Goal: Task Accomplishment & Management: Manage account settings

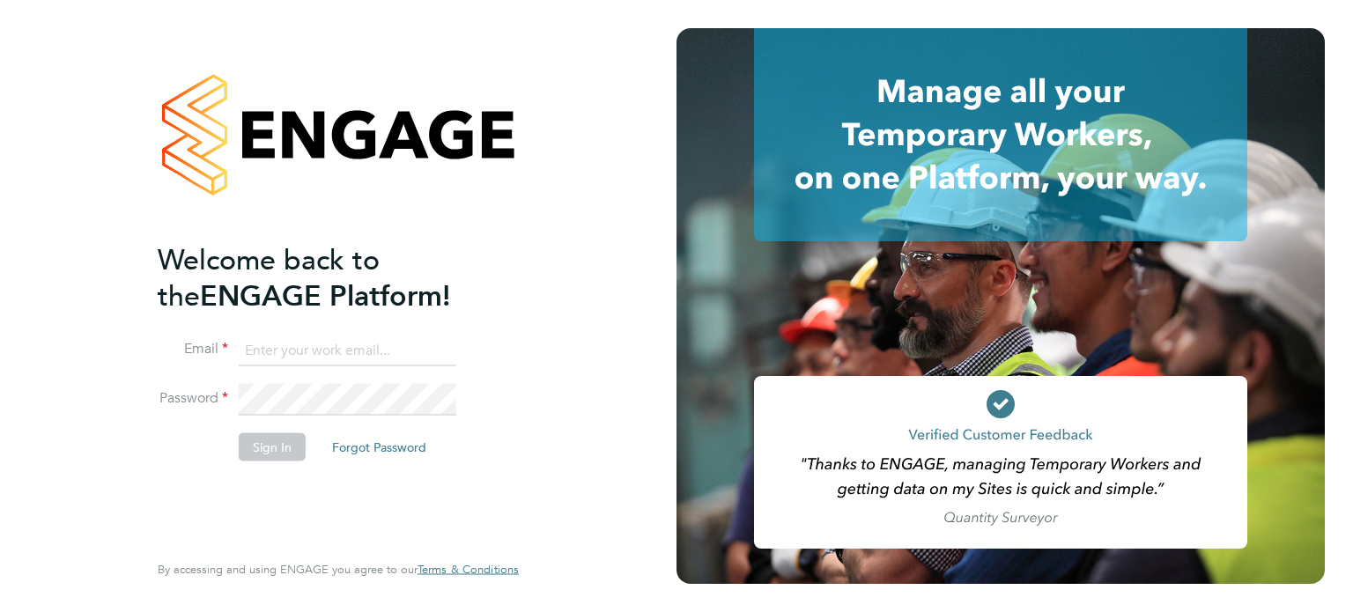
type input "cscportals@randstadcpe.com"
click at [281, 428] on li "Password" at bounding box center [330, 408] width 344 height 49
click at [277, 447] on button "Sign In" at bounding box center [272, 446] width 67 height 28
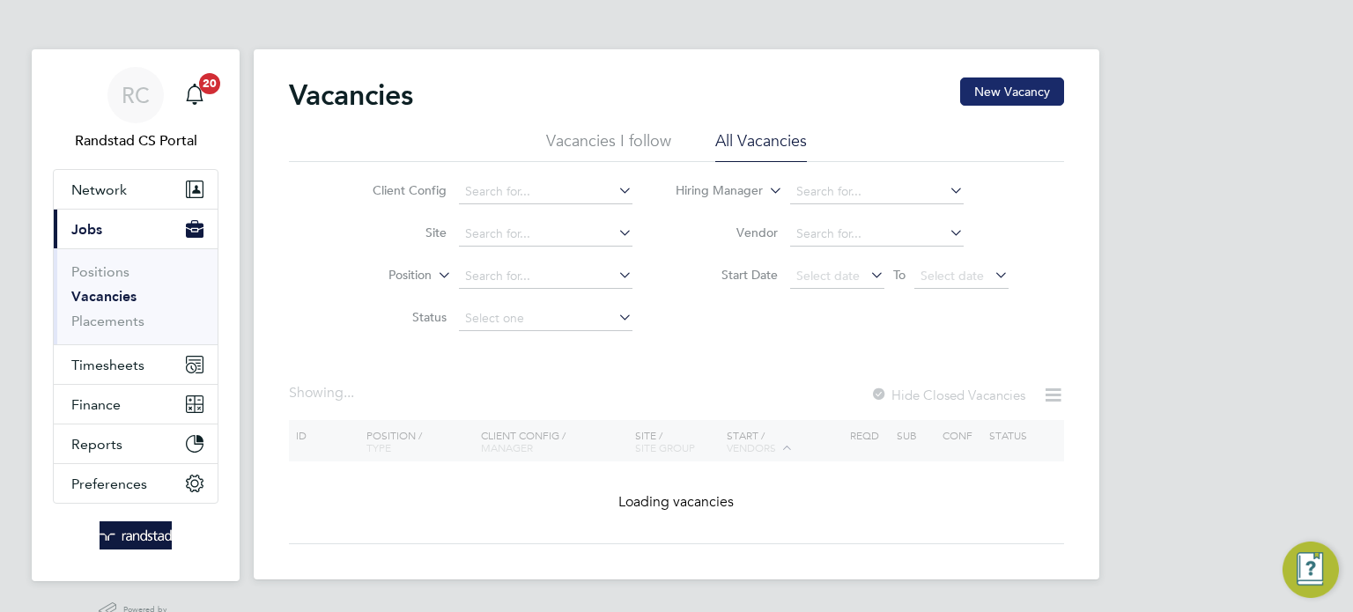
click at [1016, 84] on button "New Vacancy" at bounding box center [1012, 92] width 104 height 28
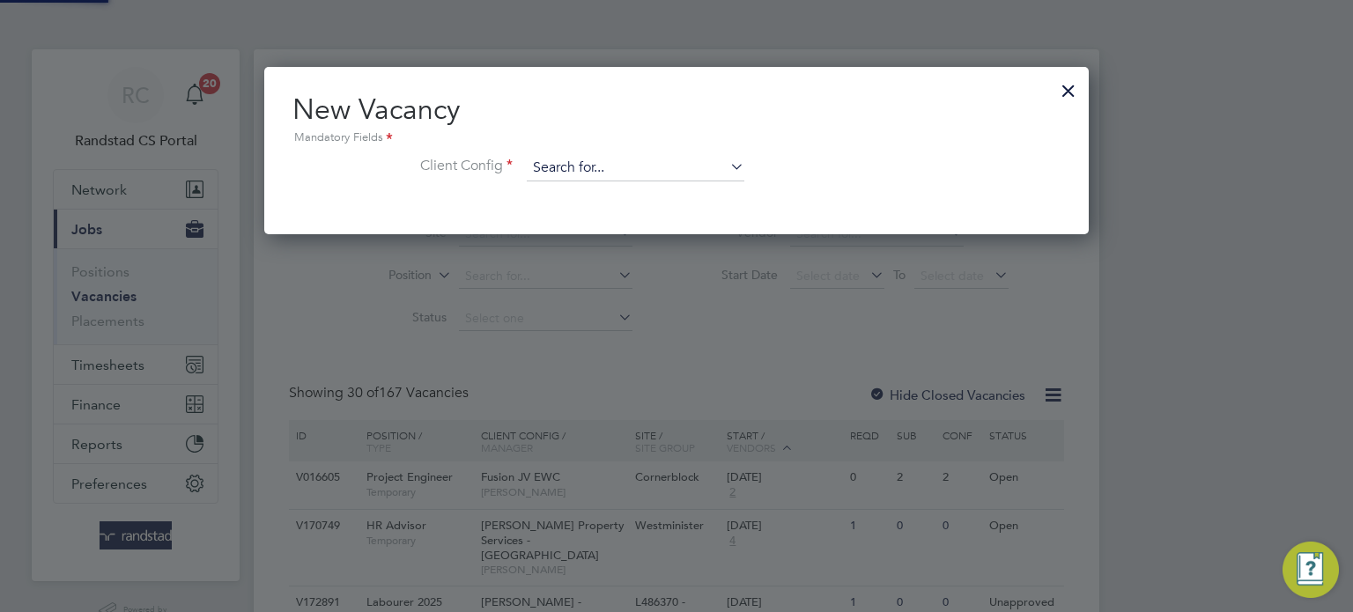
scroll to position [166, 825]
click at [543, 163] on input at bounding box center [636, 168] width 218 height 26
type input "c"
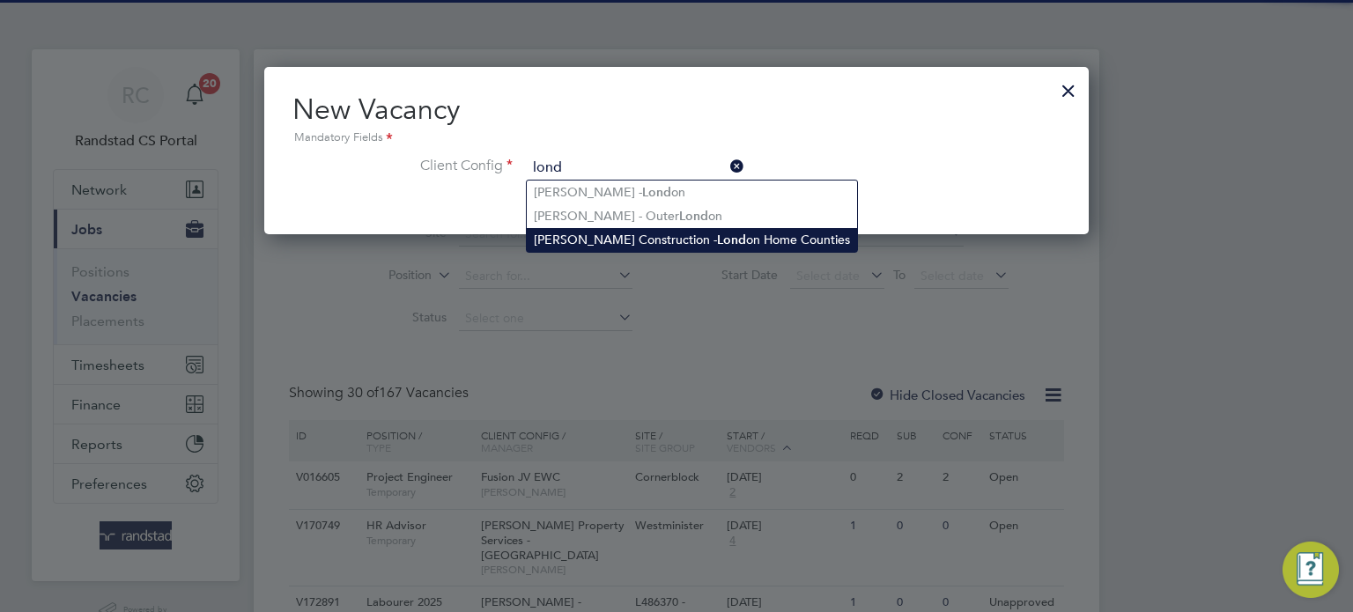
click at [593, 233] on li "Morgan Sindall Construction - Lond on Home Counties" at bounding box center [692, 240] width 330 height 24
type input "Morgan Sindall Construction - London Home Counties"
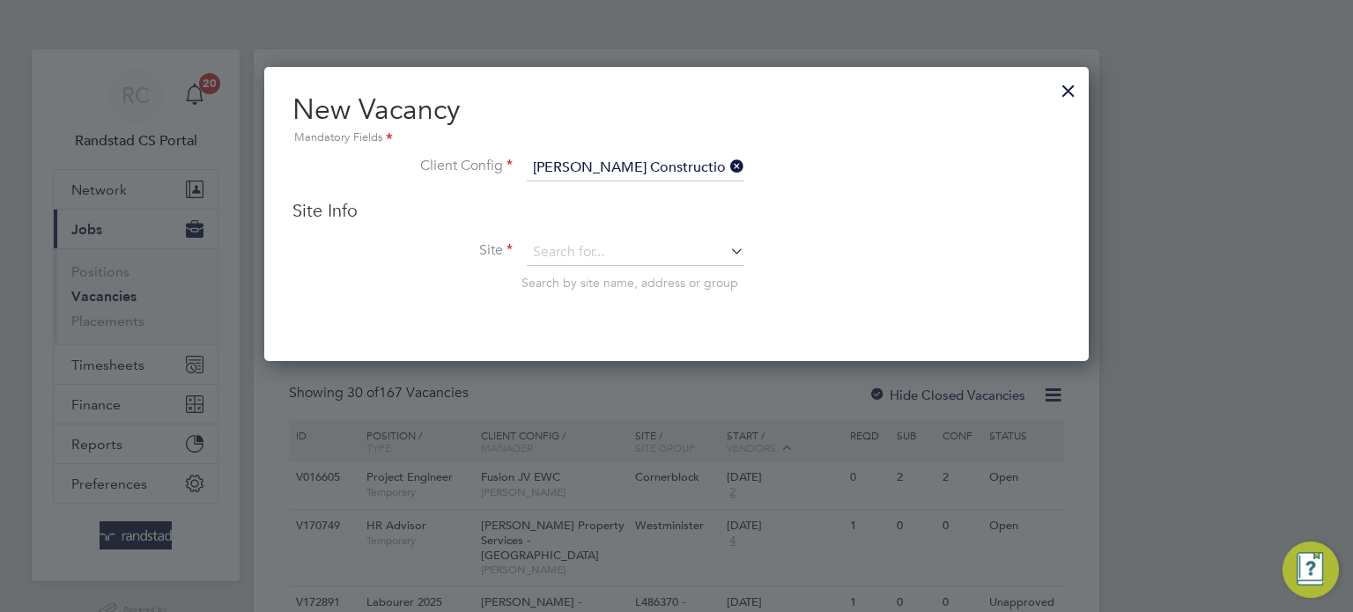
scroll to position [292, 825]
click at [579, 237] on div "Site Info Site Search by site name, address or group" at bounding box center [676, 262] width 768 height 127
click at [580, 240] on input at bounding box center [636, 253] width 218 height 26
click at [610, 279] on li "MKUH Imag ing Centre (53CB07)" at bounding box center [636, 276] width 218 height 24
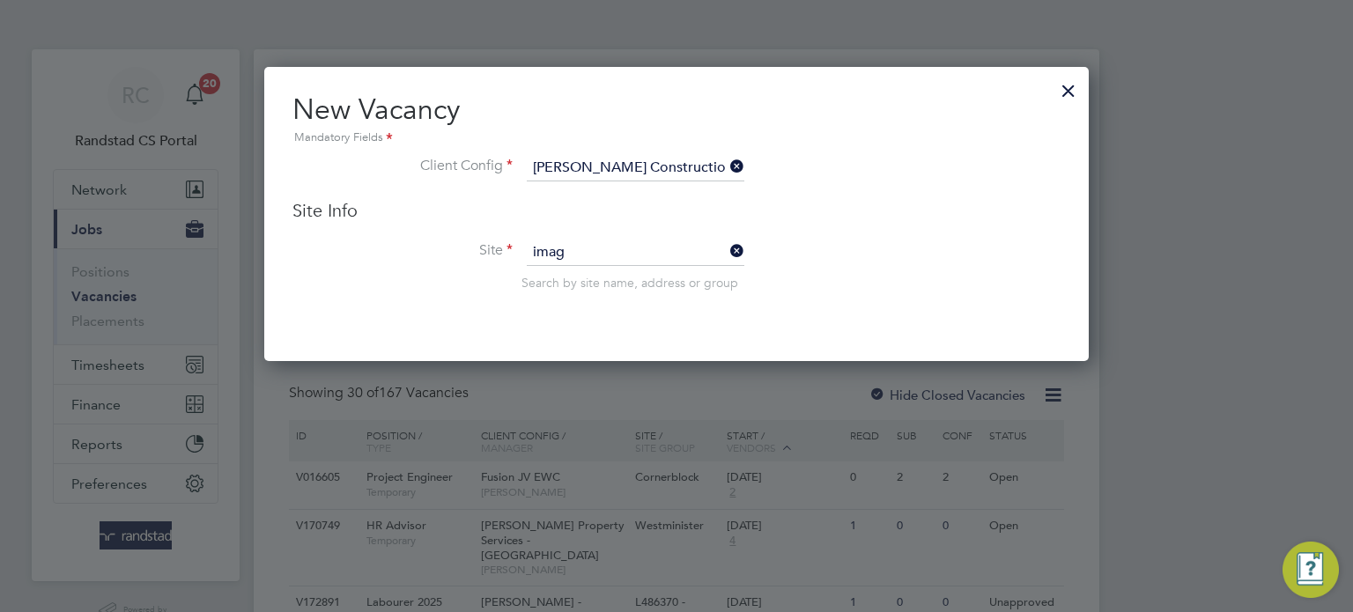
type input "MKUH Imaging Centre (53CB07)"
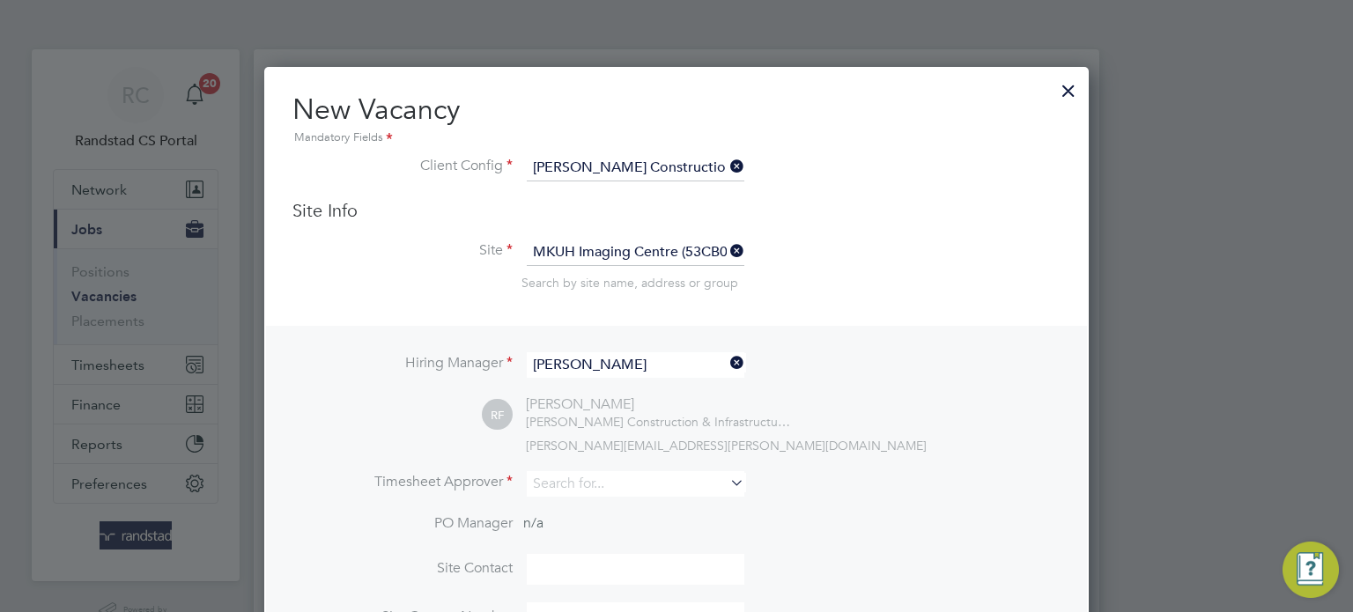
scroll to position [728, 825]
click at [589, 491] on input at bounding box center [636, 484] width 218 height 26
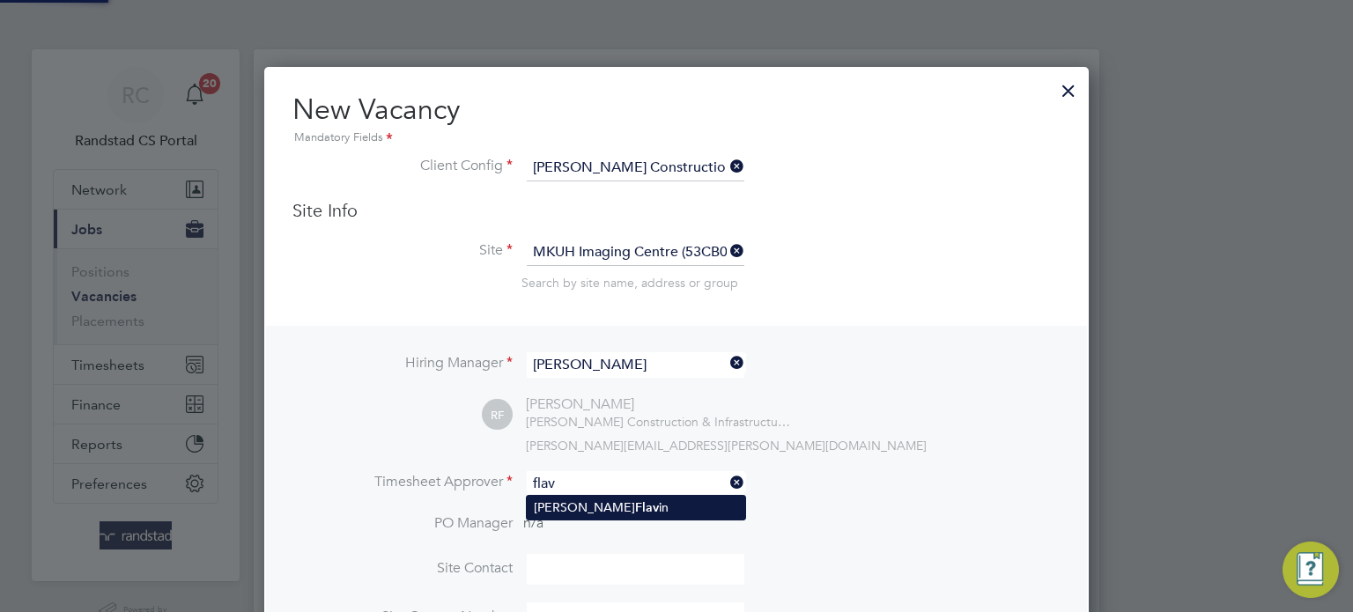
click at [598, 506] on li "Ross Flav in" at bounding box center [636, 508] width 218 height 24
type input "Ross Flavin"
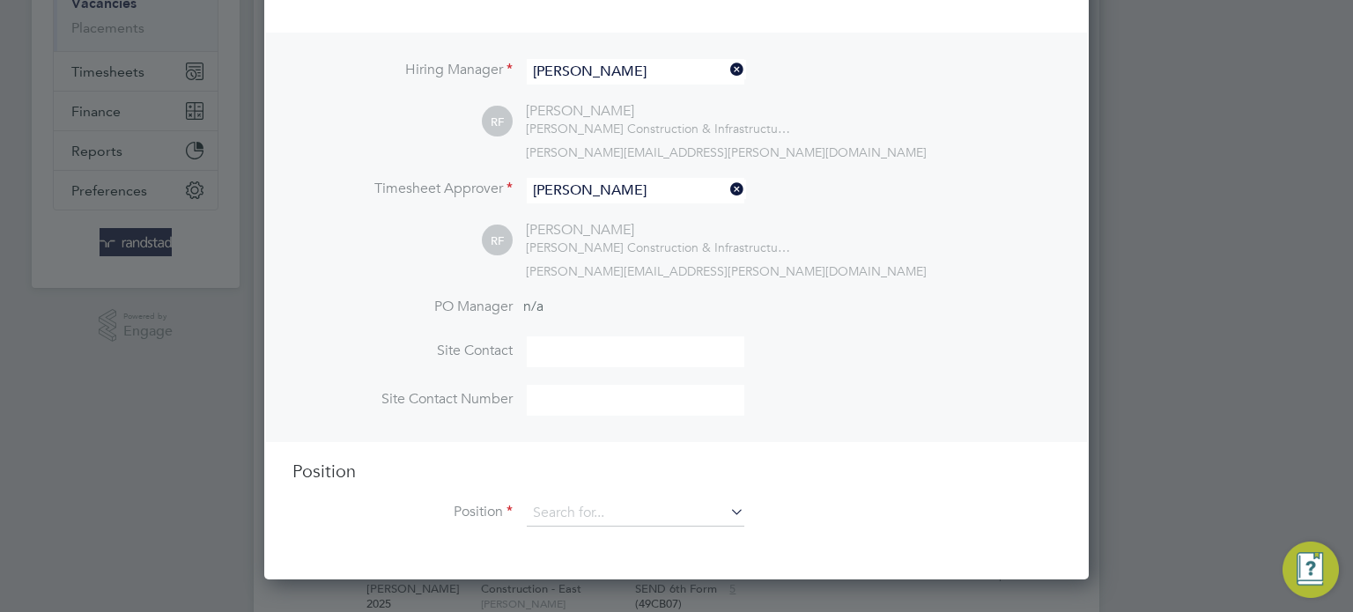
scroll to position [314, 0]
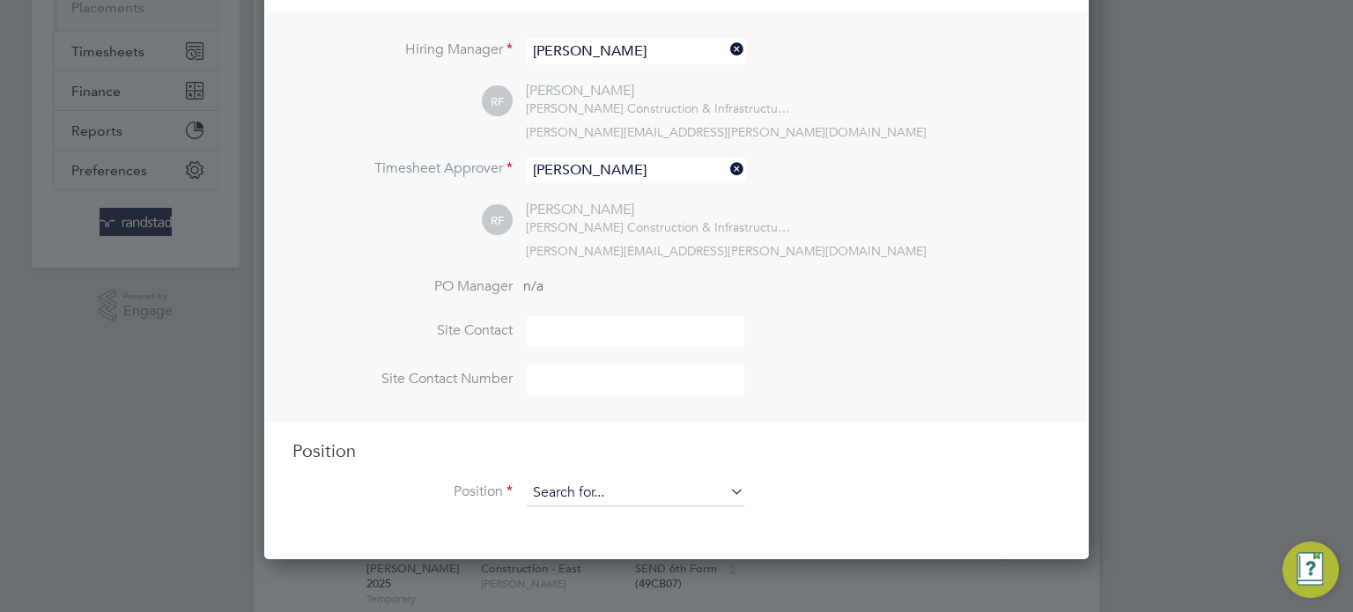
click at [586, 497] on input at bounding box center [636, 493] width 218 height 26
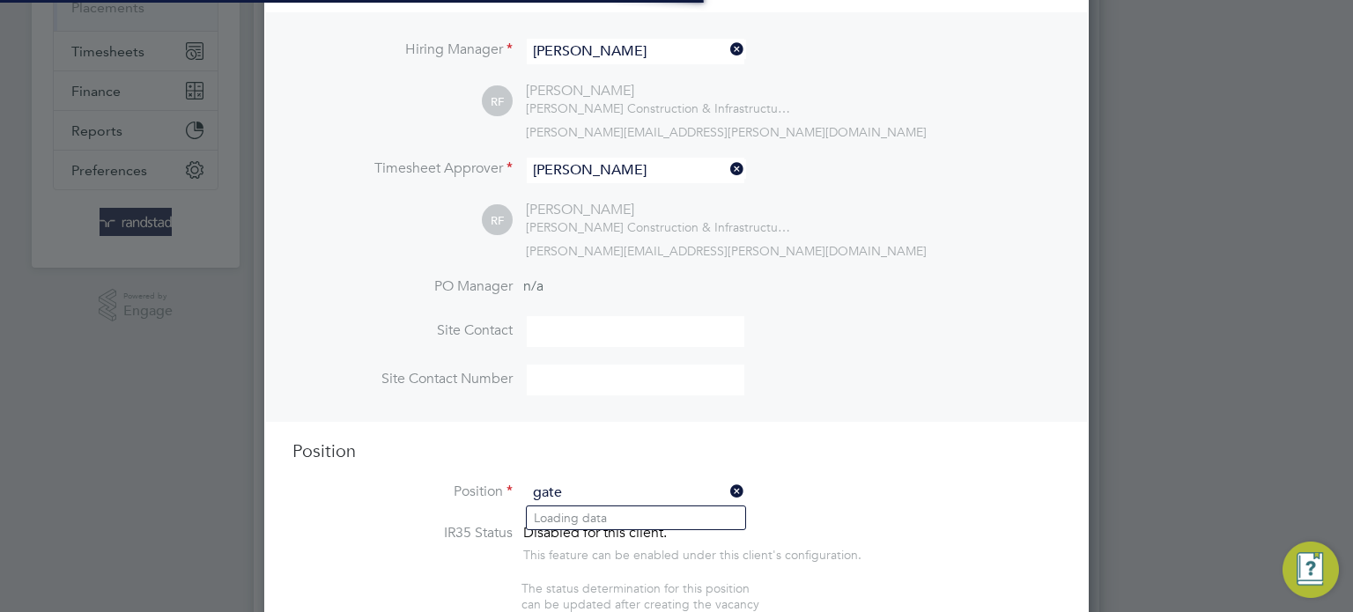
scroll to position [2484, 825]
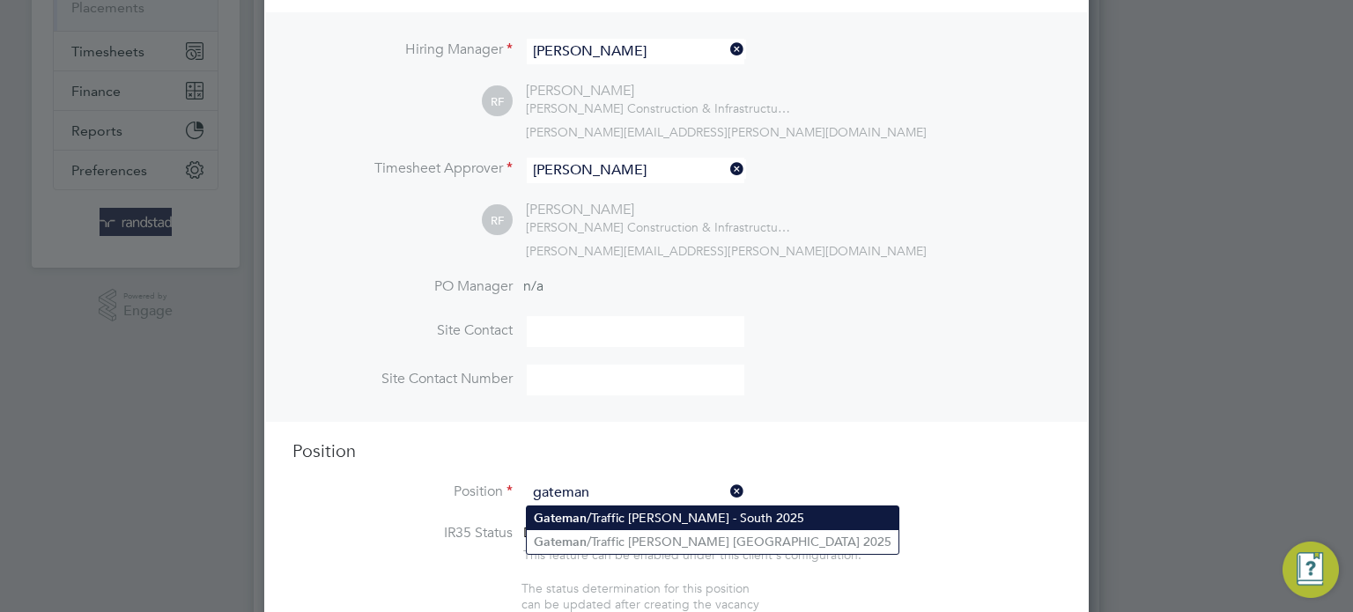
click at [611, 515] on li "Gateman /Traffic Marshall - South 2025" at bounding box center [713, 518] width 372 height 24
type input "Gateman/Traffic Marshall - South 2025"
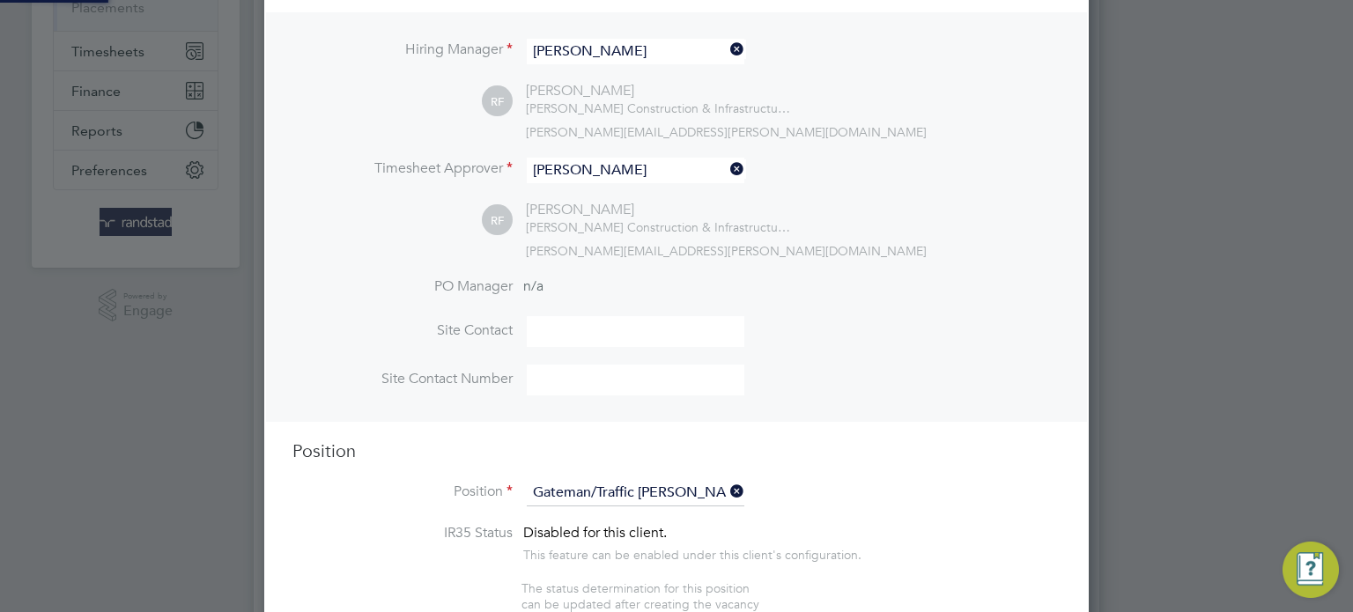
type textarea "."
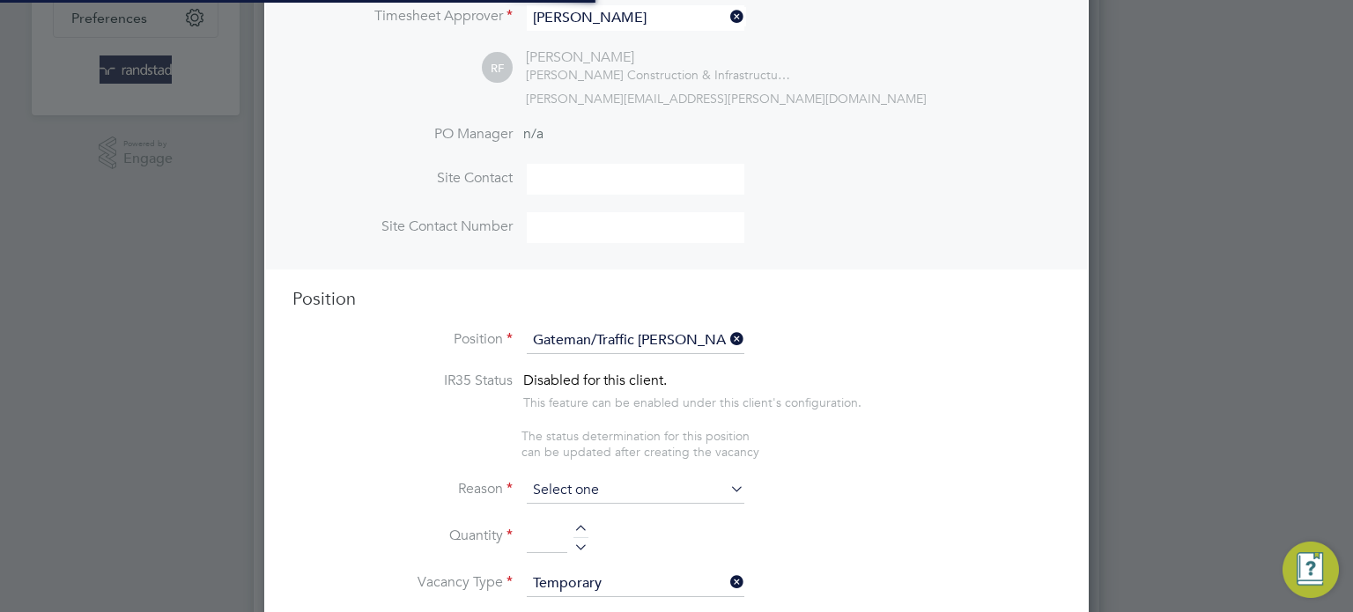
scroll to position [0, 0]
click at [588, 505] on li "Reason" at bounding box center [676, 499] width 768 height 44
click at [593, 491] on input at bounding box center [636, 490] width 218 height 26
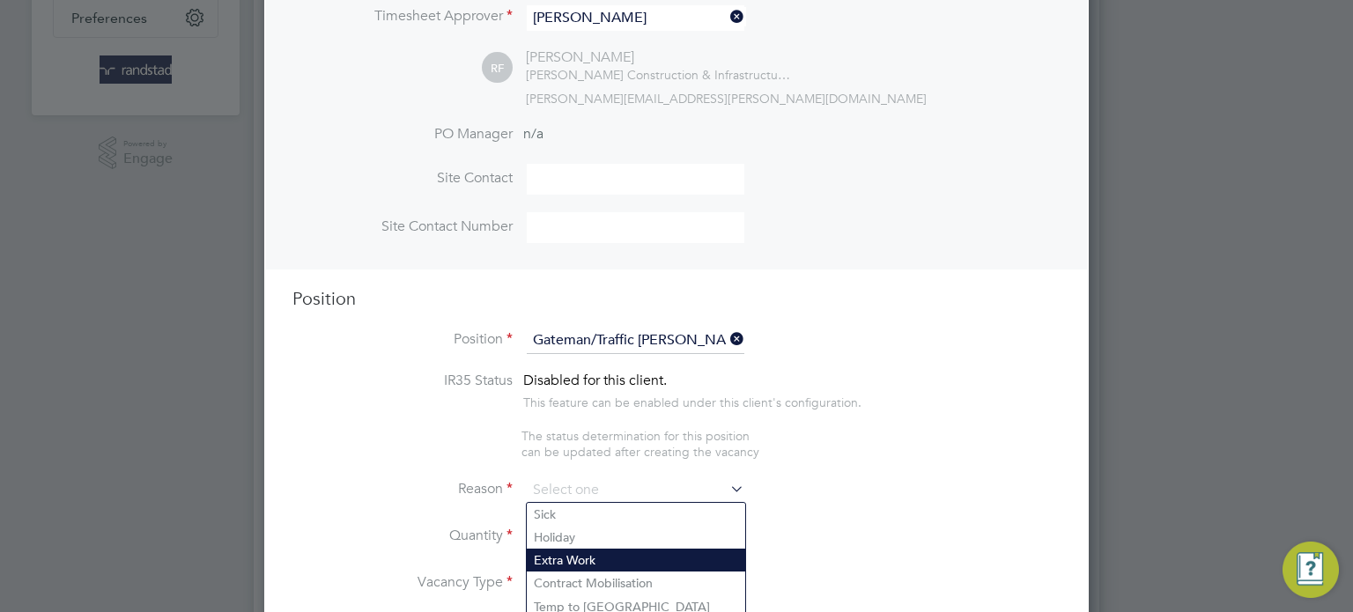
click at [570, 560] on li "Extra Work" at bounding box center [636, 560] width 218 height 23
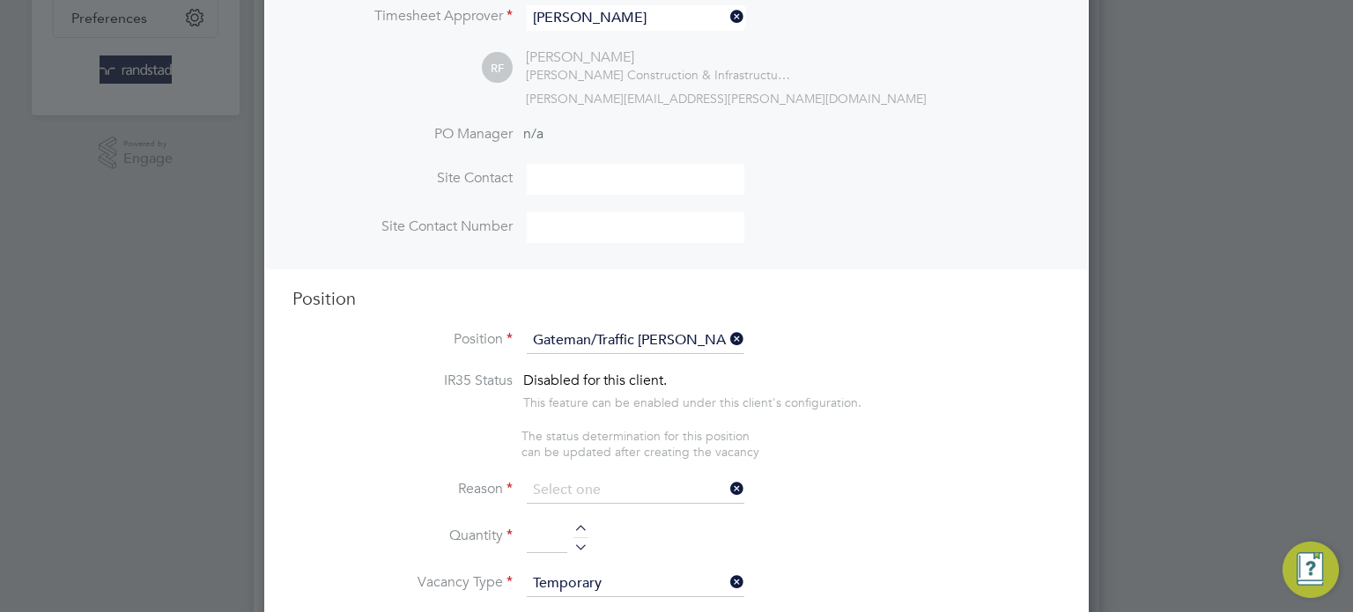
type input "Extra Work"
click at [576, 549] on div at bounding box center [580, 544] width 15 height 12
type input "1"
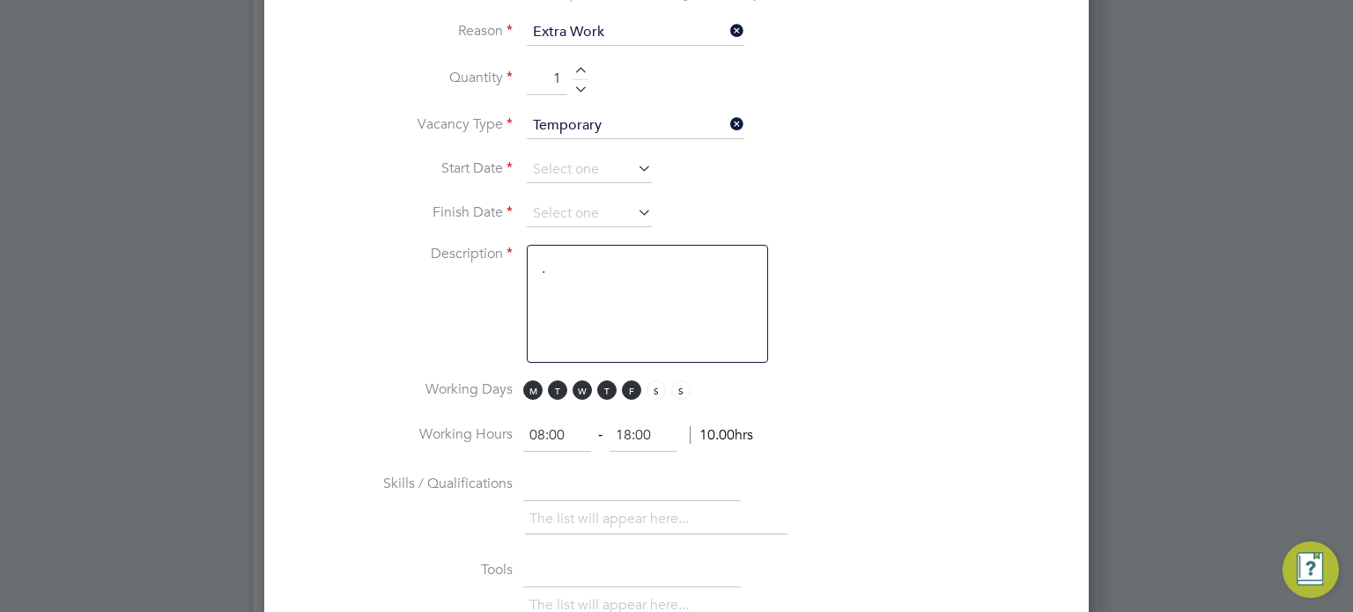
scroll to position [1010, 0]
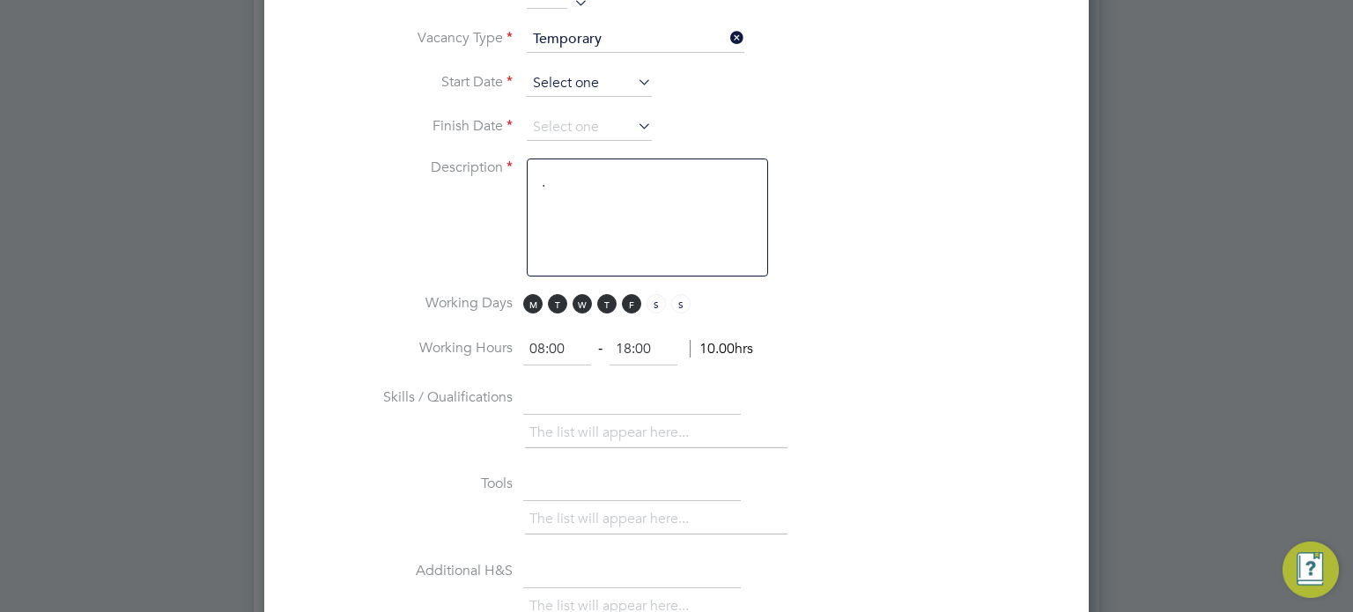
click at [566, 84] on input at bounding box center [589, 83] width 125 height 26
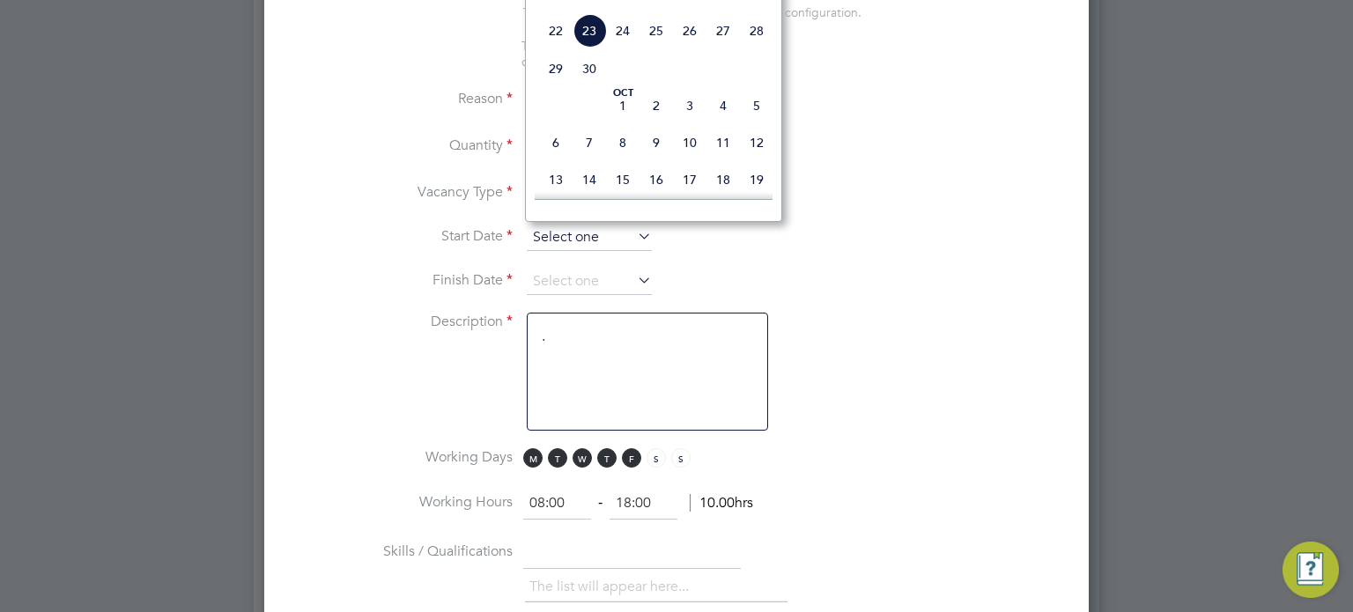
scroll to position [853, 0]
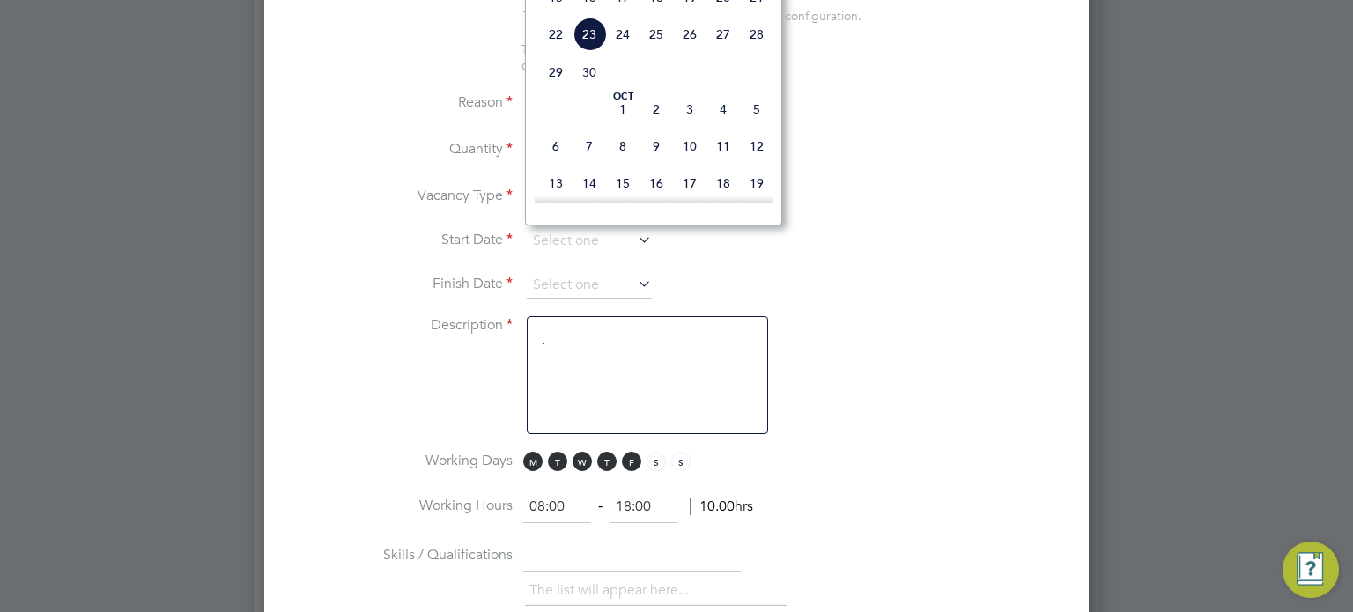
type input "15 Sep 2025"
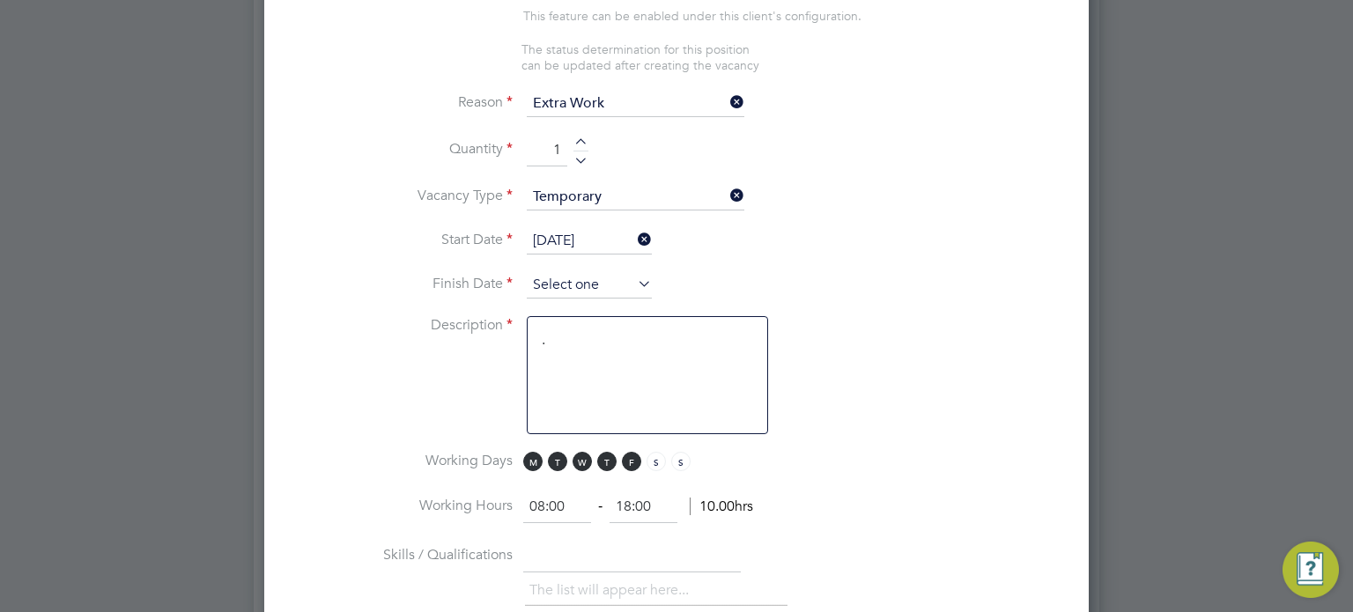
click at [593, 282] on input at bounding box center [589, 285] width 125 height 26
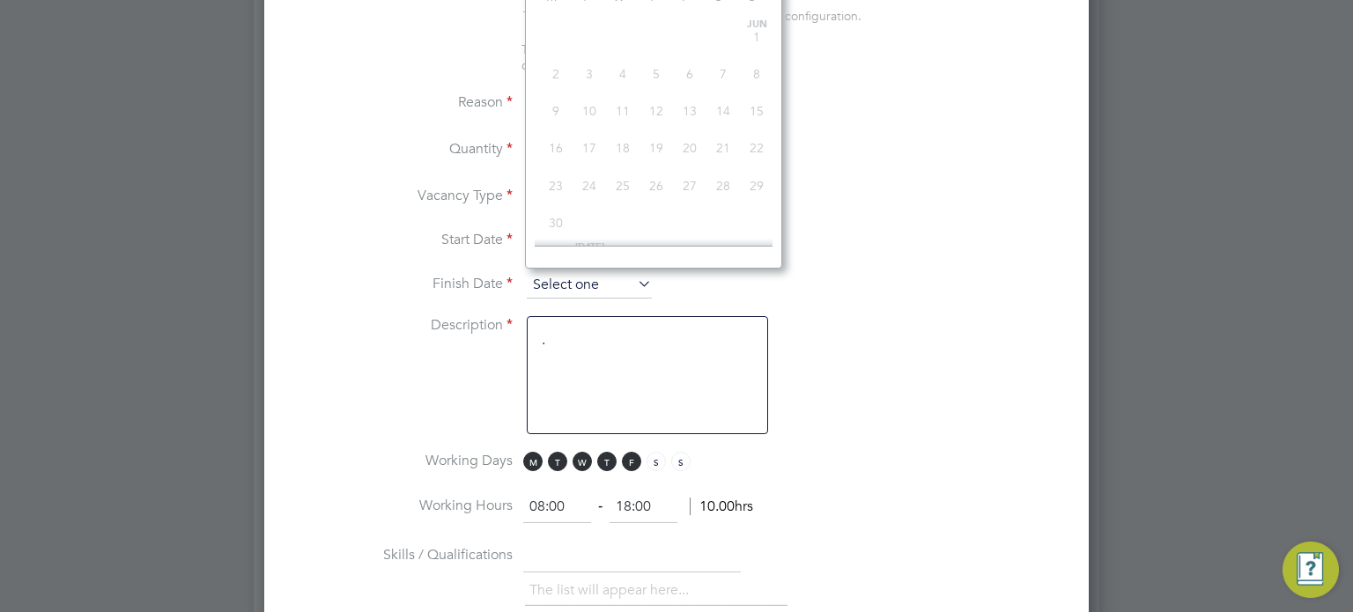
scroll to position [665, 0]
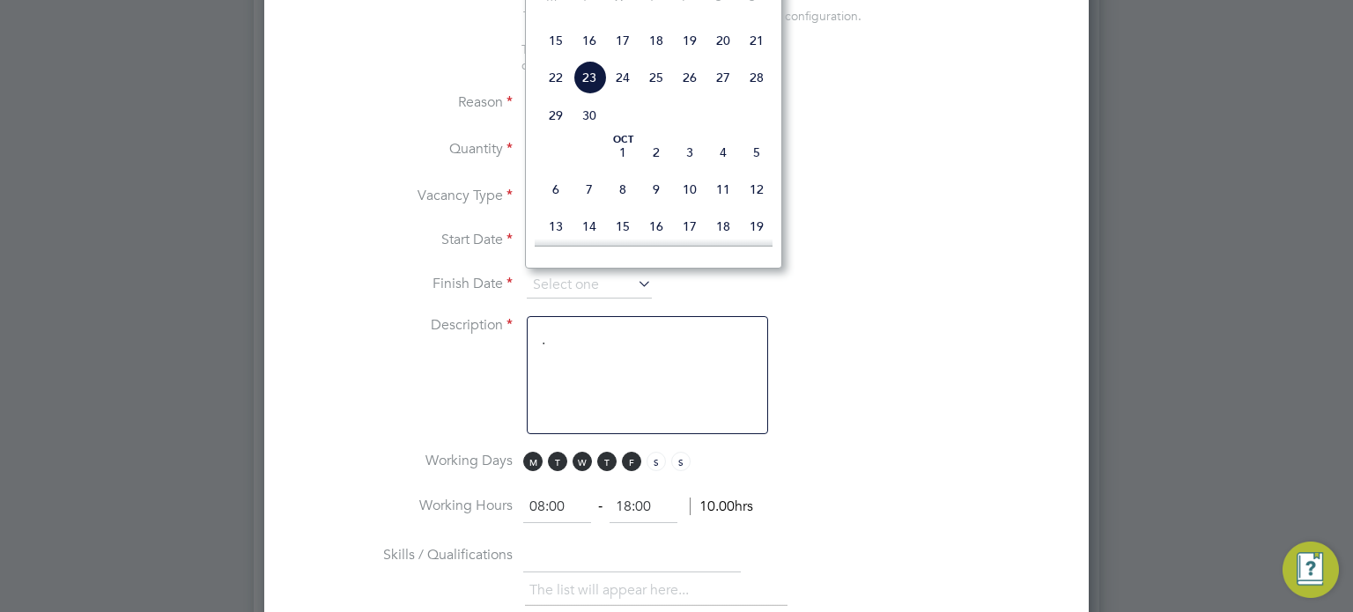
click at [693, 169] on span "3" at bounding box center [689, 152] width 33 height 33
type input "03 Oct 2025"
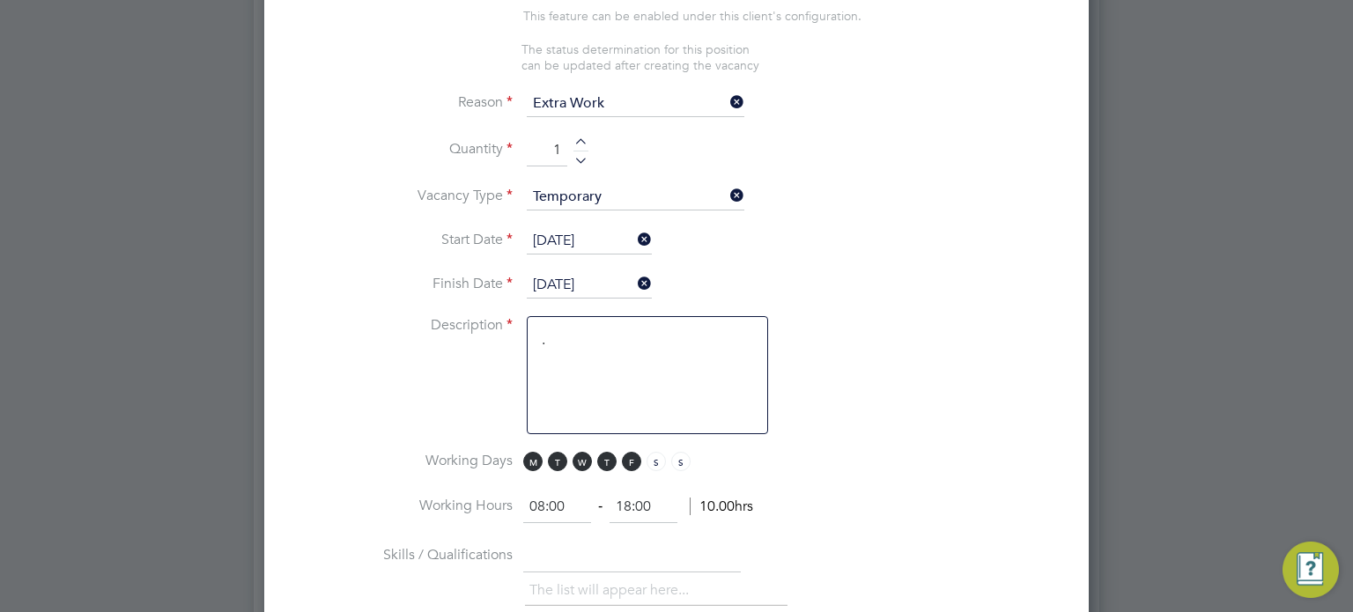
scroll to position [2063, 0]
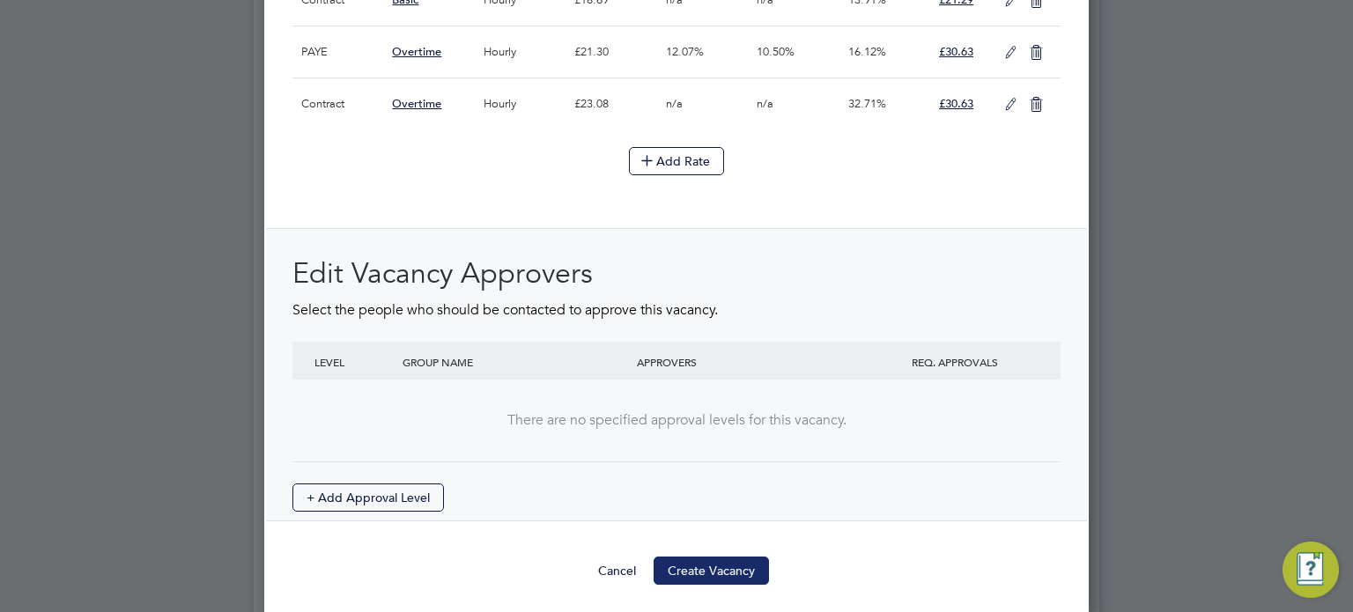
click at [735, 557] on button "Create Vacancy" at bounding box center [711, 571] width 115 height 28
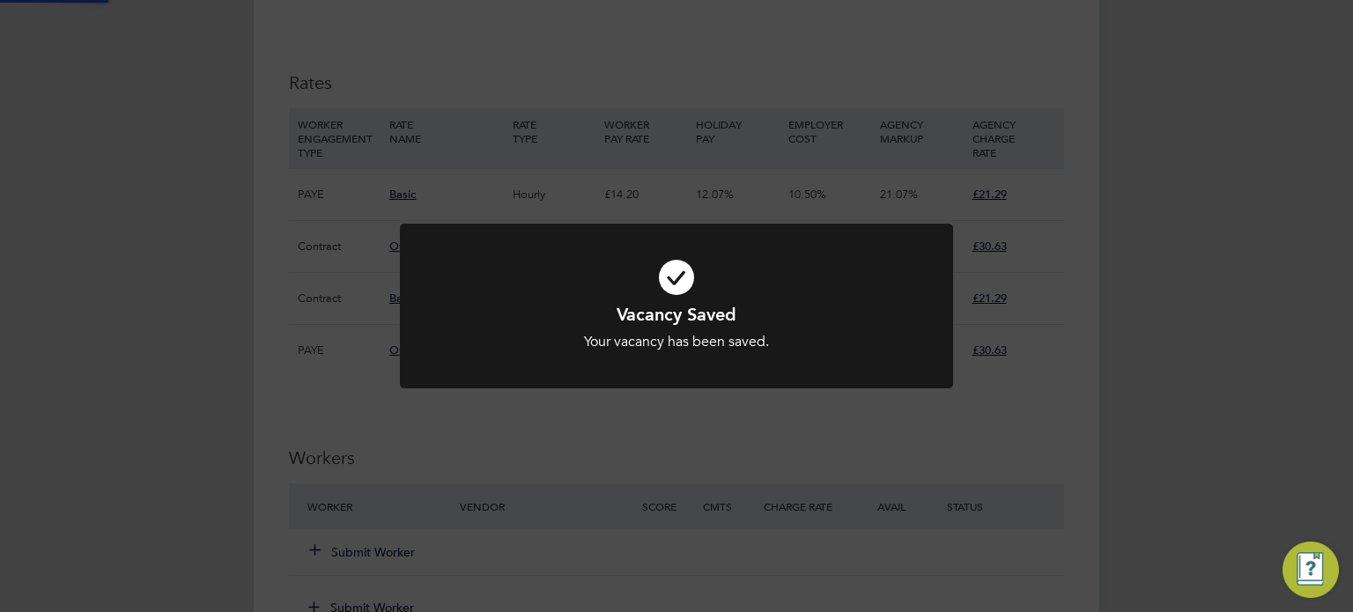
scroll to position [9, 8]
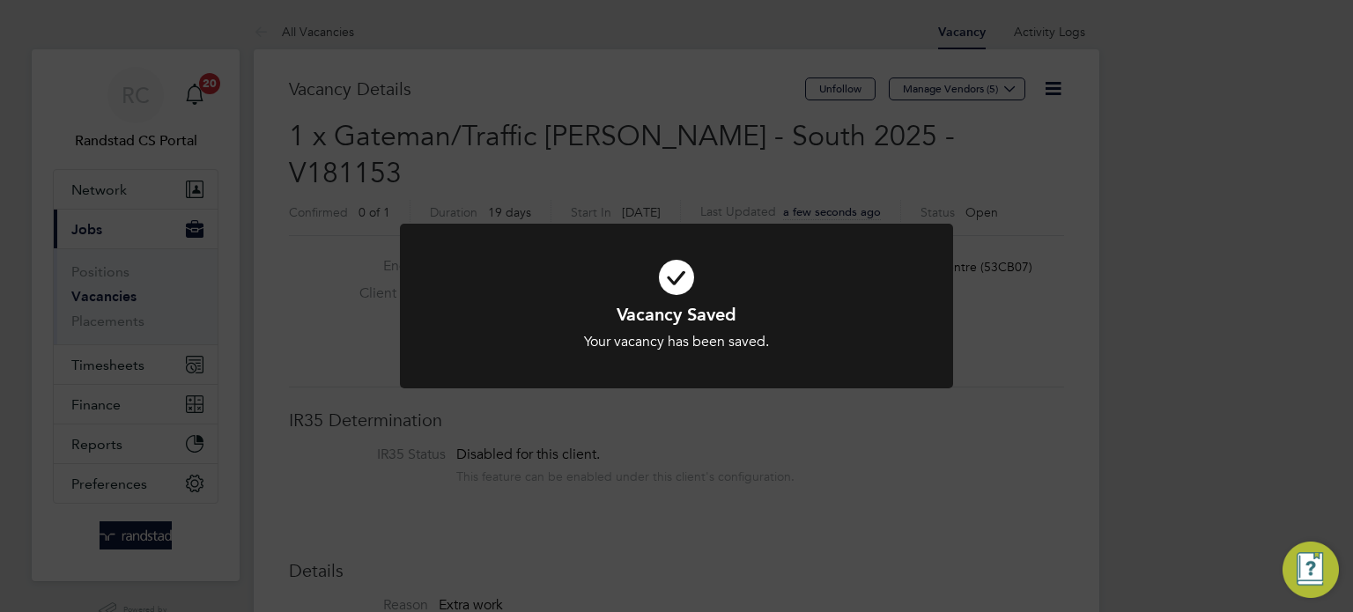
click at [181, 112] on div "Vacancy Saved Your vacancy has been saved. Cancel Okay" at bounding box center [676, 306] width 1353 height 612
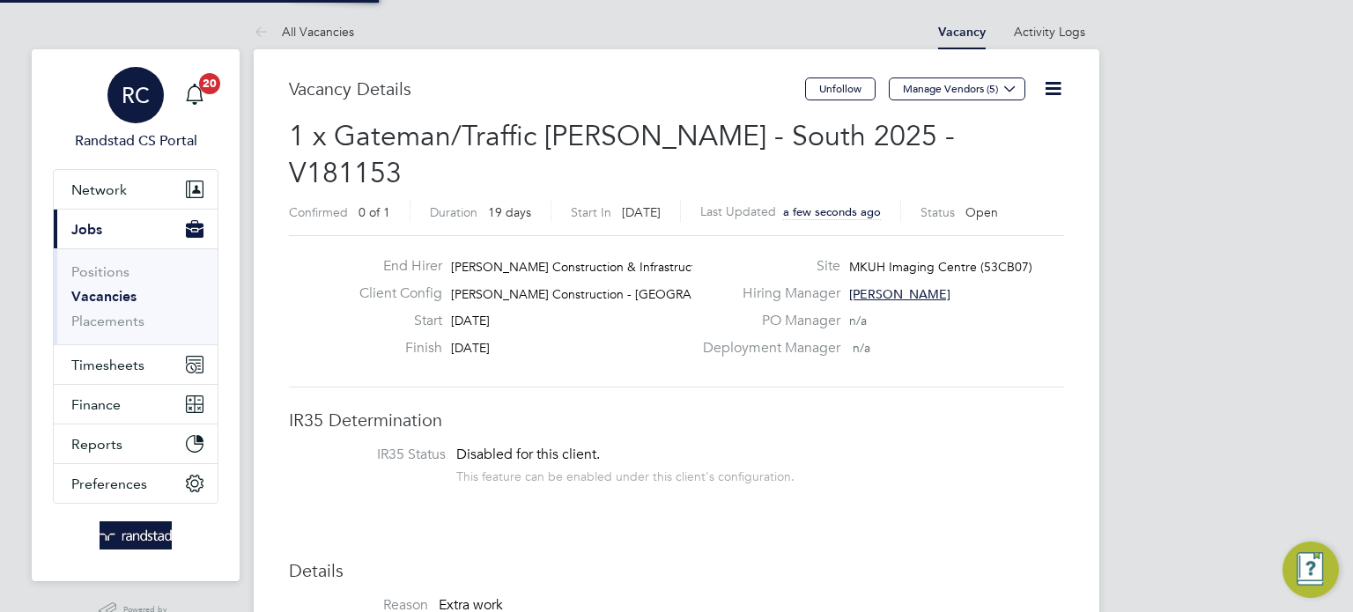
click at [151, 97] on div "RC" at bounding box center [135, 95] width 56 height 56
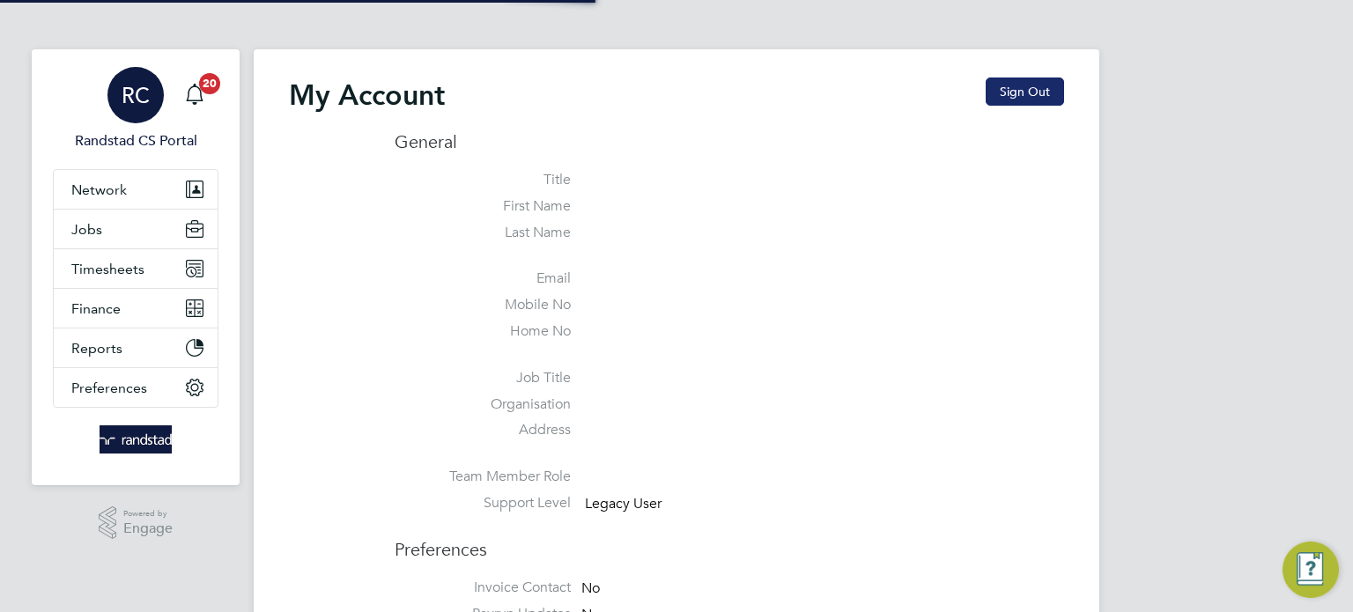
type input "cscportals@randstadcpe.com"
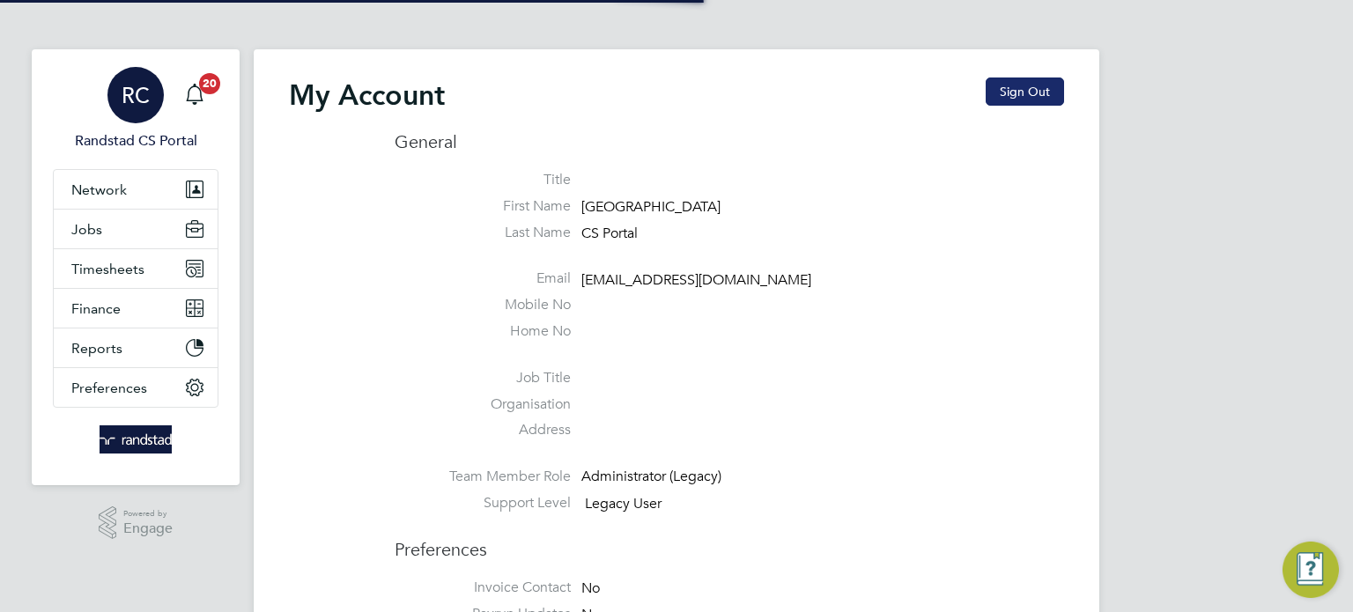
click at [1032, 99] on button "Sign Out" at bounding box center [1025, 92] width 78 height 28
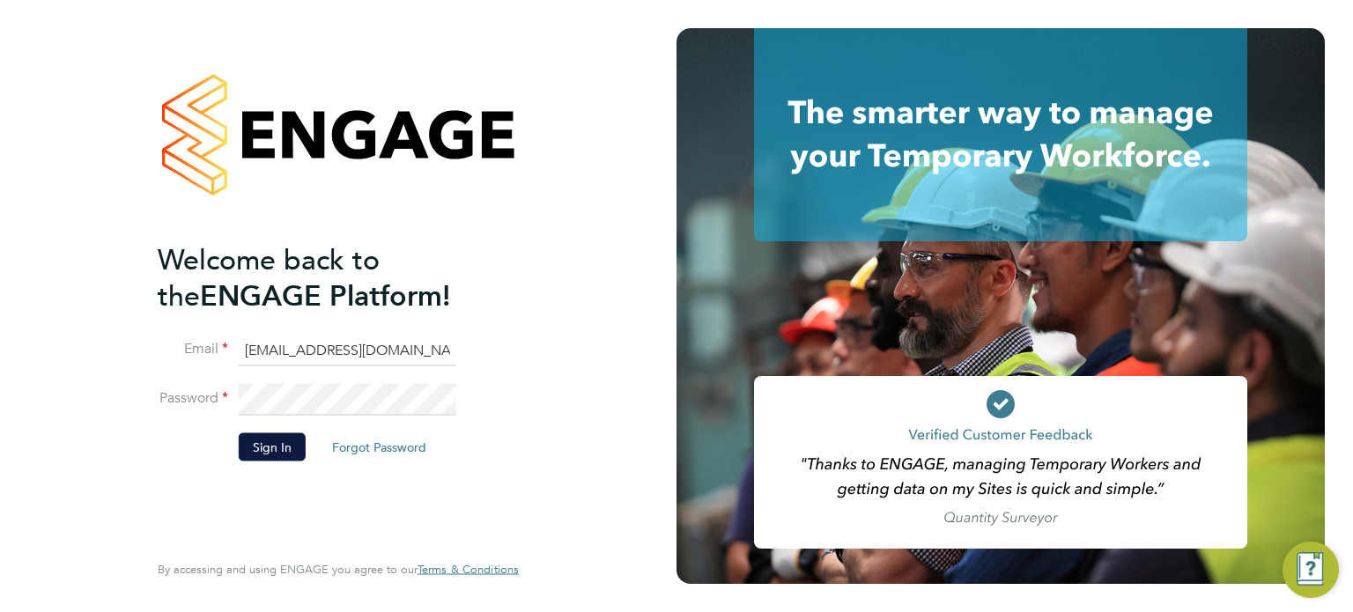
click at [361, 336] on input "cscportals@randstadcpe.com" at bounding box center [348, 351] width 218 height 32
type input "labourdeskmslv@randstadcpe.com"
click at [285, 422] on li "Password" at bounding box center [330, 408] width 344 height 49
click at [284, 431] on li "Password" at bounding box center [330, 408] width 344 height 49
click at [284, 437] on button "Sign In" at bounding box center [272, 446] width 67 height 28
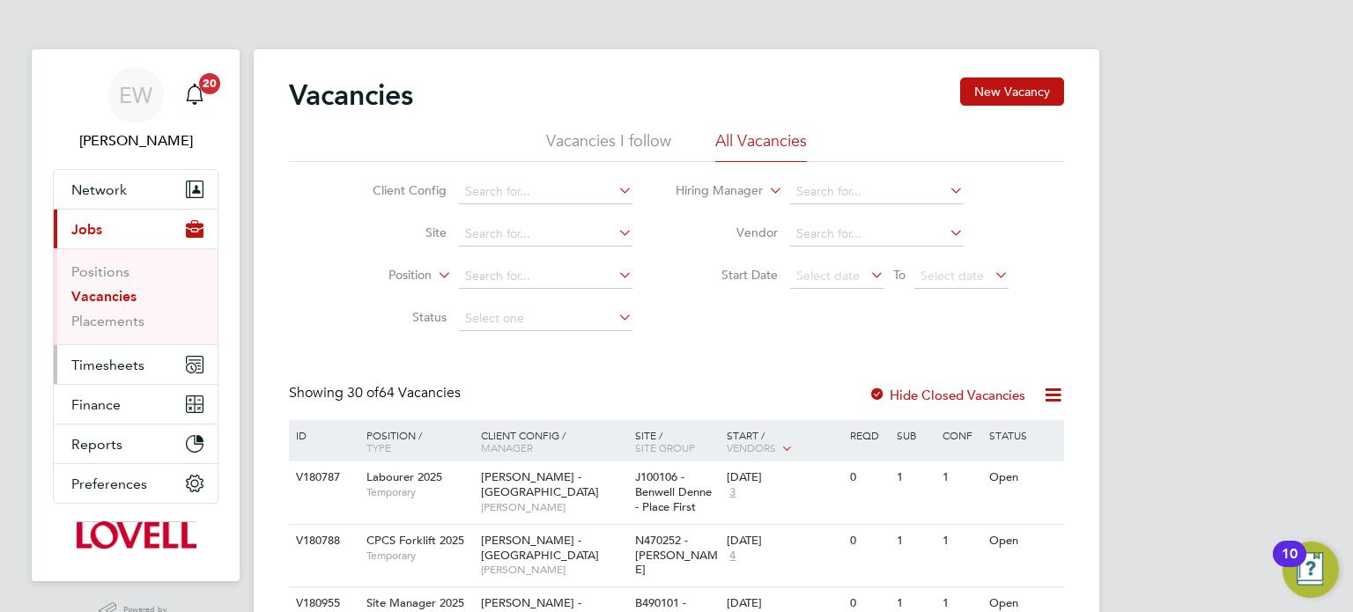
click at [126, 374] on button "Timesheets" at bounding box center [136, 364] width 164 height 39
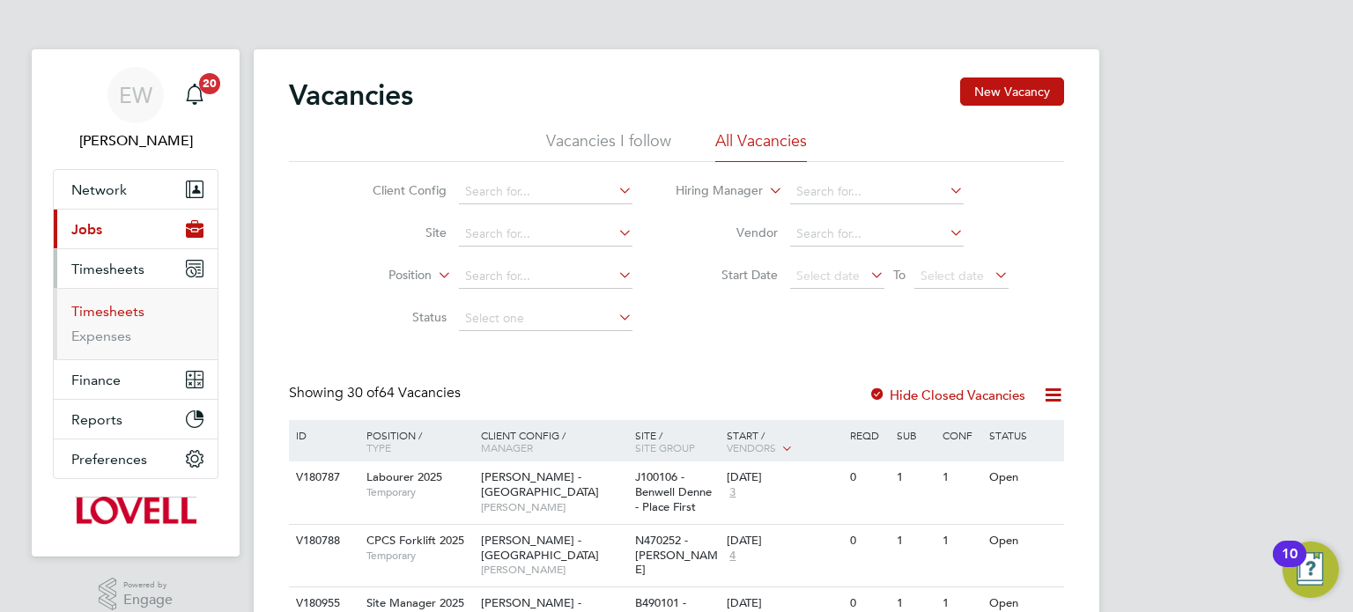
click at [126, 307] on link "Timesheets" at bounding box center [107, 311] width 73 height 17
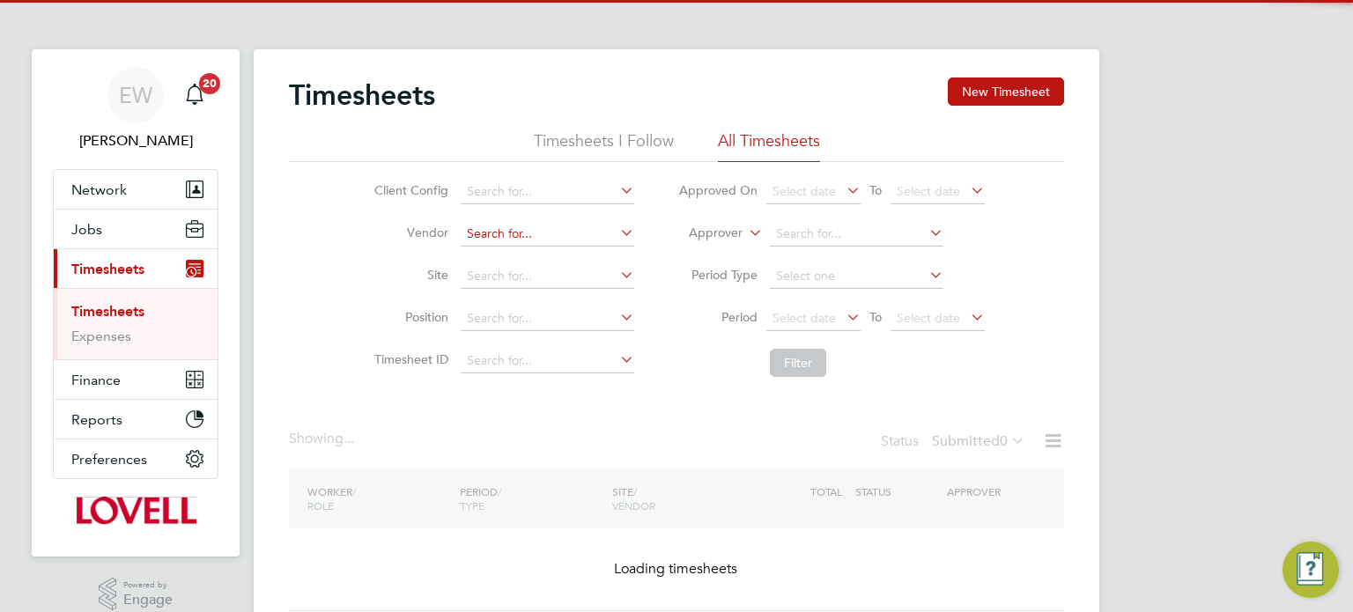
click at [514, 227] on input at bounding box center [548, 234] width 174 height 25
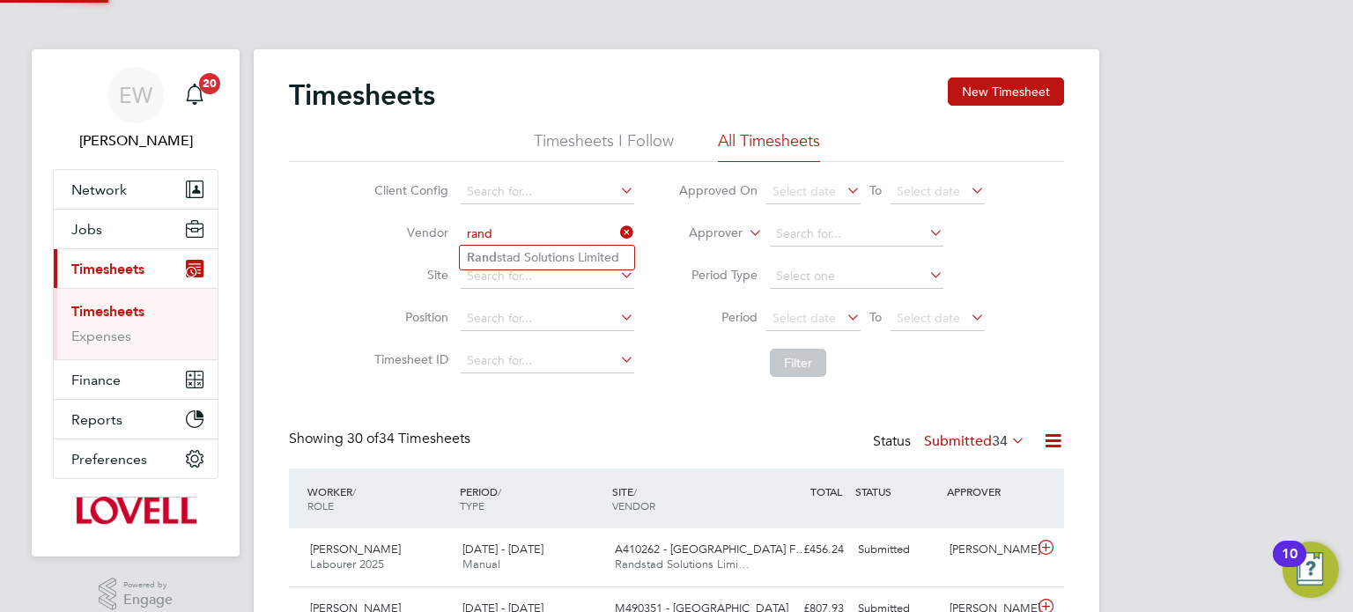
click at [526, 253] on li "Rand stad Solutions Limited" at bounding box center [547, 258] width 174 height 24
type input "Randstad Solutions Limited"
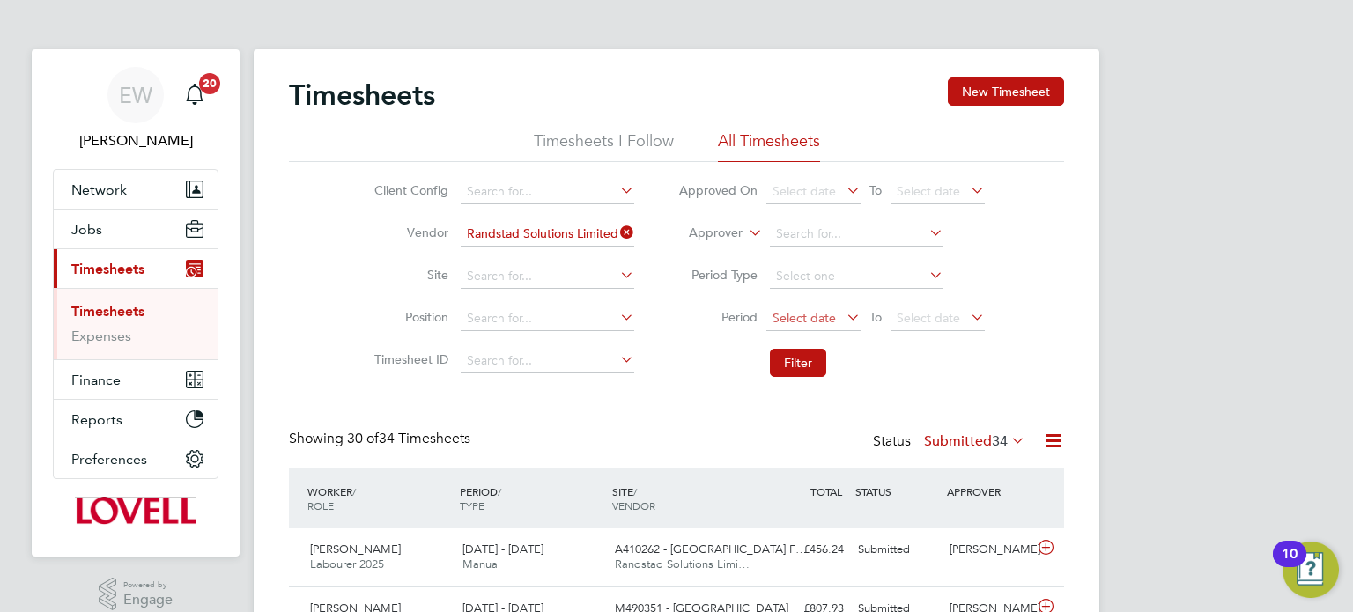
click at [808, 325] on span "Select date" at bounding box center [813, 319] width 94 height 24
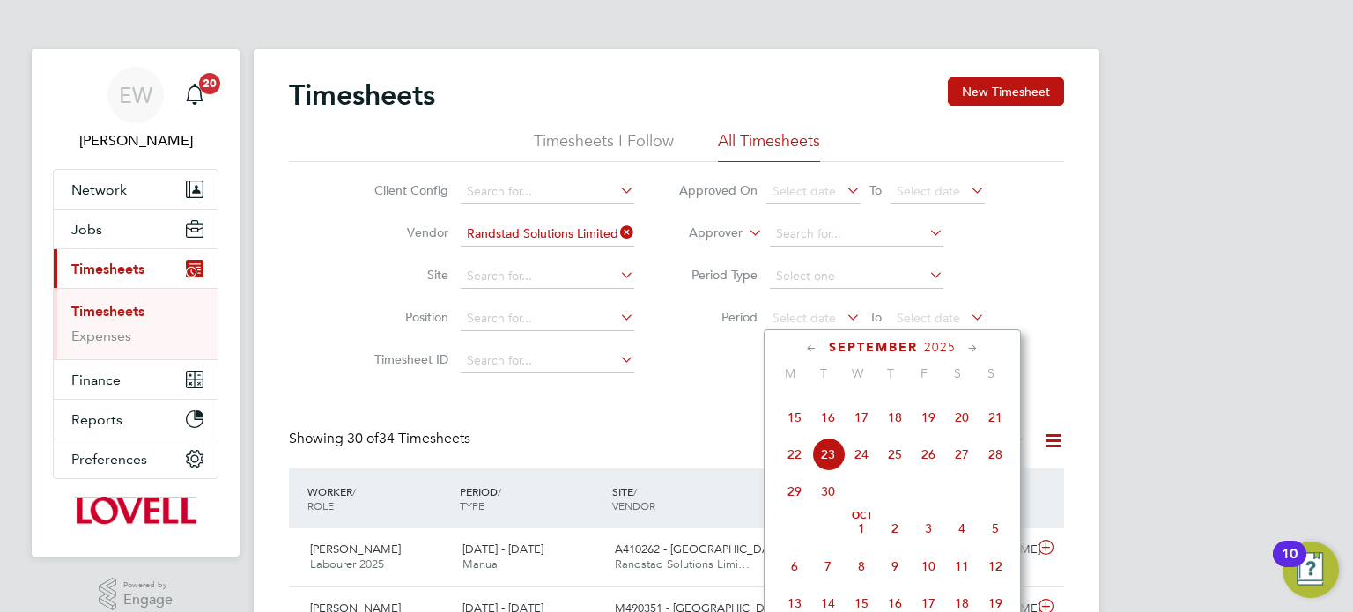
click at [969, 397] on span "13" at bounding box center [961, 380] width 33 height 33
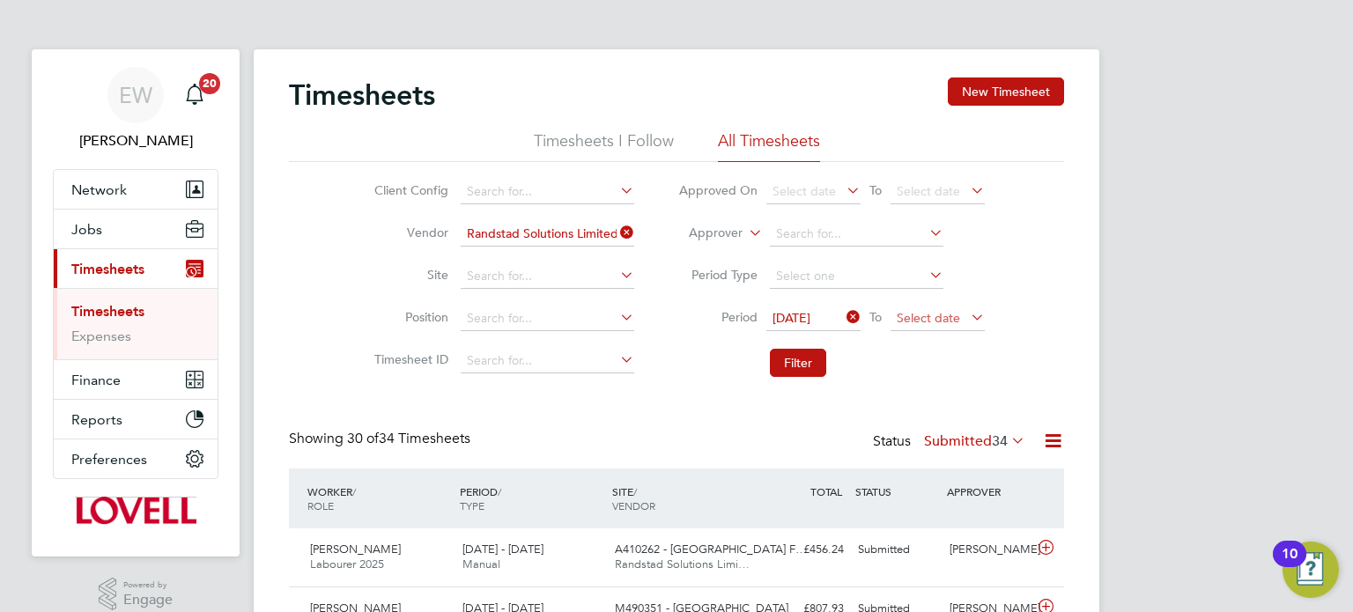
click at [952, 324] on span "Select date" at bounding box center [928, 318] width 63 height 16
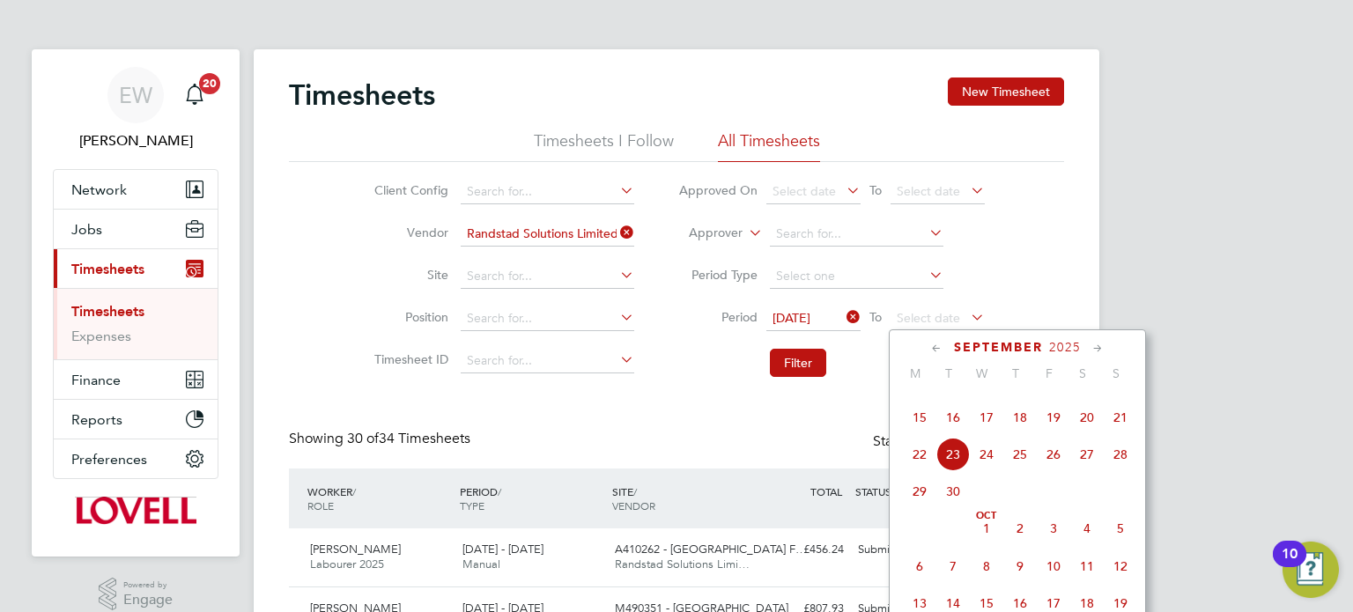
click at [1060, 434] on span "19" at bounding box center [1053, 417] width 33 height 33
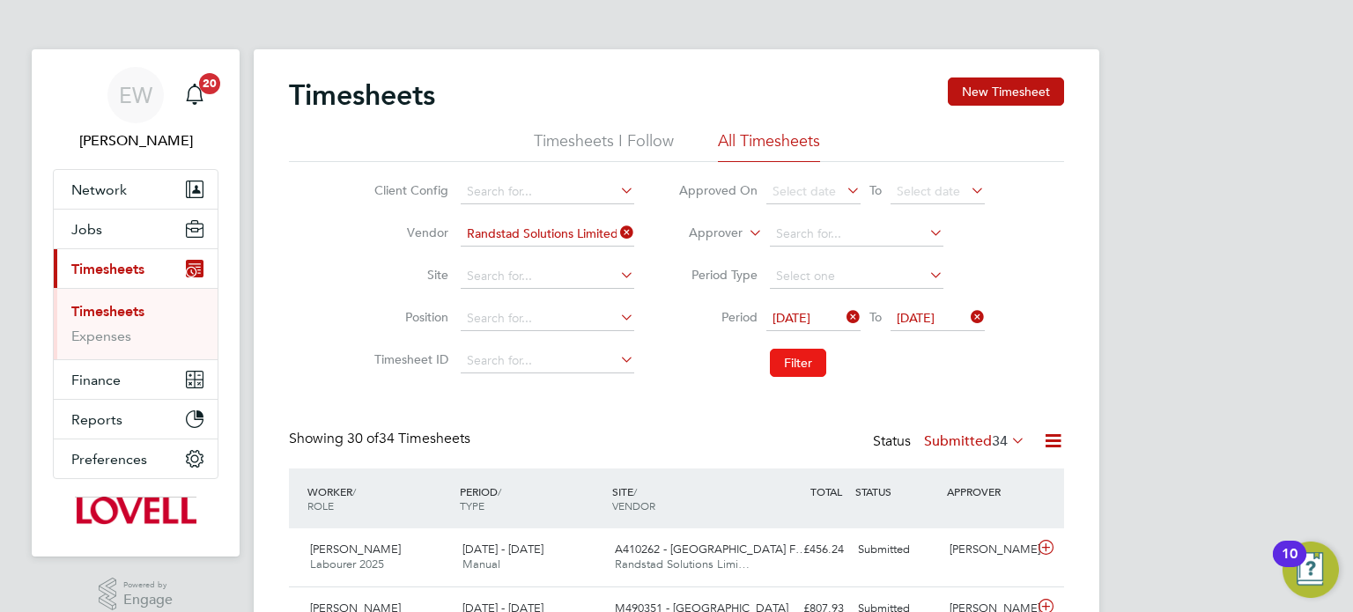
click at [792, 362] on button "Filter" at bounding box center [798, 363] width 56 height 28
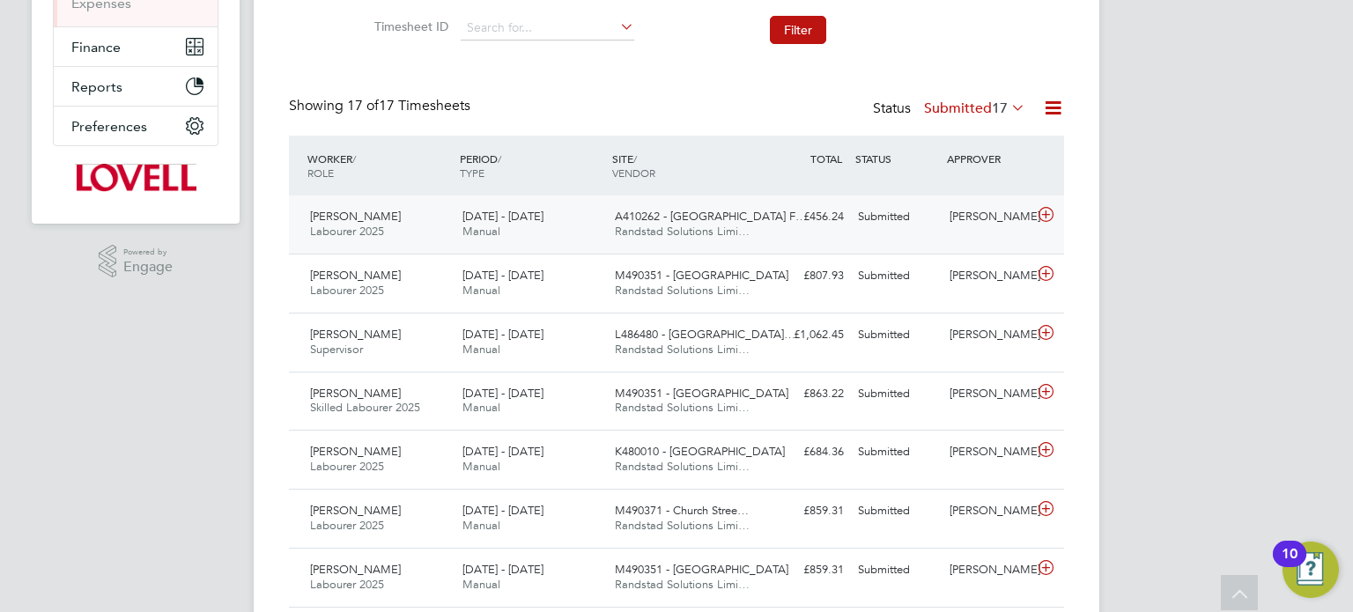
click at [983, 231] on div "Daniel Hawes" at bounding box center [988, 217] width 92 height 29
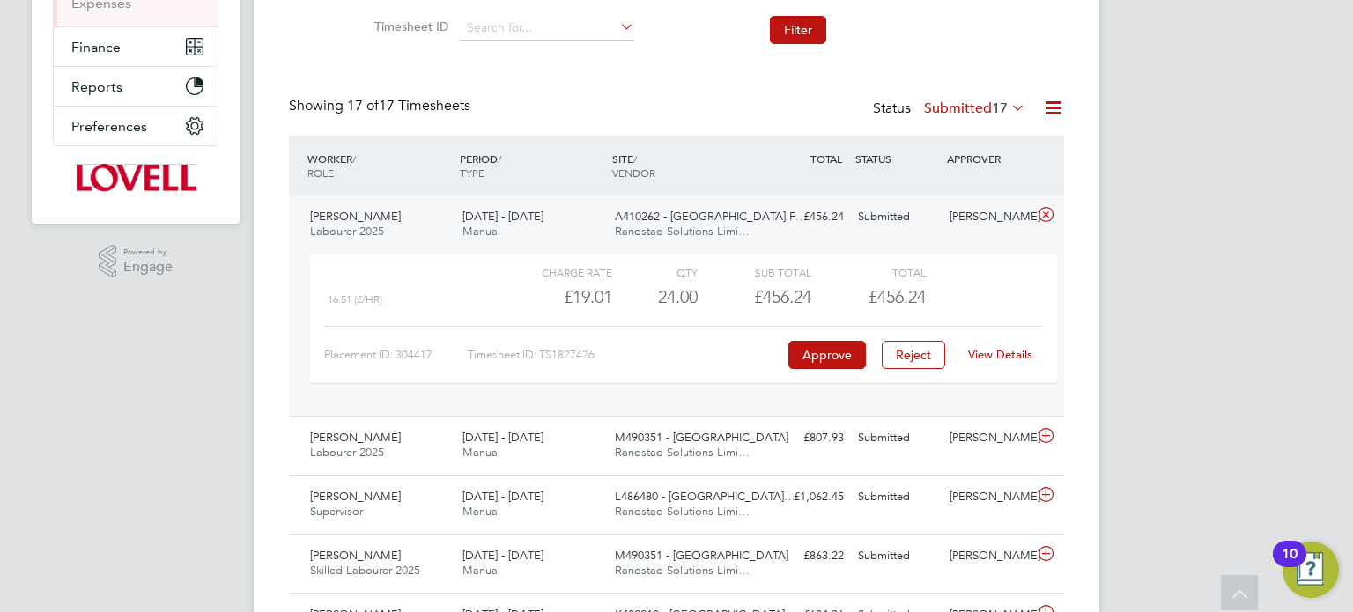
click at [1004, 344] on div "View Details" at bounding box center [1000, 355] width 86 height 28
click at [993, 351] on link "View Details" at bounding box center [1000, 354] width 64 height 15
click at [978, 207] on div "Daniel Hawes" at bounding box center [988, 217] width 92 height 29
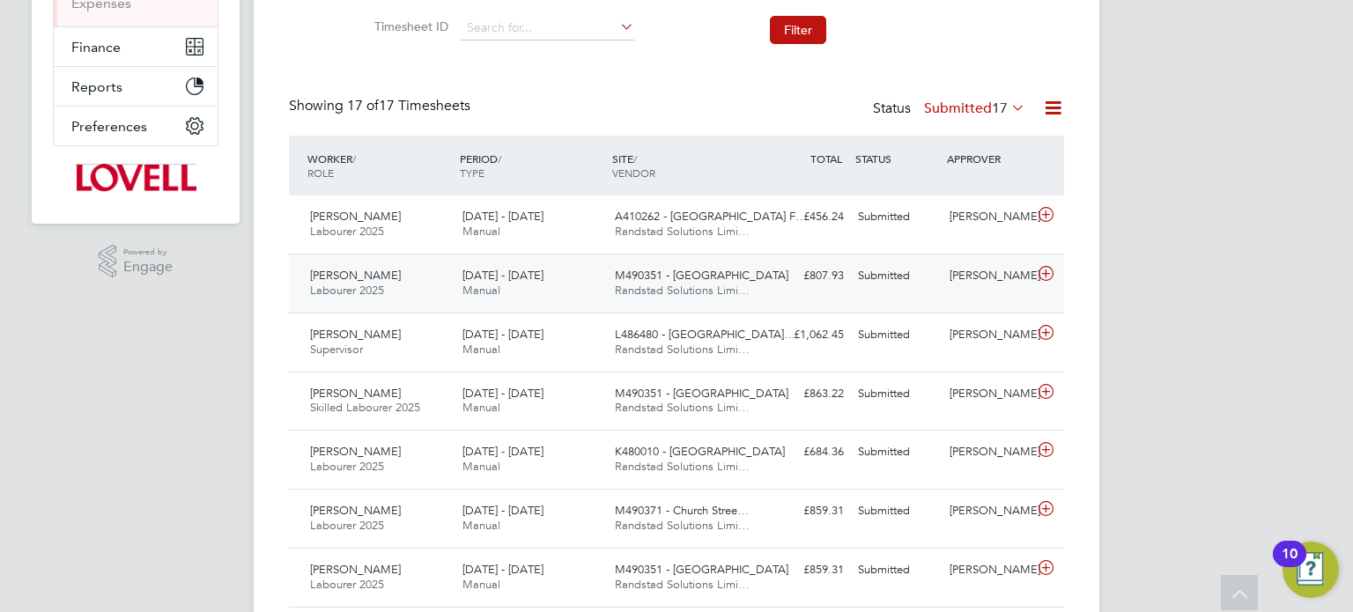
click at [983, 275] on div "Wayne Bromage" at bounding box center [988, 276] width 92 height 29
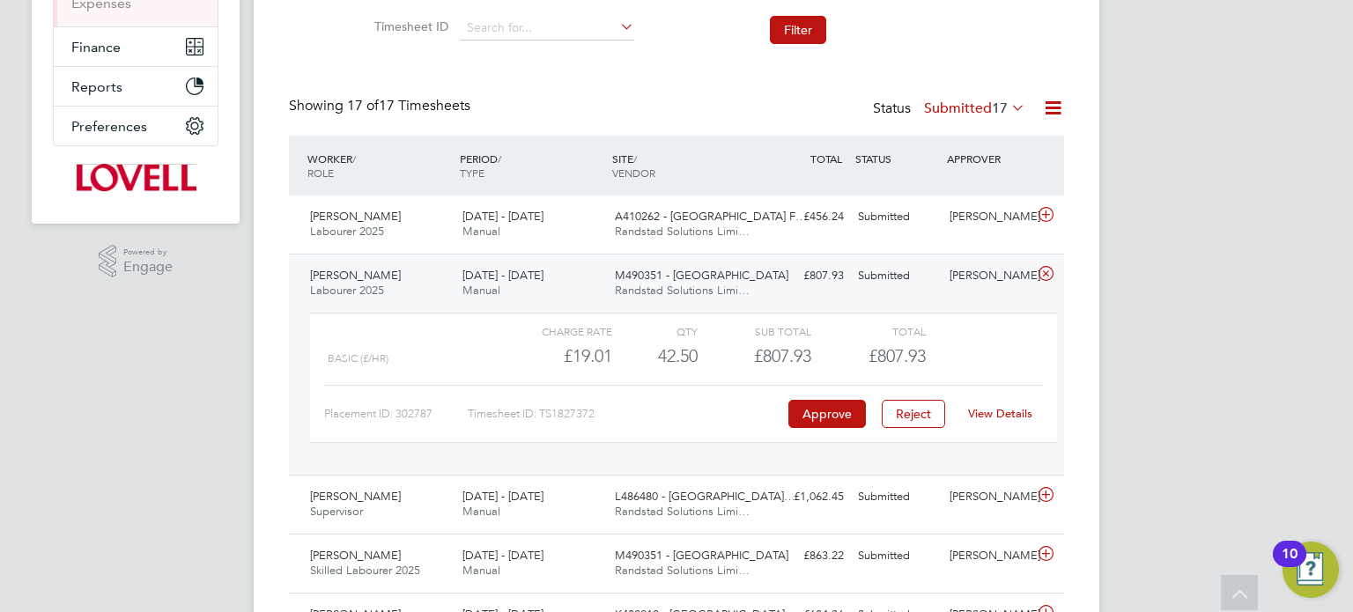
click at [1000, 416] on link "View Details" at bounding box center [1000, 413] width 64 height 15
click at [979, 288] on div "Wayne Bromage" at bounding box center [988, 276] width 92 height 29
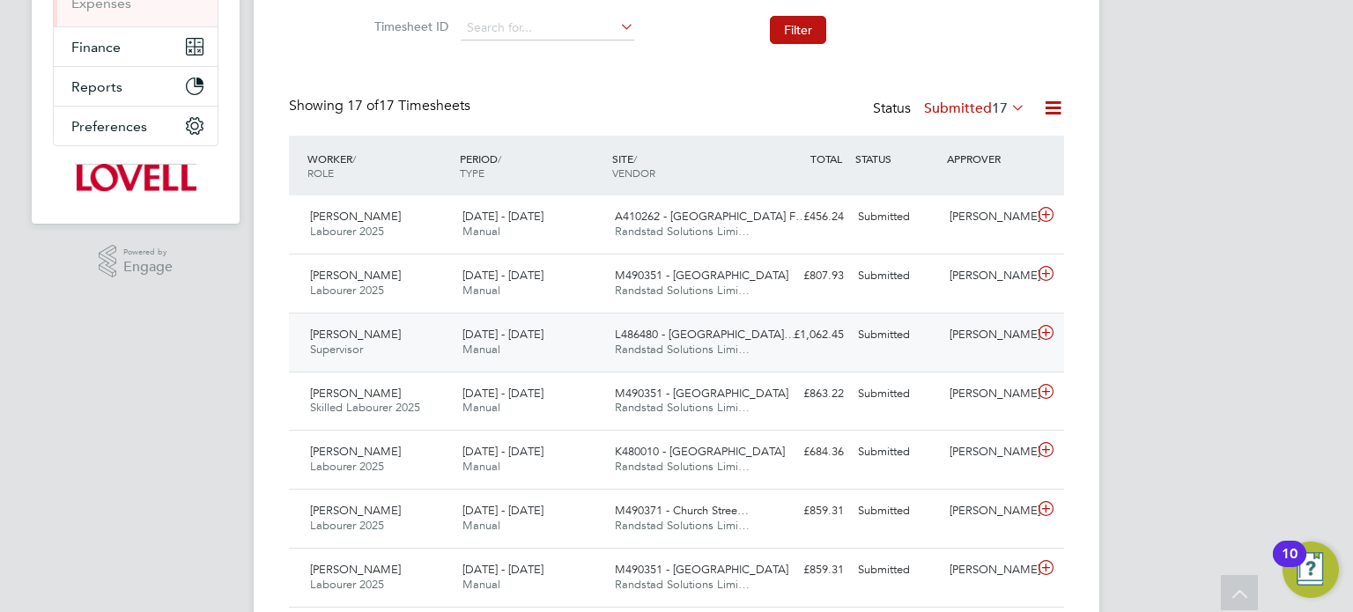
click at [983, 351] on div "Lewis Sokhi Supervisor 13 - 19 Sep 2025 13 - 19 Sep 2025 Manual L486480 - South…" at bounding box center [676, 342] width 775 height 59
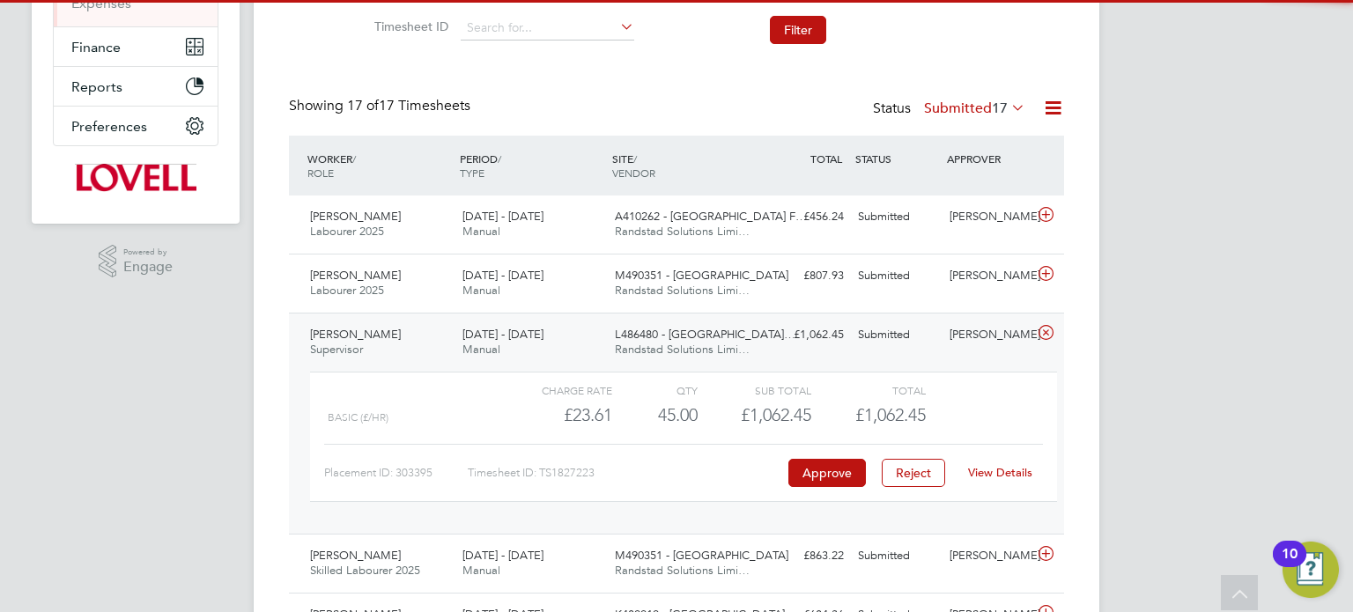
click at [978, 465] on link "View Details" at bounding box center [1000, 472] width 64 height 15
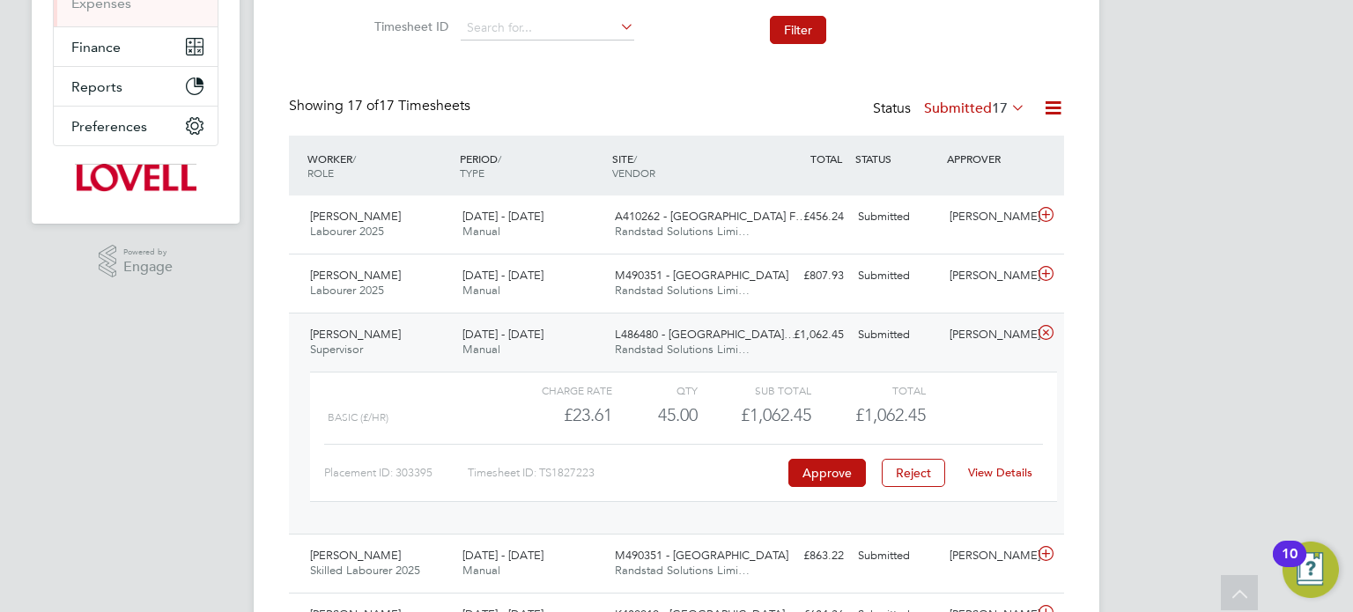
click at [969, 105] on label "Submitted 17" at bounding box center [974, 109] width 101 height 18
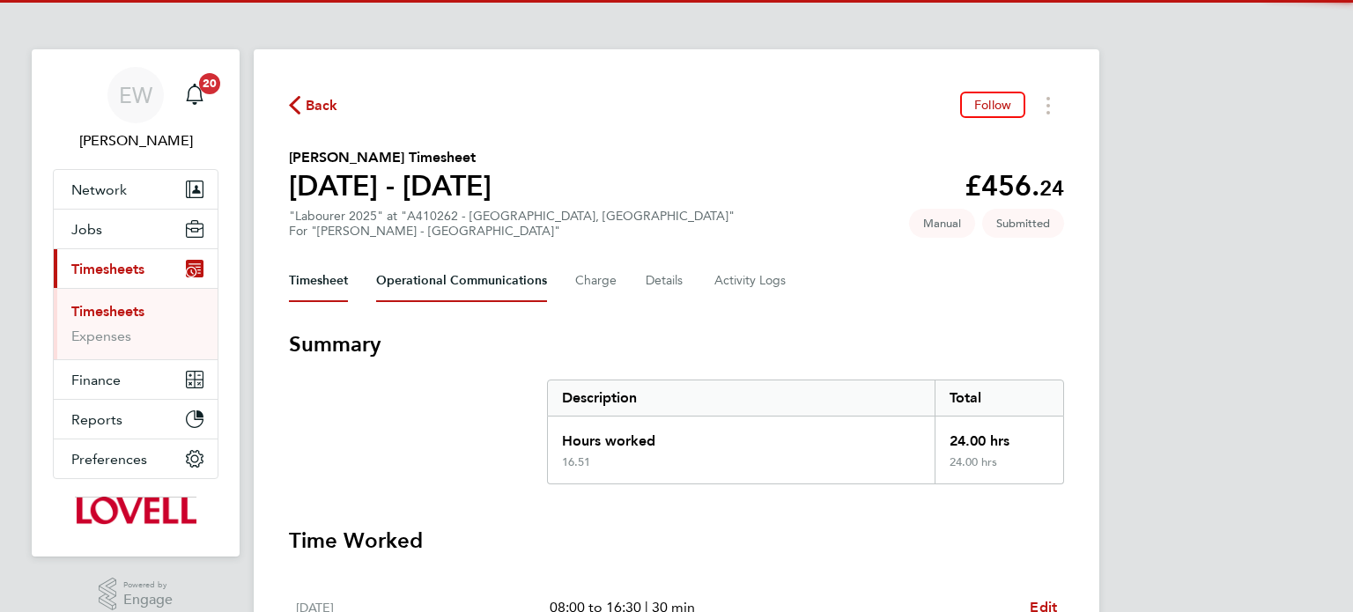
click at [482, 297] on Communications-tab "Operational Communications" at bounding box center [461, 281] width 171 height 42
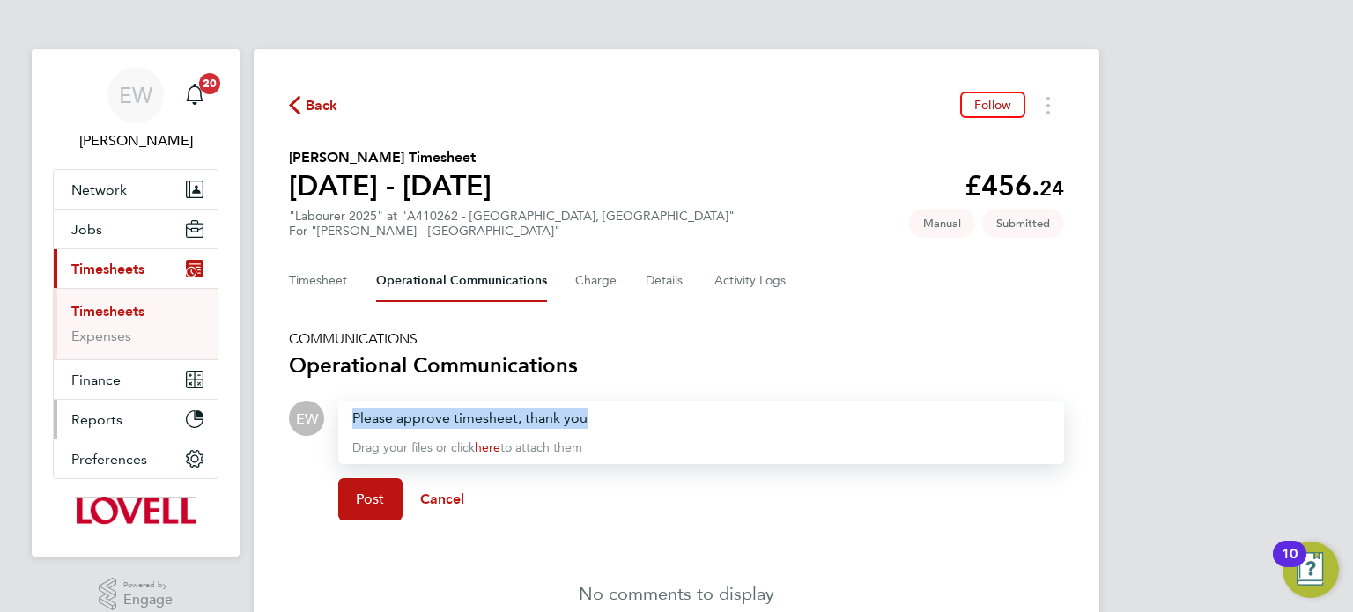
drag, startPoint x: 600, startPoint y: 415, endPoint x: 212, endPoint y: 420, distance: 387.6
click at [212, 420] on div "EW [PERSON_NAME] Notifications 20 Applications: Network Team Members Businesses…" at bounding box center [676, 354] width 1353 height 708
copy div "Please approve timesheet, thank you"
click at [388, 501] on button "Post" at bounding box center [370, 499] width 64 height 42
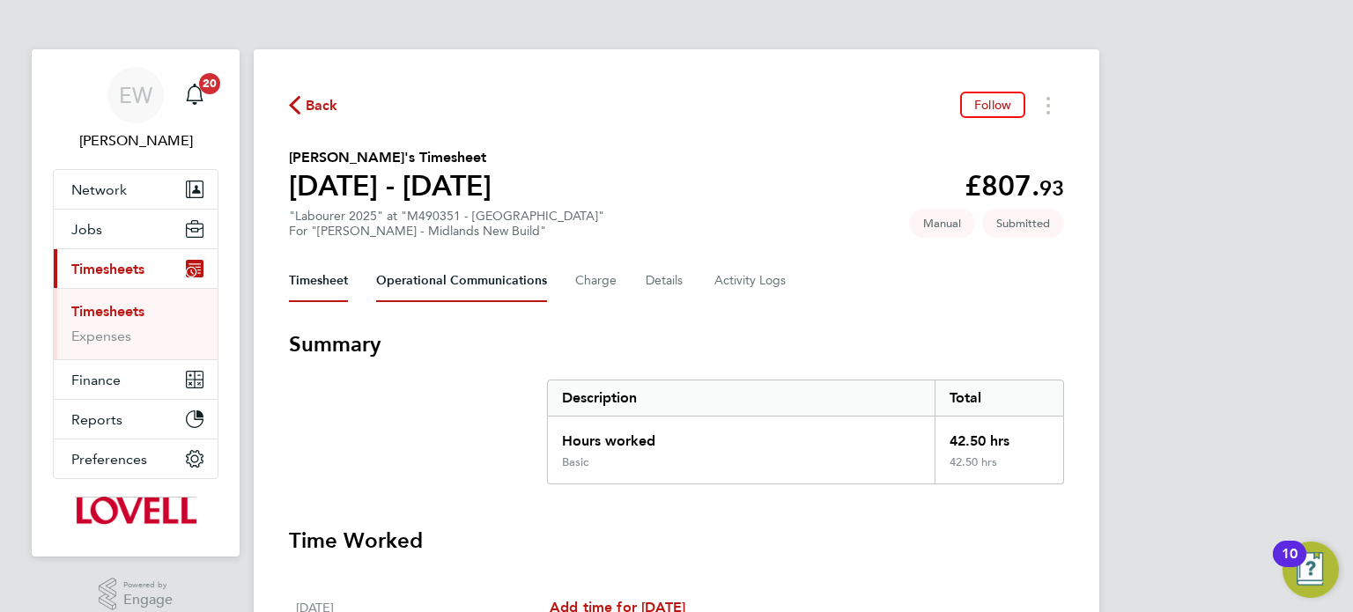
click at [508, 296] on Communications-tab "Operational Communications" at bounding box center [461, 281] width 171 height 42
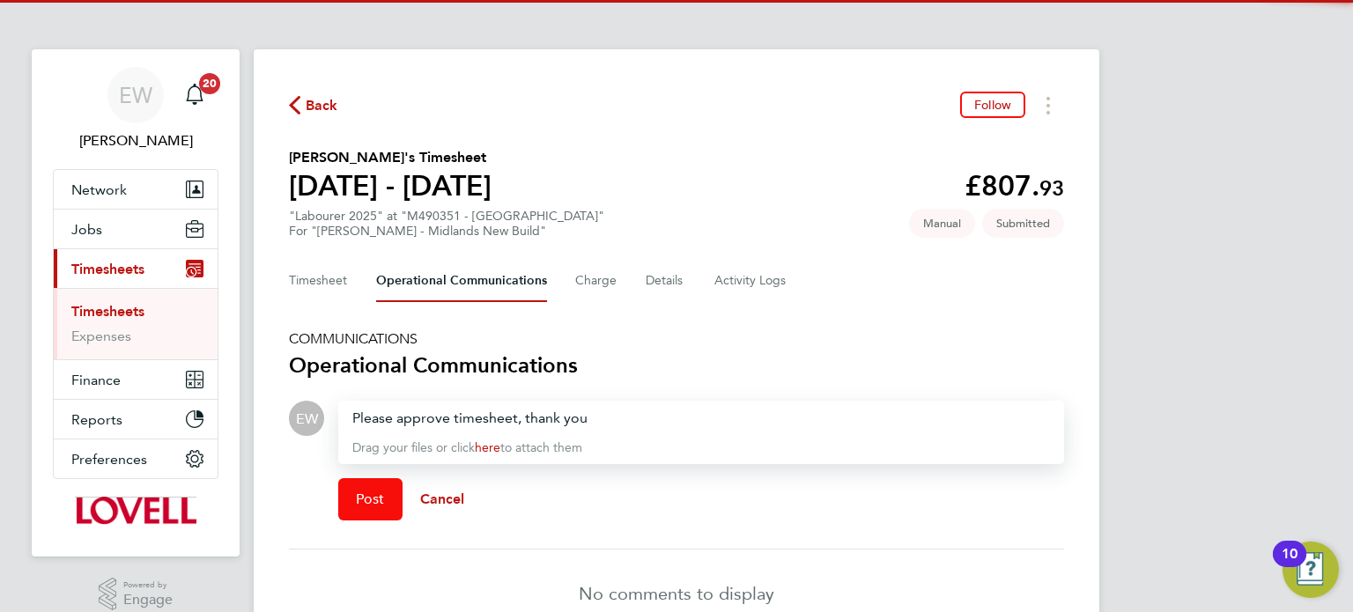
click at [388, 479] on button "Post" at bounding box center [370, 499] width 64 height 42
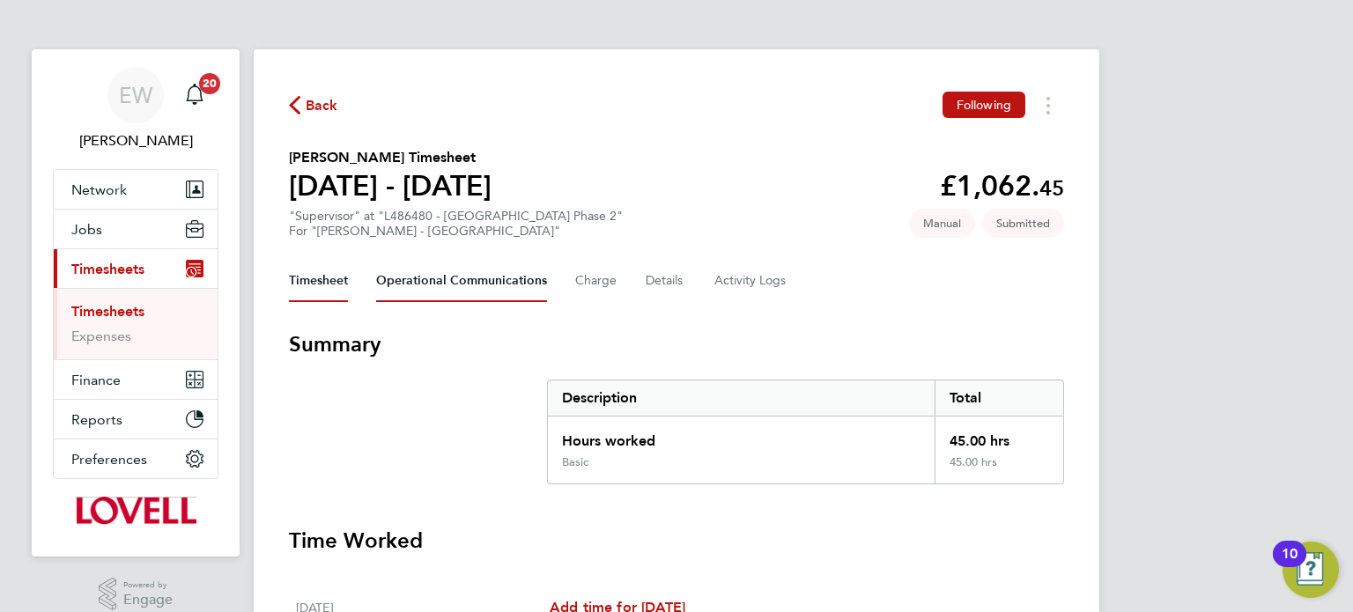
click at [490, 264] on Communications-tab "Operational Communications" at bounding box center [461, 281] width 171 height 42
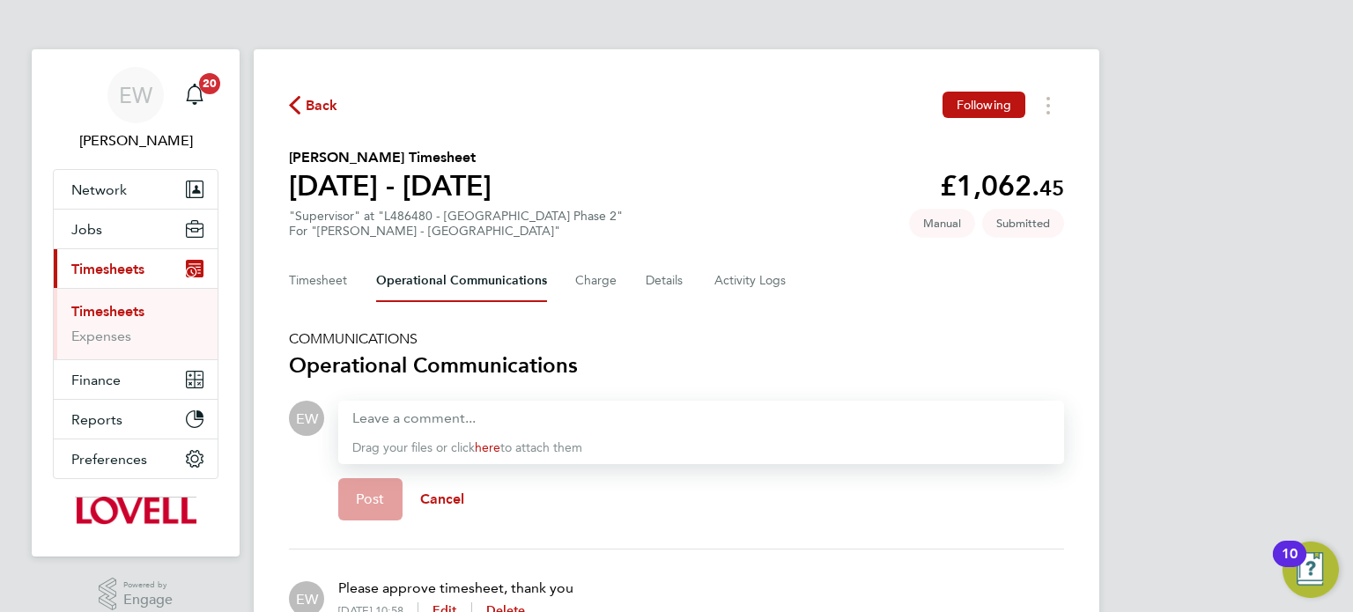
click at [406, 435] on div "Drag your files or click here to attach them" at bounding box center [701, 432] width 726 height 63
click at [419, 426] on div at bounding box center [701, 418] width 698 height 21
paste div
click at [373, 491] on span "Post" at bounding box center [370, 500] width 29 height 18
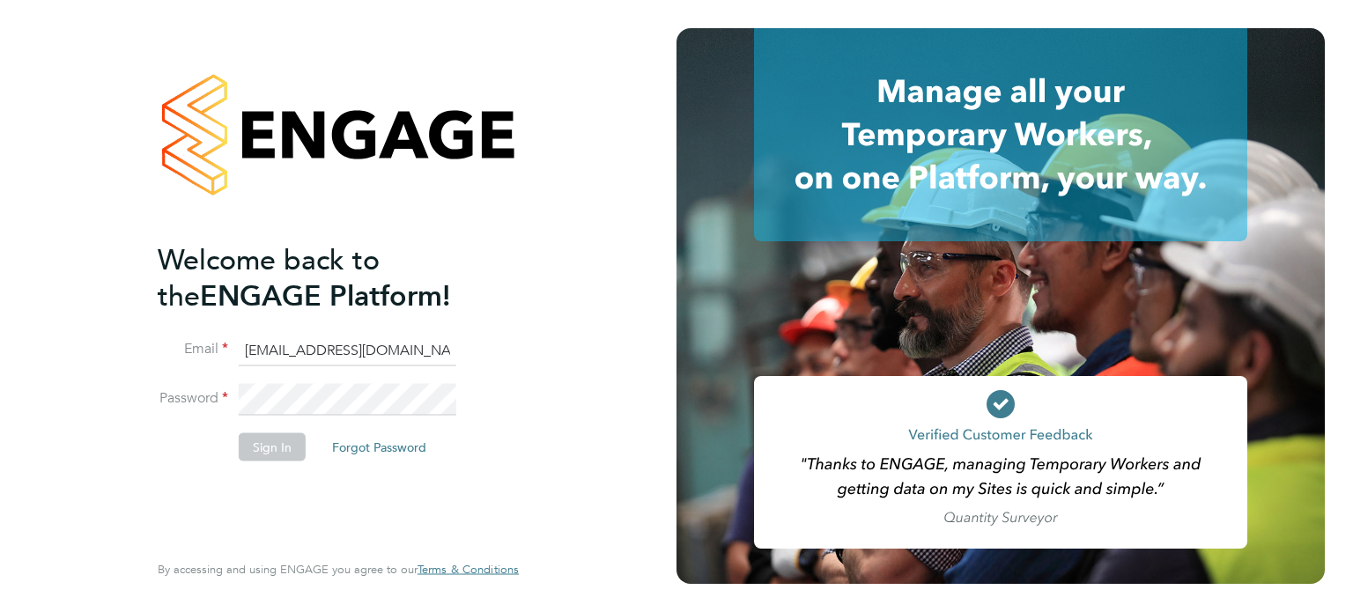
click at [315, 352] on input "cscportals@randstadcpe.com" at bounding box center [348, 351] width 218 height 32
type input "emma.wells@randstad.co.uk"
click at [264, 454] on button "Sign In" at bounding box center [272, 446] width 67 height 28
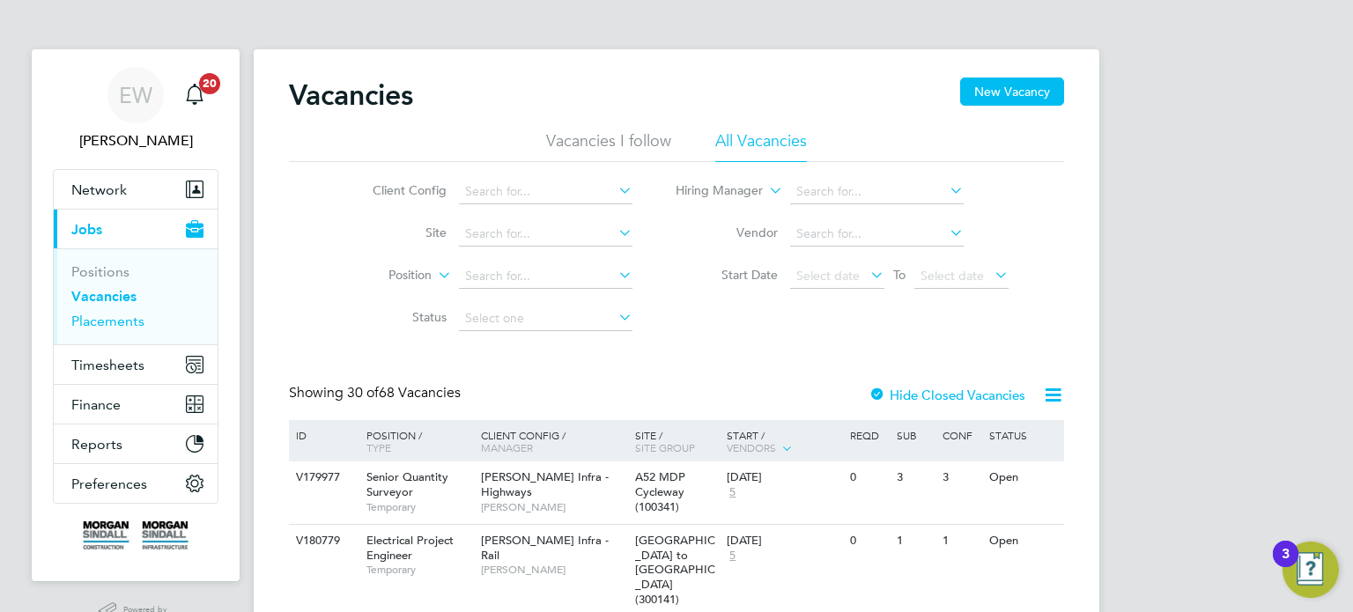
click at [119, 324] on link "Placements" at bounding box center [107, 321] width 73 height 17
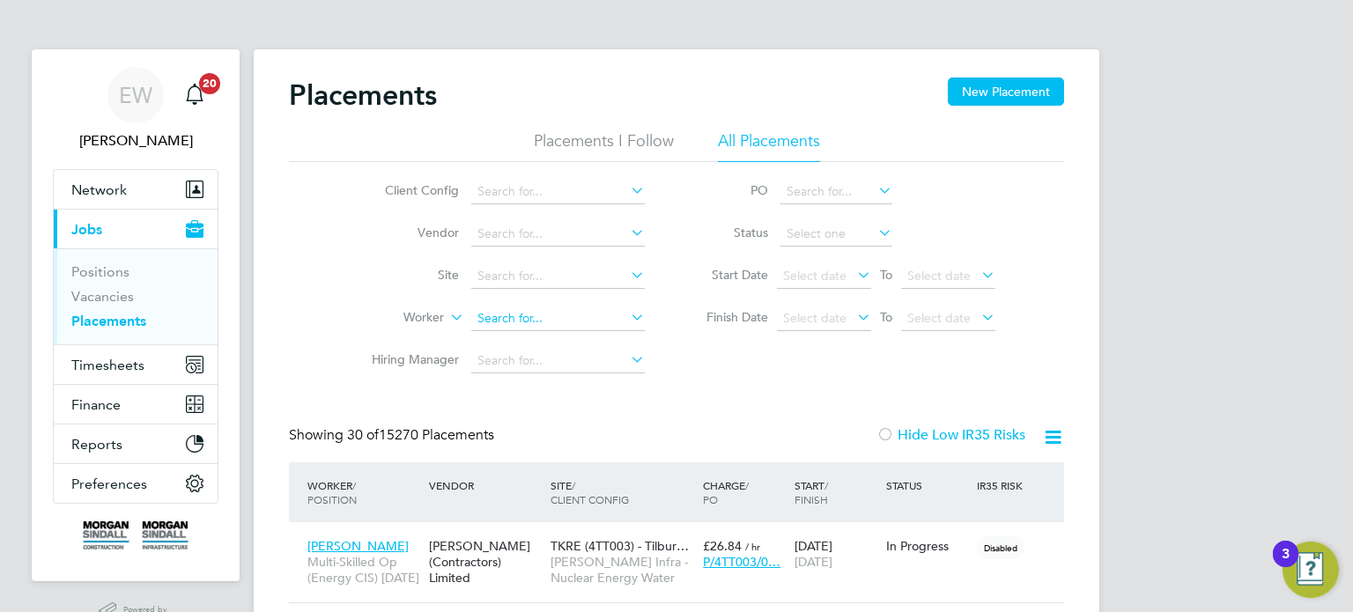
click at [496, 311] on input at bounding box center [558, 319] width 174 height 25
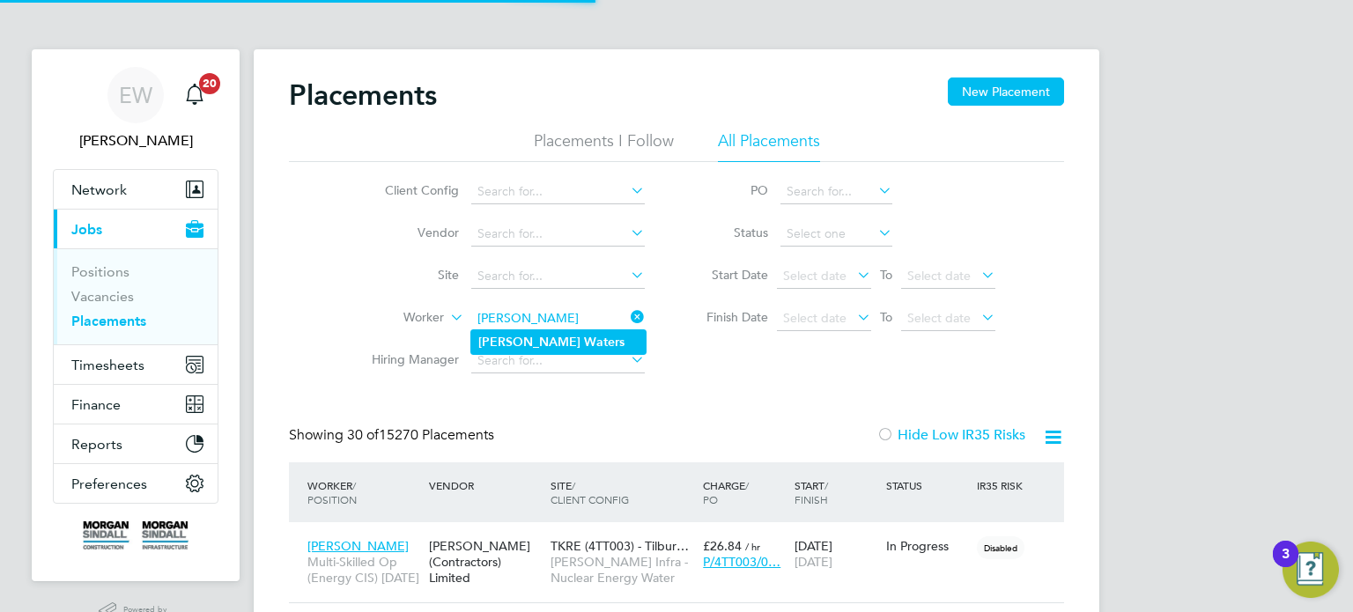
click at [567, 346] on li "James Waters" at bounding box center [558, 342] width 174 height 24
type input "James Waters"
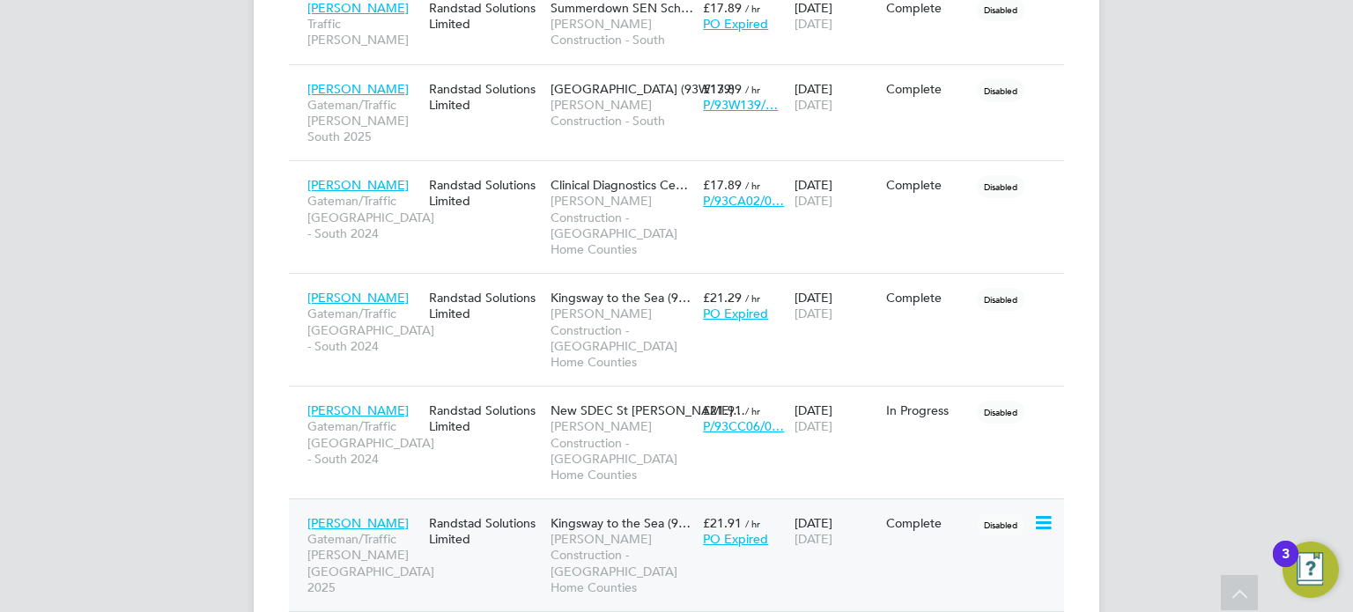
click at [612, 531] on span "Morgan Sindall Construction - London Home Counties" at bounding box center [623, 563] width 144 height 64
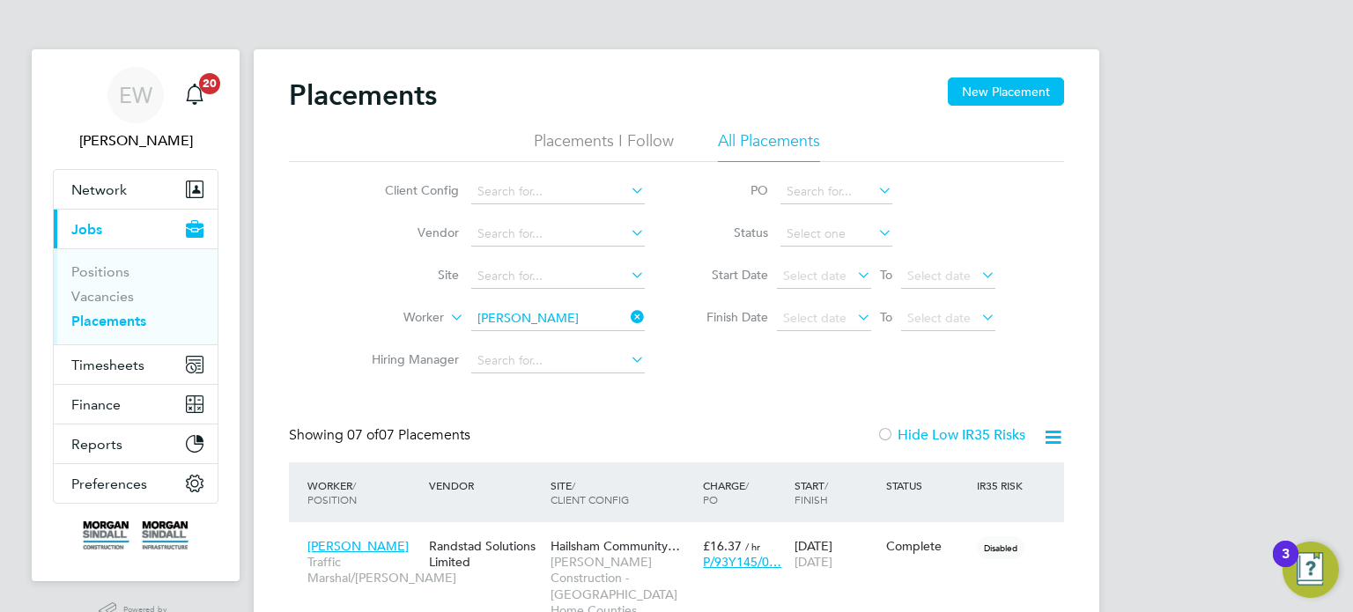
click at [524, 315] on input "James Waters" at bounding box center [558, 319] width 174 height 25
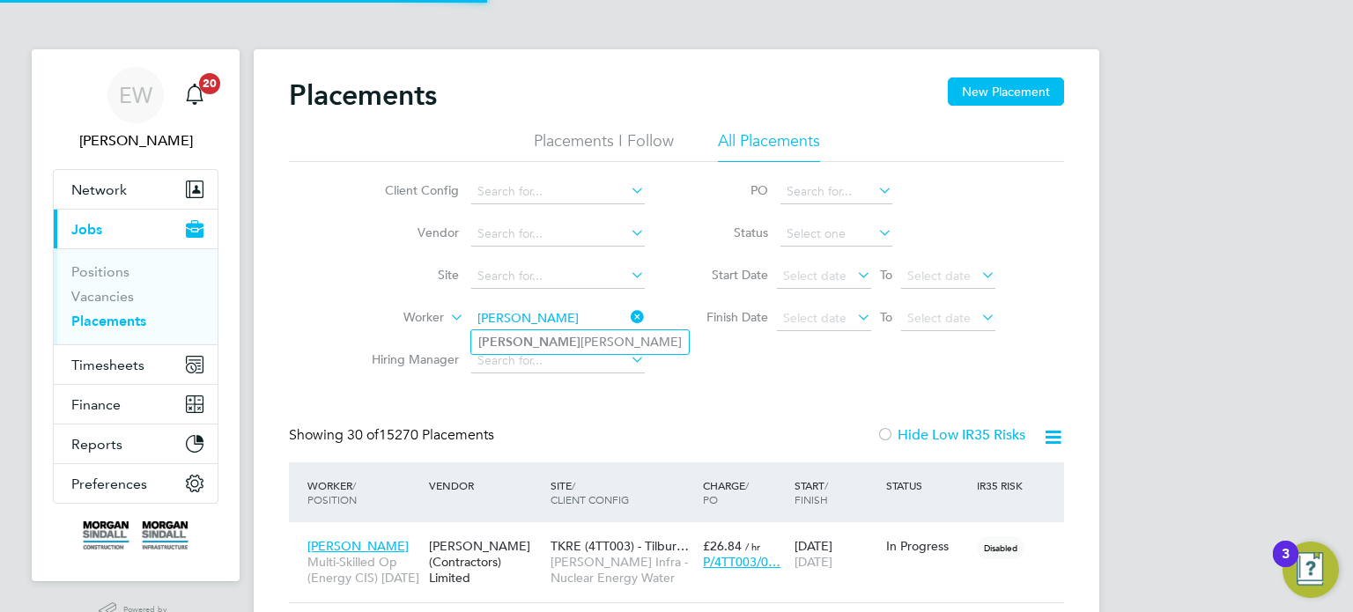
click at [575, 345] on li "Koyes Ahmed" at bounding box center [580, 342] width 218 height 24
type input "[PERSON_NAME]"
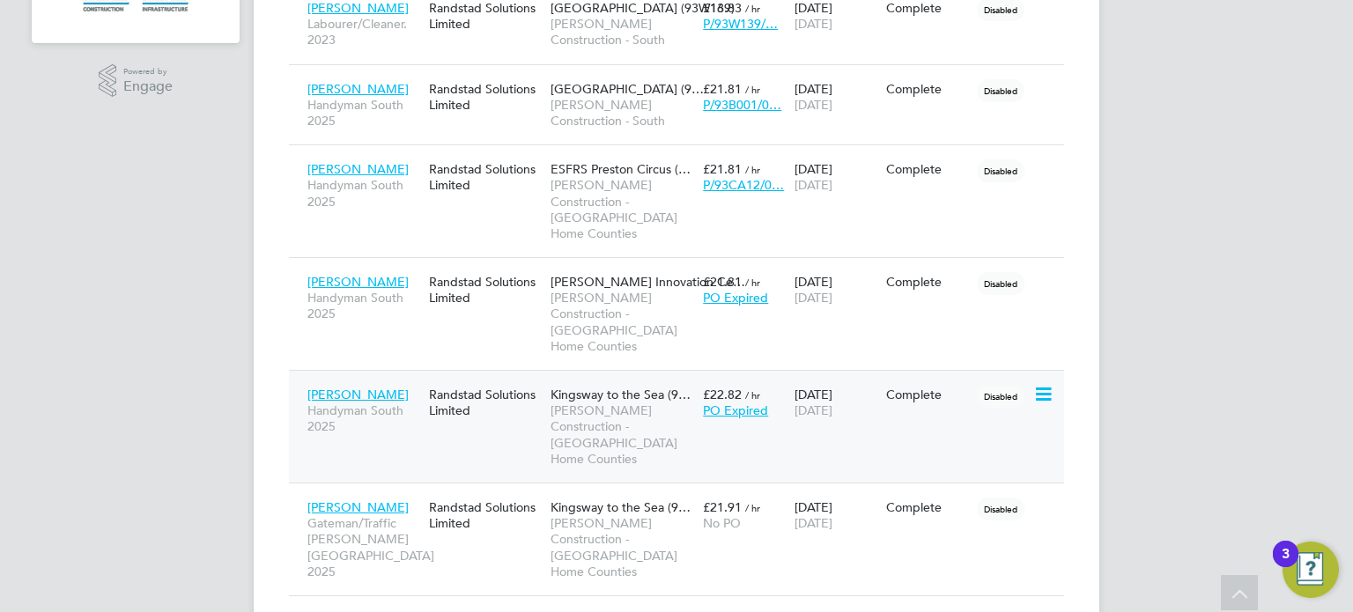
click at [628, 403] on span "[PERSON_NAME] Construction - [GEOGRAPHIC_DATA] Home Counties" at bounding box center [623, 435] width 144 height 64
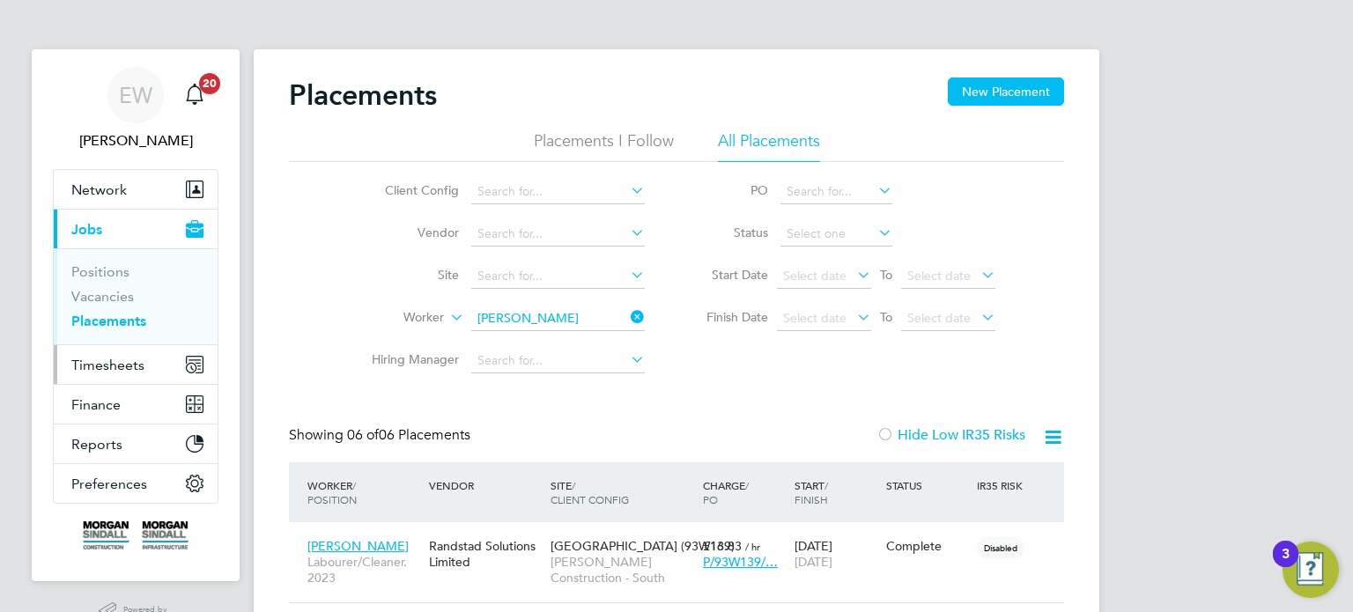
click at [75, 362] on span "Timesheets" at bounding box center [107, 365] width 73 height 17
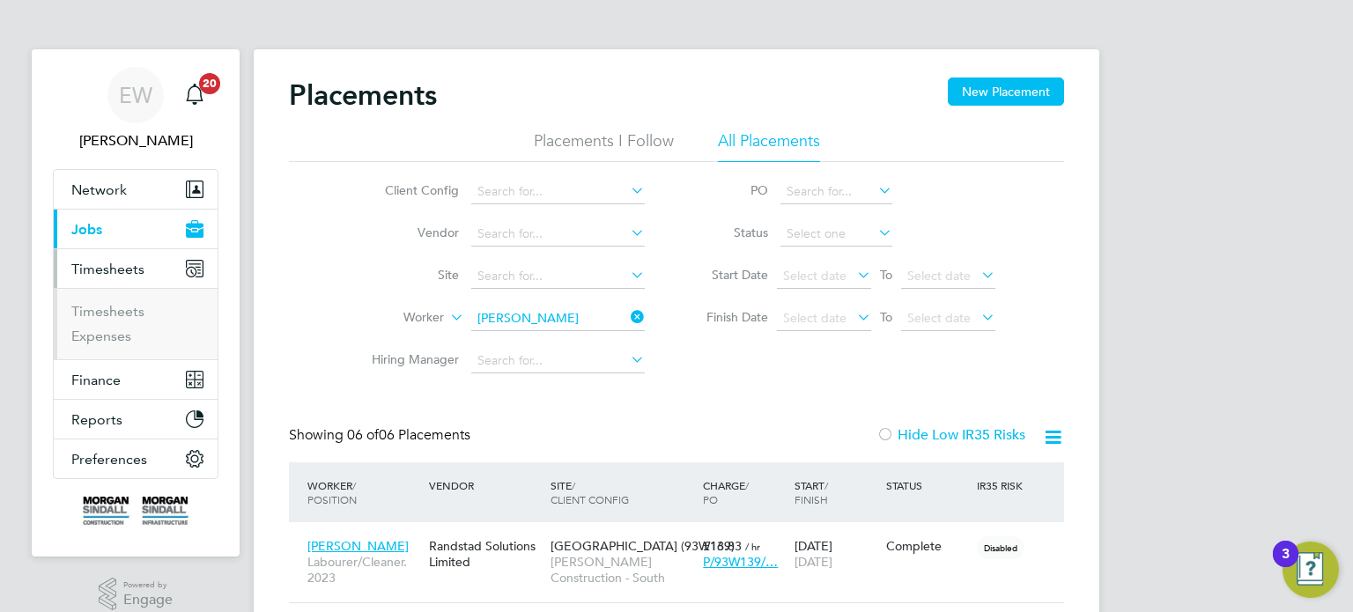
click at [122, 301] on ul "Timesheets Expenses" at bounding box center [136, 323] width 164 height 71
click at [123, 303] on link "Timesheets" at bounding box center [107, 311] width 73 height 17
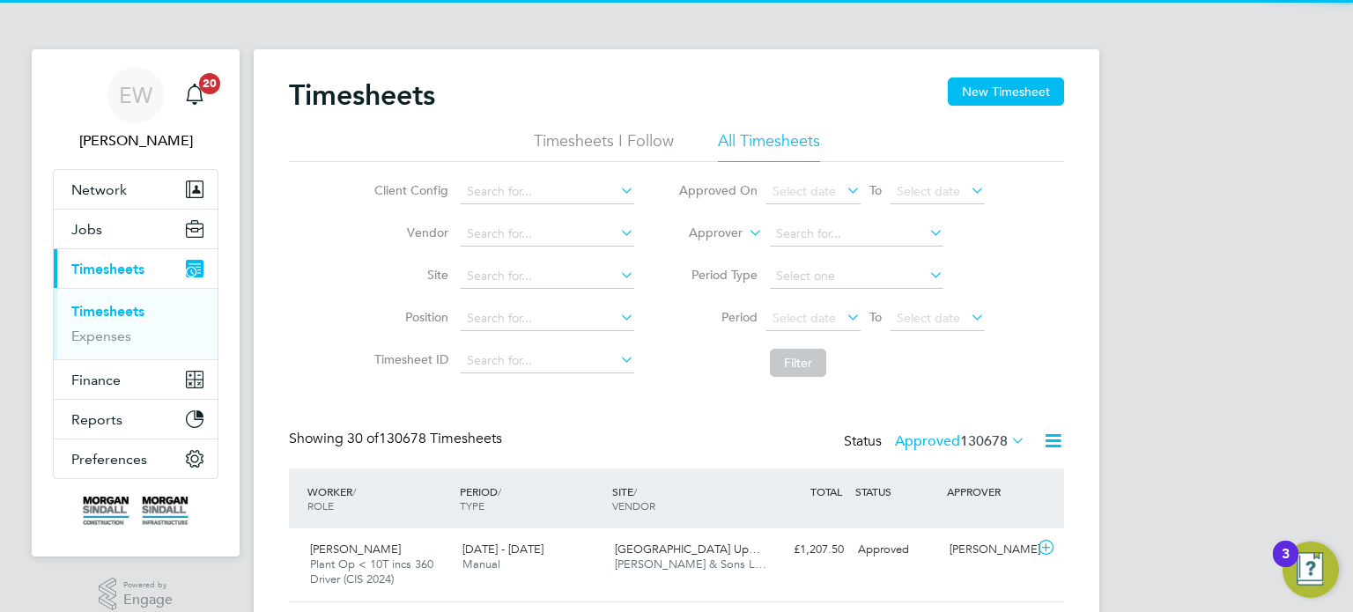
scroll to position [59, 153]
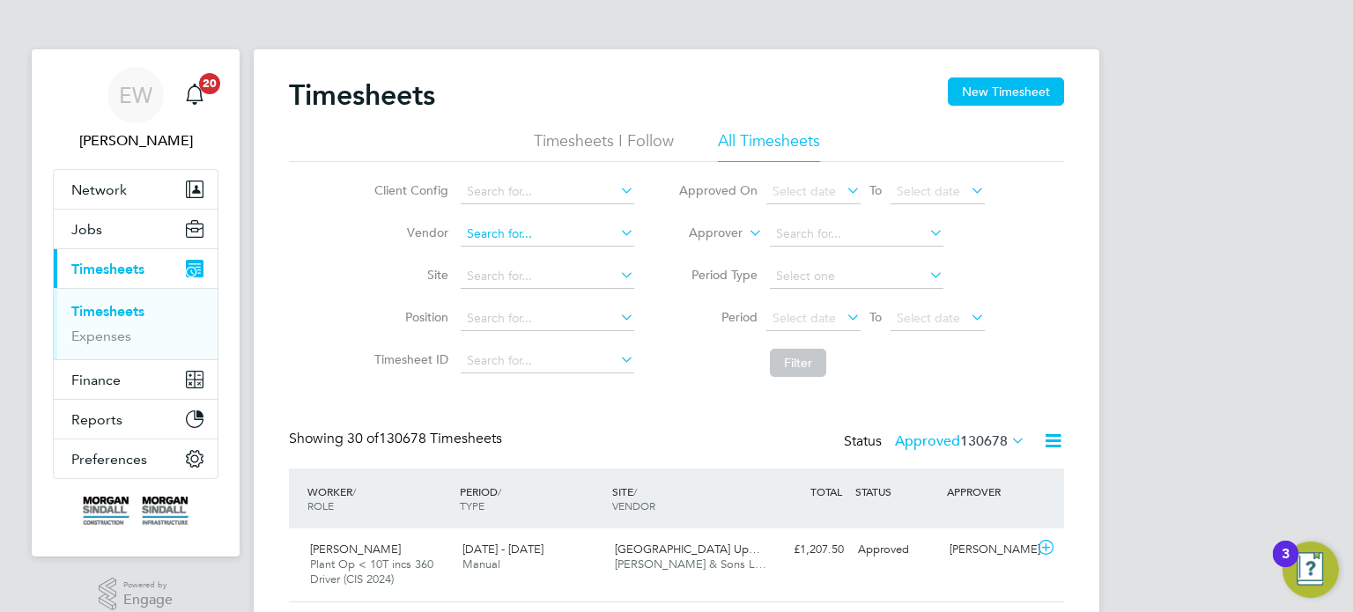
click at [499, 240] on input at bounding box center [548, 234] width 174 height 25
click at [513, 253] on li "Rand stad Solutions Limited" at bounding box center [547, 258] width 174 height 24
type input "Randstad Solutions Limited"
click at [819, 318] on span "Select date" at bounding box center [803, 318] width 63 height 16
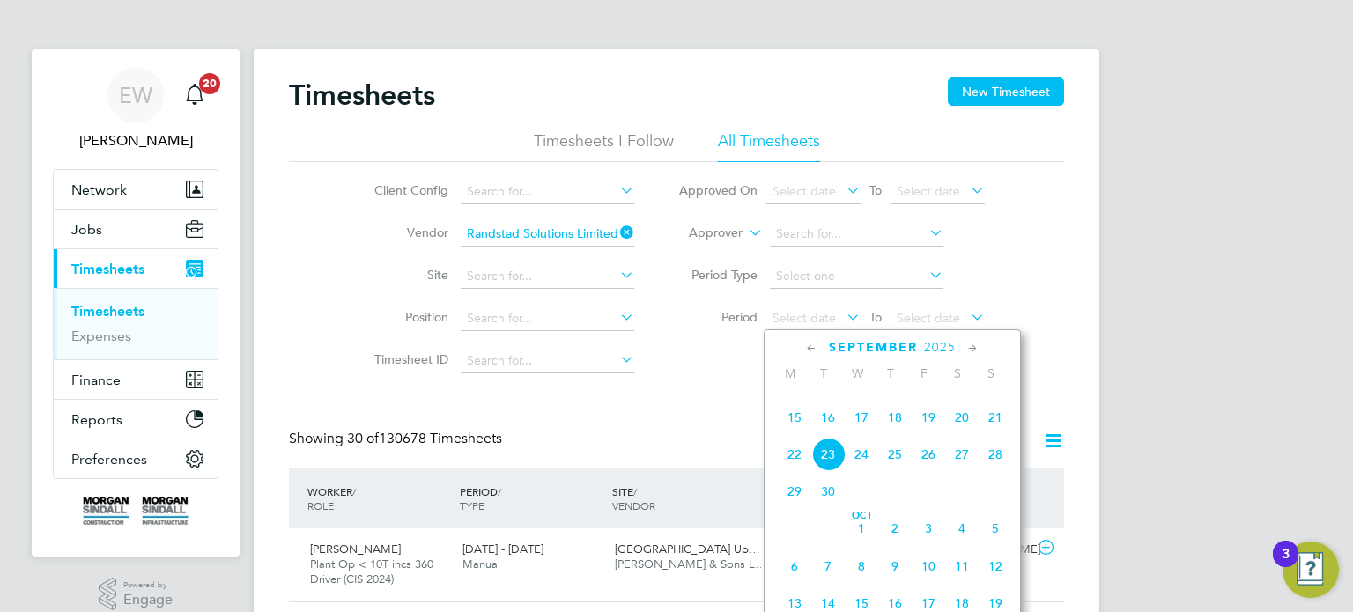
click at [972, 397] on span "13" at bounding box center [961, 380] width 33 height 33
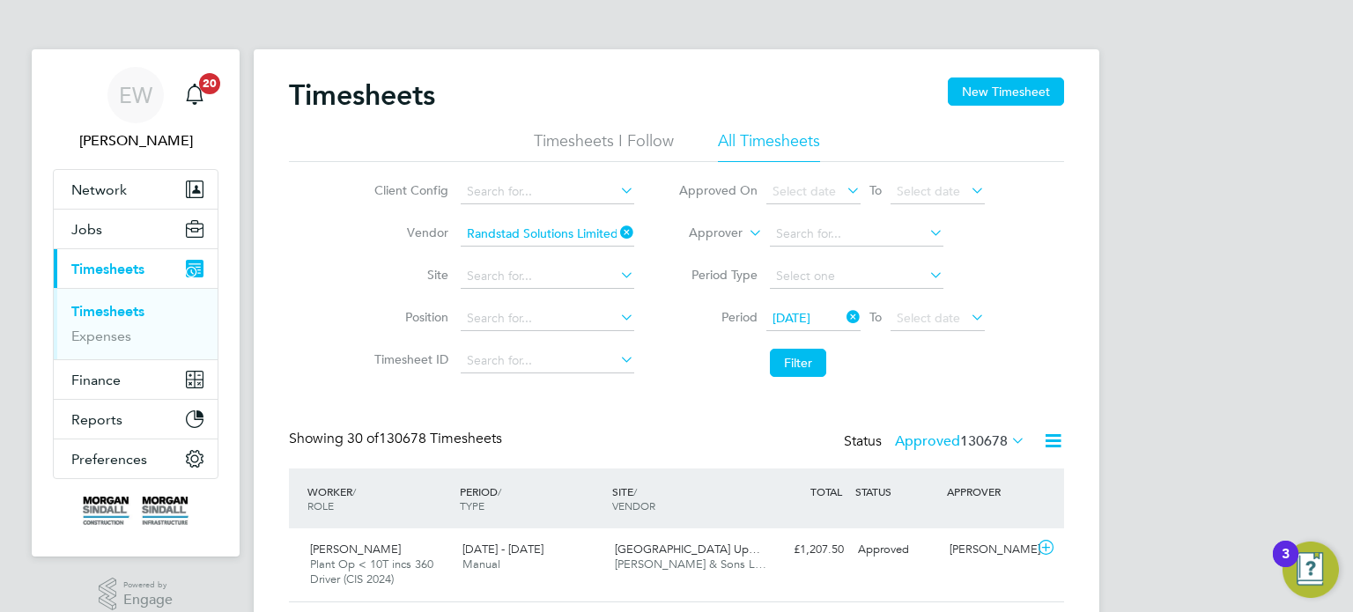
click at [948, 338] on li "Period 13 Sep 2025 To Select date" at bounding box center [831, 319] width 351 height 42
click at [944, 329] on span "Select date" at bounding box center [938, 319] width 94 height 24
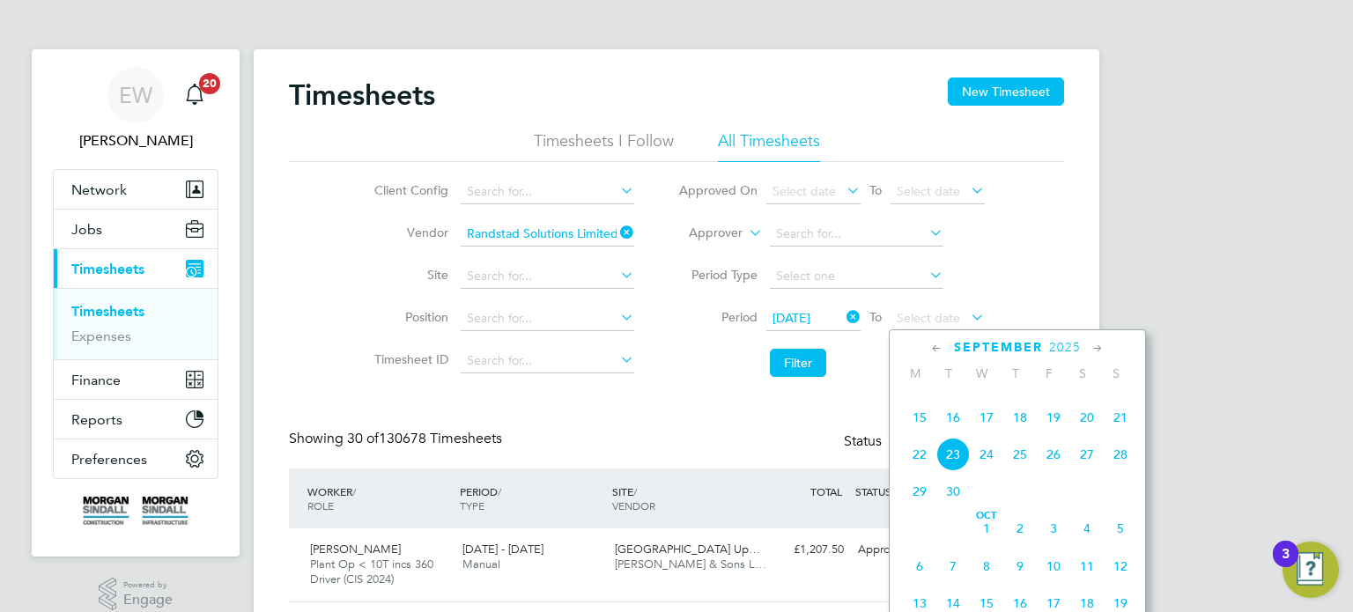
click at [1054, 434] on span "19" at bounding box center [1053, 417] width 33 height 33
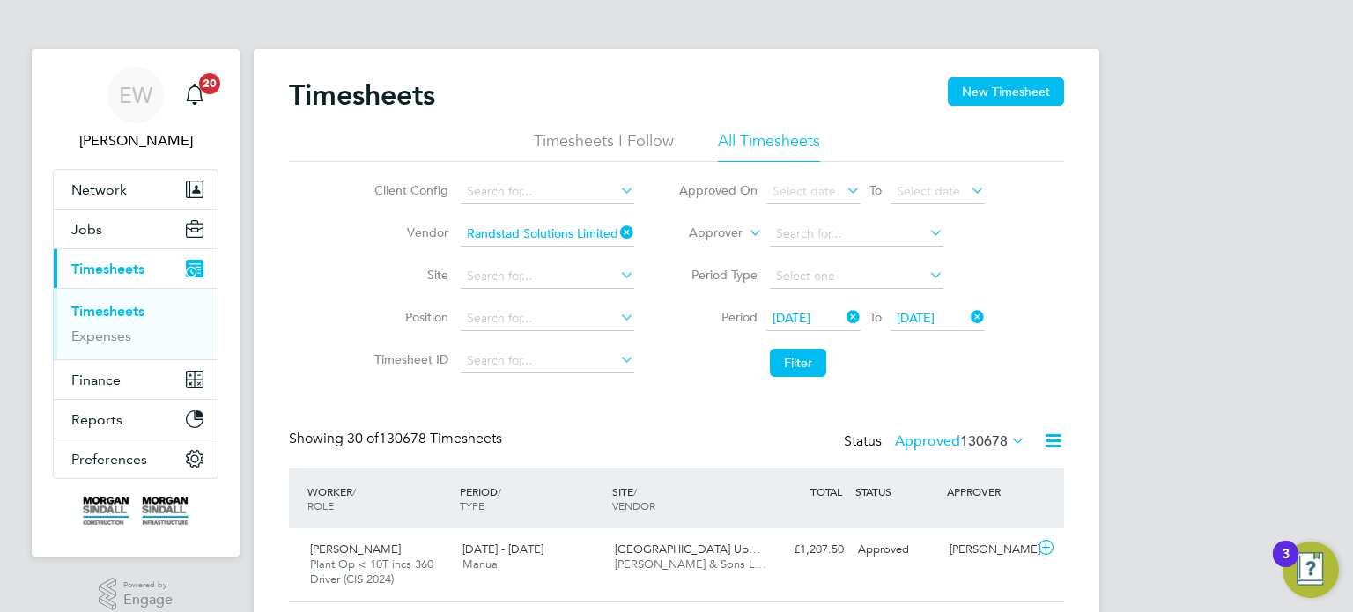
click at [826, 361] on li "Filter" at bounding box center [831, 363] width 351 height 46
click at [820, 361] on button "Filter" at bounding box center [798, 363] width 56 height 28
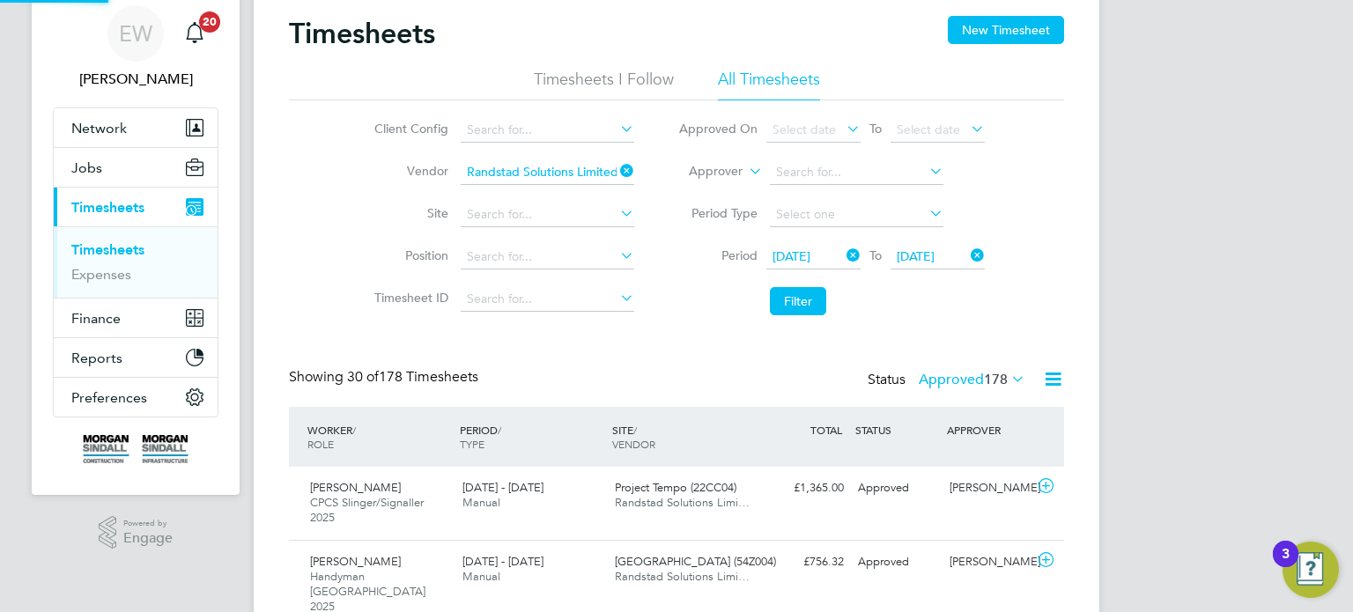
click at [950, 377] on label "Approved 178" at bounding box center [972, 380] width 107 height 18
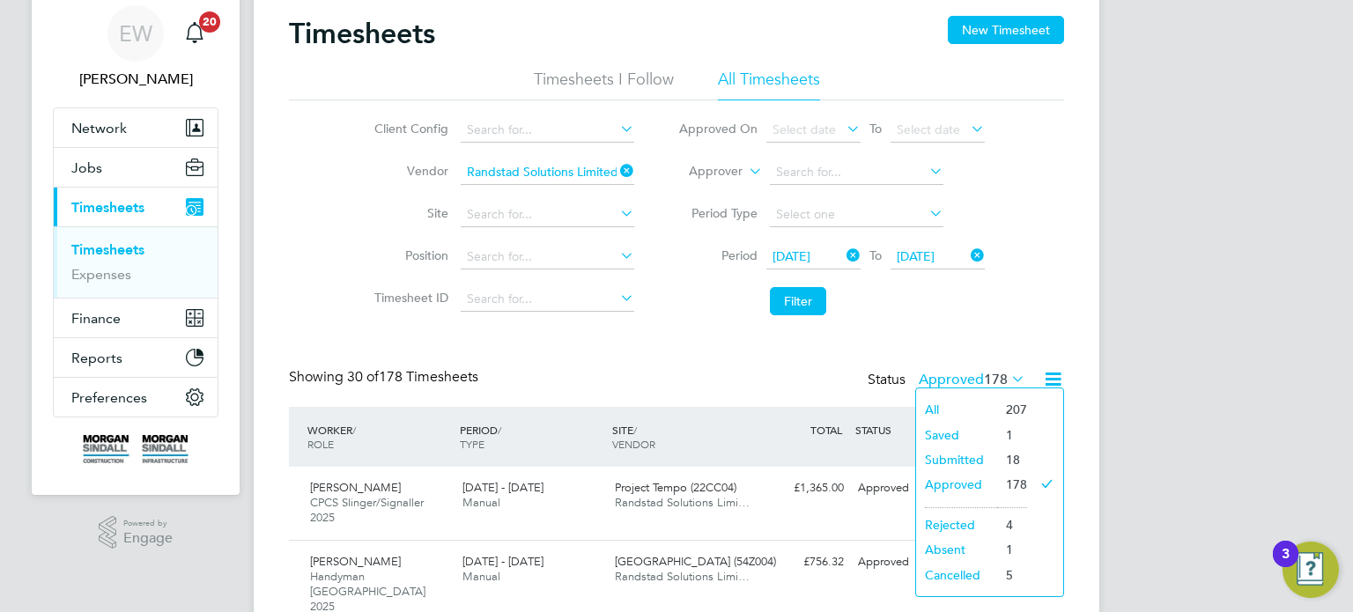
click at [942, 435] on li "Saved" at bounding box center [956, 435] width 81 height 25
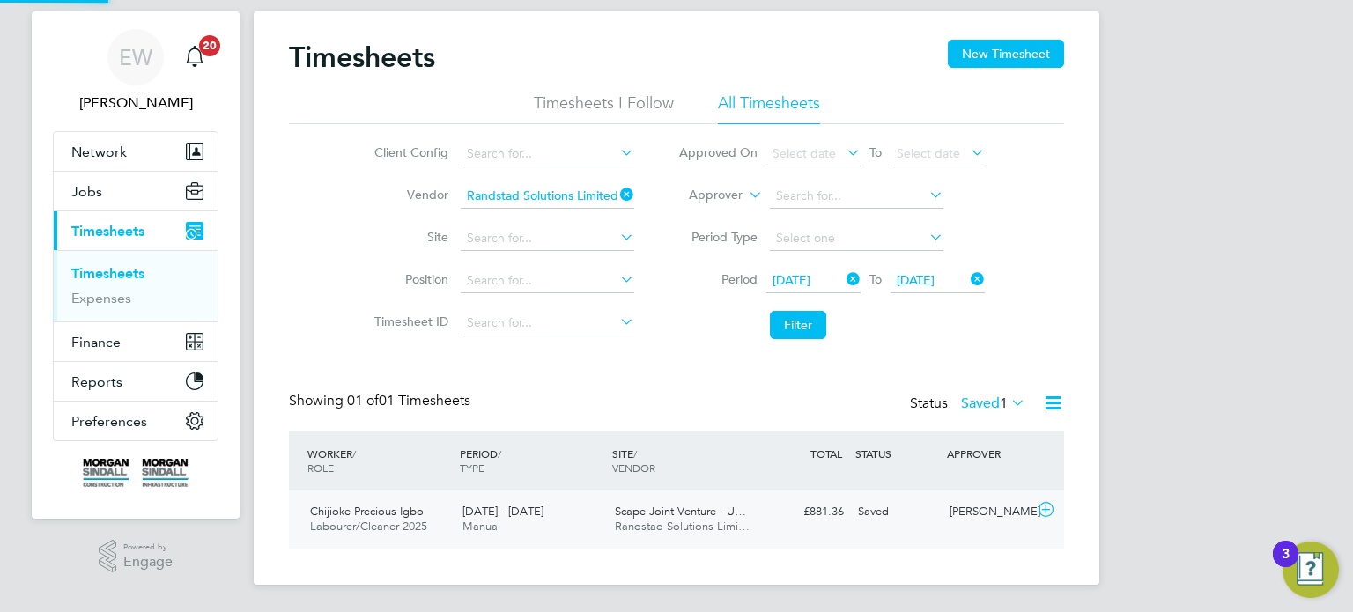
click at [935, 511] on div "Saved" at bounding box center [897, 512] width 92 height 29
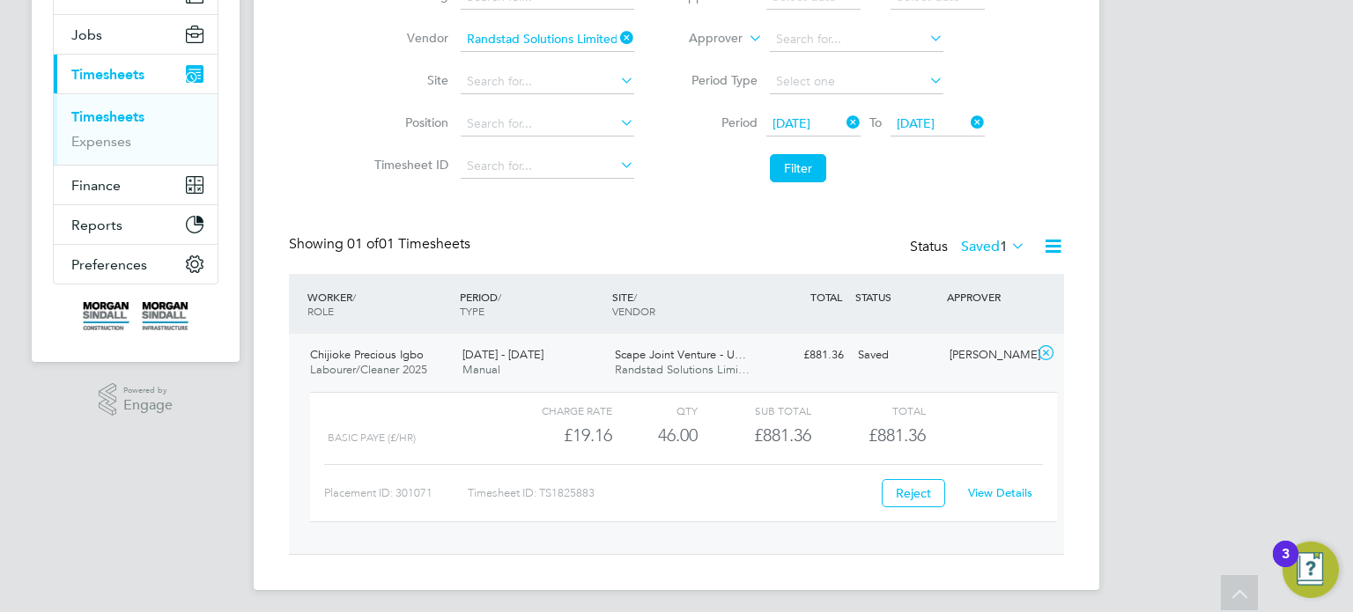
click at [1004, 492] on link "View Details" at bounding box center [1000, 492] width 64 height 15
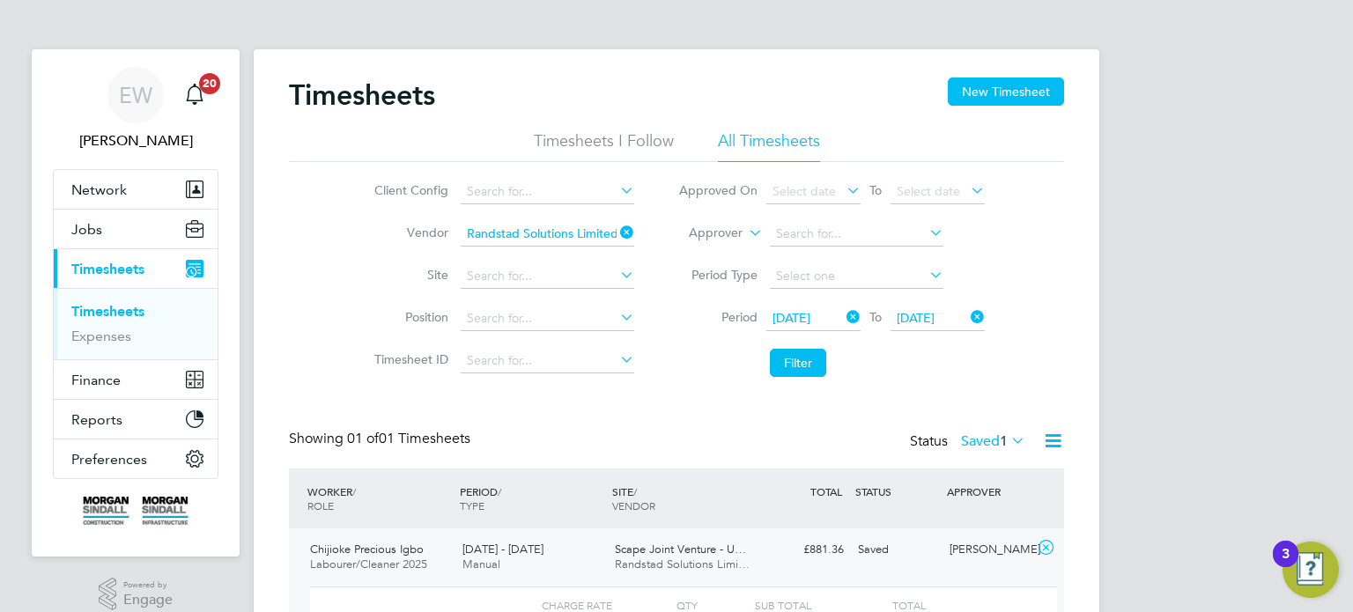
click at [617, 233] on icon at bounding box center [617, 232] width 0 height 25
click at [536, 272] on input at bounding box center [548, 276] width 174 height 25
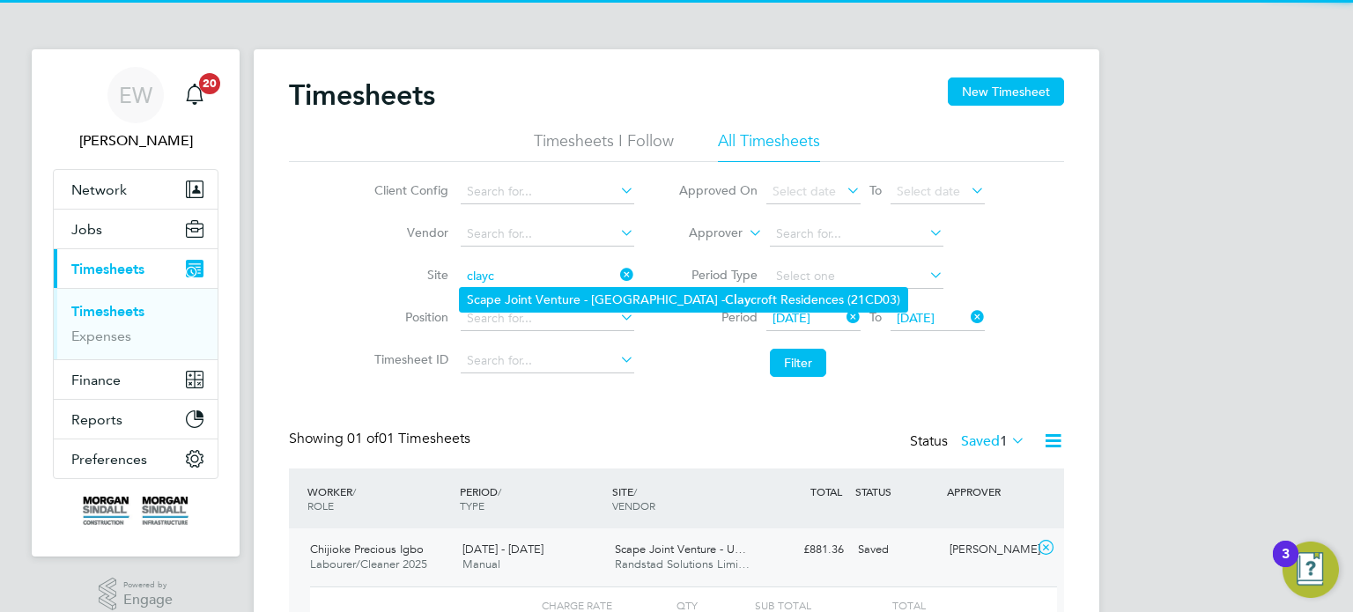
click at [578, 307] on li "Scape Joint Venture - University of Warwick - Clayc roft Residences (21CD03)" at bounding box center [683, 300] width 447 height 24
type input "Scape Joint Venture - University of Warwick - Claycroft Residences (21CD03)"
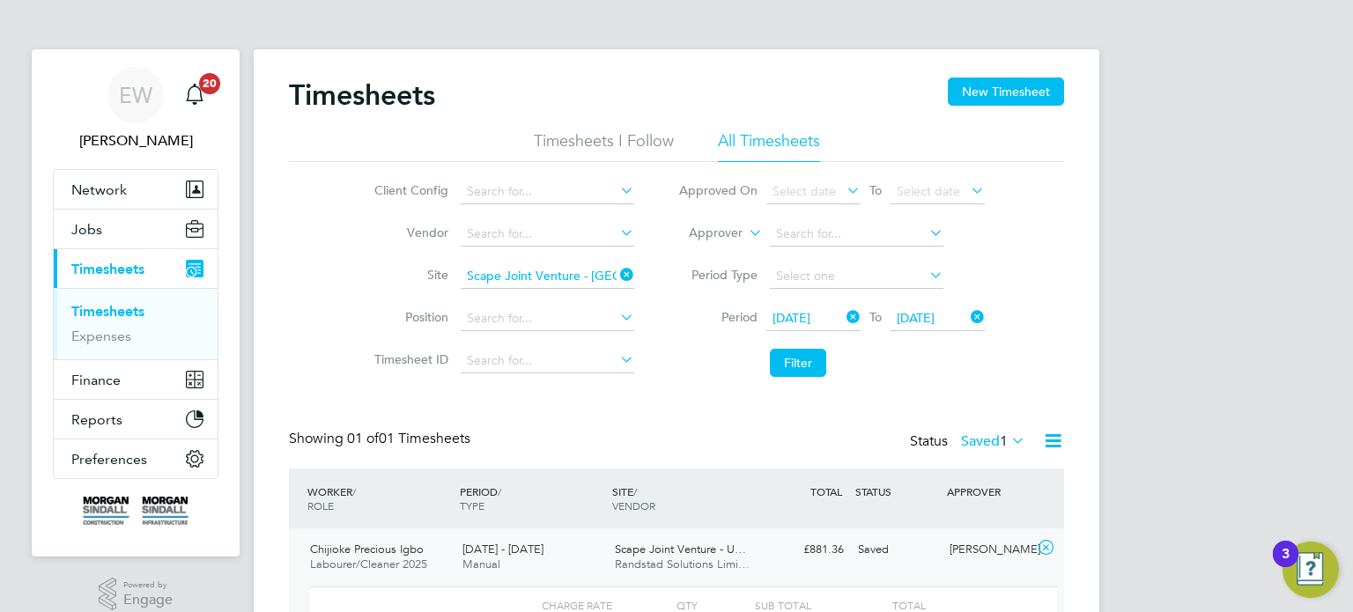
click at [826, 362] on li "Filter" at bounding box center [831, 363] width 351 height 46
click at [810, 364] on button "Filter" at bounding box center [798, 363] width 56 height 28
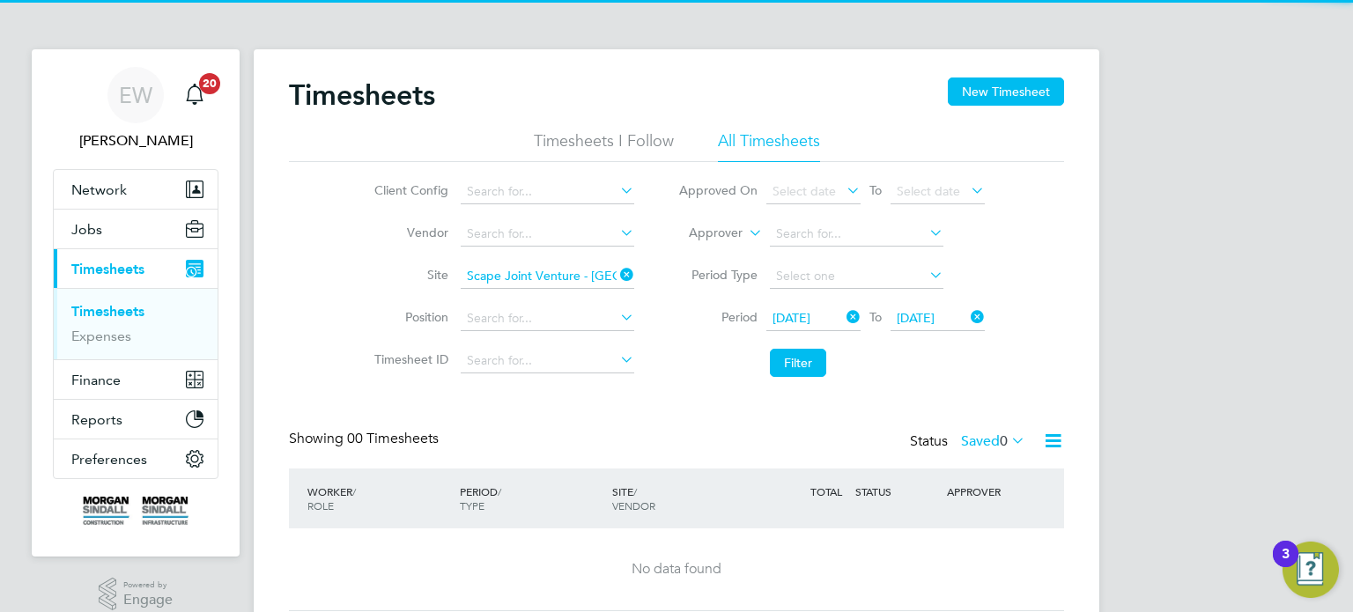
click at [976, 437] on label "Saved 0" at bounding box center [993, 441] width 64 height 18
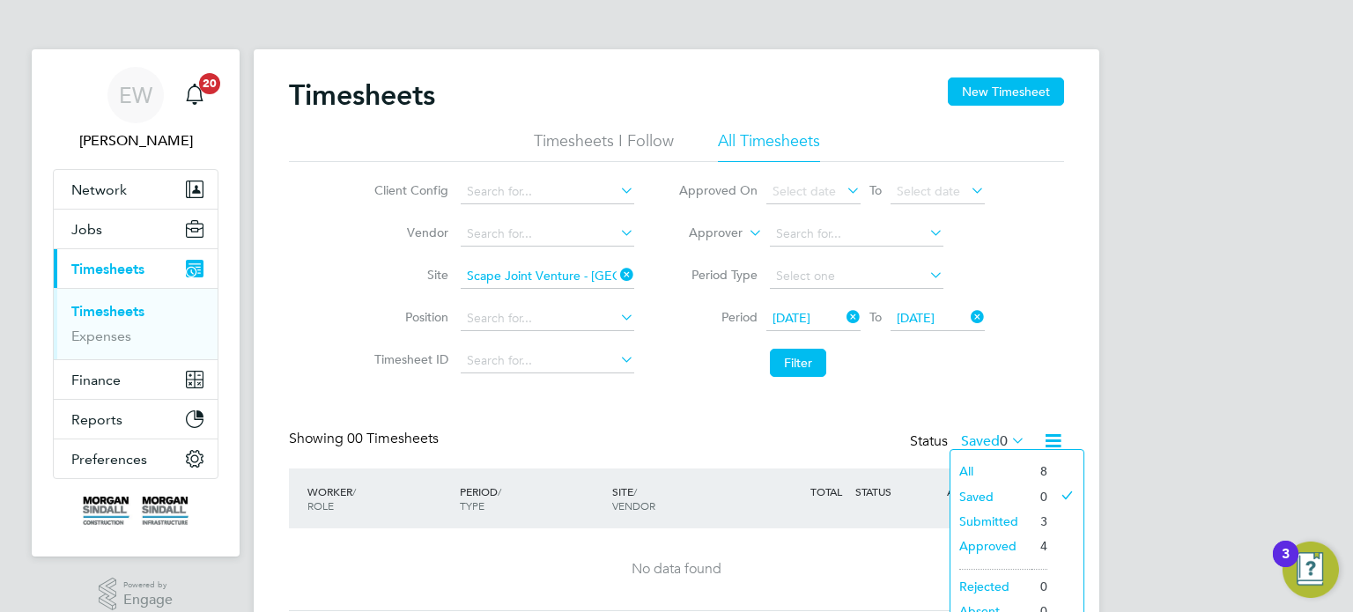
click at [989, 514] on li "Submitted" at bounding box center [990, 521] width 81 height 25
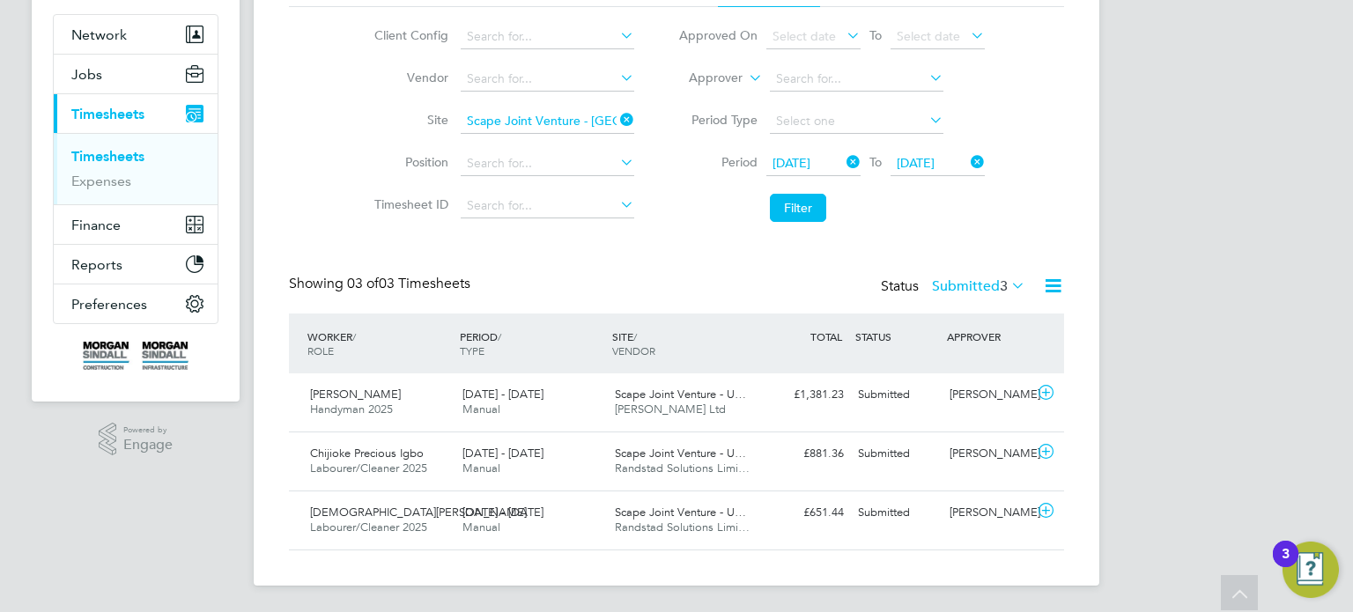
click at [964, 276] on div "Status Submitted 3" at bounding box center [955, 287] width 148 height 25
click at [964, 277] on label "Submitted 3" at bounding box center [978, 286] width 93 height 18
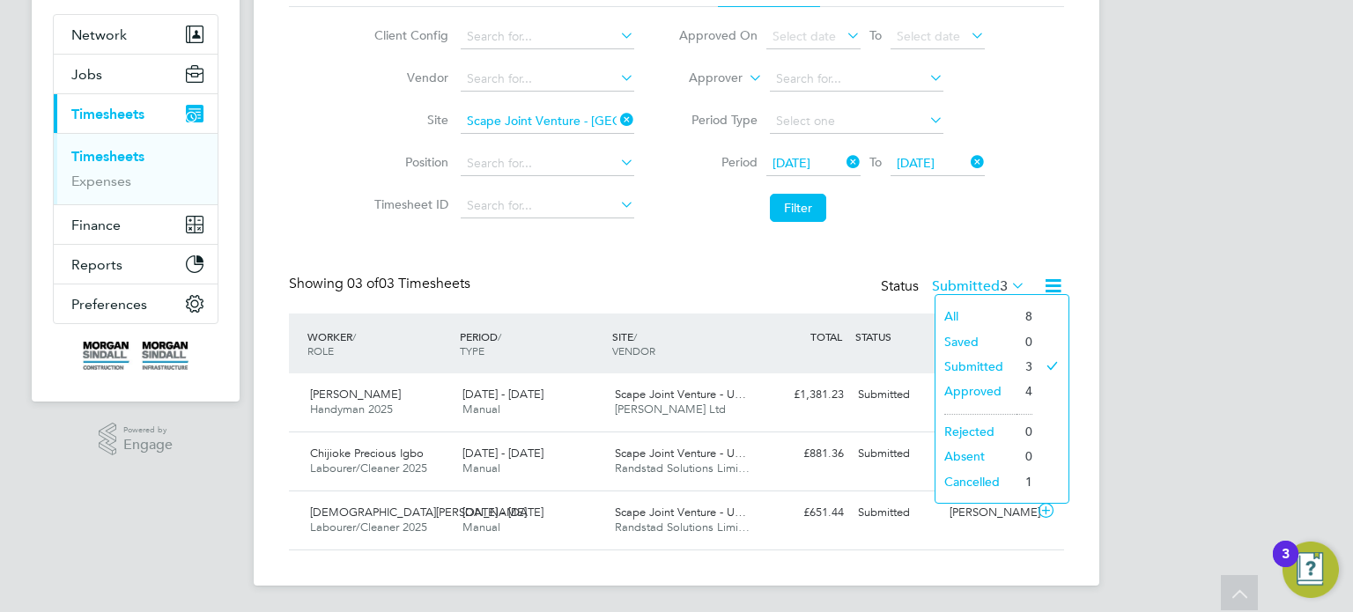
click at [987, 388] on li "Approved" at bounding box center [975, 391] width 81 height 25
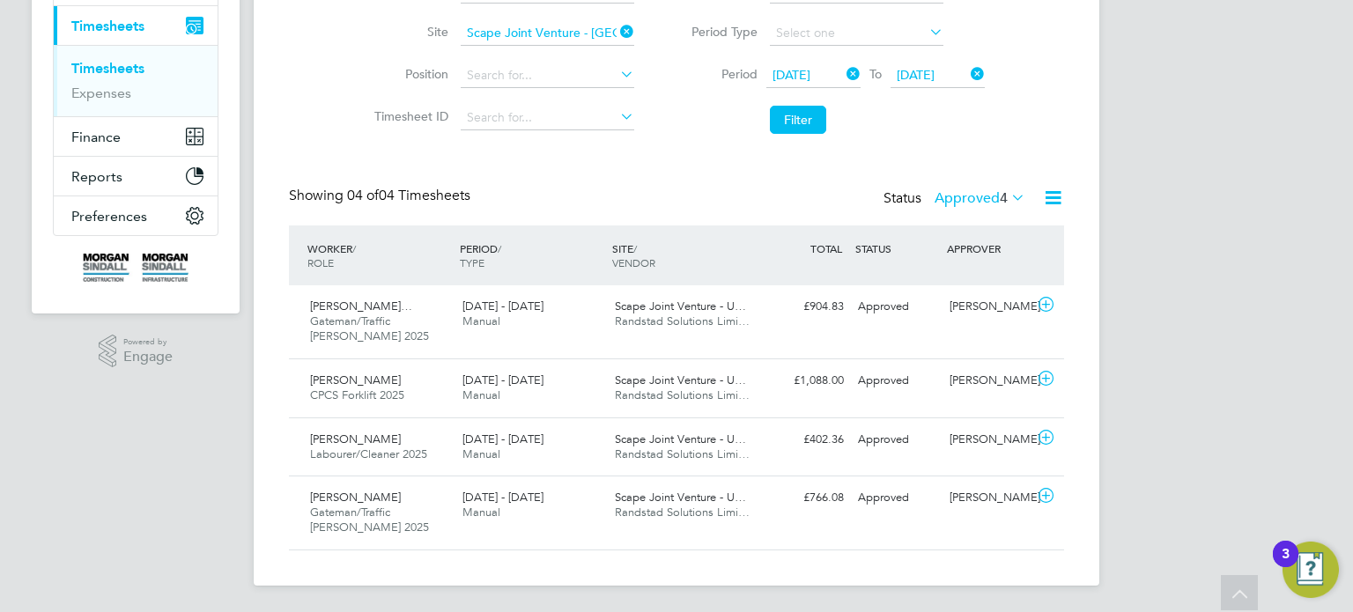
click at [987, 193] on label "Approved 4" at bounding box center [980, 198] width 91 height 18
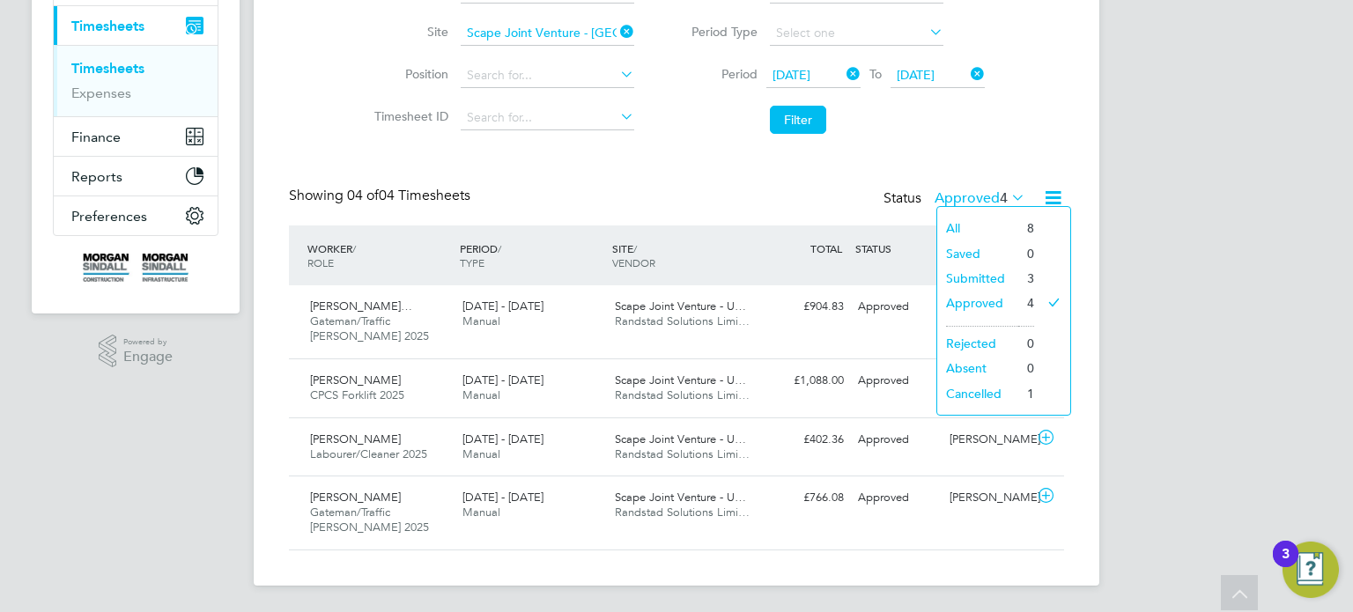
click at [966, 278] on li "Submitted" at bounding box center [977, 278] width 81 height 25
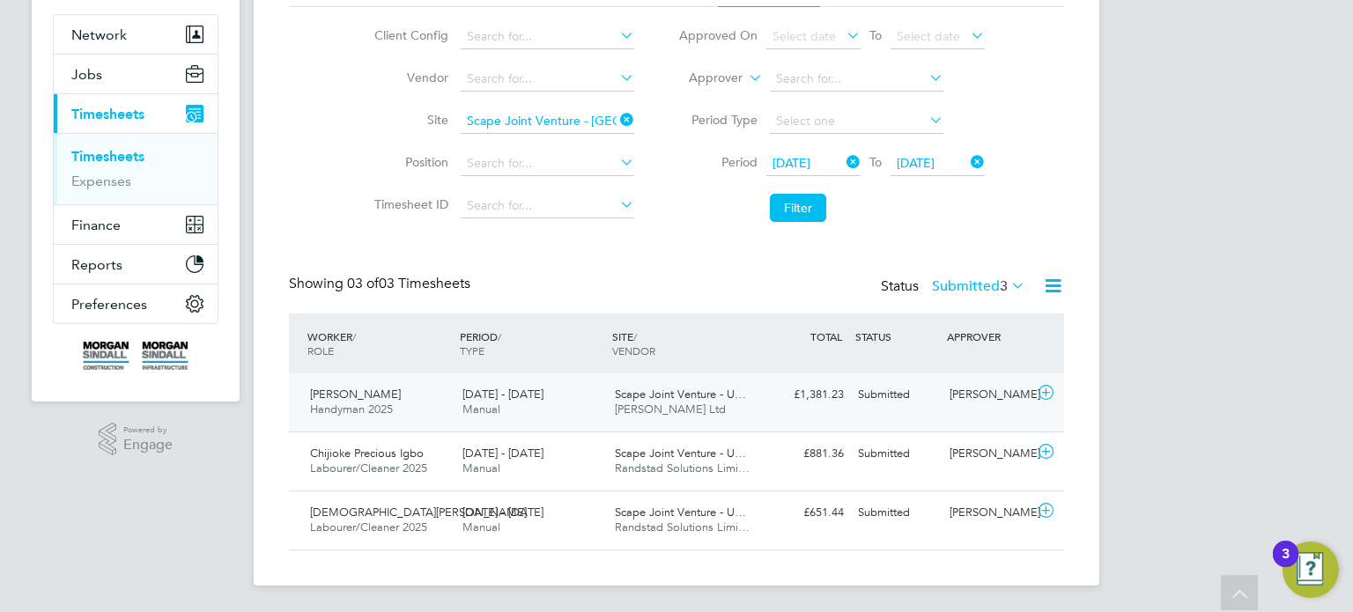
click at [890, 399] on div "Submitted" at bounding box center [897, 395] width 92 height 29
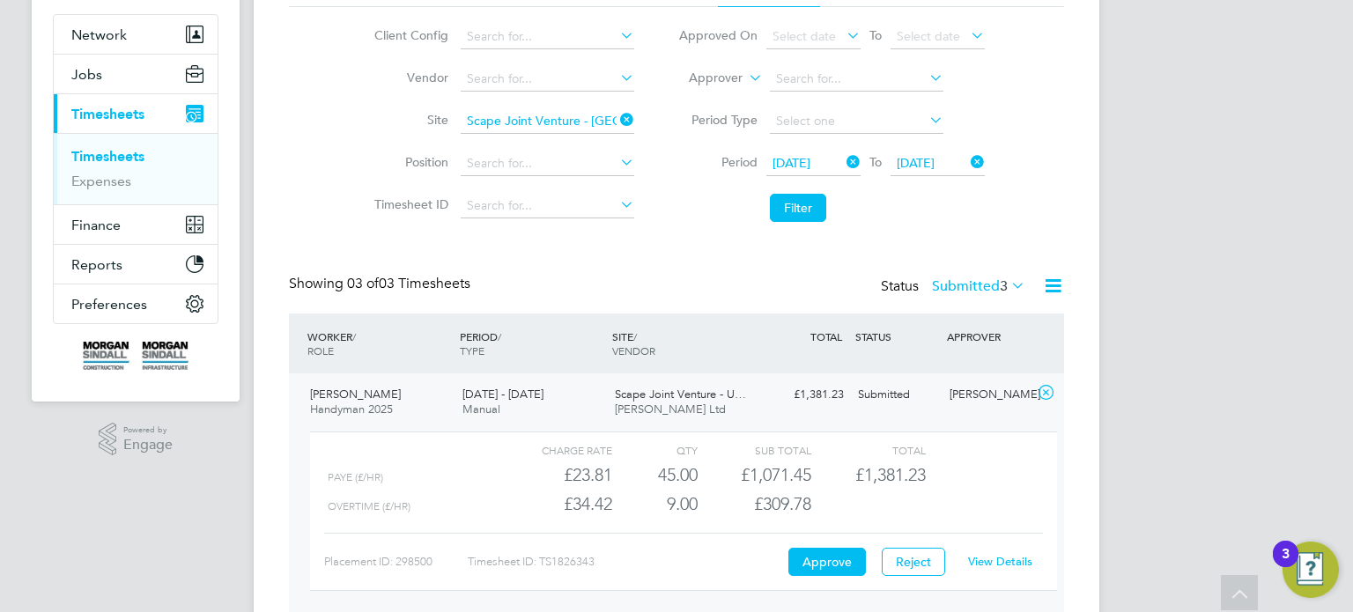
click at [992, 551] on div "View Details" at bounding box center [1000, 562] width 86 height 28
click at [993, 554] on link "View Details" at bounding box center [1000, 561] width 64 height 15
click at [954, 409] on div "Craig Taylor Handyman 2025 13 - 19 Sep 2025 13 - 19 Sep 2025 Manual Scape Joint…" at bounding box center [676, 497] width 775 height 249
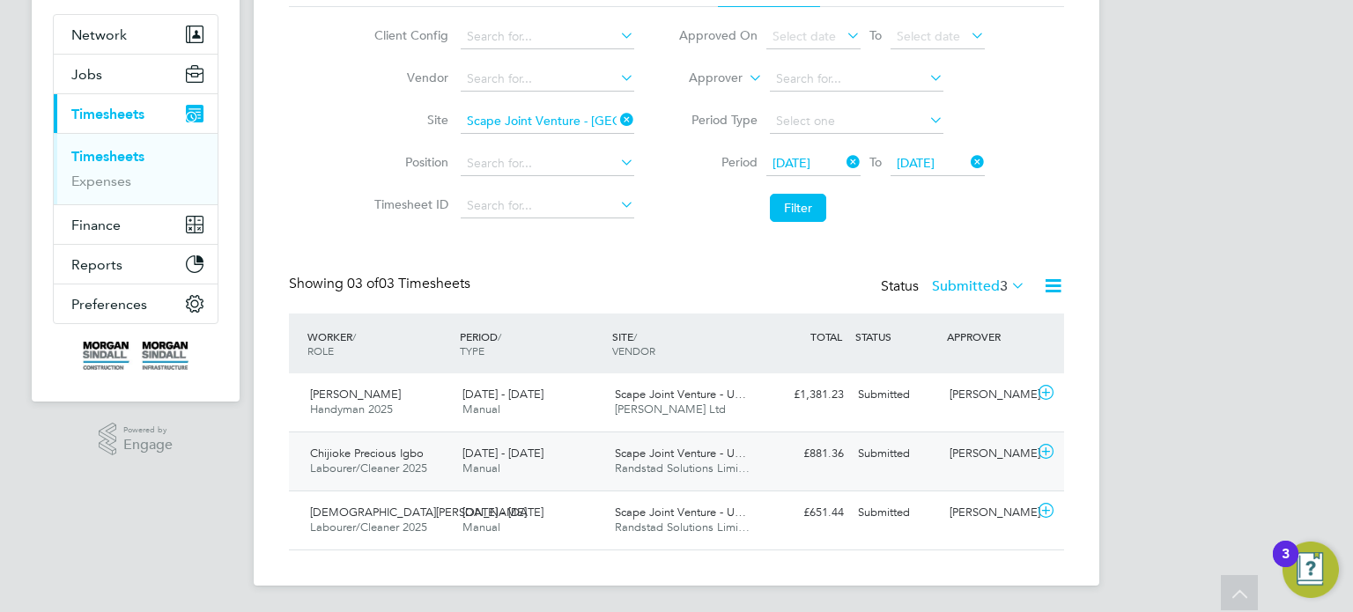
click at [959, 467] on div "Chijioke Precious Igbo Labourer/Cleaner 2025 13 - 19 Sep 2025 13 - 19 Sep 2025 …" at bounding box center [676, 461] width 775 height 59
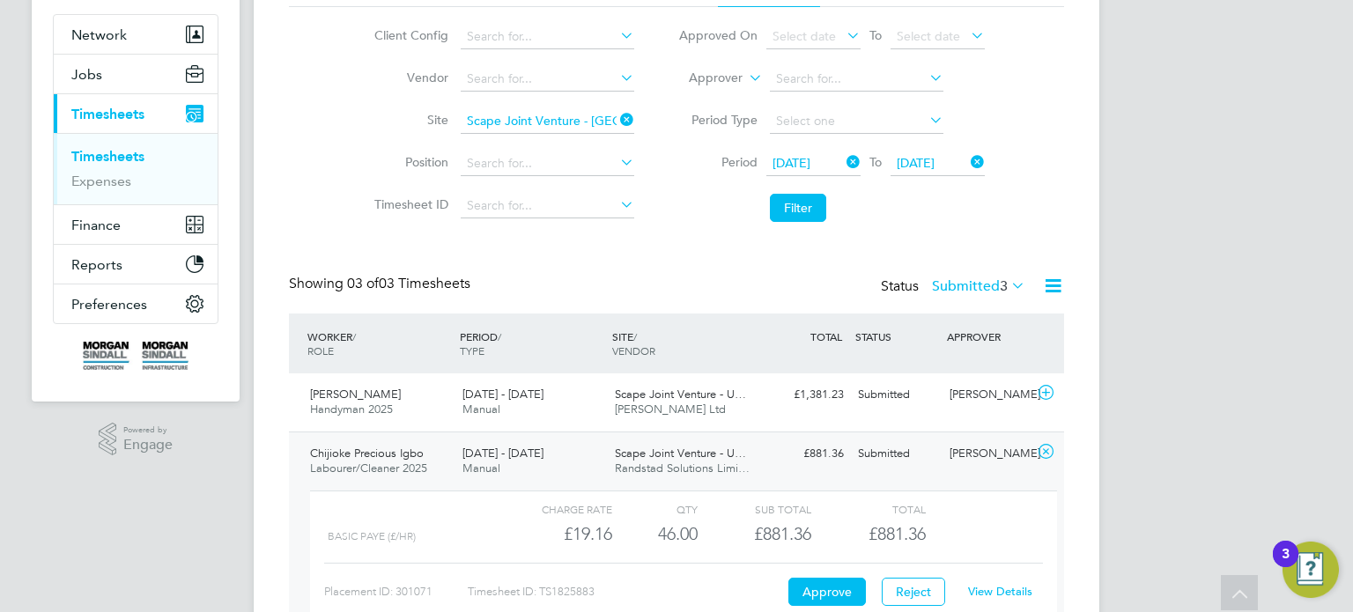
click at [979, 585] on link "View Details" at bounding box center [1000, 591] width 64 height 15
click at [930, 461] on div "Submitted" at bounding box center [897, 454] width 92 height 29
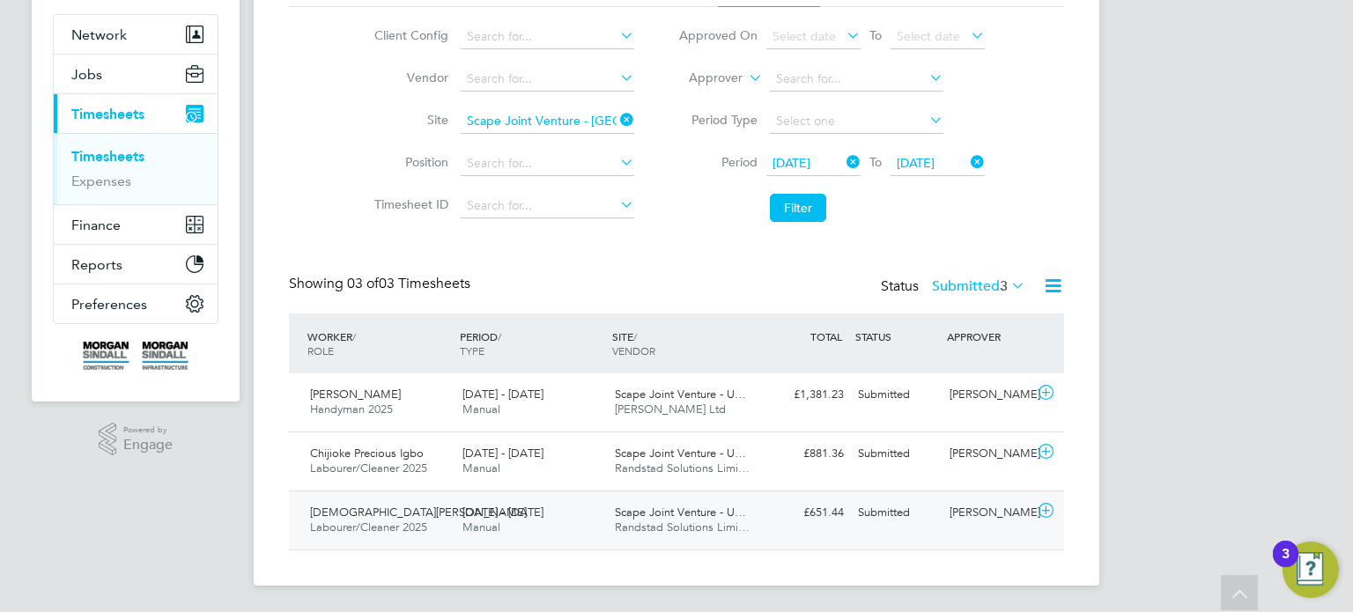
click at [961, 519] on div "Luke Melville" at bounding box center [988, 513] width 92 height 29
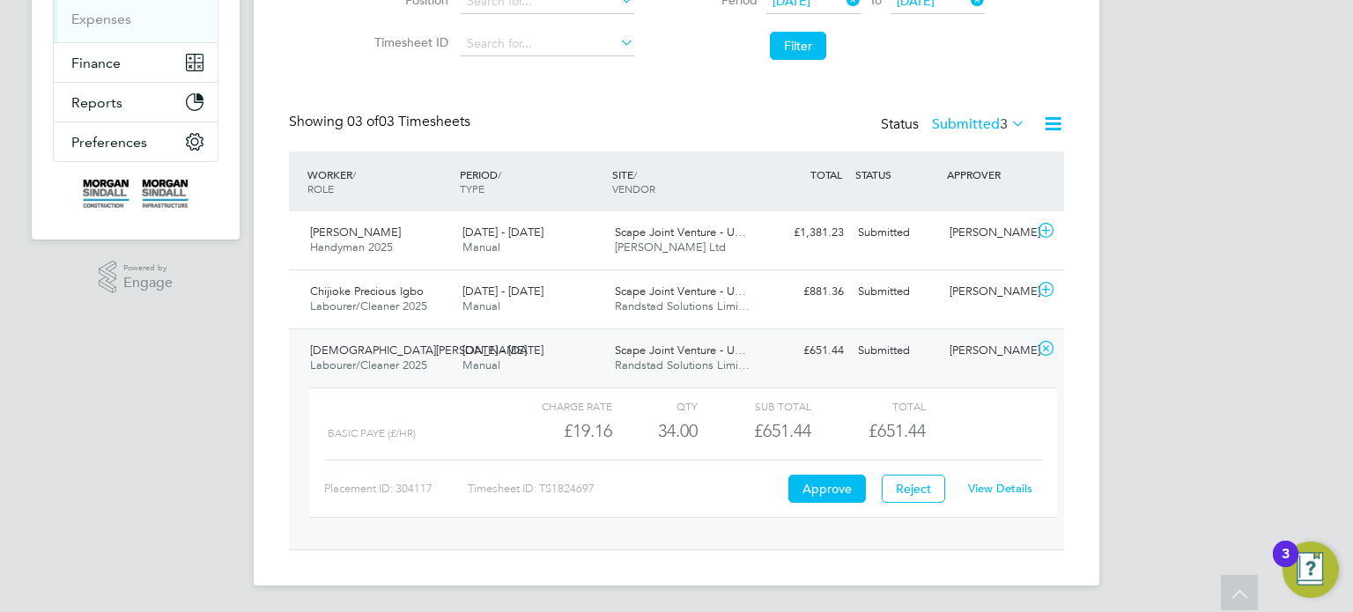
click at [1010, 481] on link "View Details" at bounding box center [1000, 488] width 64 height 15
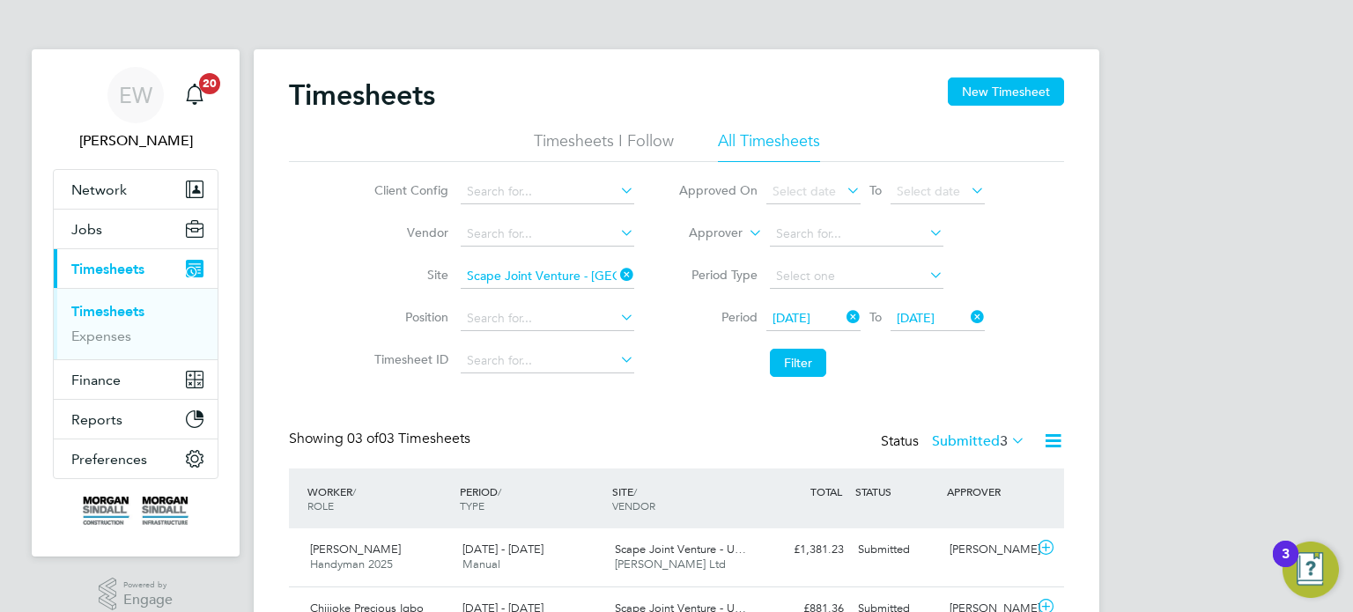
click at [617, 277] on icon at bounding box center [617, 274] width 0 height 25
click at [565, 231] on input at bounding box center [548, 234] width 174 height 25
click at [588, 249] on li "Rand stad Solutions Limited" at bounding box center [547, 258] width 174 height 24
type input "Randstad Solutions Limited"
click at [811, 364] on button "Filter" at bounding box center [798, 363] width 56 height 28
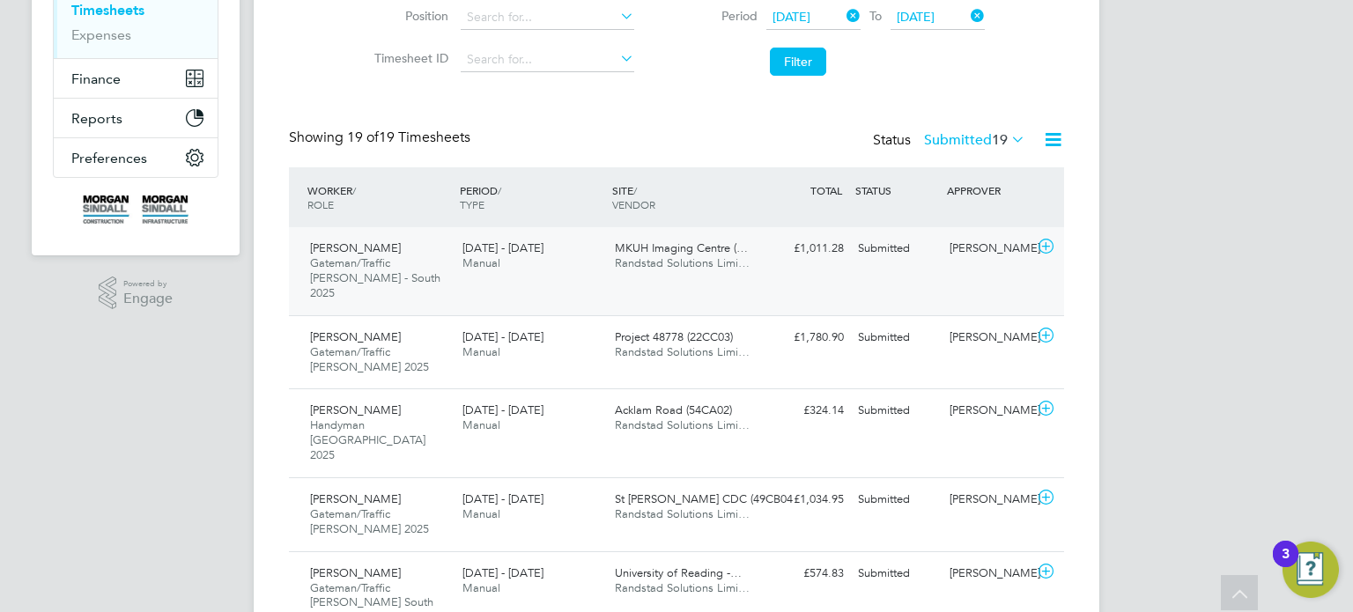
click at [978, 250] on div "Samuel Green" at bounding box center [988, 248] width 92 height 29
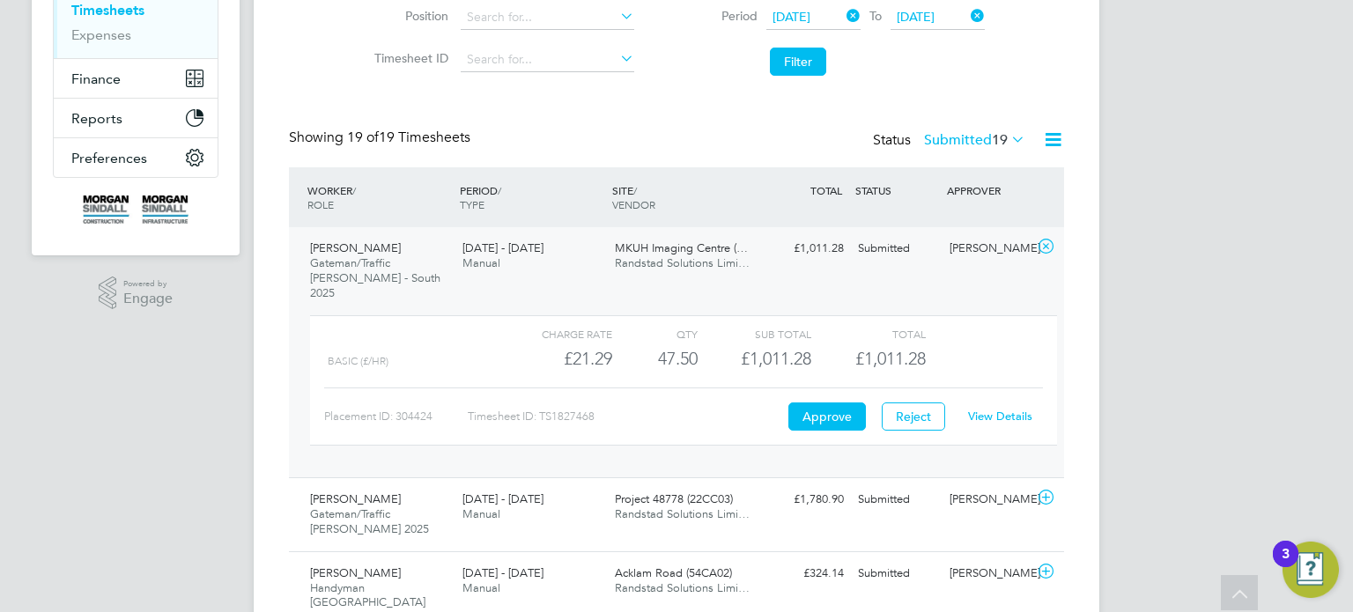
click at [978, 264] on div "Joseph Aboah Gateman/Traffic Marshall - South 2025 13 - 19 Sep 2025 13 - 19 Sep…" at bounding box center [676, 352] width 775 height 250
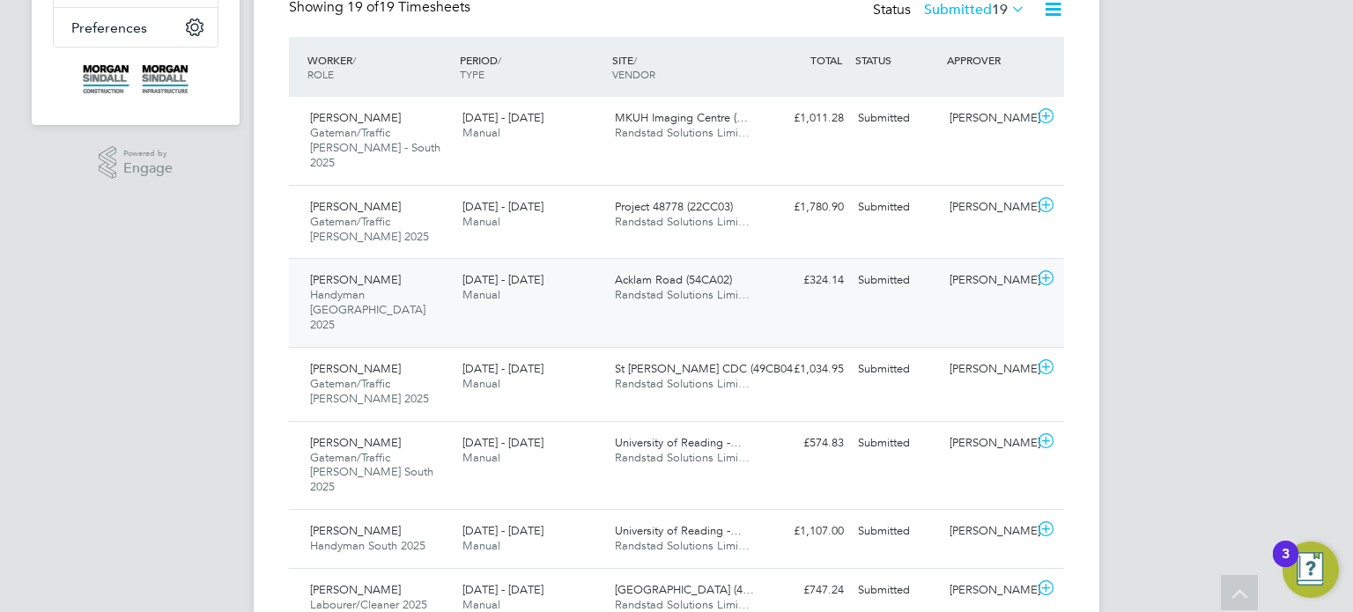
click at [987, 291] on div "Jorge Araujo Handyman London 2025 13 - 19 Sep 2025 13 - 19 Sep 2025 Manual Ackl…" at bounding box center [676, 302] width 775 height 89
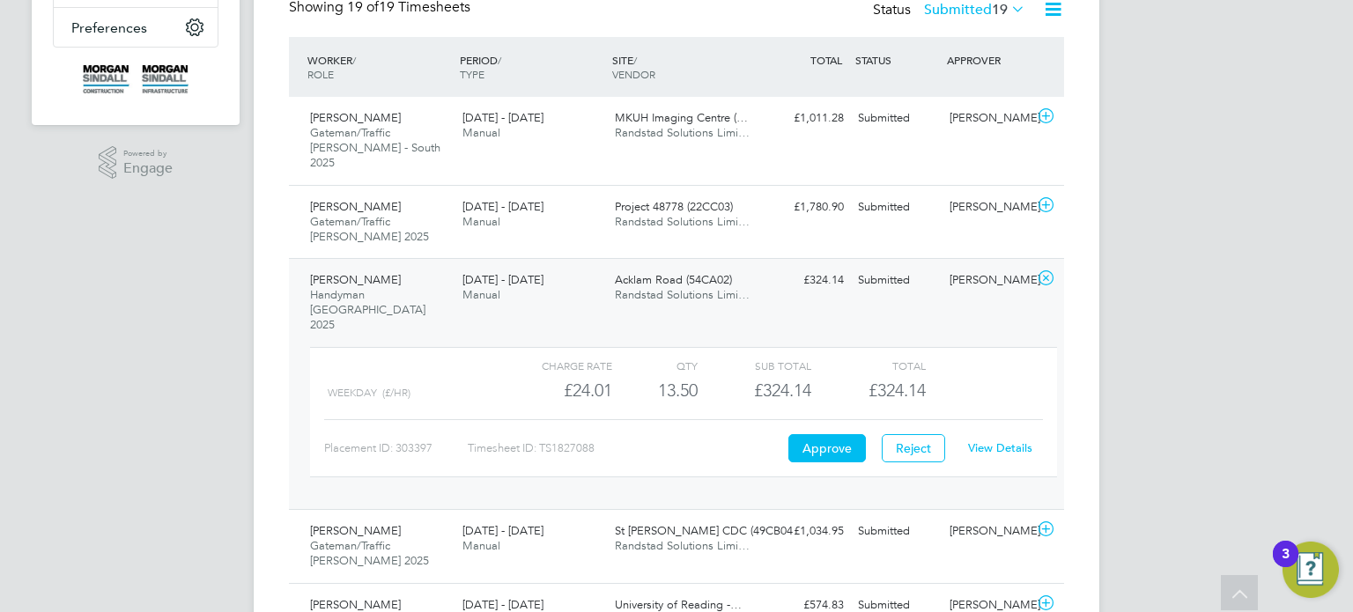
click at [989, 440] on link "View Details" at bounding box center [1000, 447] width 64 height 15
click at [935, 266] on div "Submitted" at bounding box center [897, 280] width 92 height 29
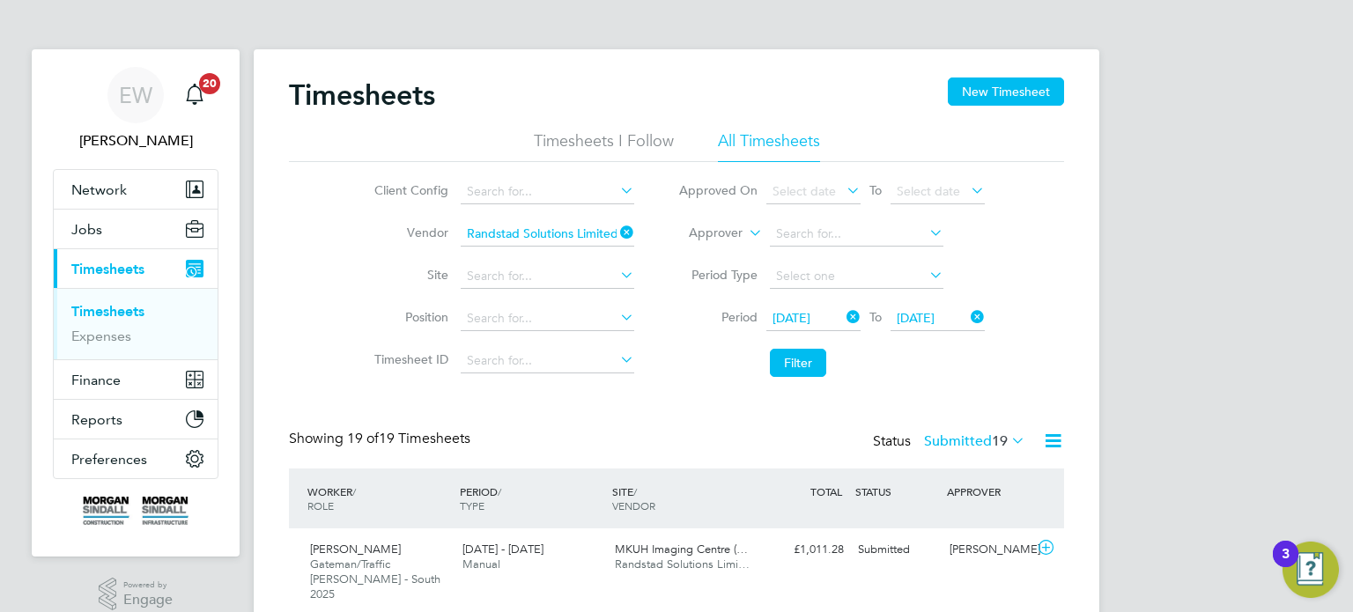
click at [941, 436] on label "Submitted 19" at bounding box center [974, 441] width 101 height 18
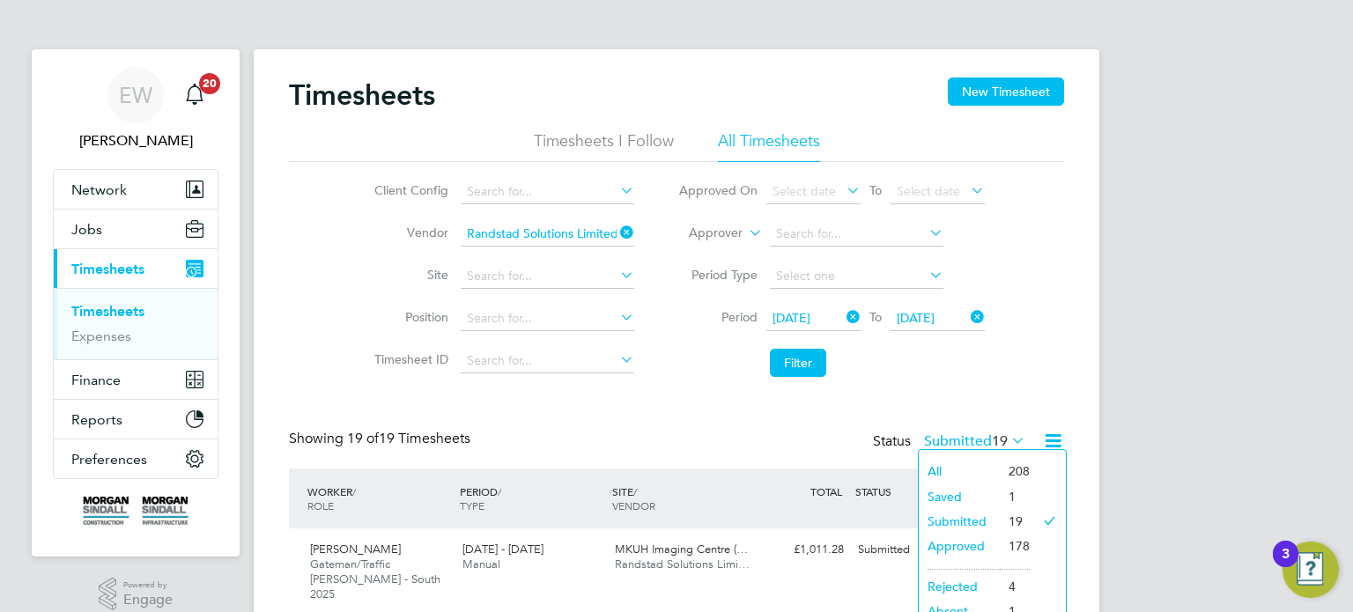
click at [954, 546] on li "Approved" at bounding box center [959, 546] width 81 height 25
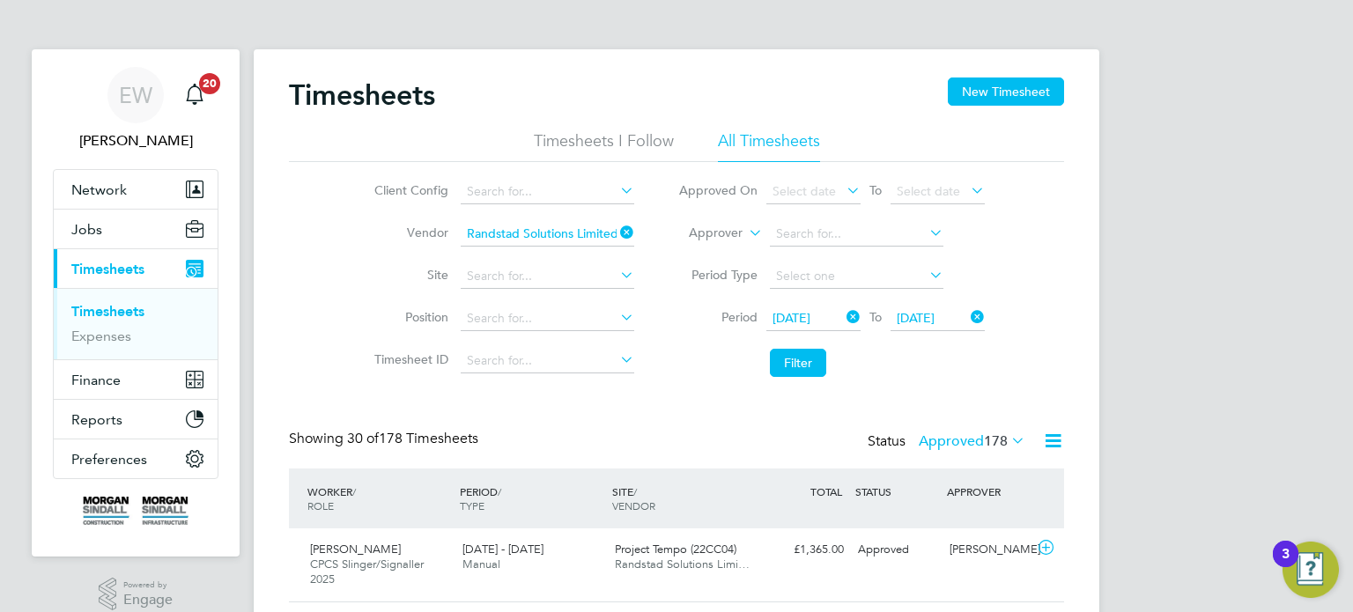
click at [975, 438] on label "Approved 178" at bounding box center [972, 441] width 107 height 18
click at [961, 432] on label "Approved 178" at bounding box center [972, 441] width 107 height 18
click at [975, 502] on div "APPROVER" at bounding box center [988, 492] width 92 height 32
click at [1006, 438] on span "178" at bounding box center [996, 441] width 24 height 18
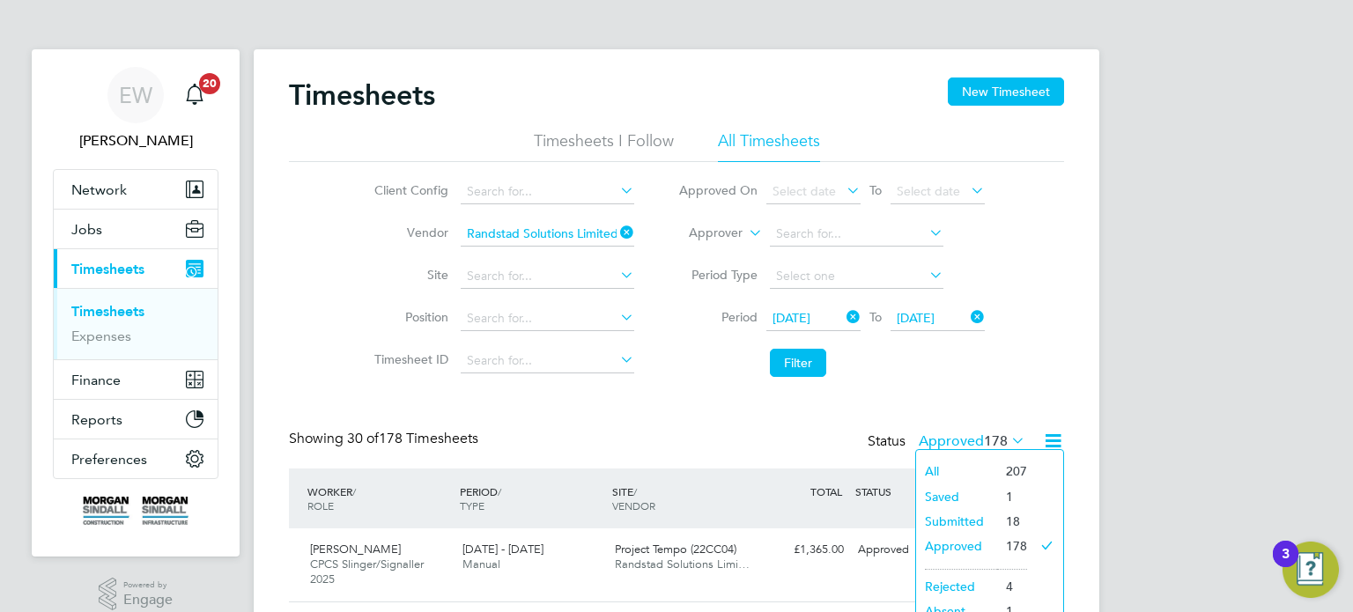
click at [950, 493] on li "Saved" at bounding box center [956, 496] width 81 height 25
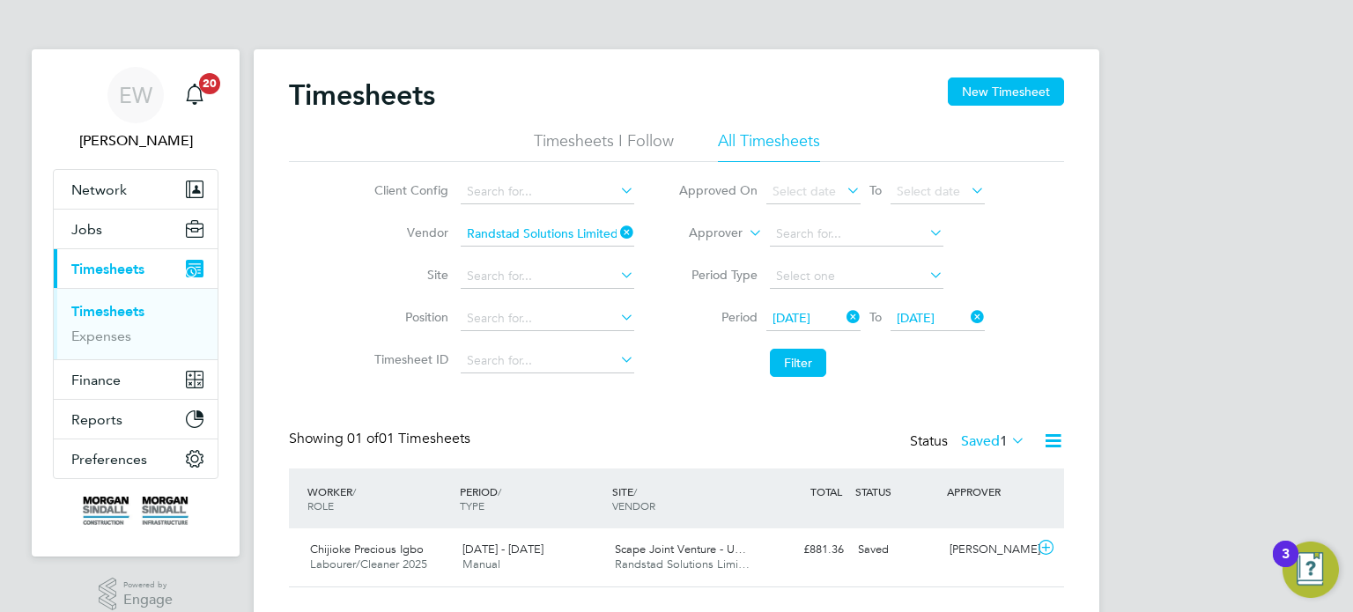
click at [1003, 438] on span "1" at bounding box center [1004, 441] width 8 height 18
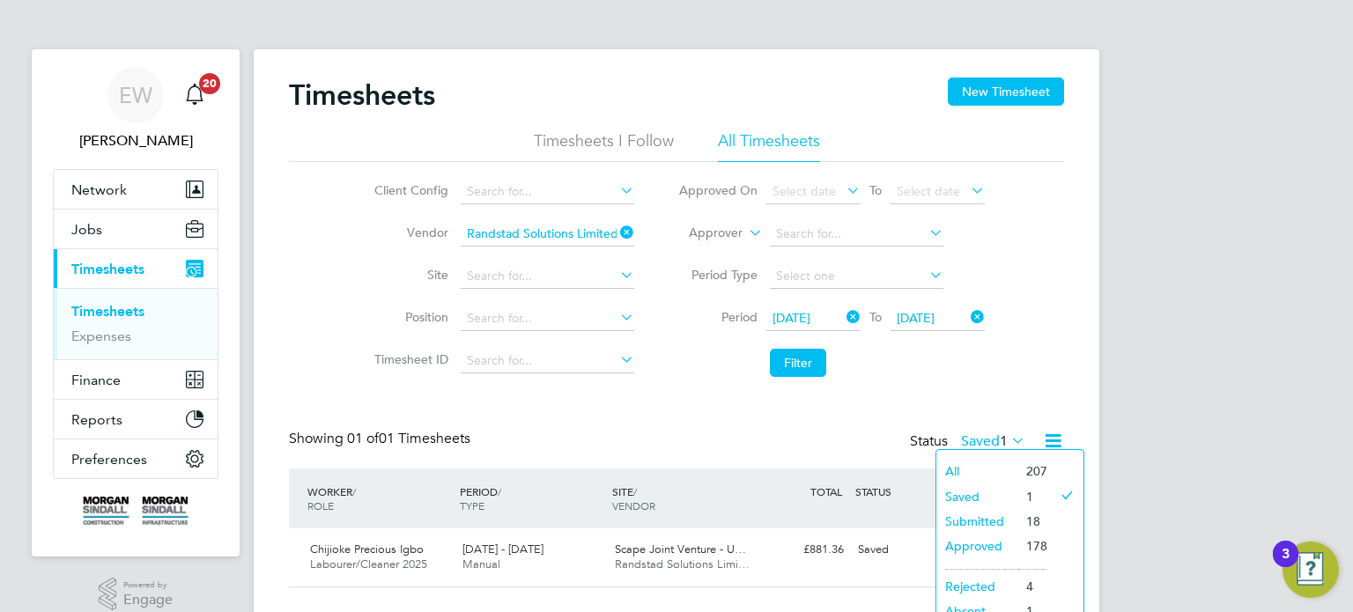
click at [978, 543] on li "Approved" at bounding box center [976, 546] width 81 height 25
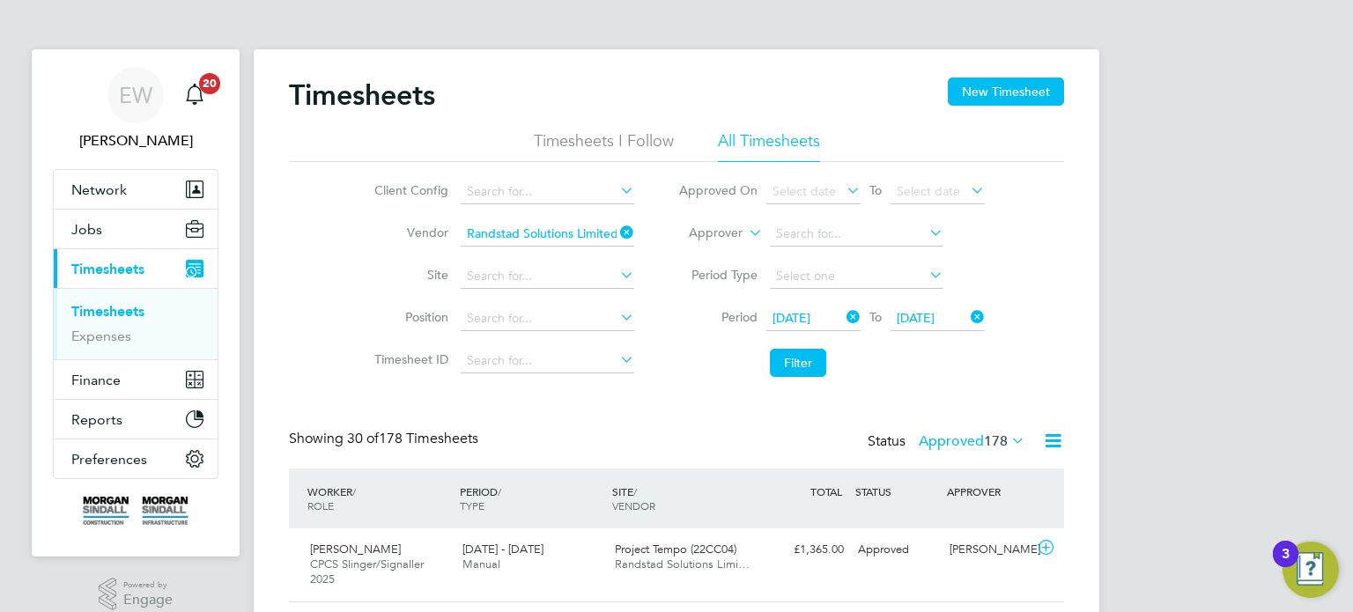
click at [1008, 434] on icon at bounding box center [1008, 440] width 0 height 25
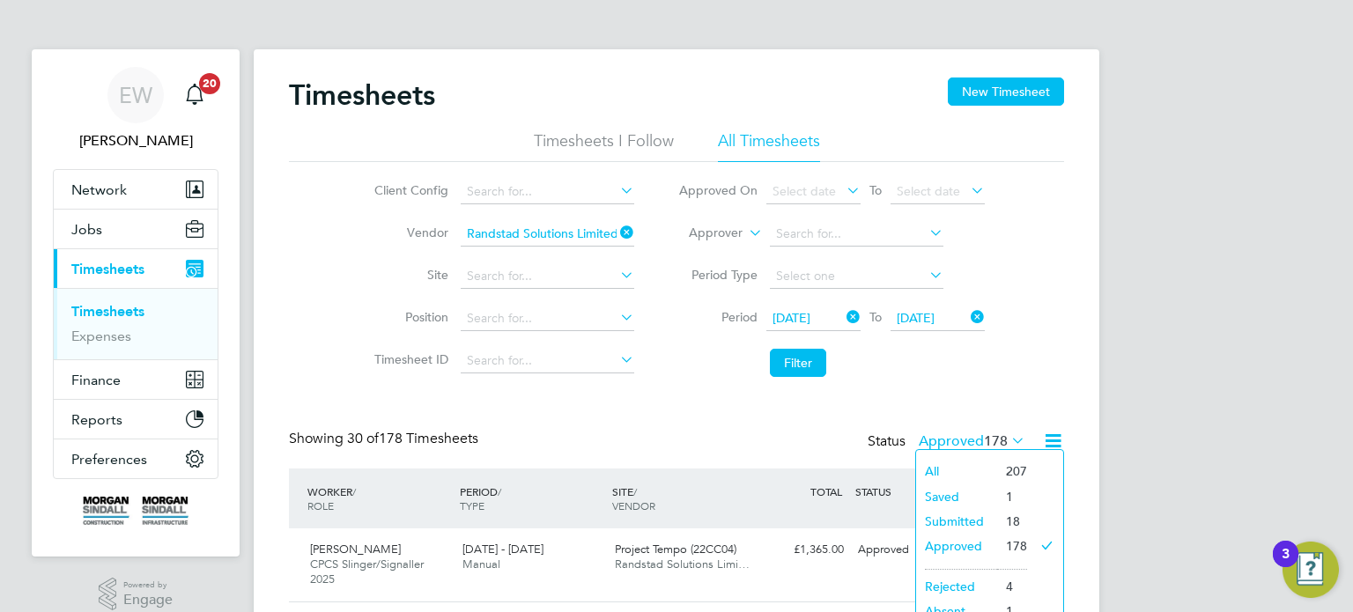
click at [957, 520] on li "Submitted" at bounding box center [956, 521] width 81 height 25
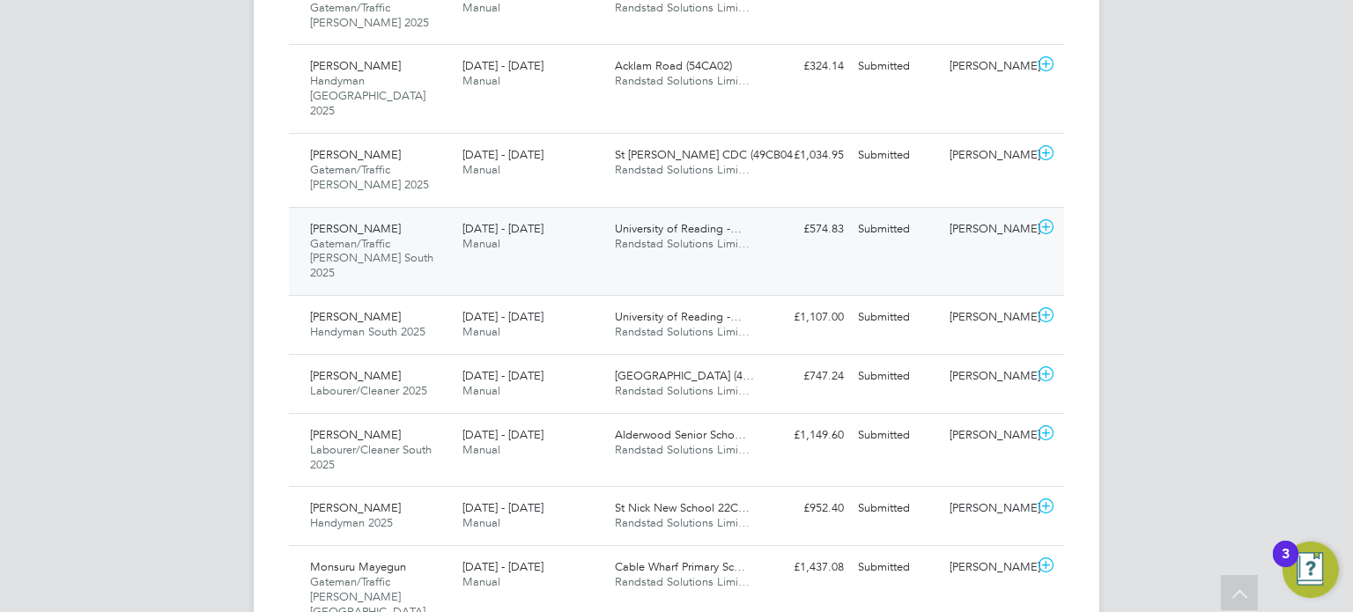
click at [975, 215] on div "David Shepherd" at bounding box center [988, 229] width 92 height 29
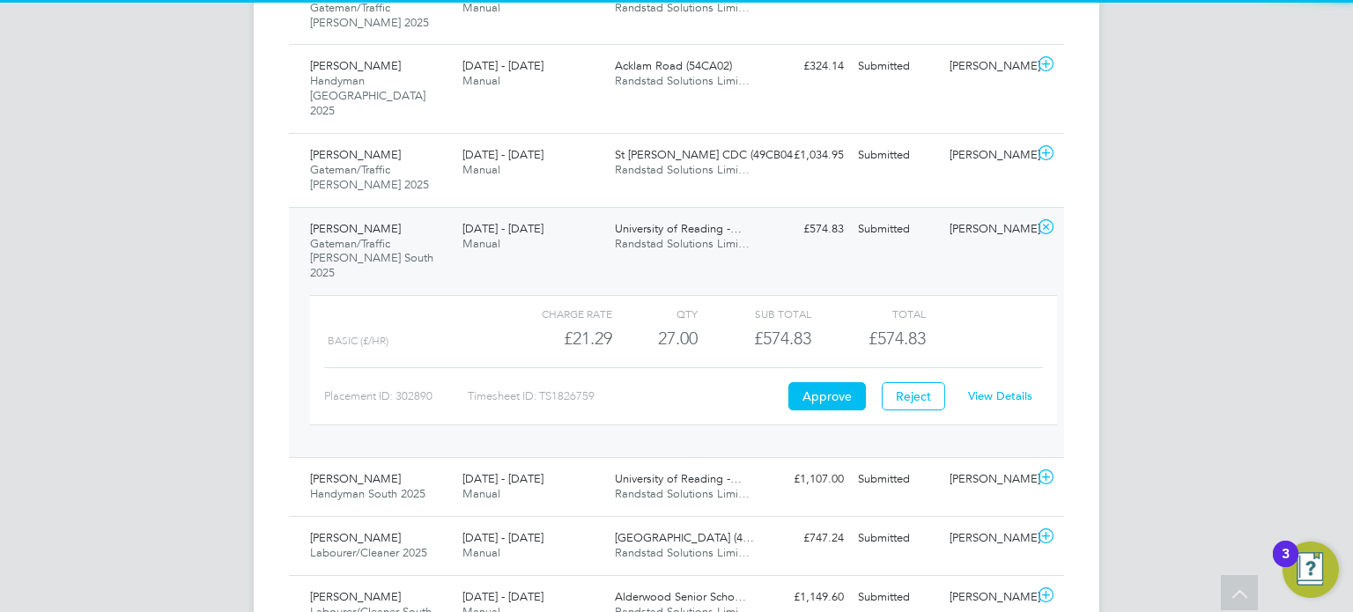
click at [986, 388] on link "View Details" at bounding box center [1000, 395] width 64 height 15
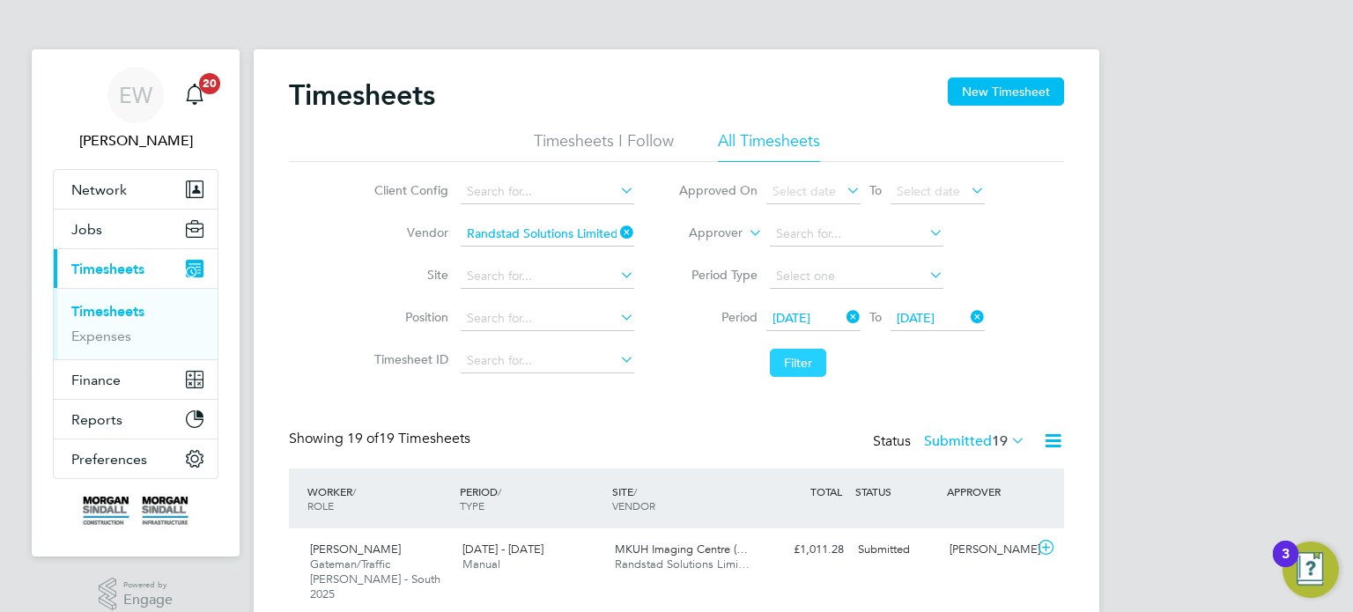
click at [792, 362] on button "Filter" at bounding box center [798, 363] width 56 height 28
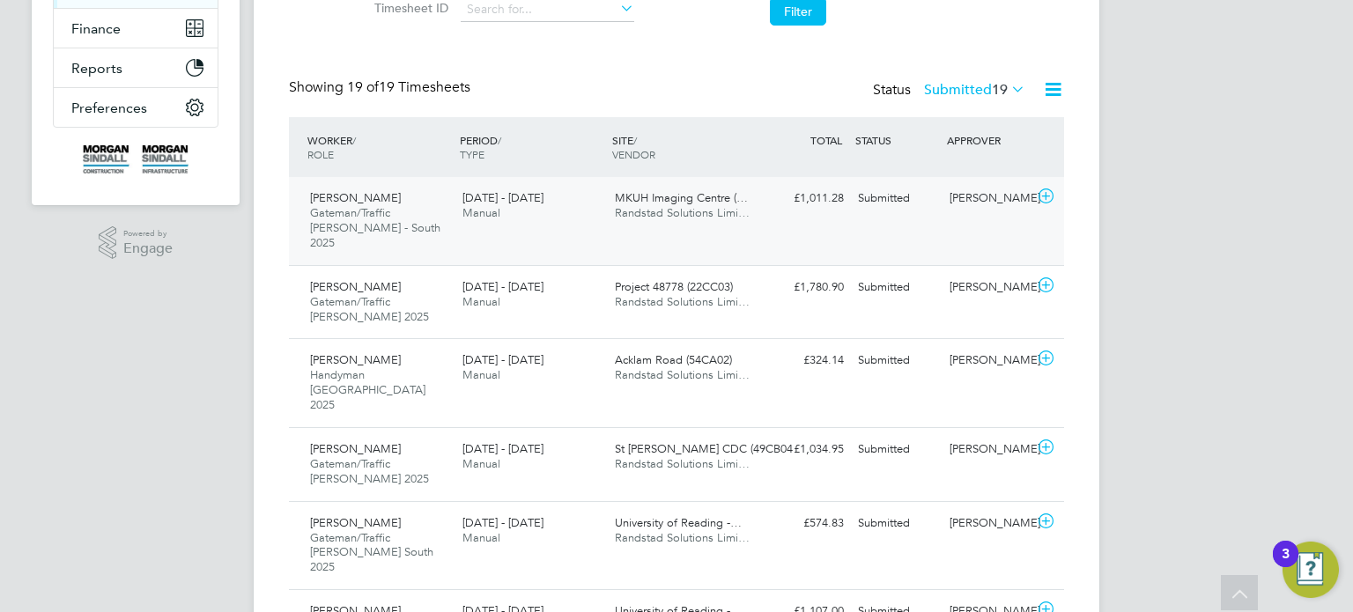
click at [978, 198] on div "Samuel Green" at bounding box center [988, 198] width 92 height 29
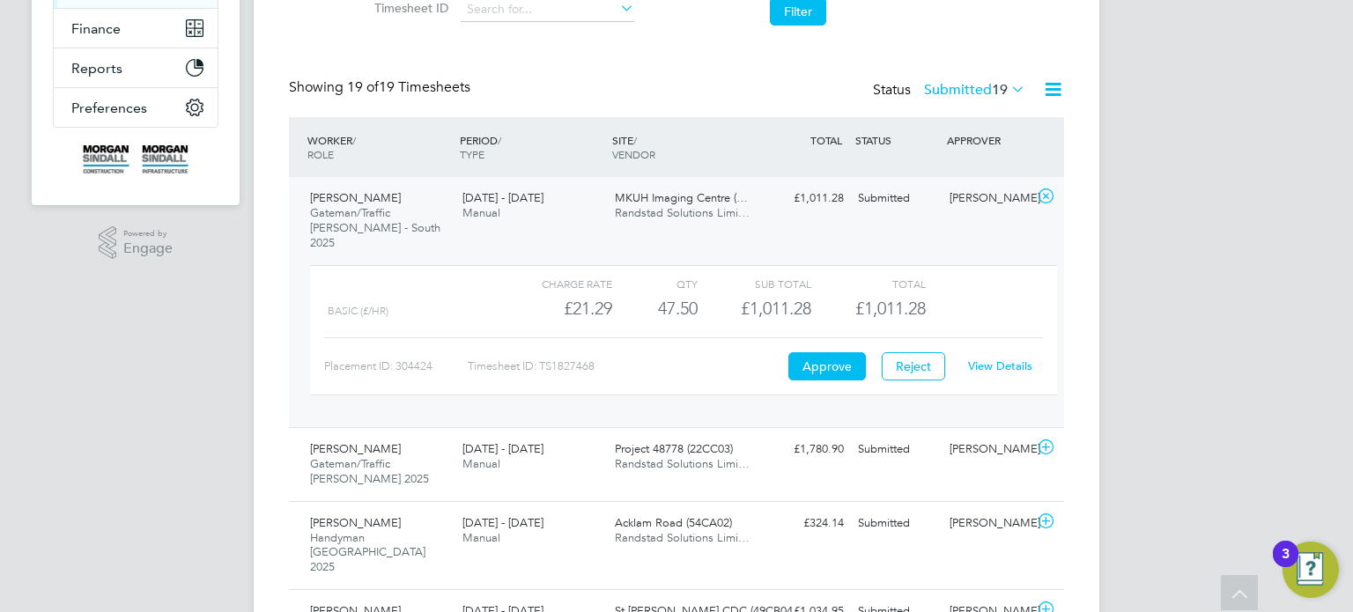
click at [1004, 358] on link "View Details" at bounding box center [1000, 365] width 64 height 15
click at [963, 192] on div "Samuel Green" at bounding box center [988, 198] width 92 height 29
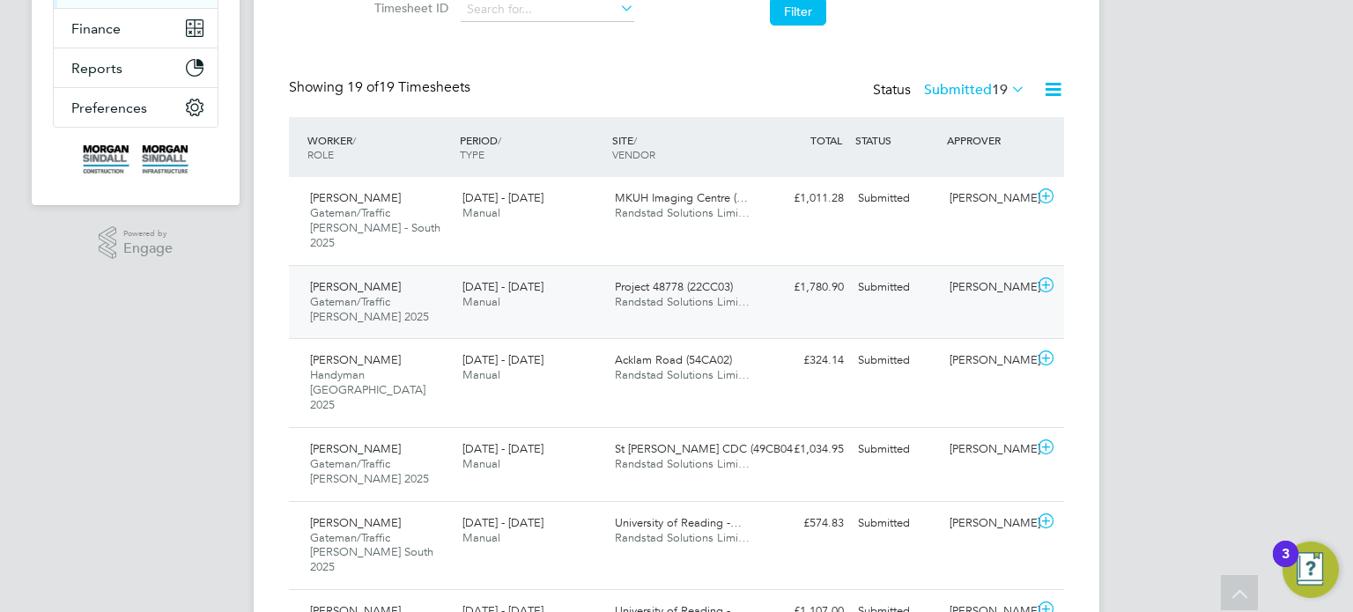
click at [972, 285] on div "George Wakeman" at bounding box center [988, 287] width 92 height 29
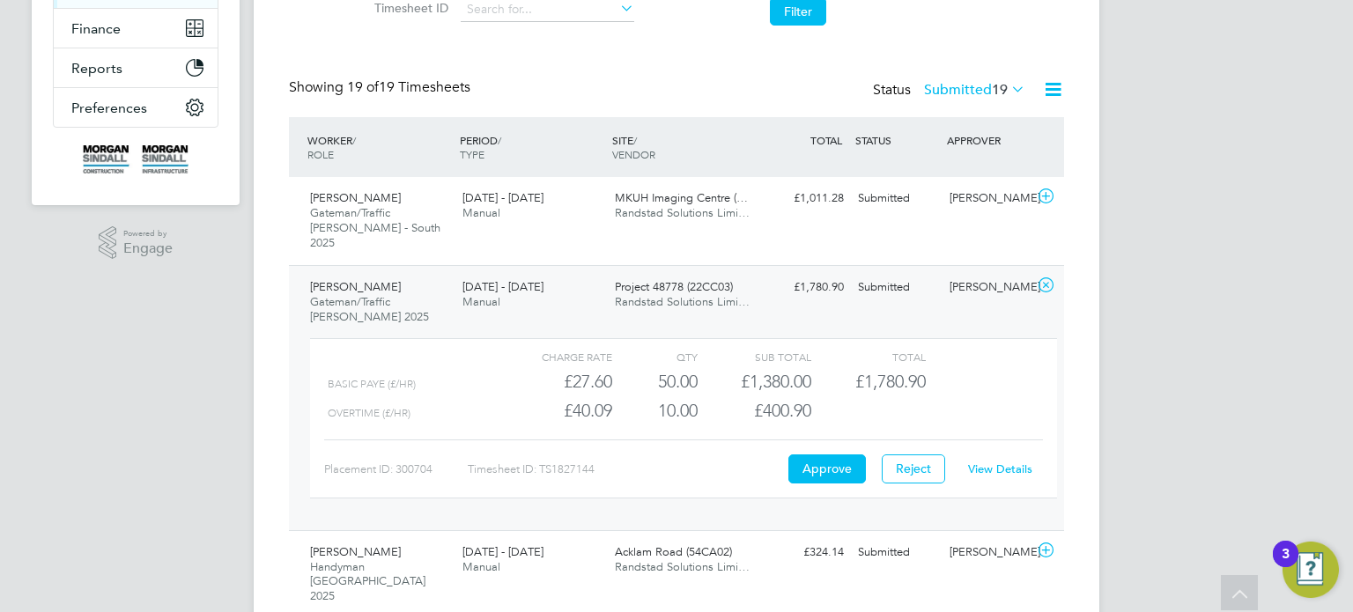
click at [997, 468] on div "Charge rate QTY Sub Total Total Basic PAYE (£/HR) £27.60 50 50.00 50 £1,380.00 …" at bounding box center [683, 417] width 747 height 159
click at [1004, 462] on link "View Details" at bounding box center [1000, 469] width 64 height 15
click at [943, 298] on div "George Wakeman" at bounding box center [988, 287] width 92 height 29
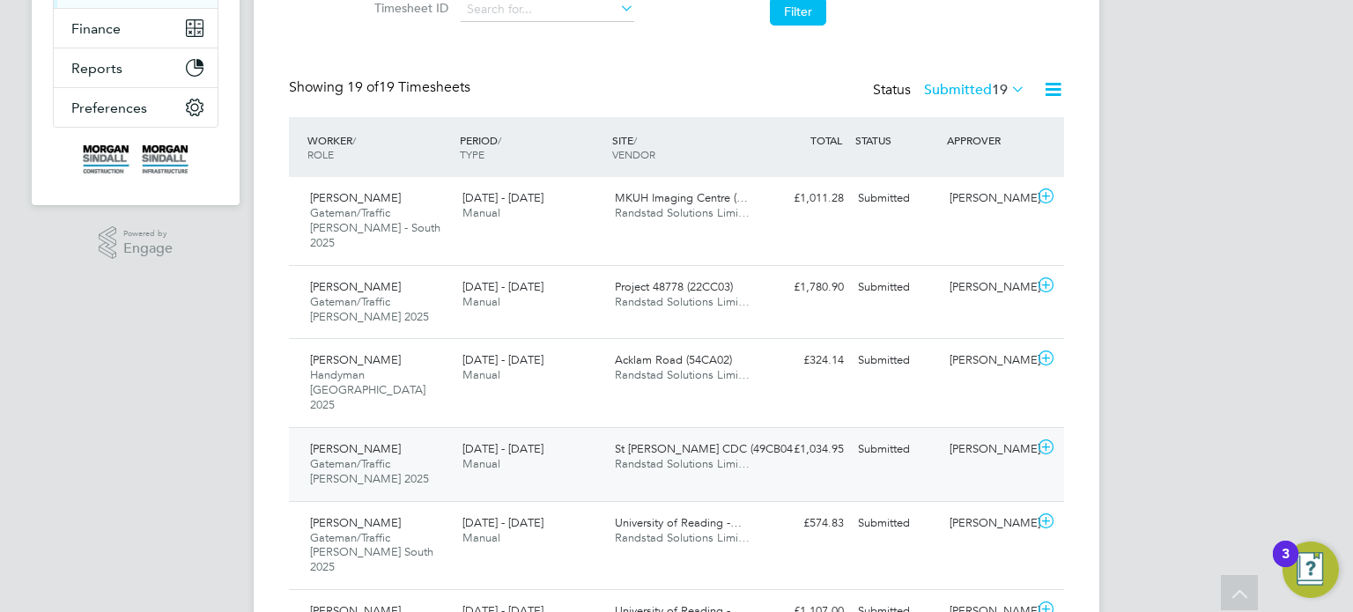
click at [963, 435] on div "Charlie Fix" at bounding box center [988, 449] width 92 height 29
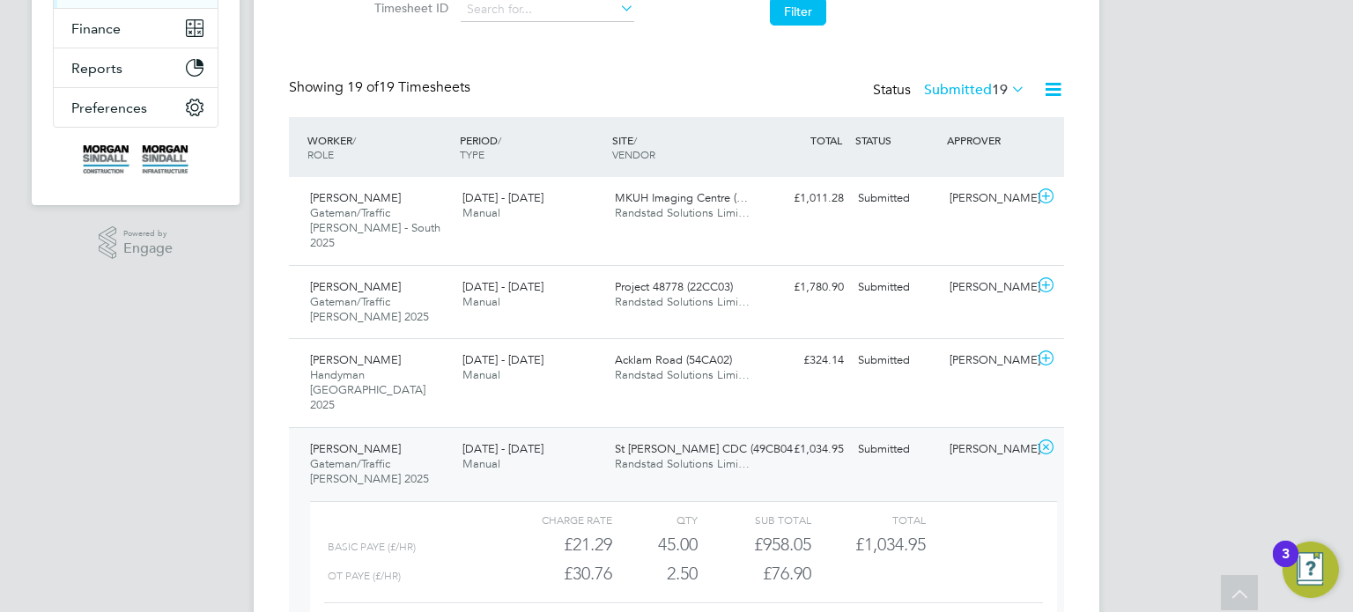
click at [923, 427] on div "Marius Ilicea Gateman/Traffic Marshall 2025 13 - 19 Sep 2025 13 - 19 Sep 2025 M…" at bounding box center [676, 559] width 775 height 265
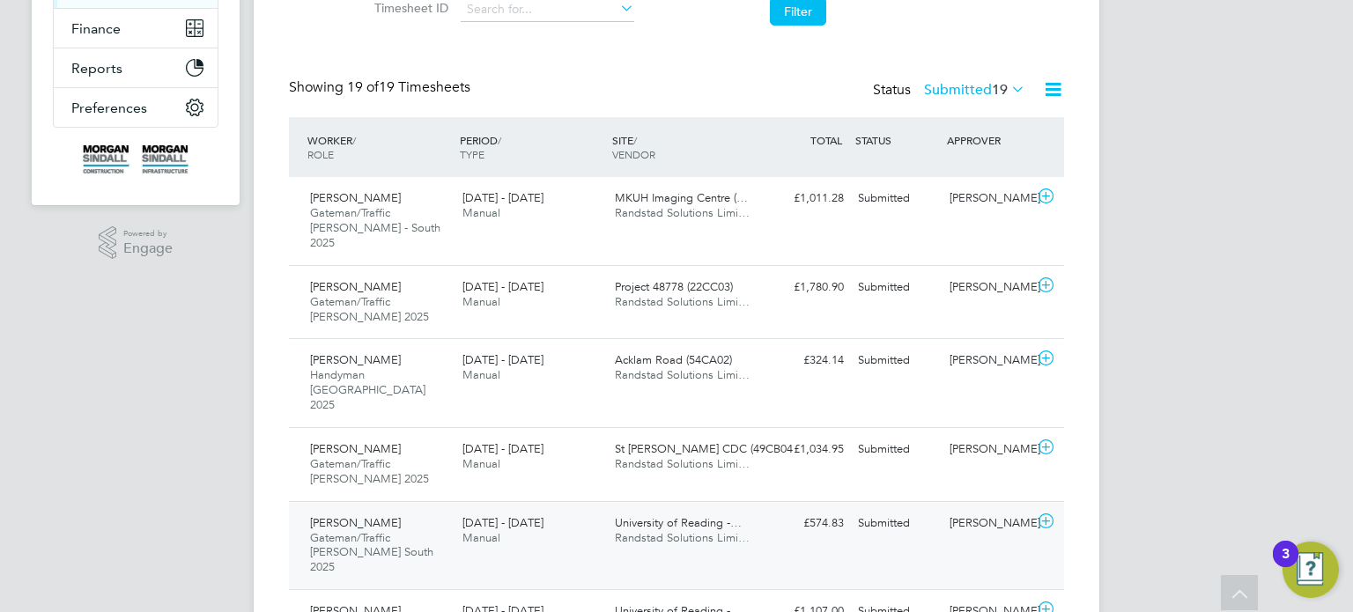
click at [949, 509] on div "David Shepherd" at bounding box center [988, 523] width 92 height 29
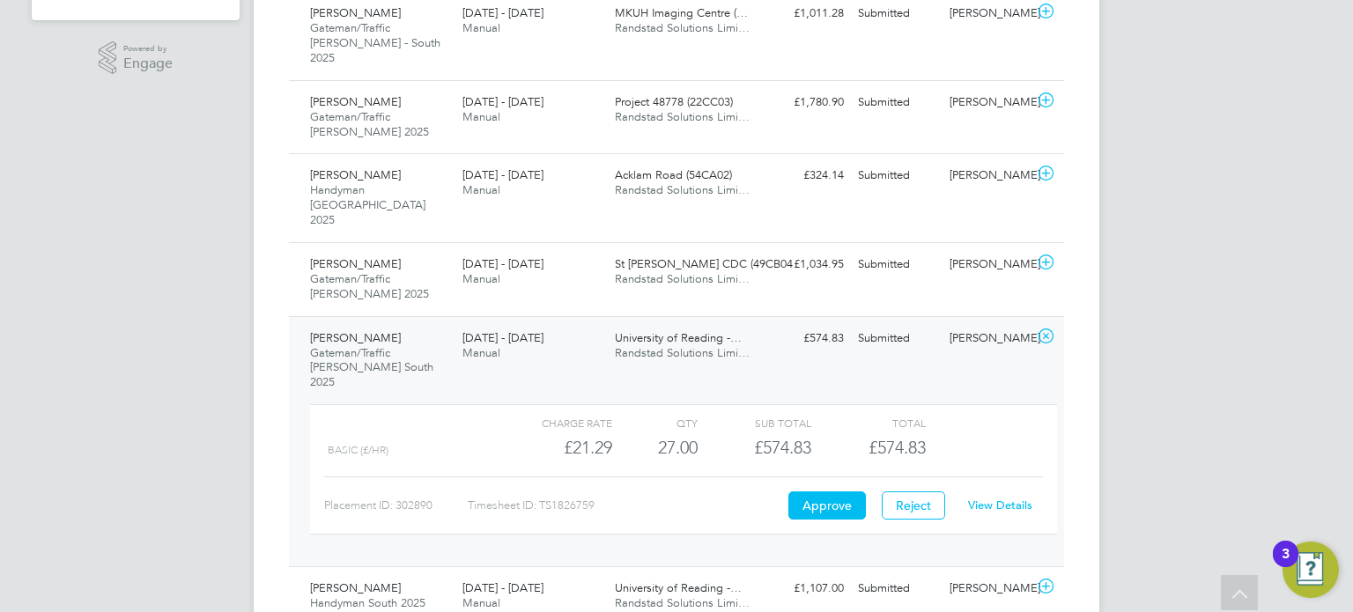
click at [1000, 498] on link "View Details" at bounding box center [1000, 505] width 64 height 15
click at [931, 316] on div "Daniel Iancu Gateman/Traffic Marshall South 2025 13 - 19 Sep 2025 13 - 19 Sep 2…" at bounding box center [676, 441] width 775 height 251
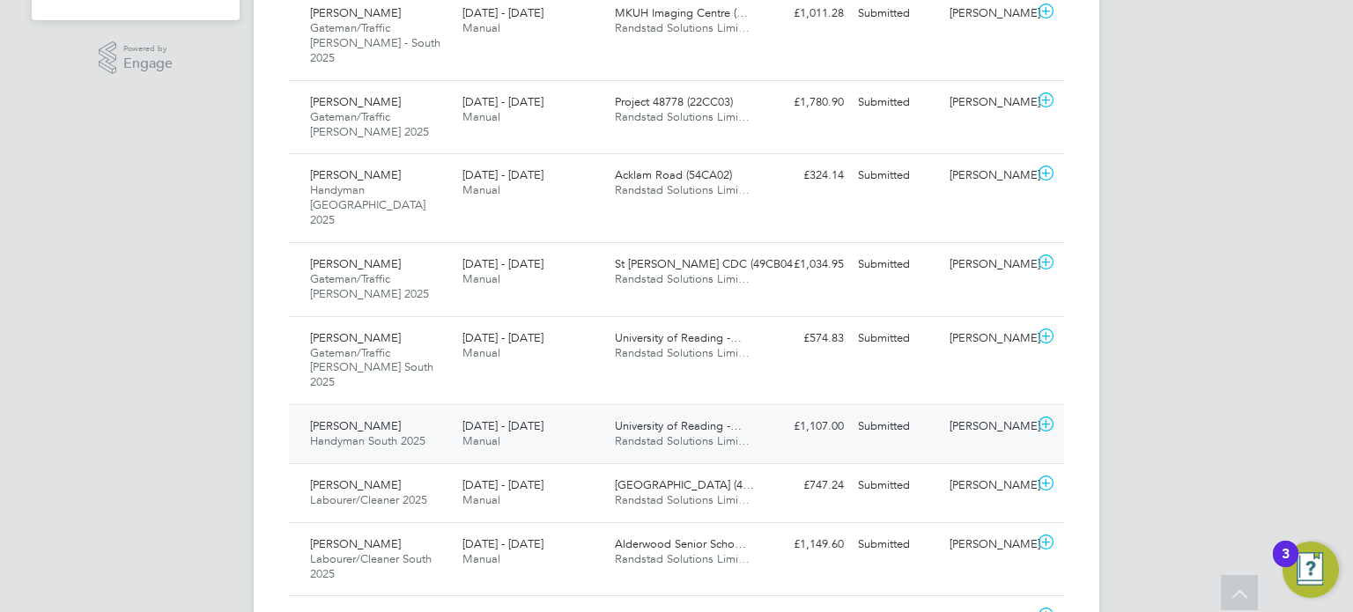
click at [960, 412] on div "David Shepherd" at bounding box center [988, 426] width 92 height 29
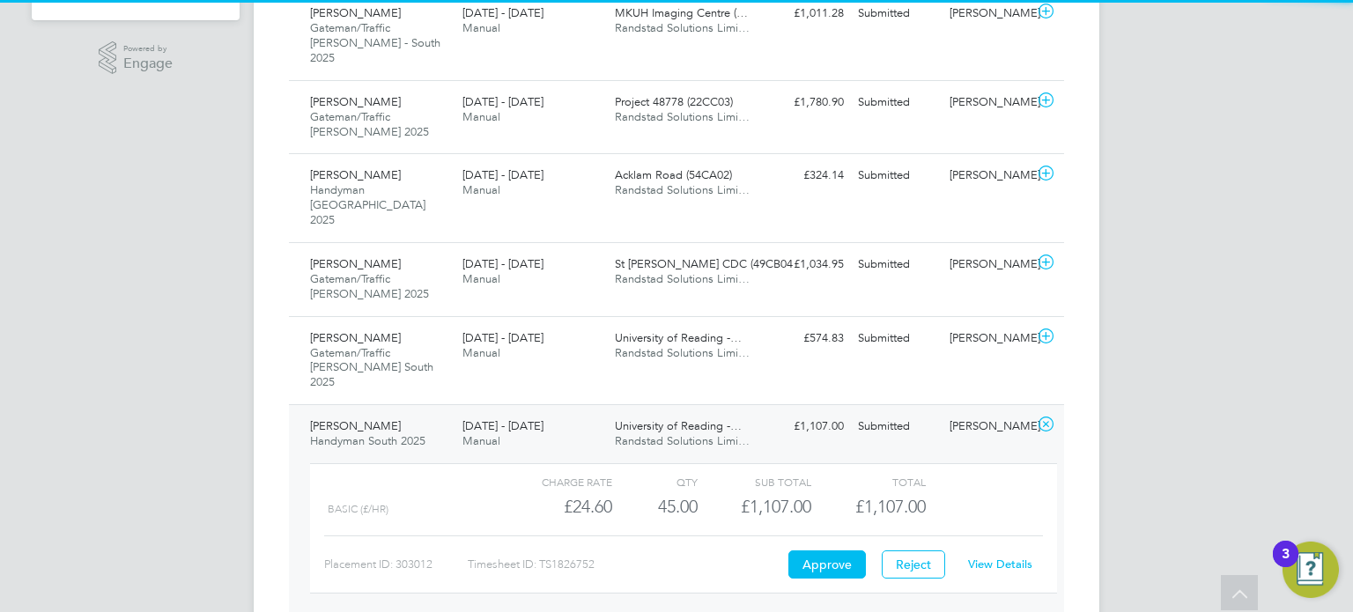
click at [1003, 557] on link "View Details" at bounding box center [1000, 564] width 64 height 15
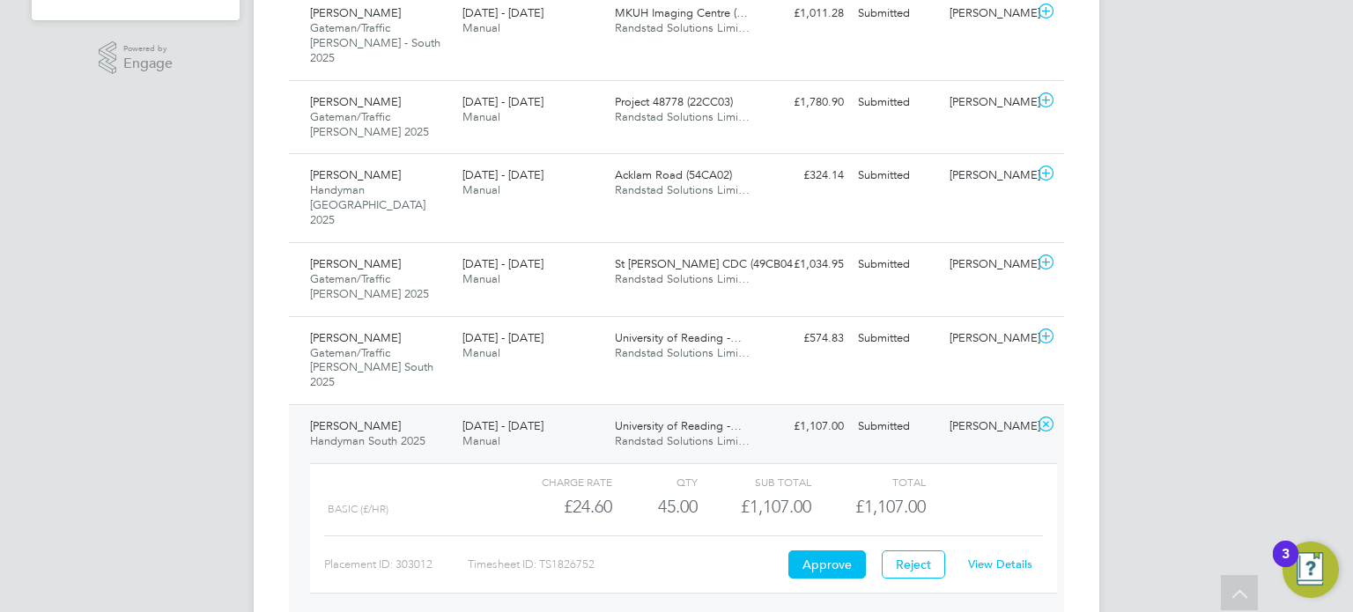
click at [965, 412] on div "David Shepherd" at bounding box center [988, 426] width 92 height 29
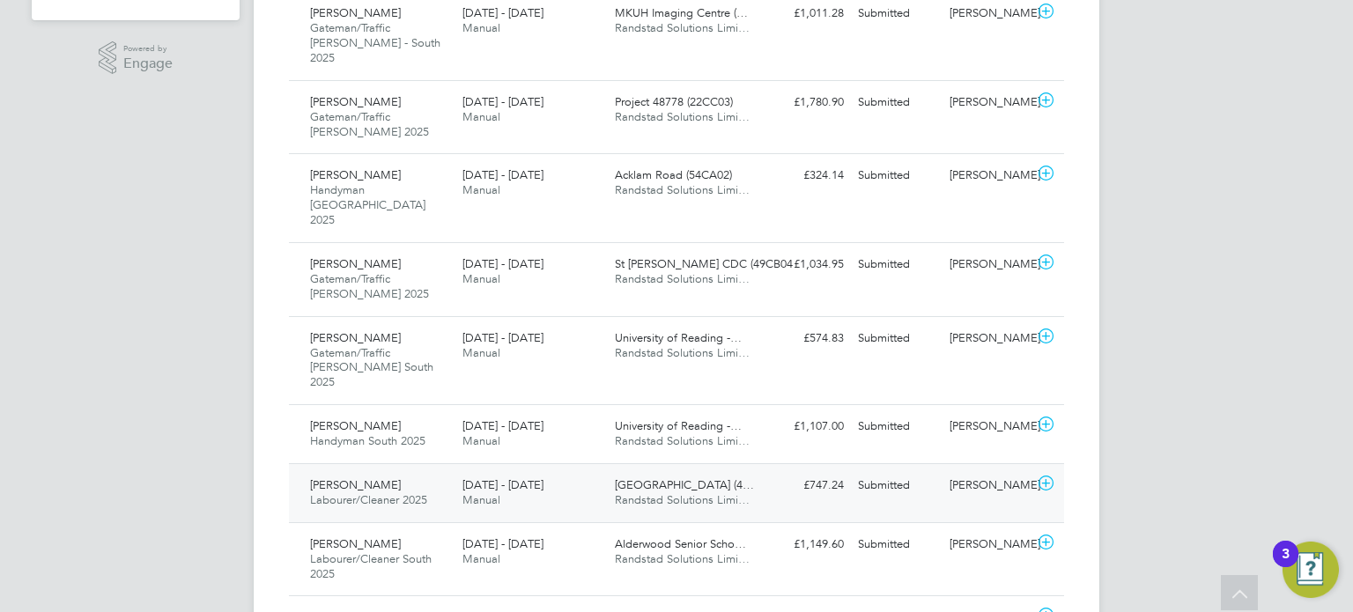
click at [976, 471] on div "Nick Theos" at bounding box center [988, 485] width 92 height 29
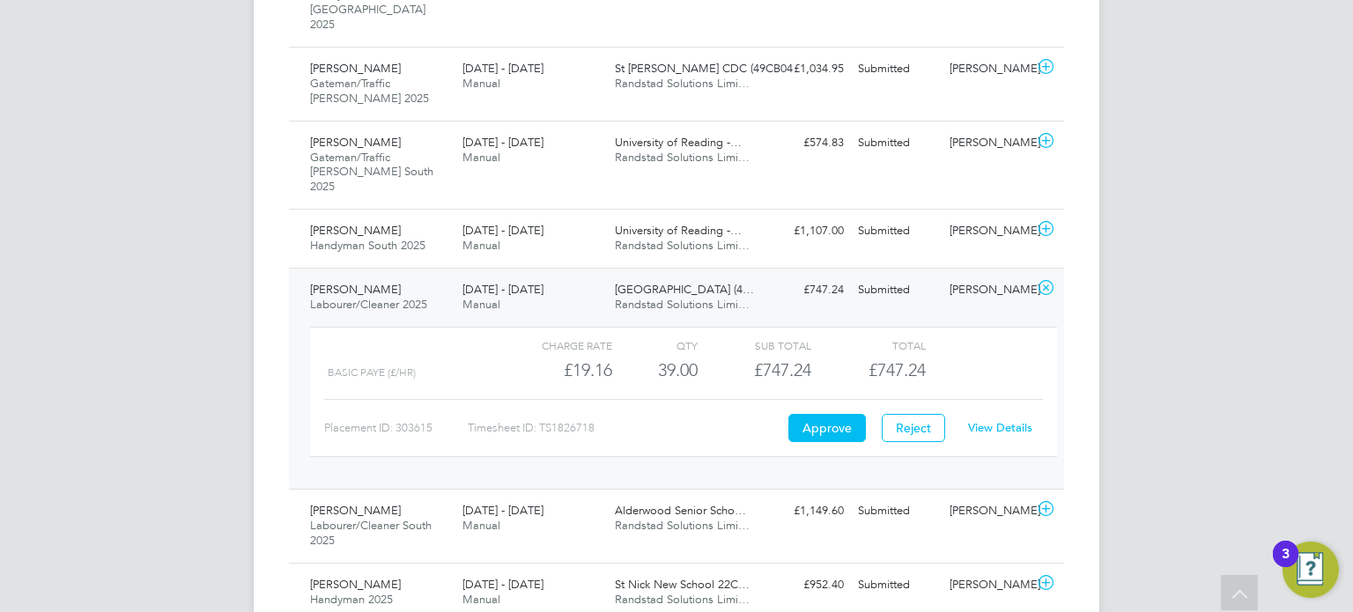
click at [998, 420] on link "View Details" at bounding box center [1000, 427] width 64 height 15
click at [919, 276] on div "Submitted" at bounding box center [897, 290] width 92 height 29
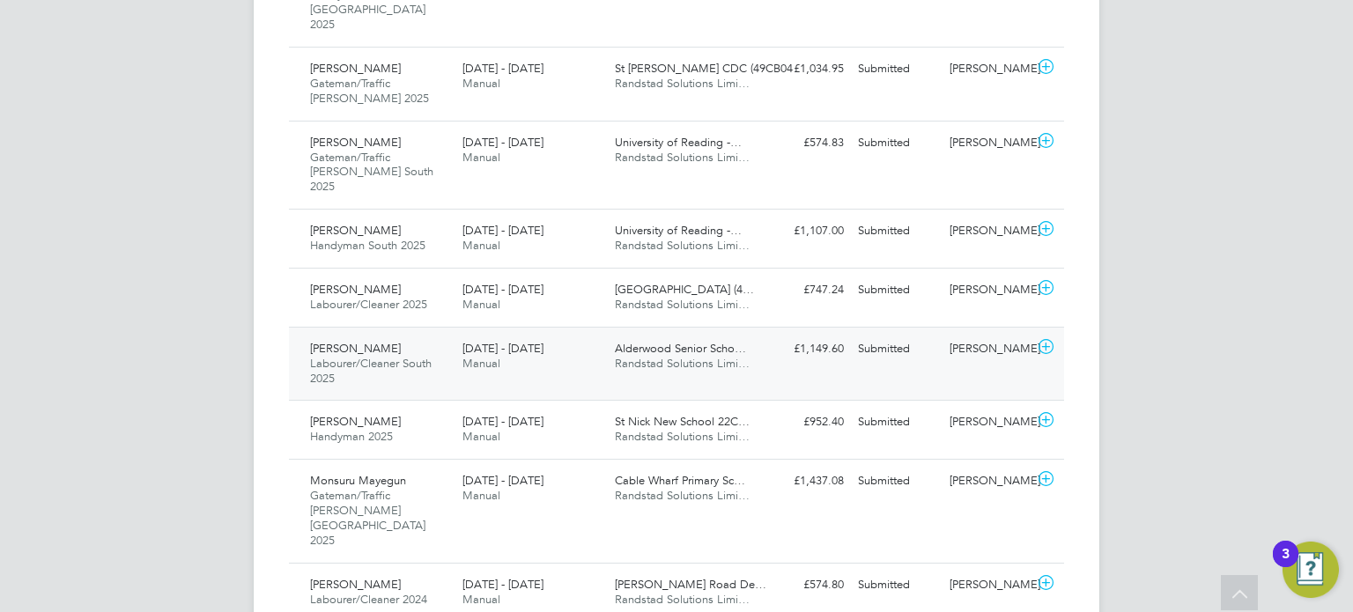
click at [966, 335] on div "Jon Charlton" at bounding box center [988, 349] width 92 height 29
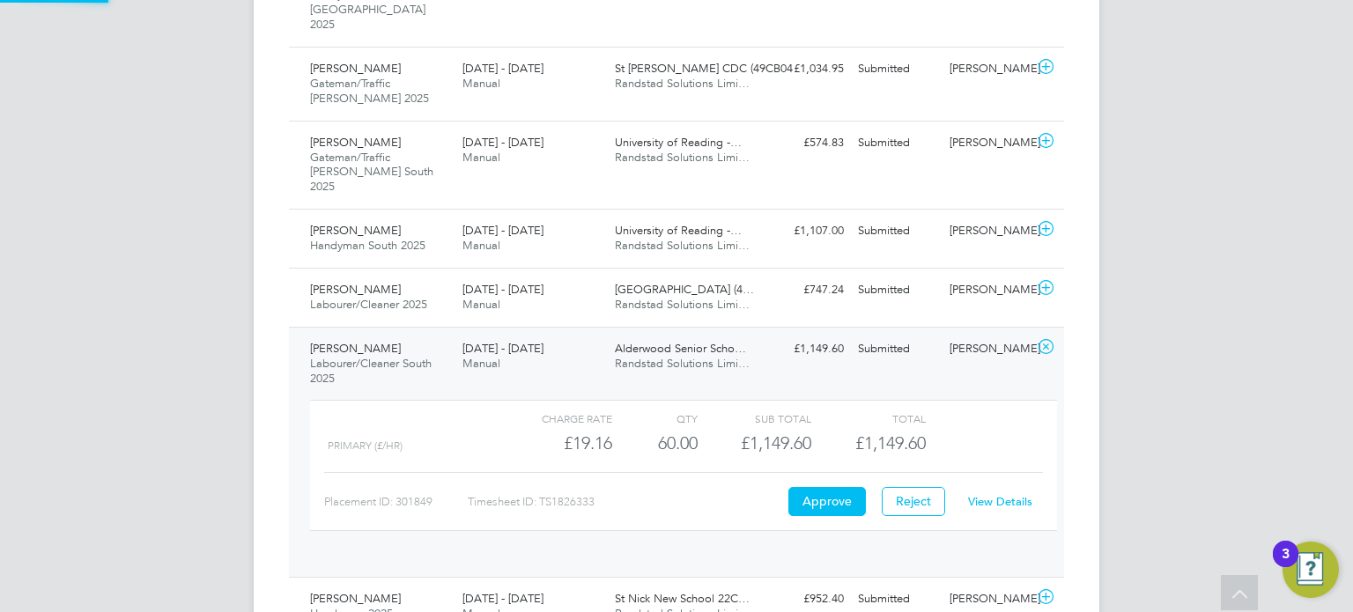
scroll to position [29, 171]
click at [999, 494] on link "View Details" at bounding box center [1000, 501] width 64 height 15
click at [878, 335] on div "Submitted" at bounding box center [897, 349] width 92 height 29
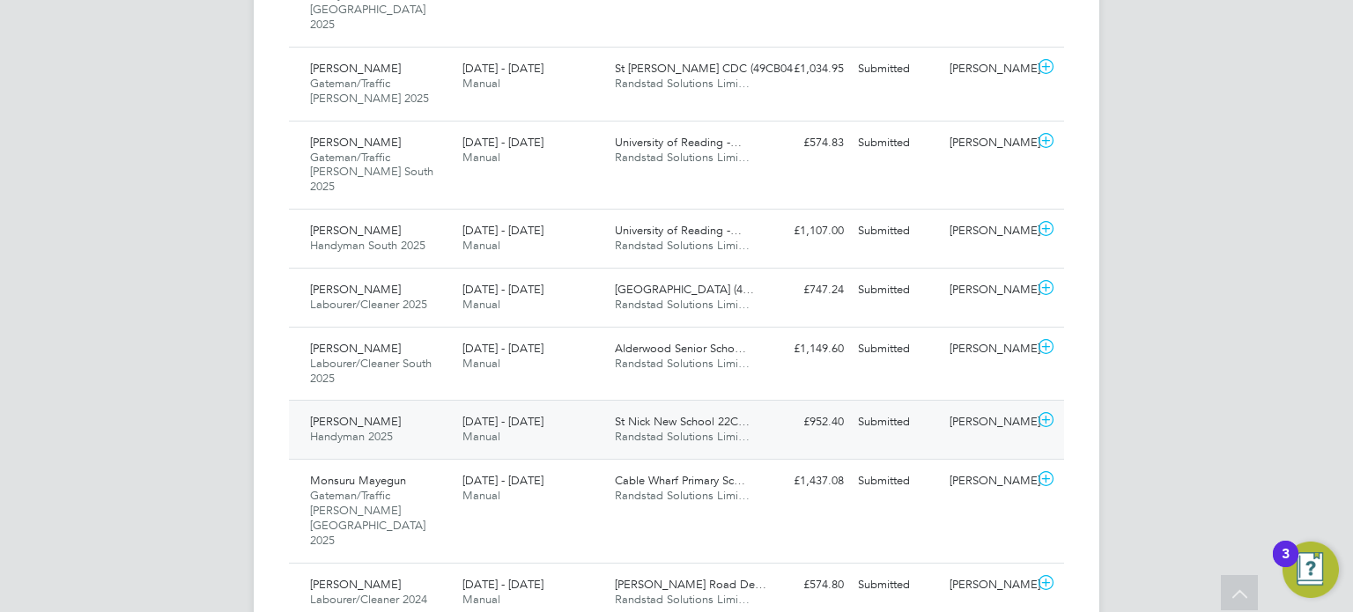
click at [980, 408] on div "Nick O'Shea" at bounding box center [988, 422] width 92 height 29
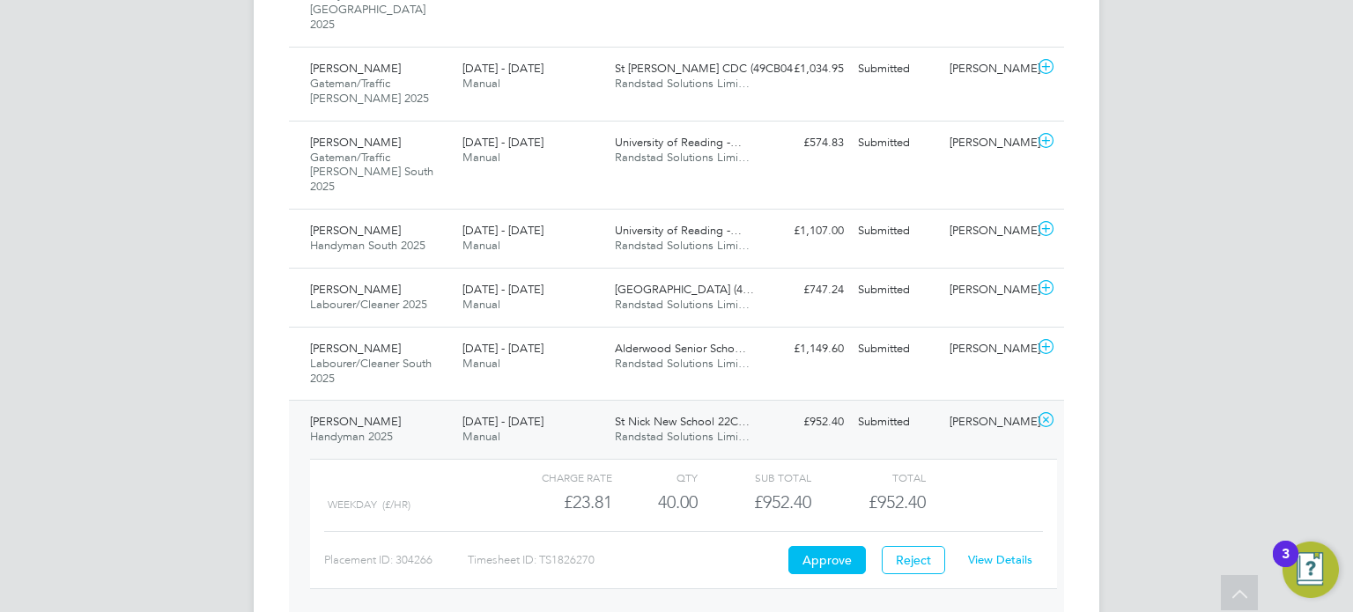
click at [1009, 552] on link "View Details" at bounding box center [1000, 559] width 64 height 15
click at [970, 408] on div "Nick O'Shea" at bounding box center [988, 422] width 92 height 29
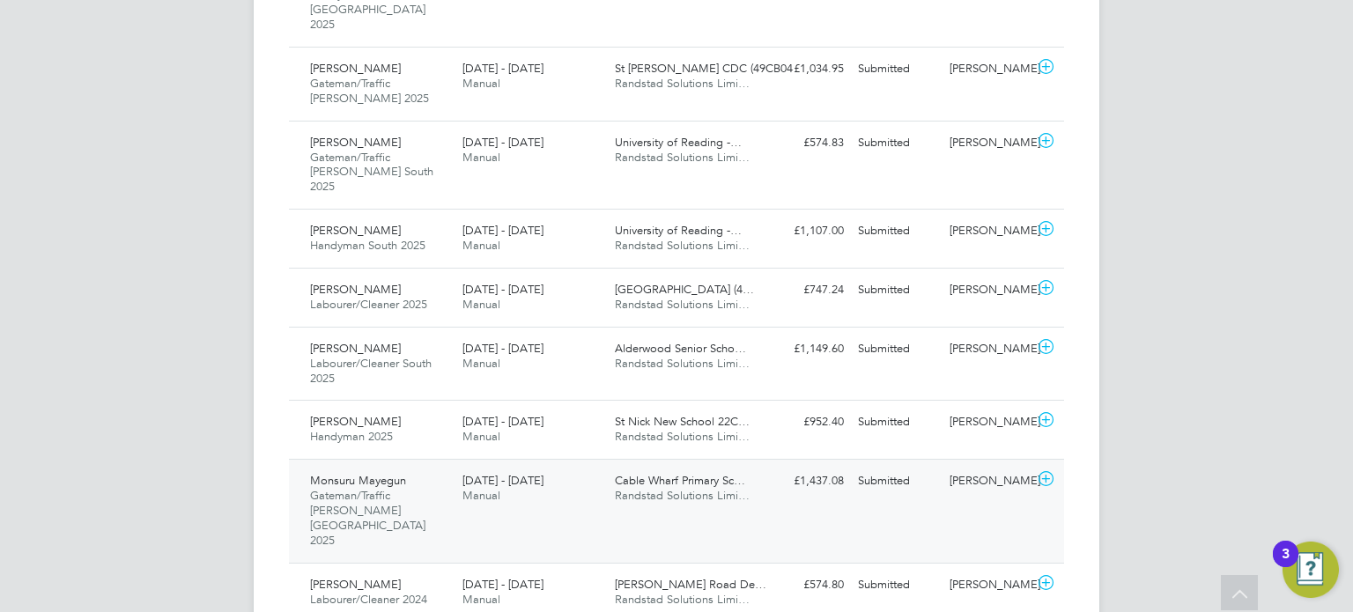
click at [991, 467] on div "Adrian Broadway" at bounding box center [988, 481] width 92 height 29
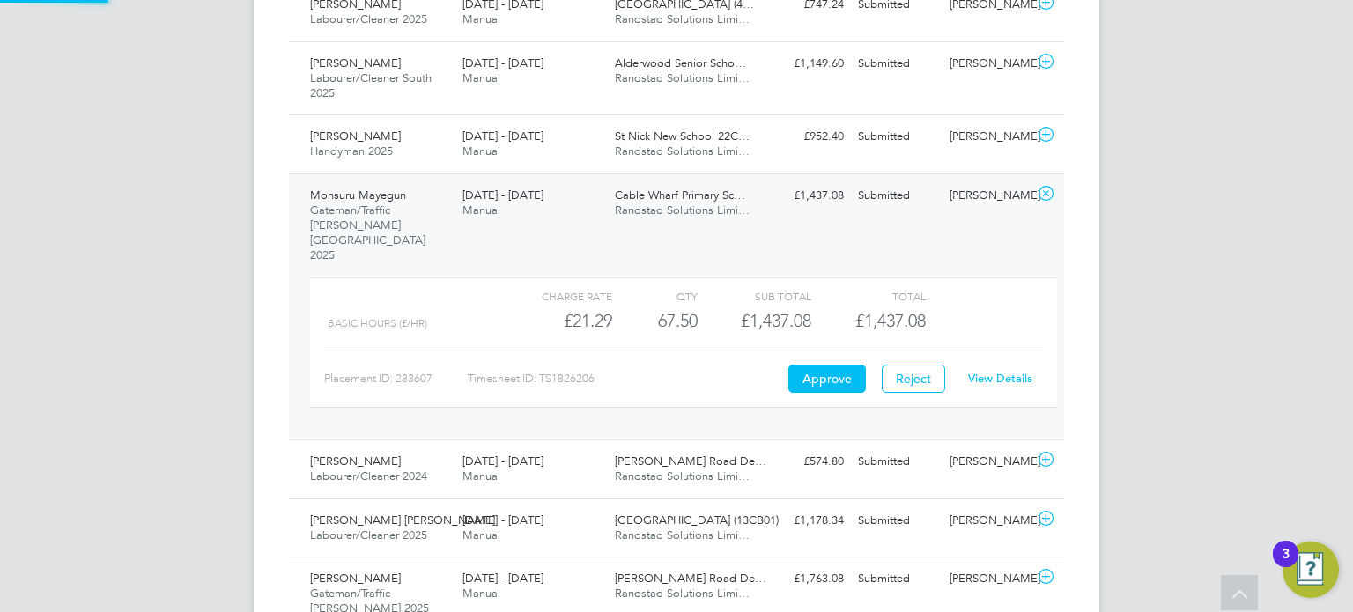
scroll to position [1021, 0]
click at [999, 361] on div "View Details" at bounding box center [1000, 375] width 86 height 28
click at [999, 367] on link "View Details" at bounding box center [1000, 374] width 64 height 15
click at [957, 178] on div "Adrian Broadway" at bounding box center [988, 192] width 92 height 29
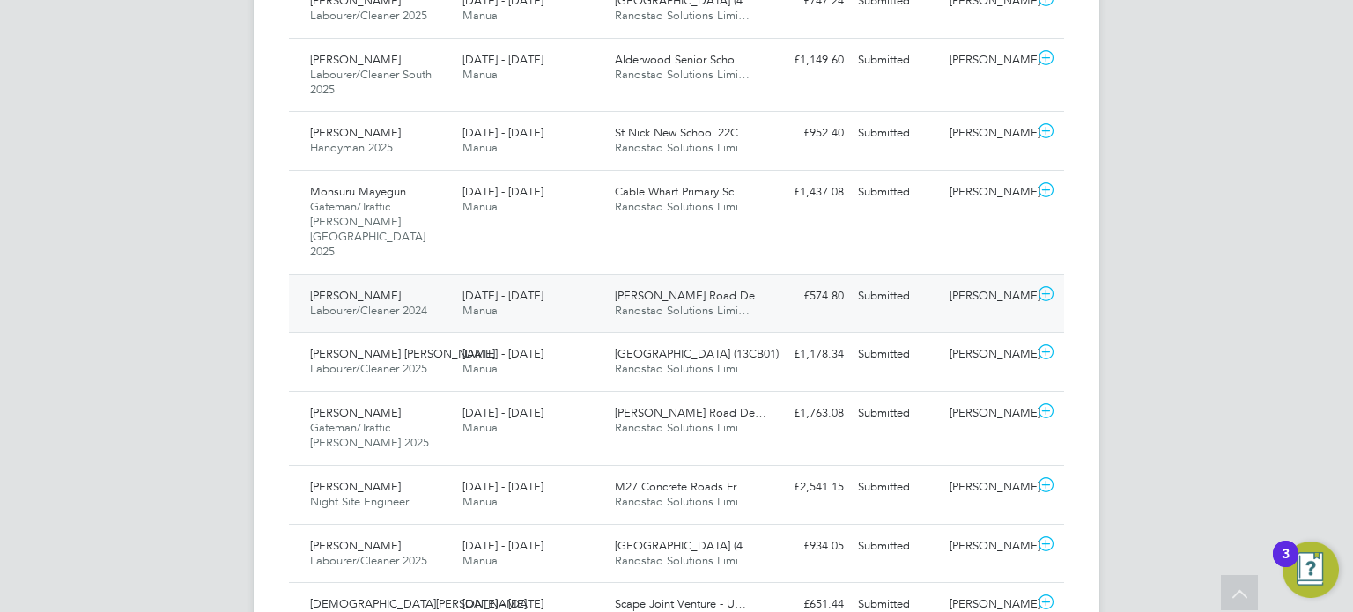
click at [994, 282] on div "Raymond Johnson" at bounding box center [988, 296] width 92 height 29
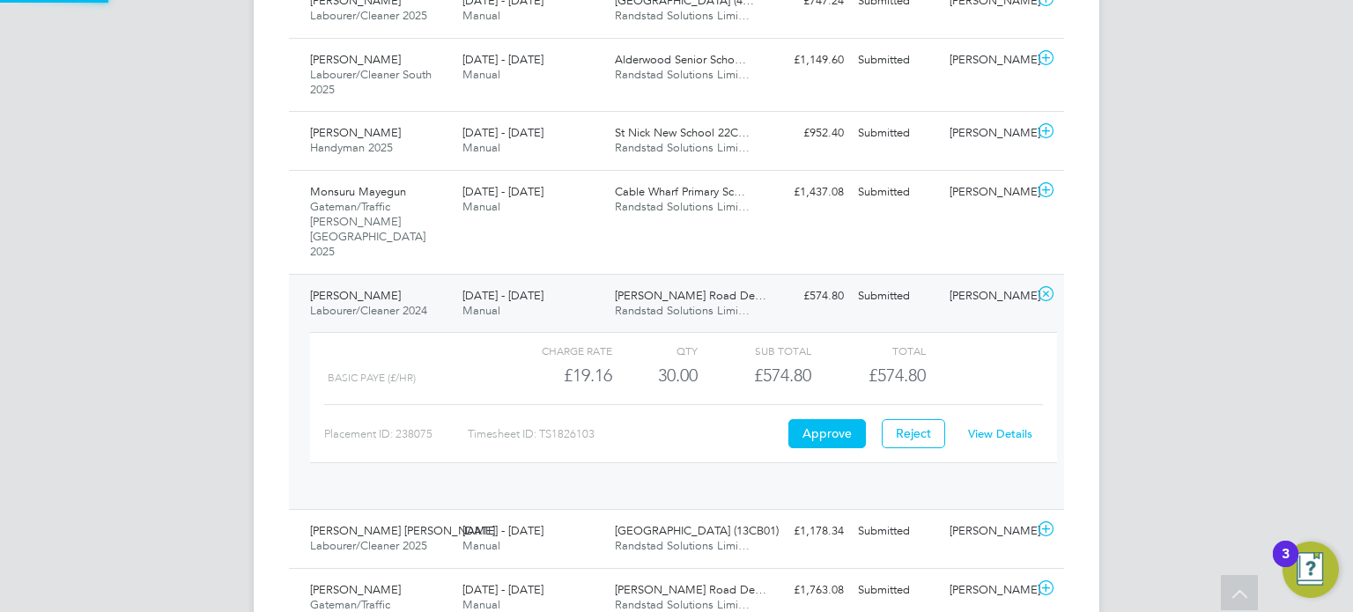
scroll to position [29, 171]
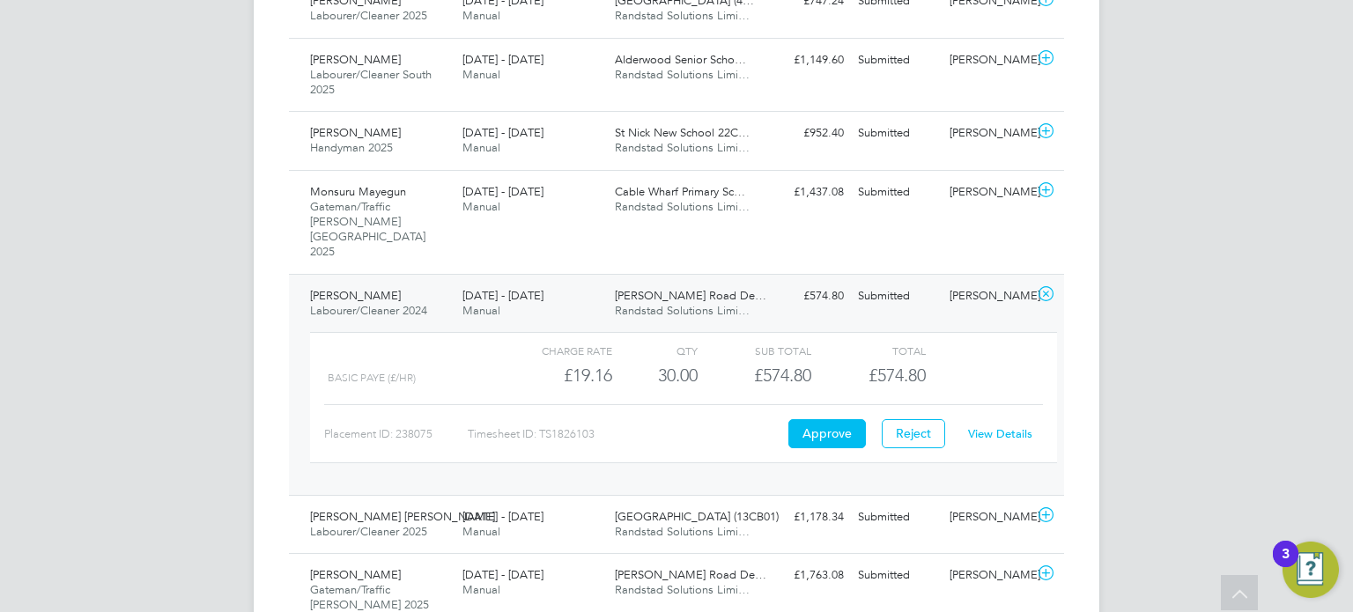
click at [987, 426] on link "View Details" at bounding box center [1000, 433] width 64 height 15
click at [872, 274] on div "Racheal Igbinovia Labourer/Cleaner 2024 13 - 19 Sep 2025 13 - 19 Sep 2025 Manua…" at bounding box center [676, 384] width 775 height 221
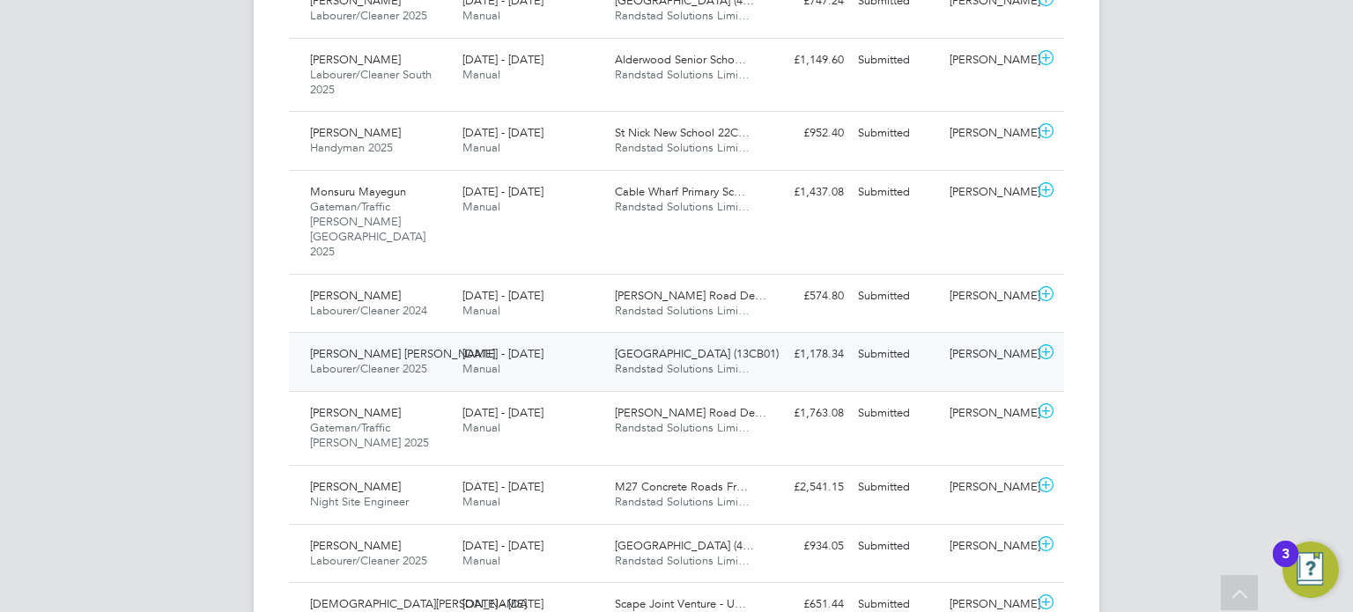
click at [988, 332] on div "Mark James Bradbury Labourer/Cleaner 2025 13 - 19 Sep 2025 13 - 19 Sep 2025 Man…" at bounding box center [676, 361] width 775 height 59
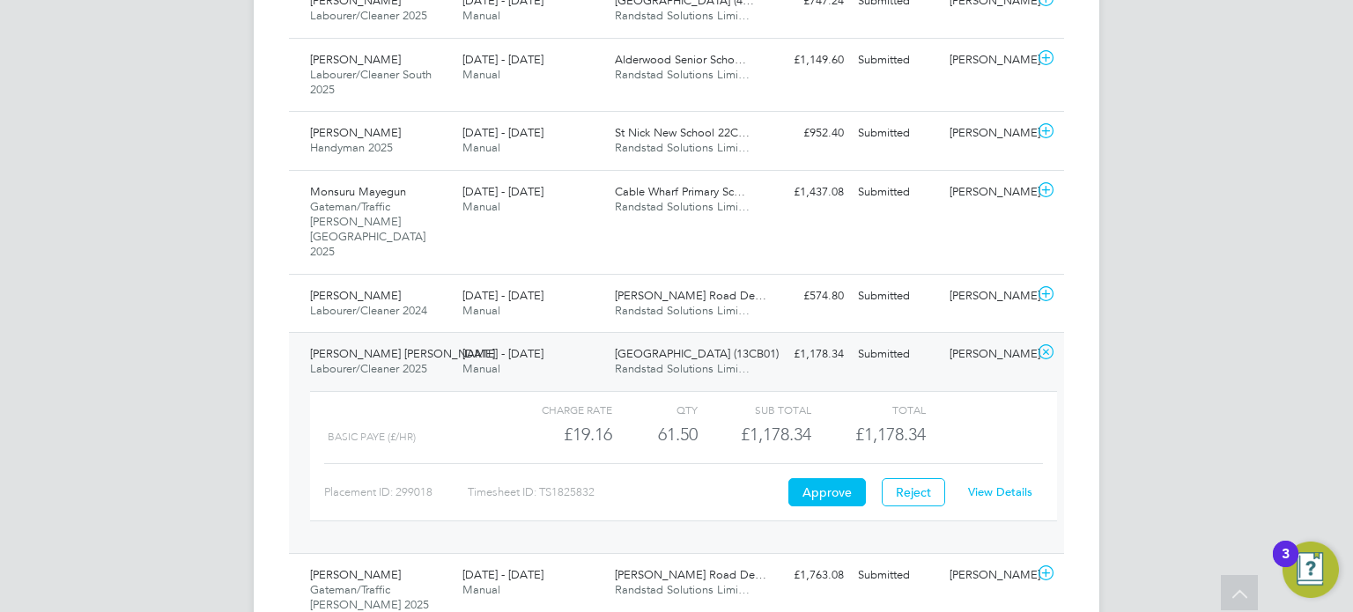
click at [989, 478] on div "View Details" at bounding box center [1000, 492] width 86 height 28
click at [996, 478] on div "View Details" at bounding box center [1000, 492] width 86 height 28
click at [1003, 484] on link "View Details" at bounding box center [1000, 491] width 64 height 15
click at [947, 340] on div "Joe Smith" at bounding box center [988, 354] width 92 height 29
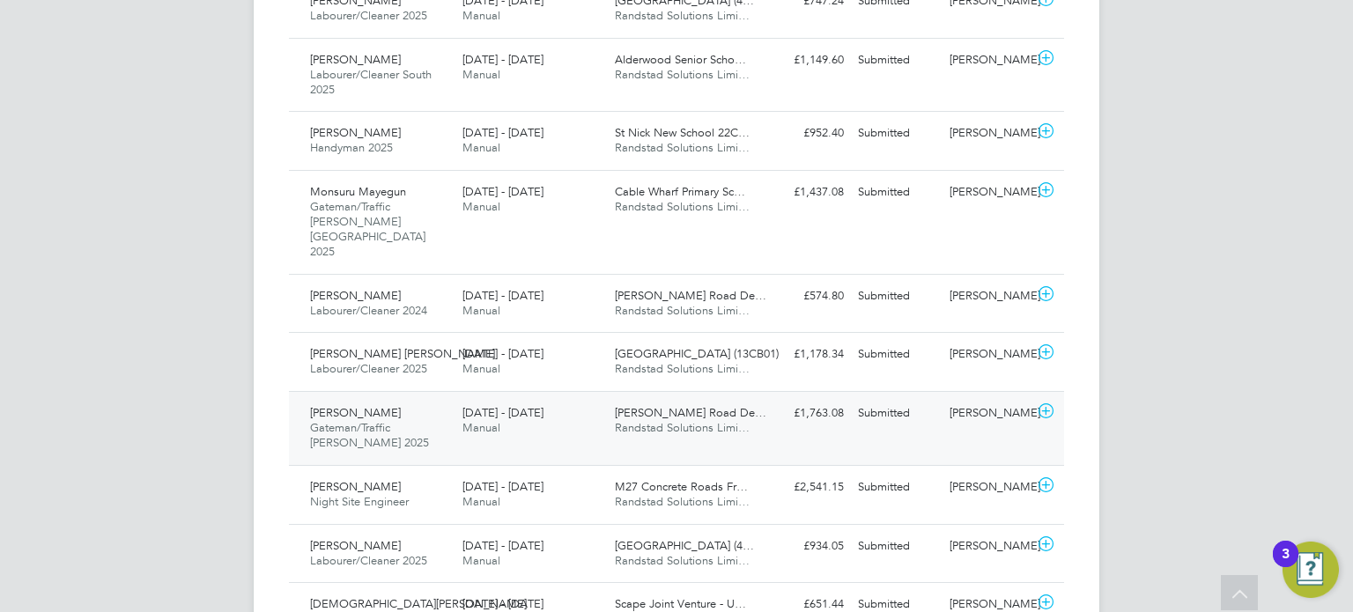
click at [963, 399] on div "Raymond Johnson" at bounding box center [988, 413] width 92 height 29
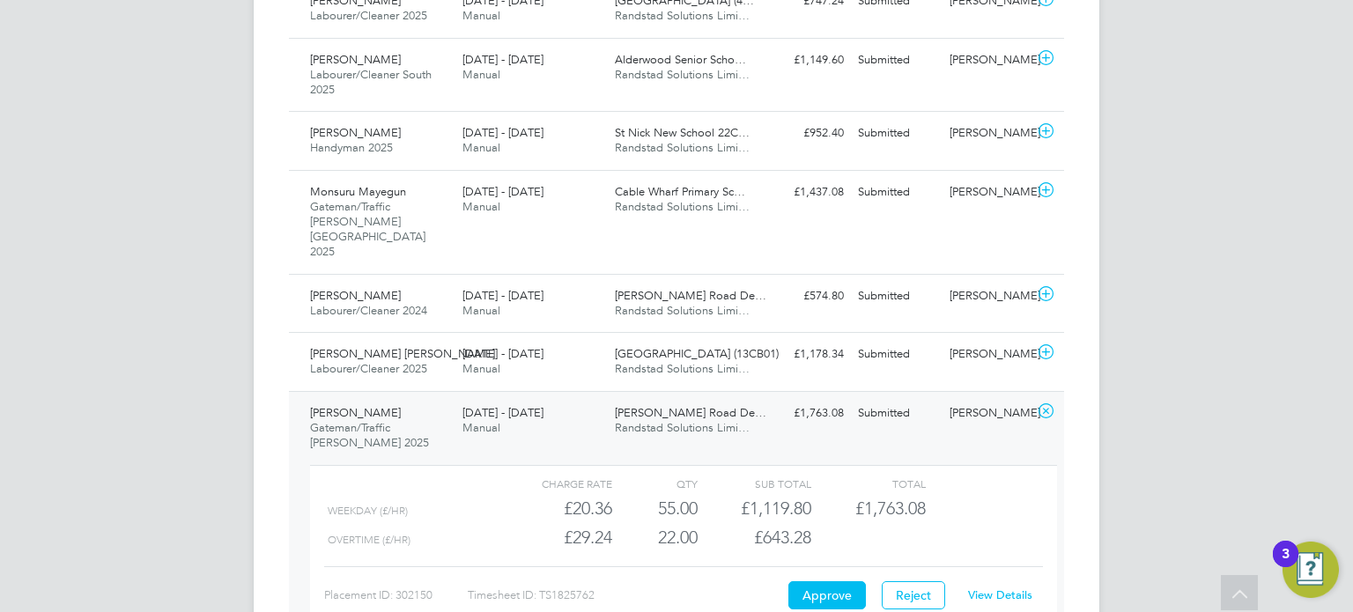
click at [988, 588] on link "View Details" at bounding box center [1000, 595] width 64 height 15
click at [972, 399] on div "Raymond Johnson" at bounding box center [988, 413] width 92 height 29
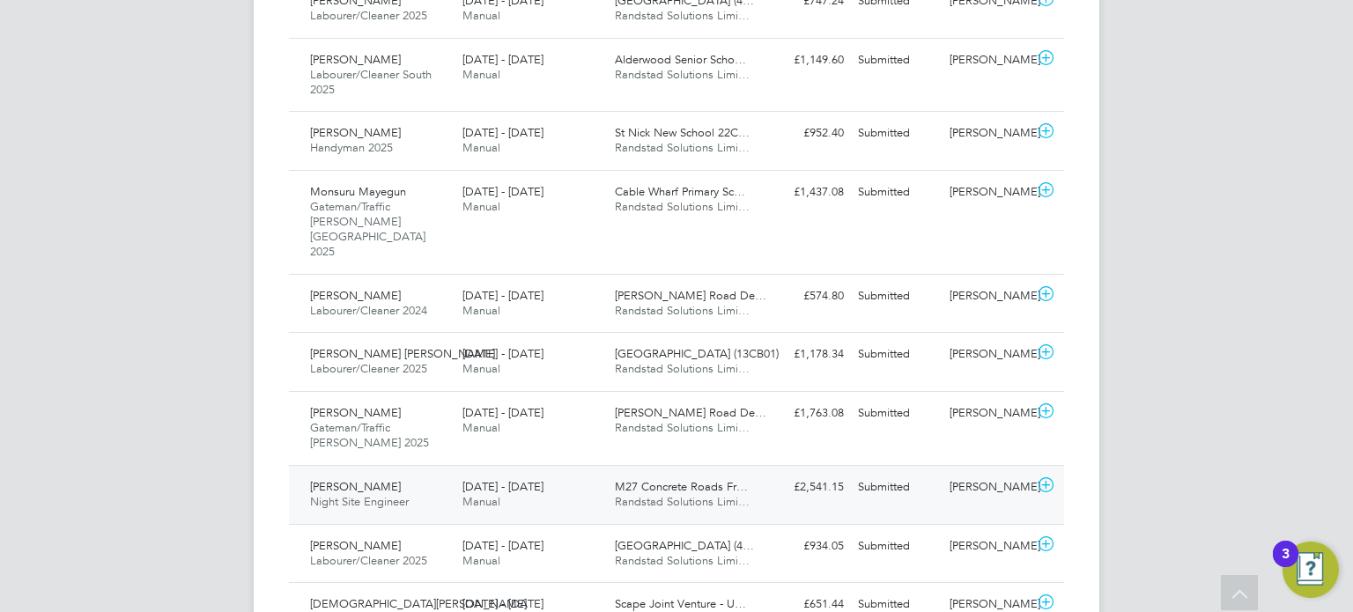
click at [968, 473] on div "Kevin Napier" at bounding box center [988, 487] width 92 height 29
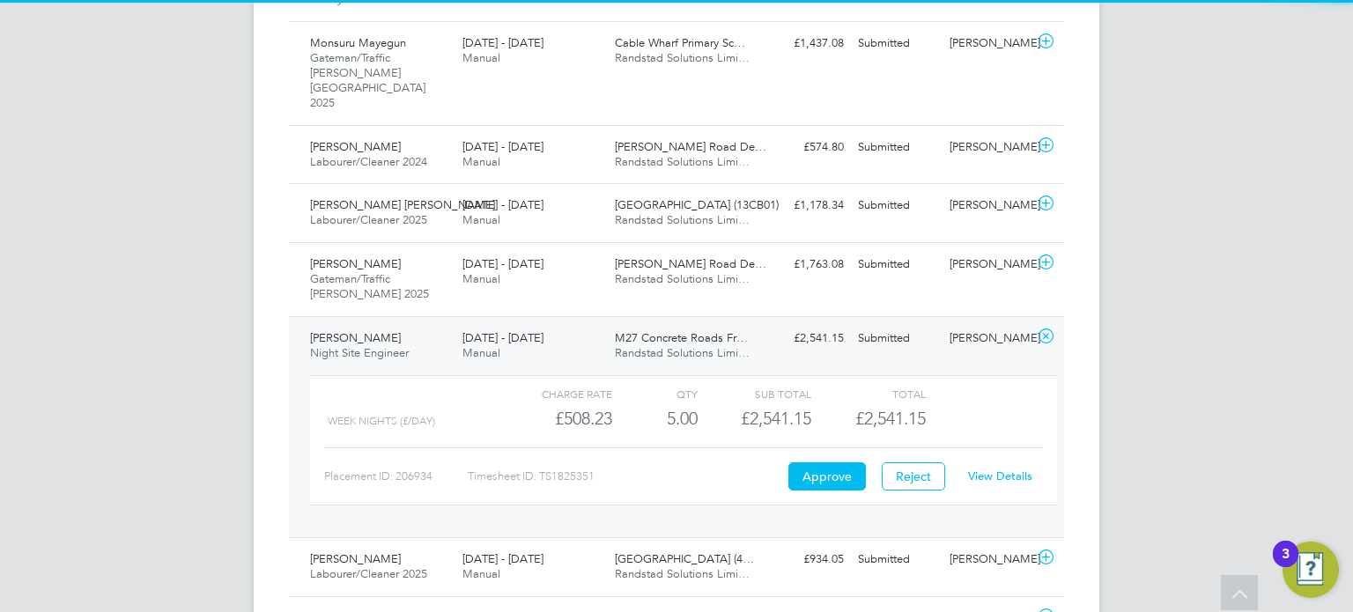
click at [1014, 469] on link "View Details" at bounding box center [1000, 476] width 64 height 15
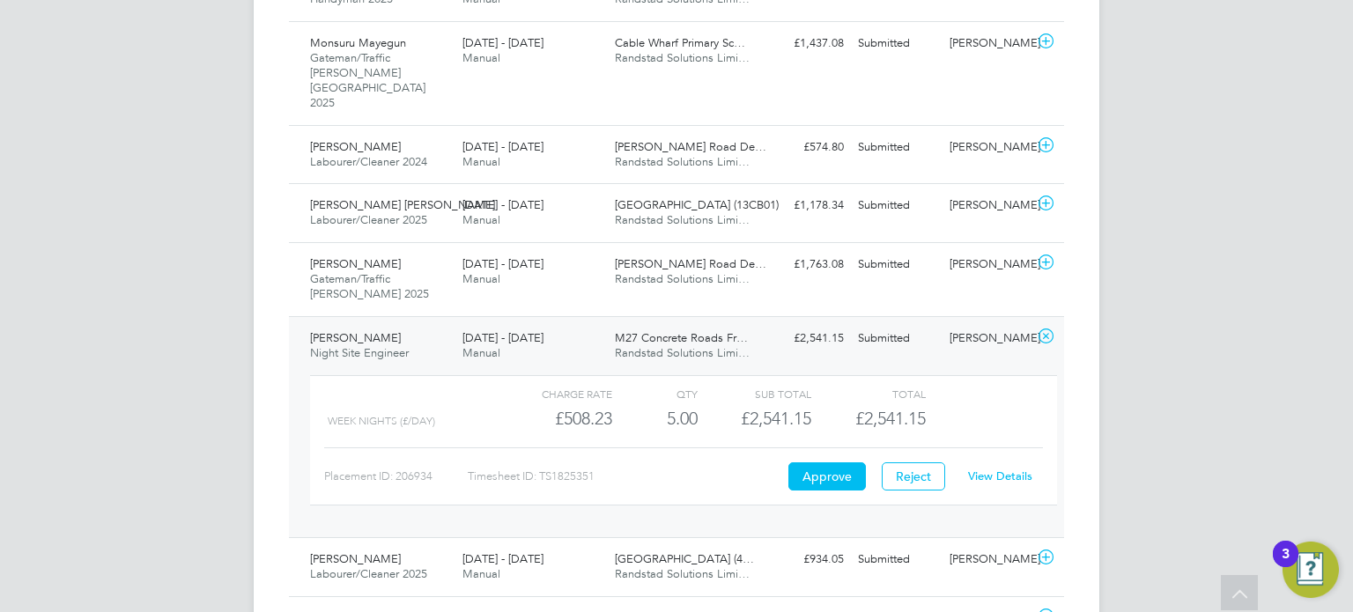
click at [883, 324] on div "Submitted" at bounding box center [897, 338] width 92 height 29
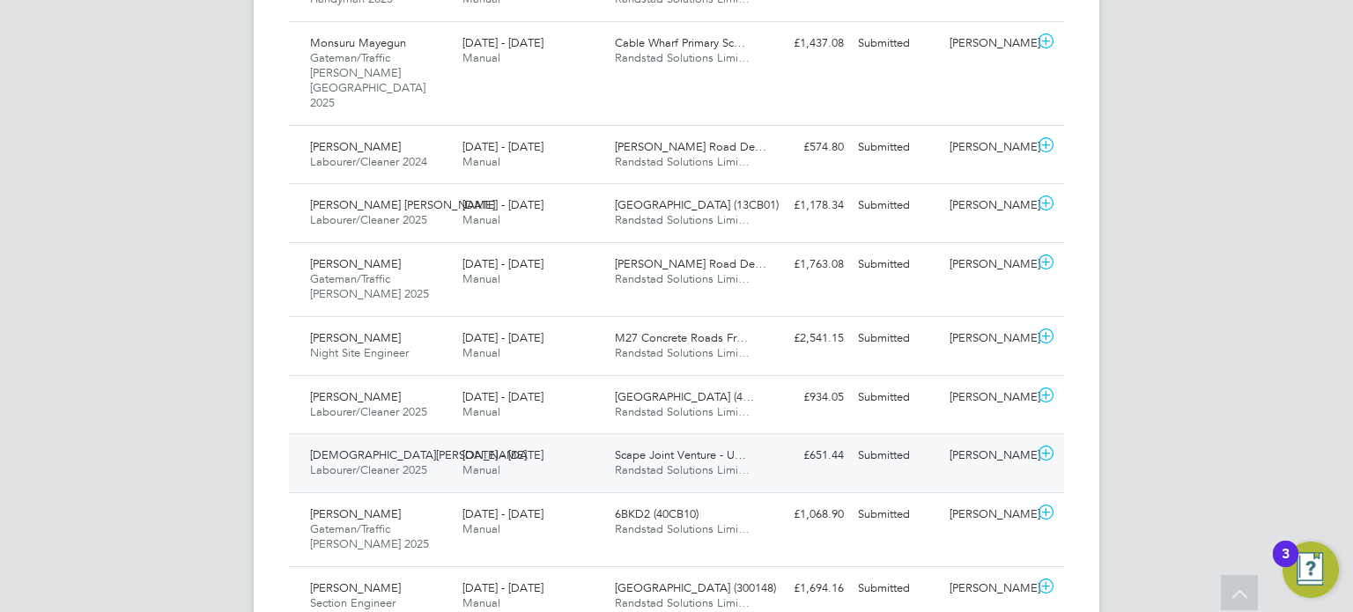
click at [986, 441] on div "Luke Melville" at bounding box center [988, 455] width 92 height 29
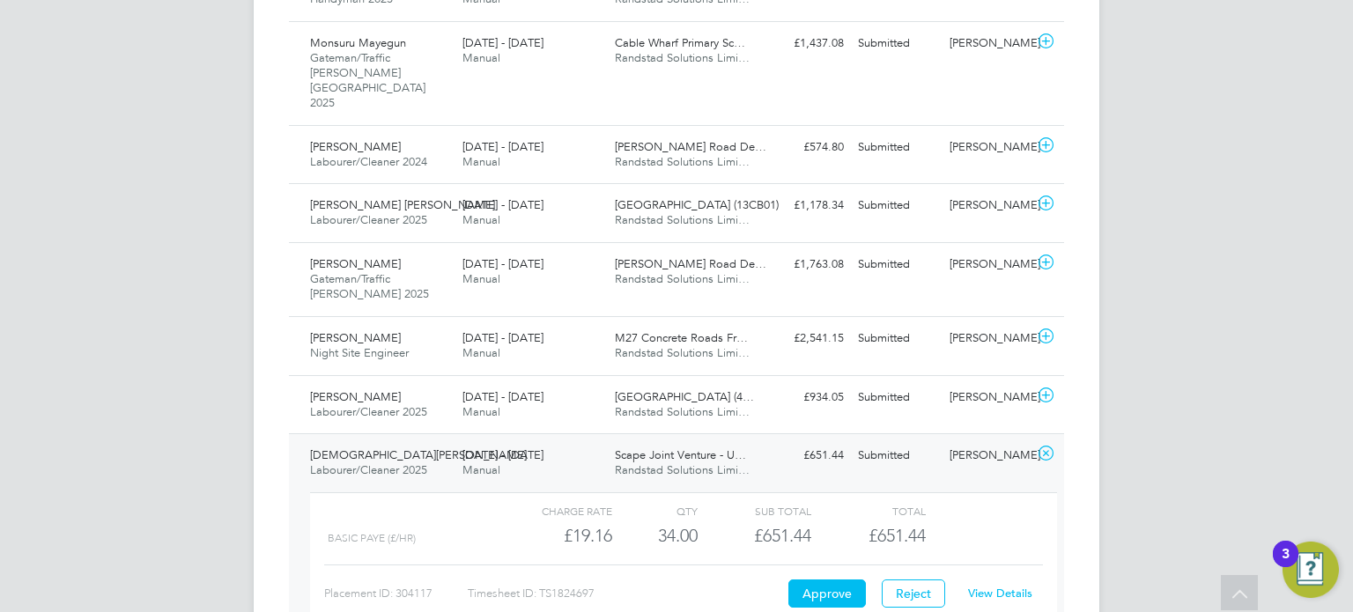
click at [964, 492] on div "Charge rate QTY Sub Total Total Basic PAYE (£/HR) £19.16 34 34.00 34 £651.44 £6…" at bounding box center [683, 557] width 747 height 130
click at [977, 441] on div "Luke Melville" at bounding box center [988, 455] width 92 height 29
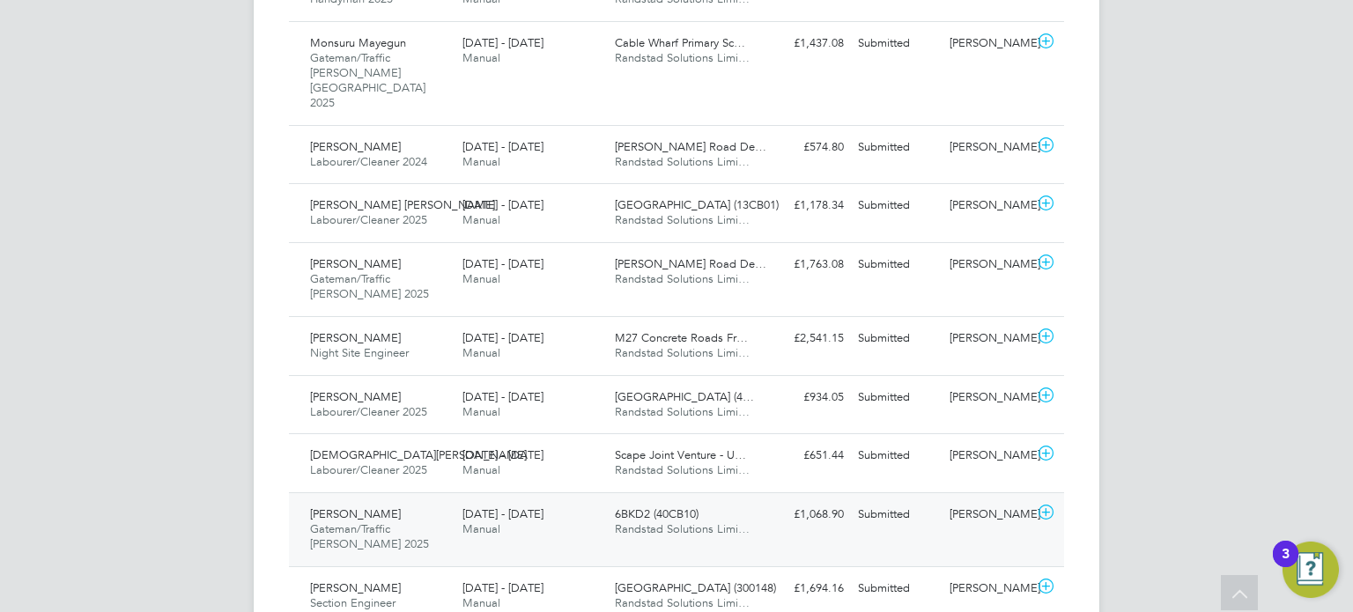
click at [986, 500] on div "Lucie Gresham-Hill" at bounding box center [988, 514] width 92 height 29
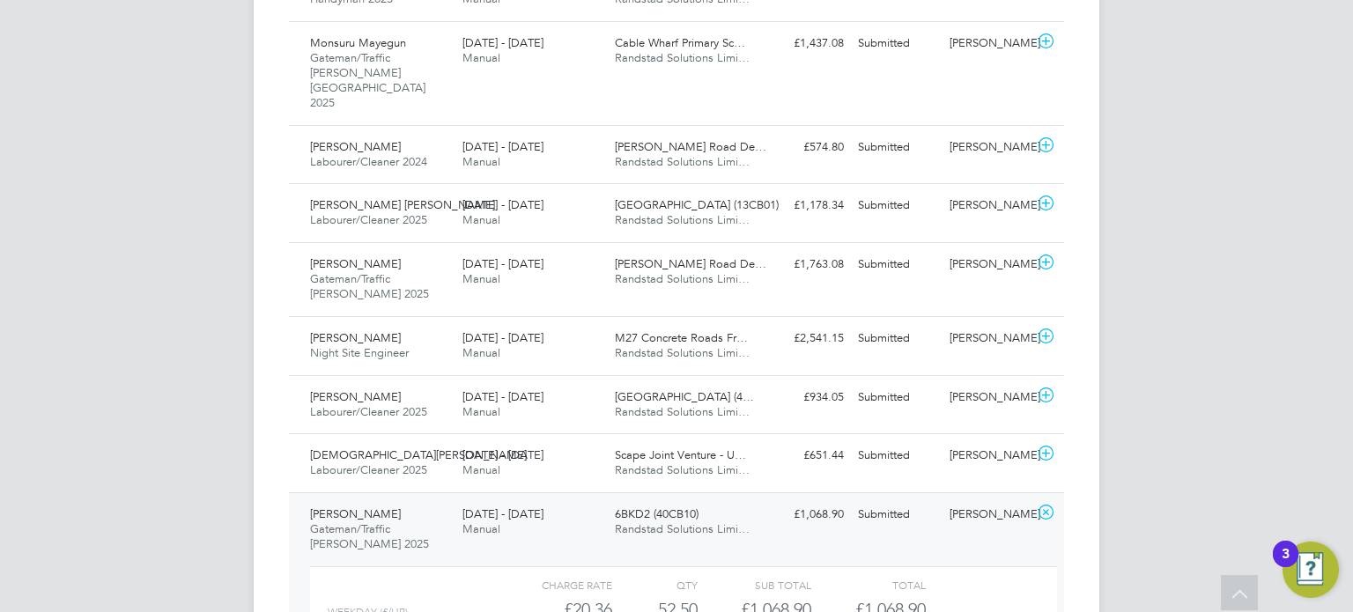
click at [867, 492] on div "Jude Atalor Gateman/Traffic Marshall 2025 13 - 19 Sep 2025 13 - 19 Sep 2025 Man…" at bounding box center [676, 610] width 775 height 236
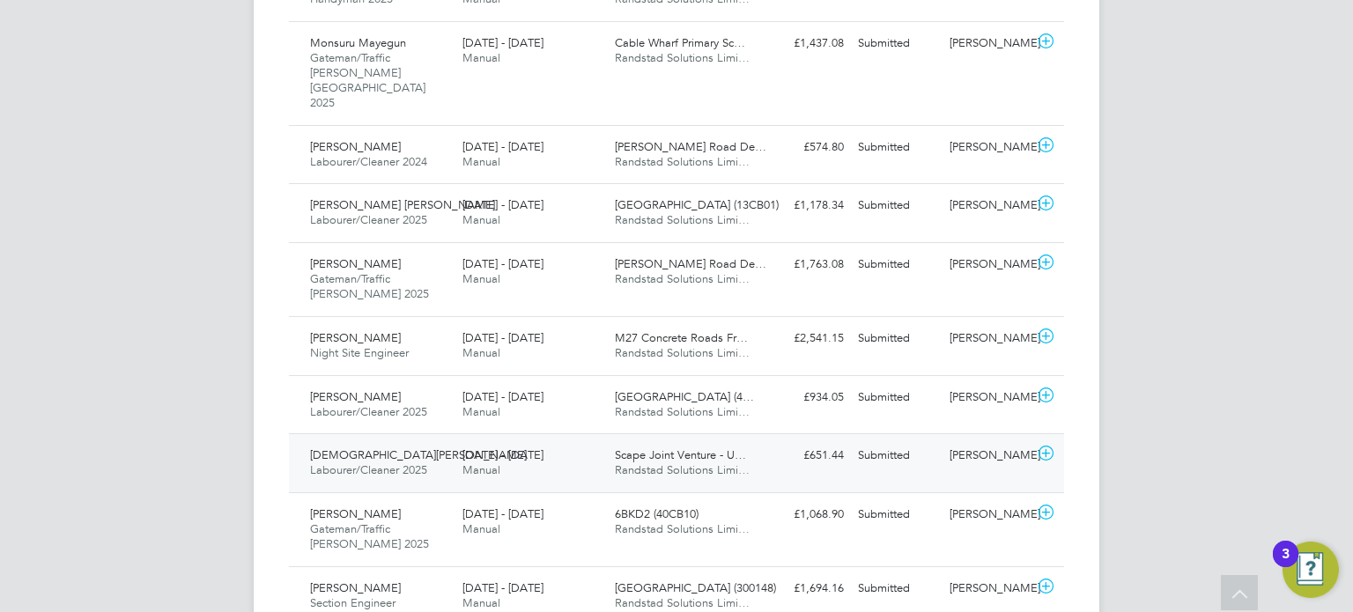
scroll to position [1213, 0]
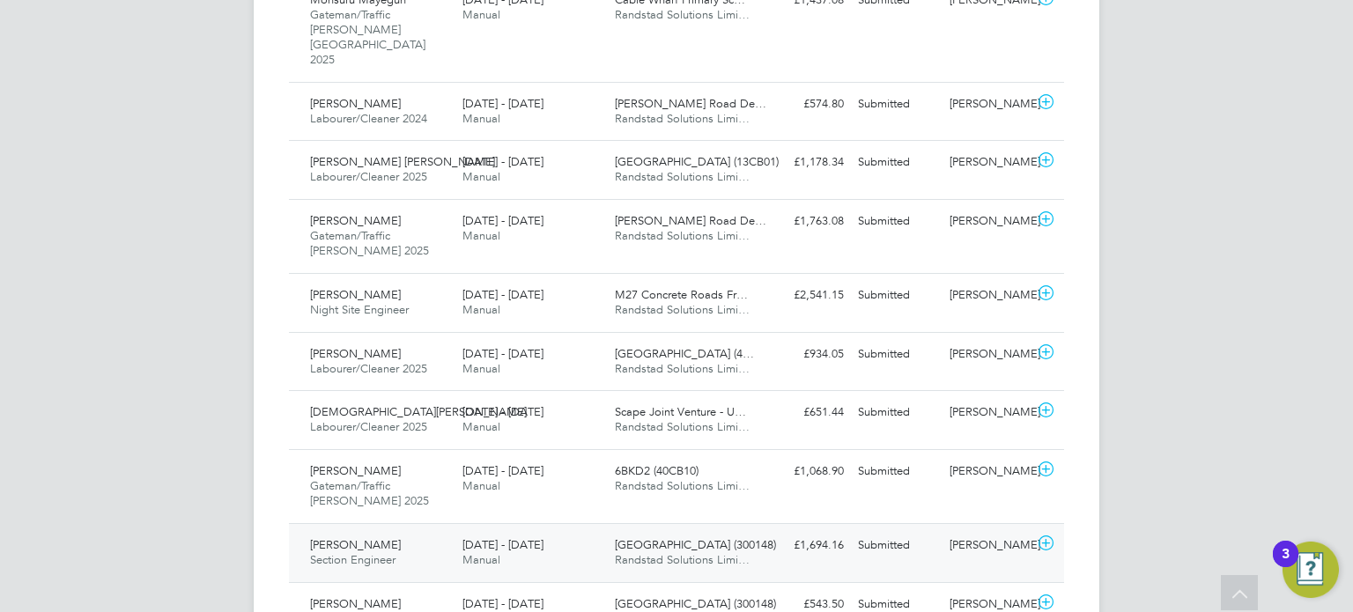
click at [976, 531] on div "Neil Blow" at bounding box center [988, 545] width 92 height 29
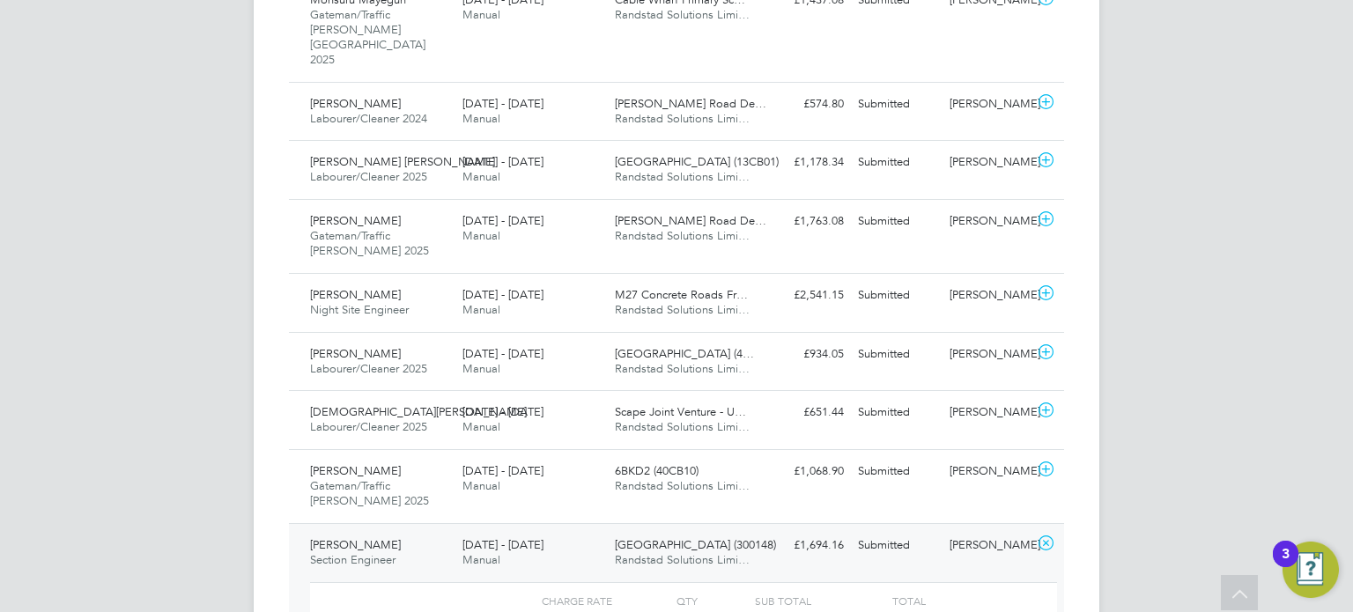
click at [926, 531] on div "Submitted" at bounding box center [897, 545] width 92 height 29
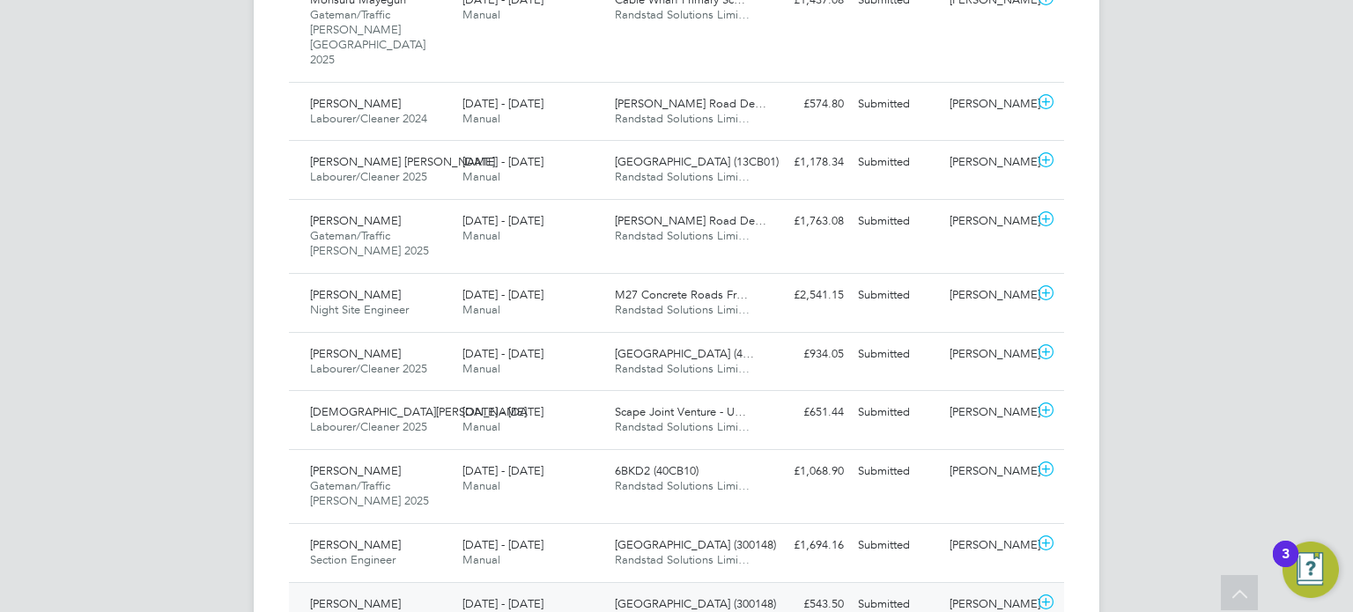
click at [1000, 582] on div "Ryan Gordon Land surveyor 13 - 19 Sep 2025 13 - 19 Sep 2025 Manual Beckton Depo…" at bounding box center [676, 611] width 775 height 59
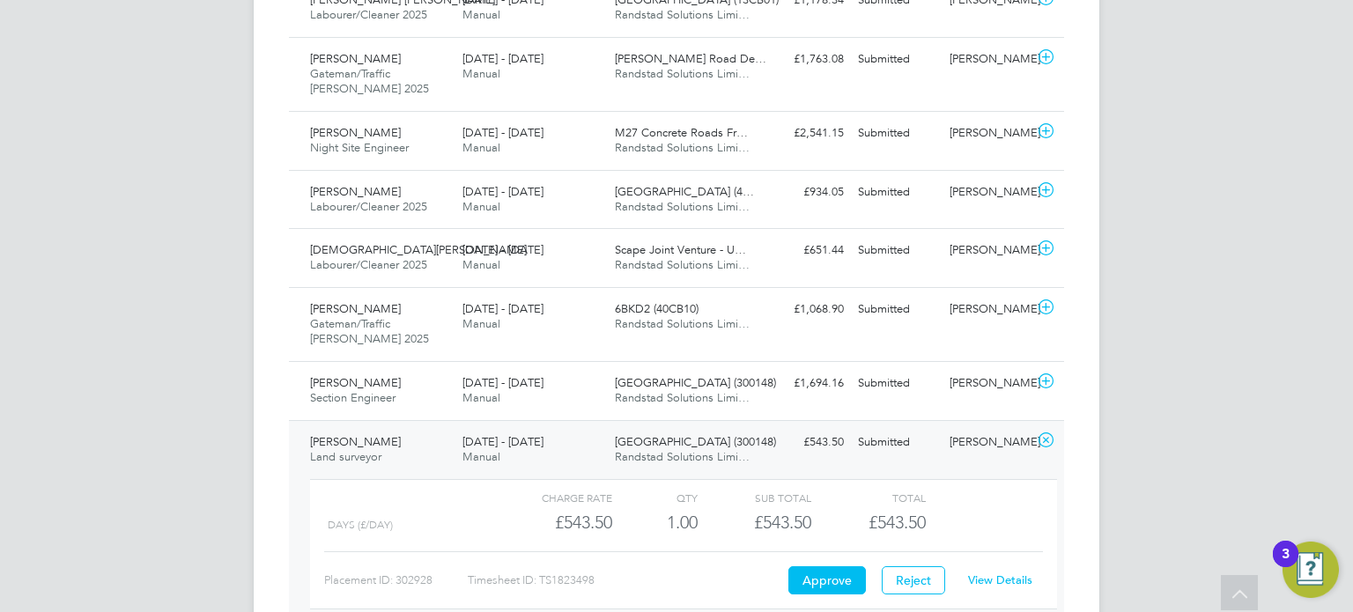
click at [998, 573] on link "View Details" at bounding box center [1000, 580] width 64 height 15
click at [986, 170] on div "Archie Edson Labourer/Cleaner 2025 13 - 19 Sep 2025 13 - 19 Sep 2025 Manual Car…" at bounding box center [676, 199] width 775 height 59
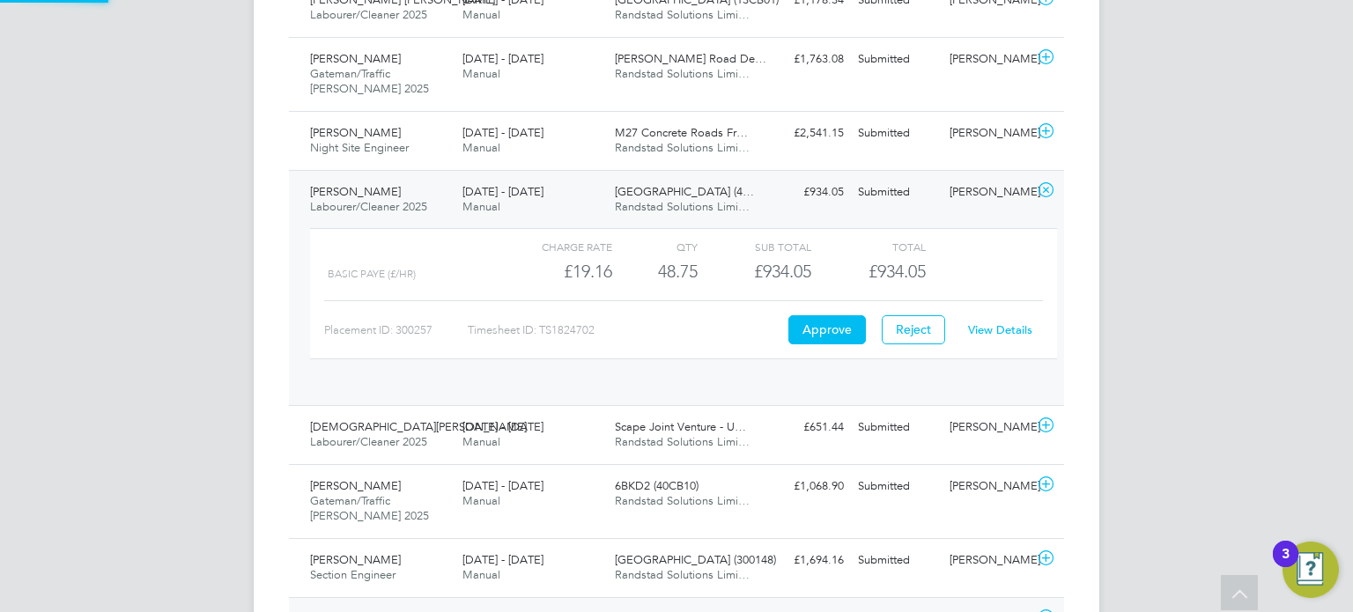
scroll to position [29, 171]
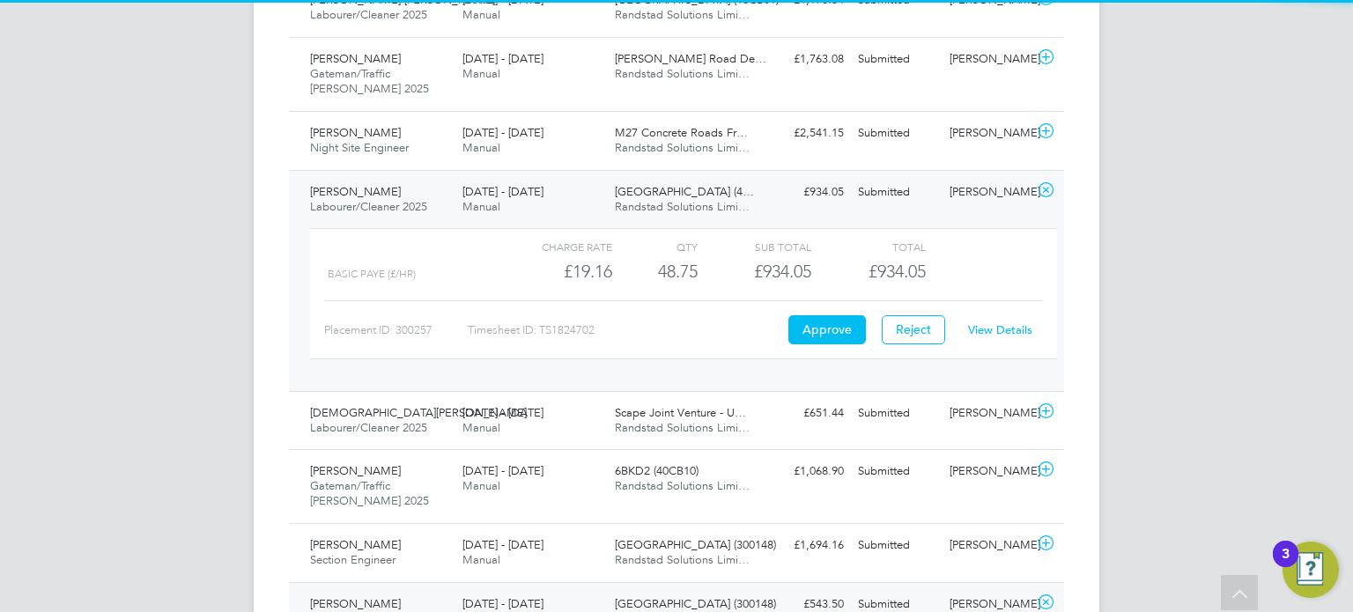
click at [1001, 322] on link "View Details" at bounding box center [1000, 329] width 64 height 15
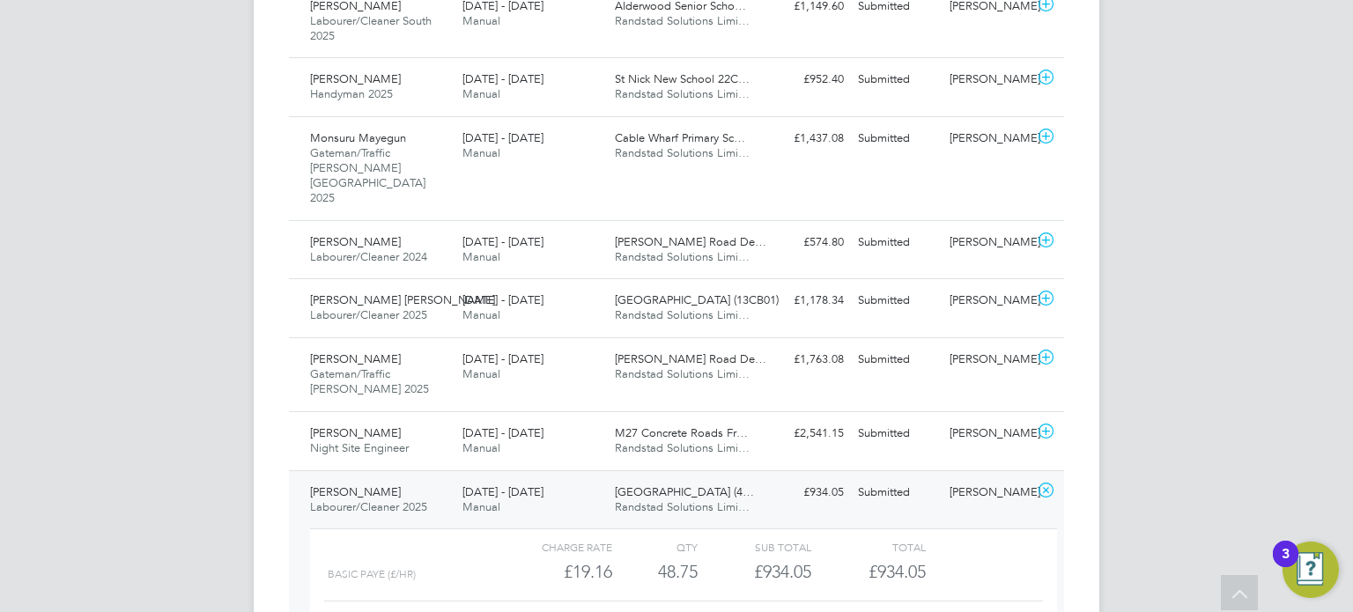
scroll to position [0, 0]
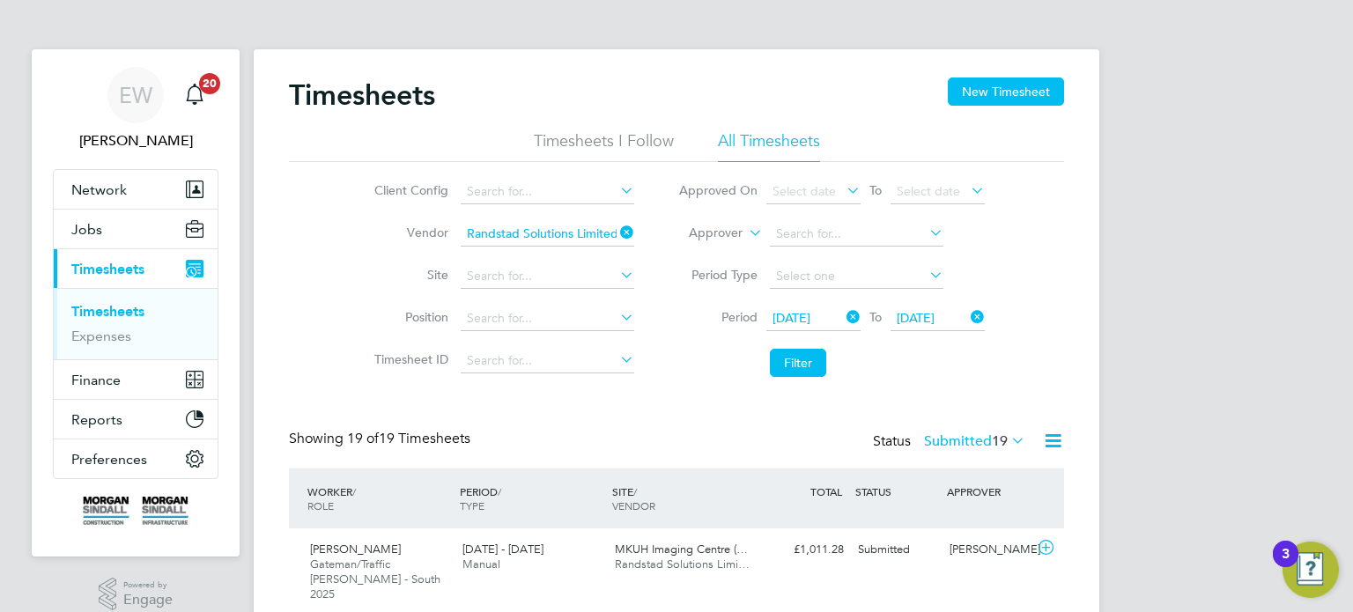
click at [617, 230] on icon at bounding box center [617, 232] width 0 height 25
click at [88, 240] on button "Jobs" at bounding box center [136, 229] width 164 height 39
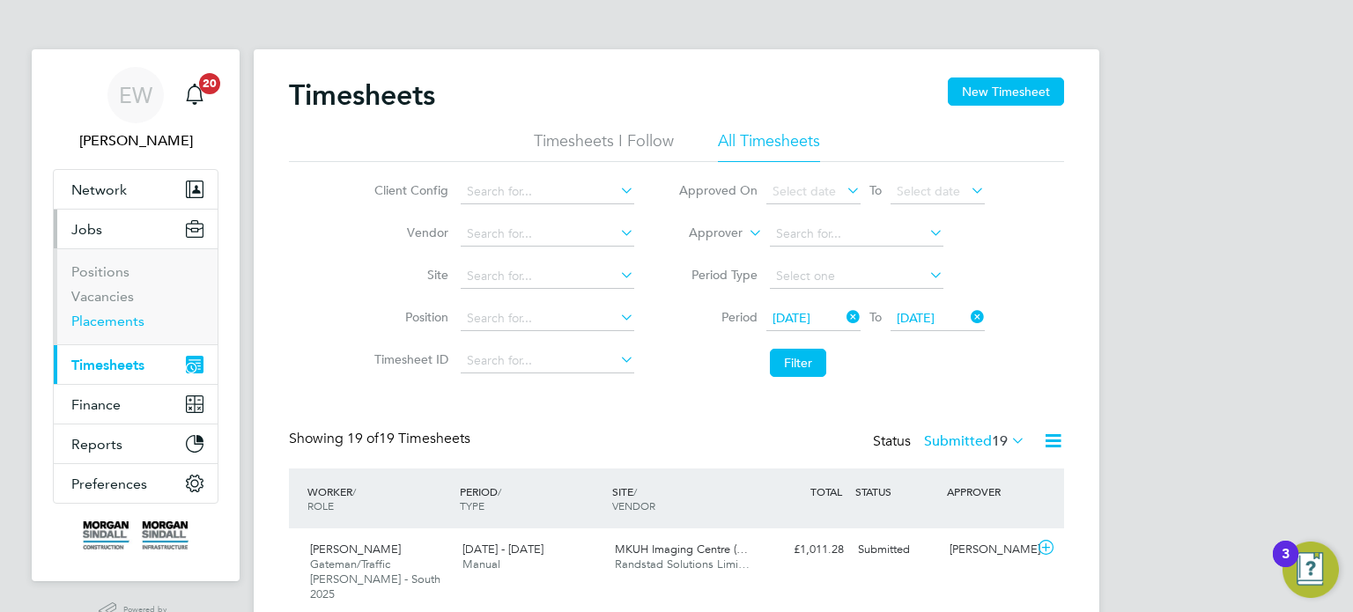
click at [108, 322] on link "Placements" at bounding box center [107, 321] width 73 height 17
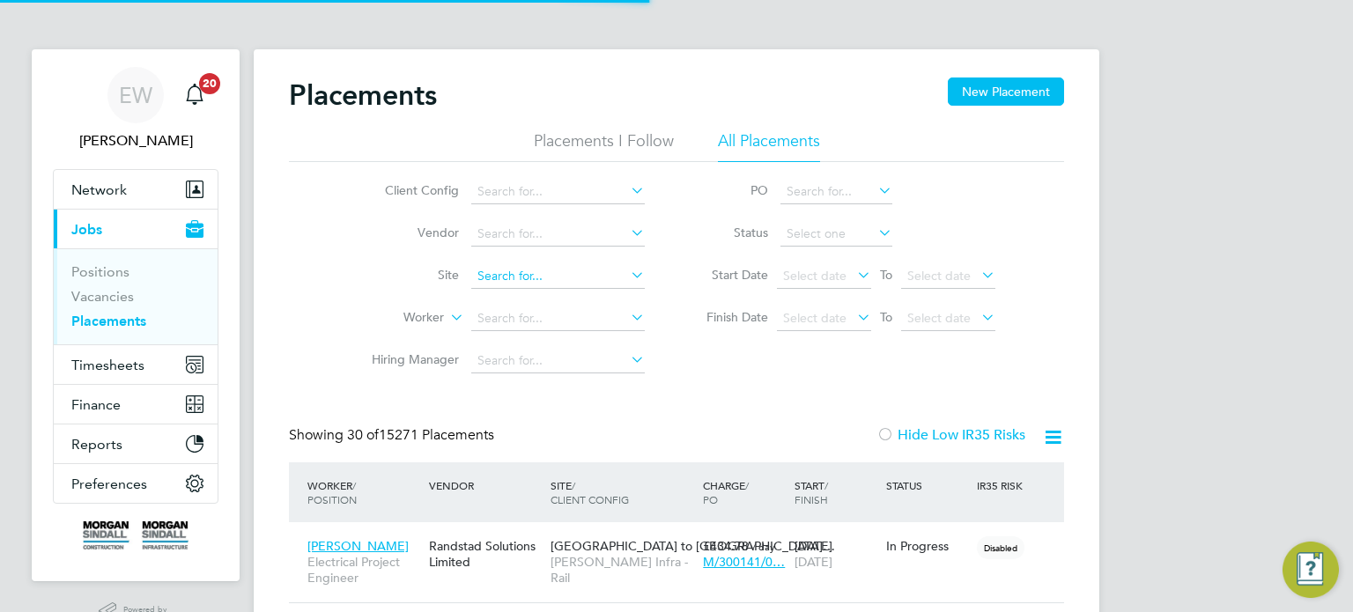
click at [521, 276] on input at bounding box center [558, 276] width 174 height 25
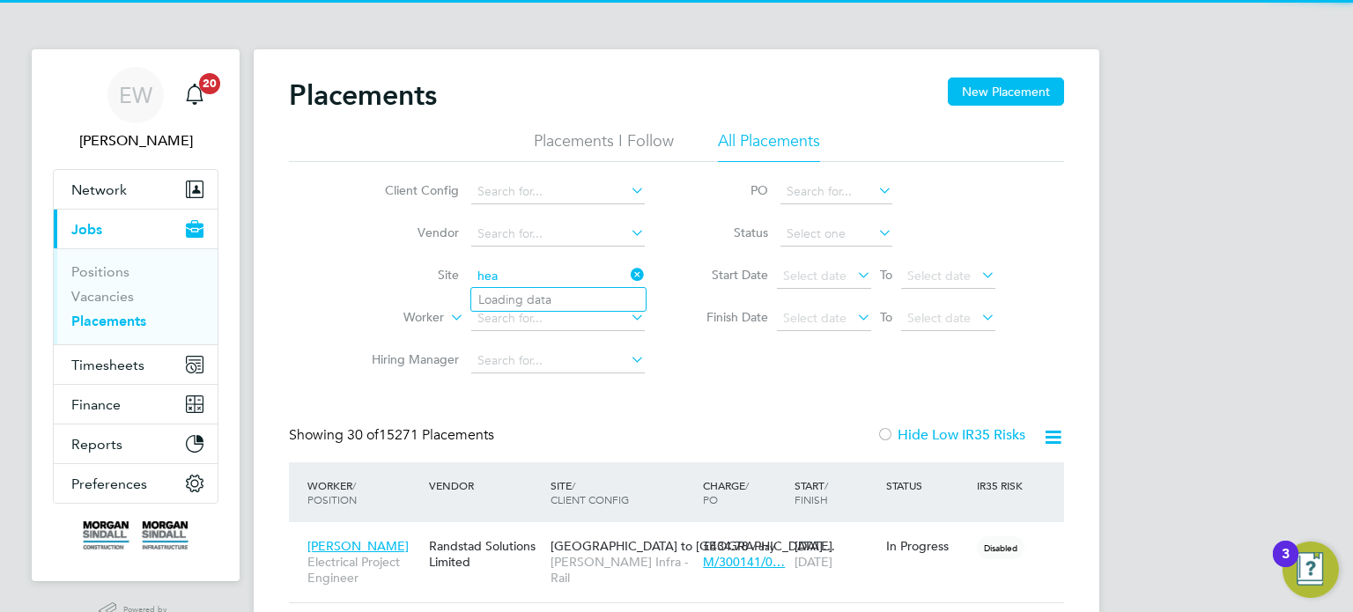
scroll to position [50, 153]
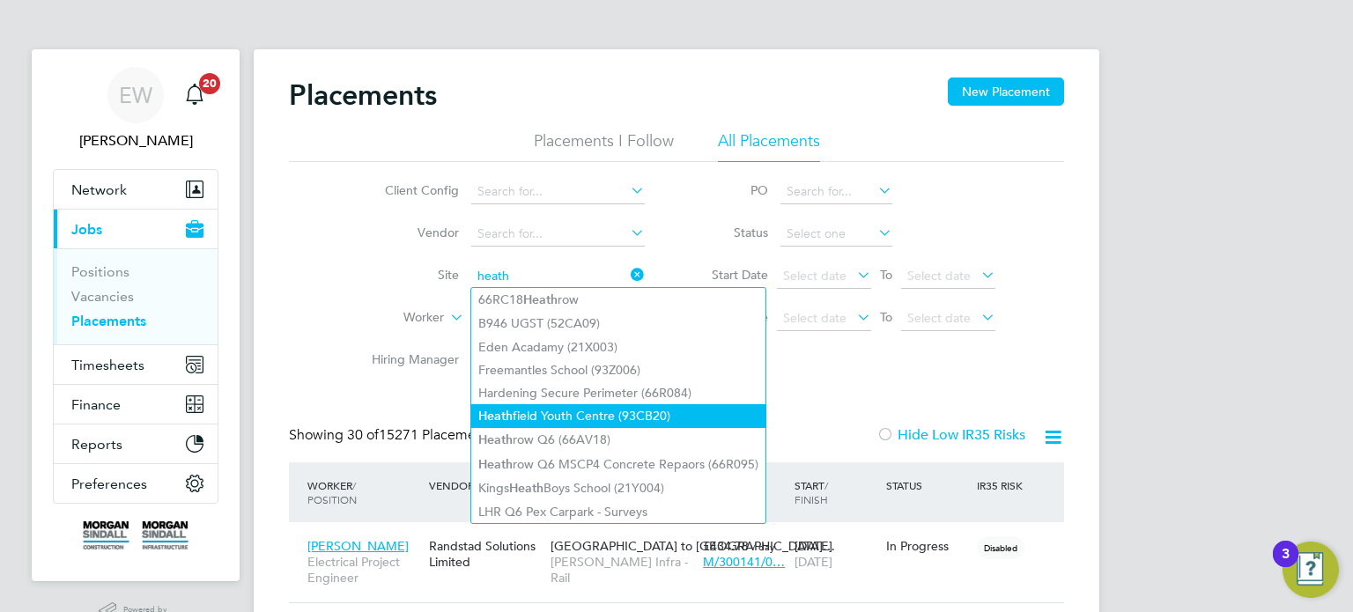
click at [564, 425] on li "Heath field Youth Centre (93CB20)" at bounding box center [618, 416] width 294 height 24
type input "Heathfield Youth Centre (93CB20)"
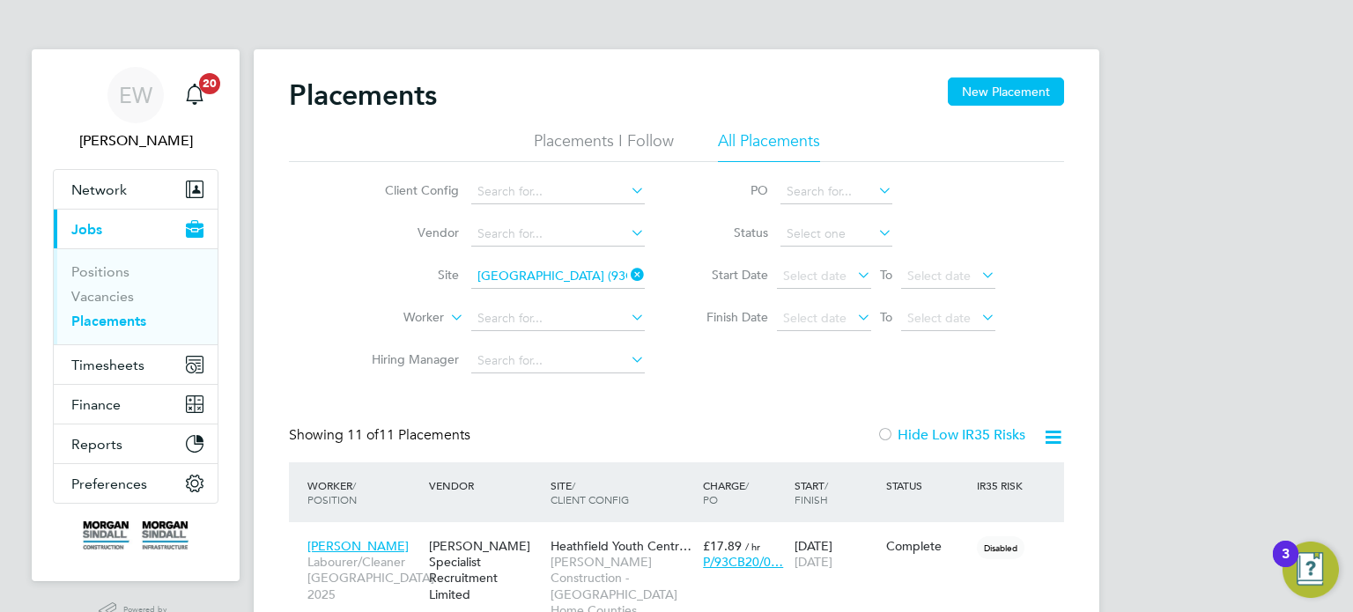
click at [627, 277] on icon at bounding box center [627, 274] width 0 height 25
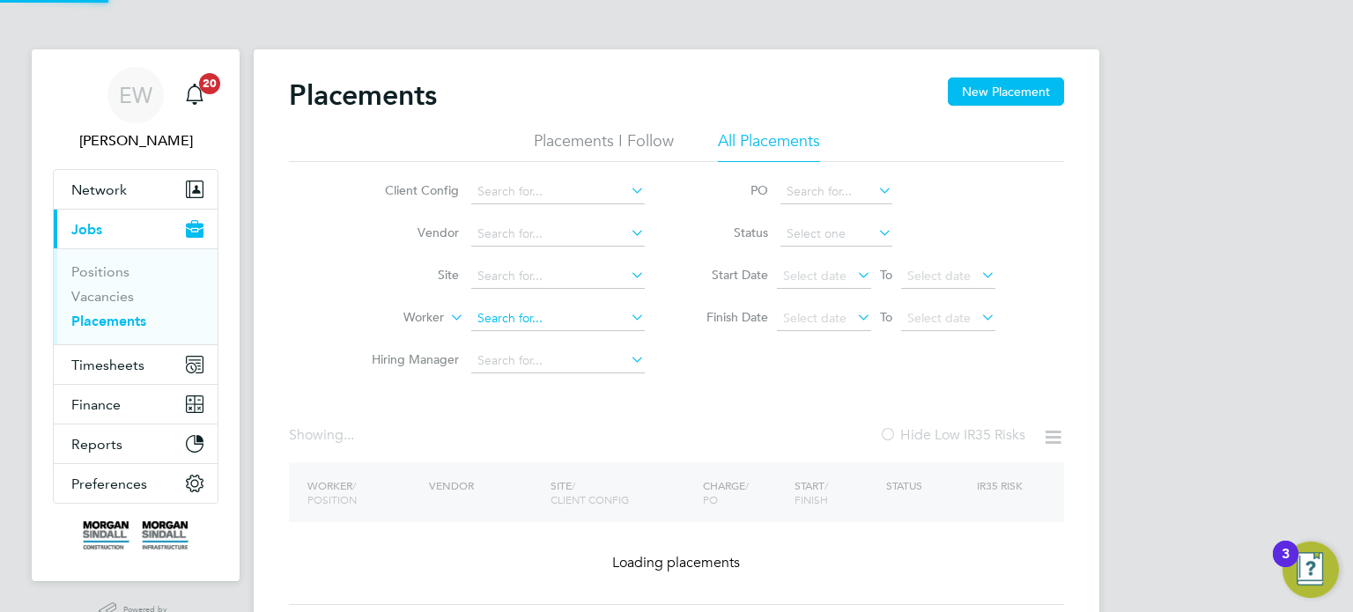
click at [548, 315] on input at bounding box center [558, 319] width 174 height 25
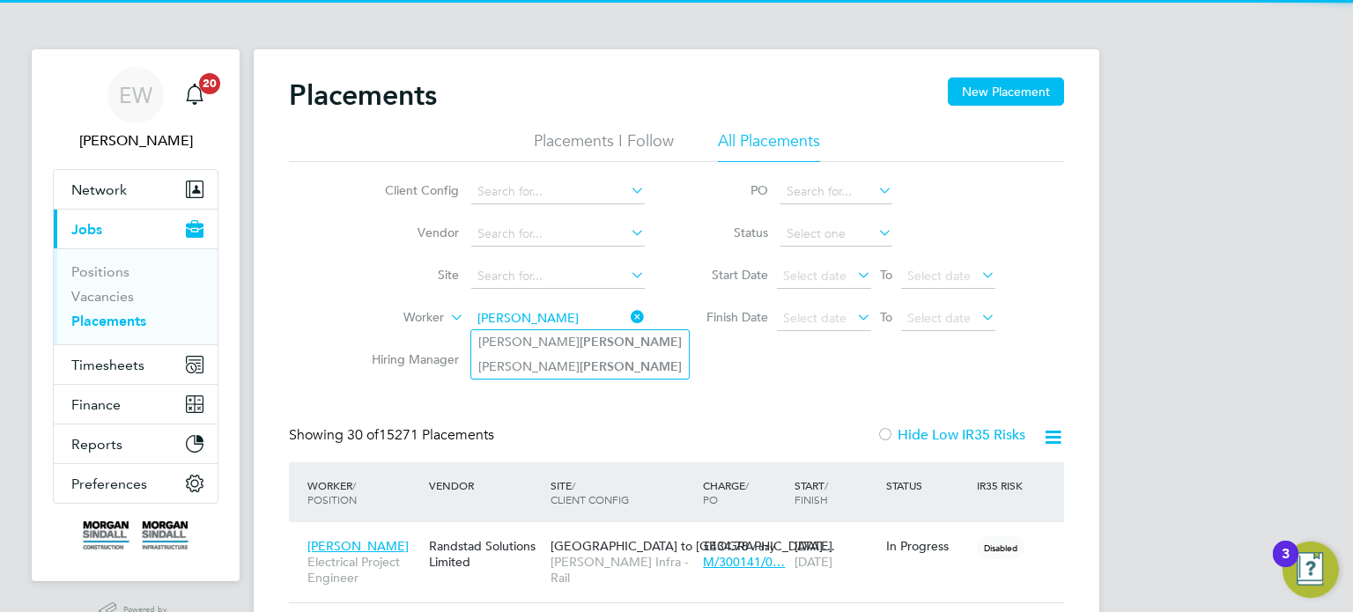
click at [580, 343] on b "Symes" at bounding box center [631, 342] width 102 height 15
type input "Stephen Symes"
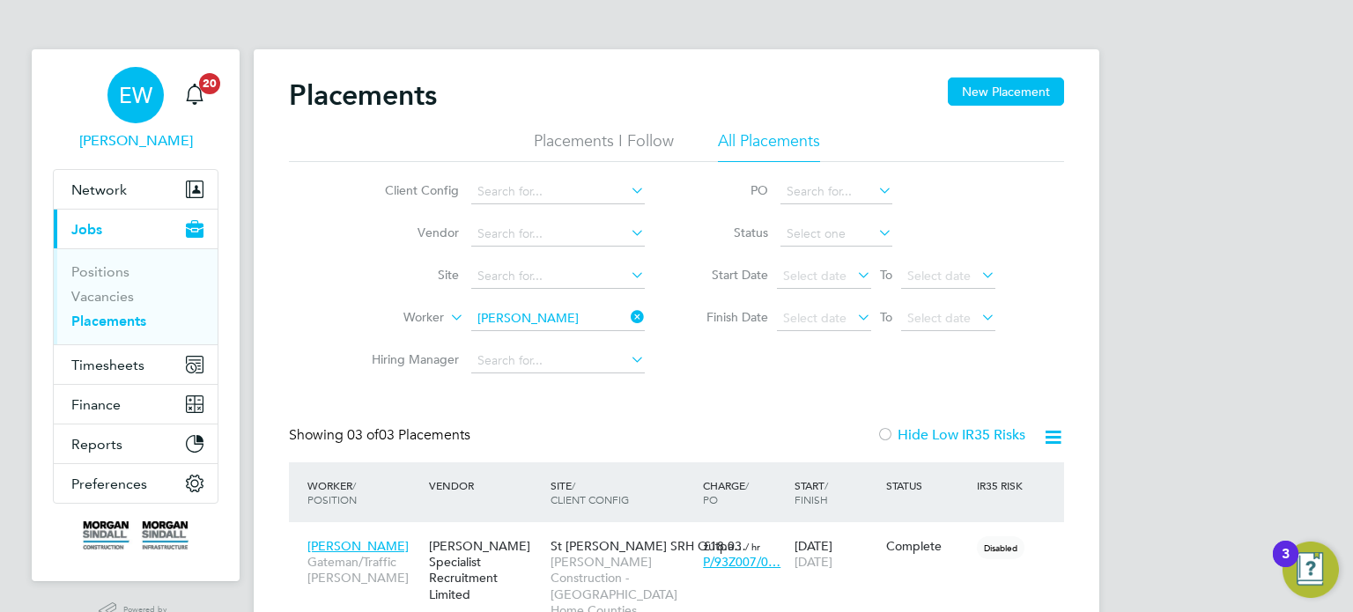
click at [144, 144] on span "[PERSON_NAME]" at bounding box center [136, 140] width 166 height 21
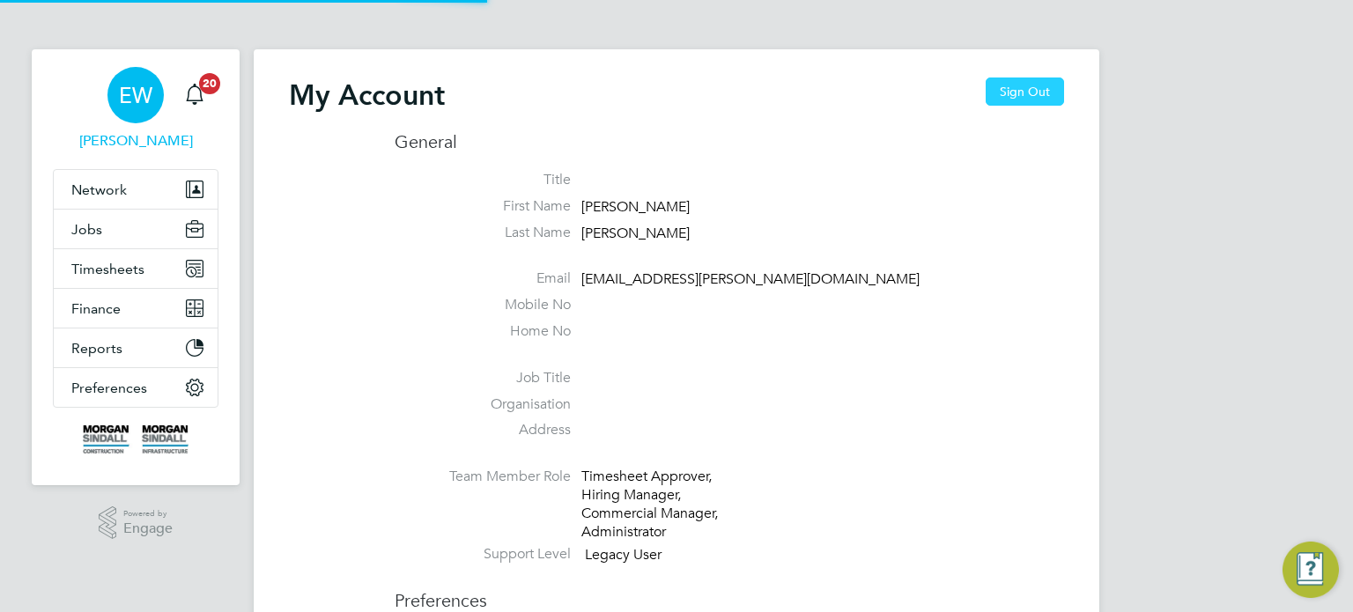
type input "emma.wells@randstad.co.uk"
click at [1024, 98] on button "Sign Out" at bounding box center [1025, 92] width 78 height 28
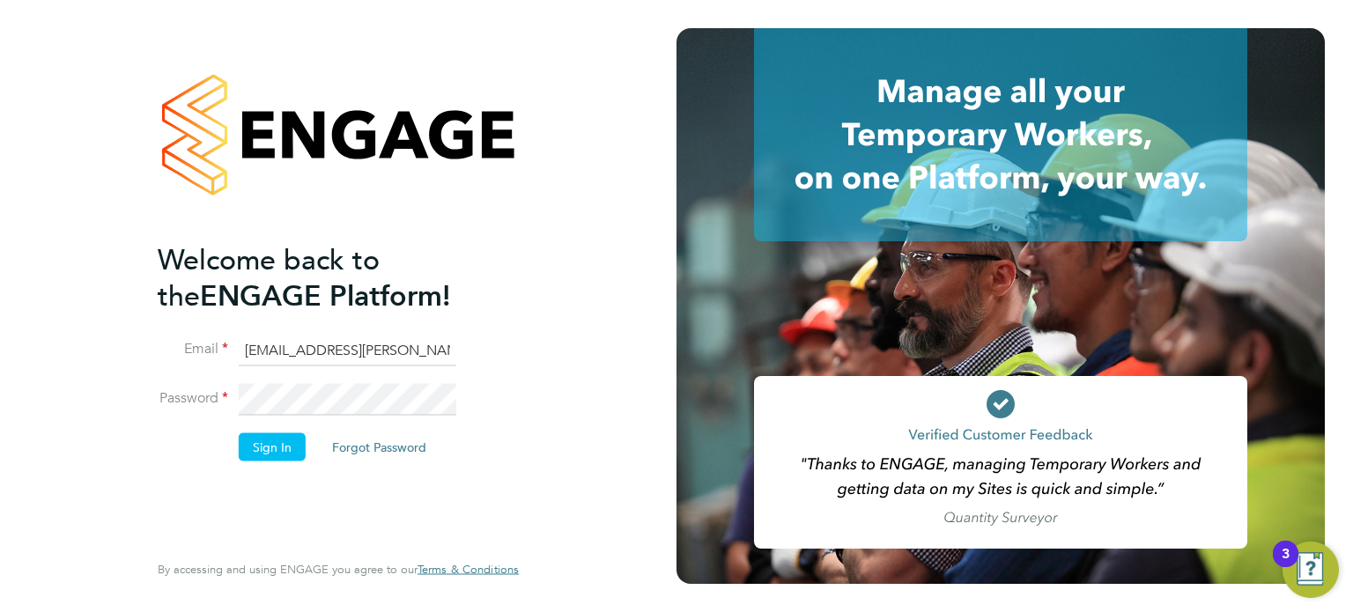
click at [333, 354] on input "emma.wells@randstad.co.uk" at bounding box center [348, 351] width 218 height 32
click at [322, 359] on input "emma.wells@randstad.co.uk" at bounding box center [348, 351] width 218 height 32
type input "labourdeskmslv@randstadcpe.com"
click at [279, 448] on button "Sign In" at bounding box center [272, 446] width 67 height 28
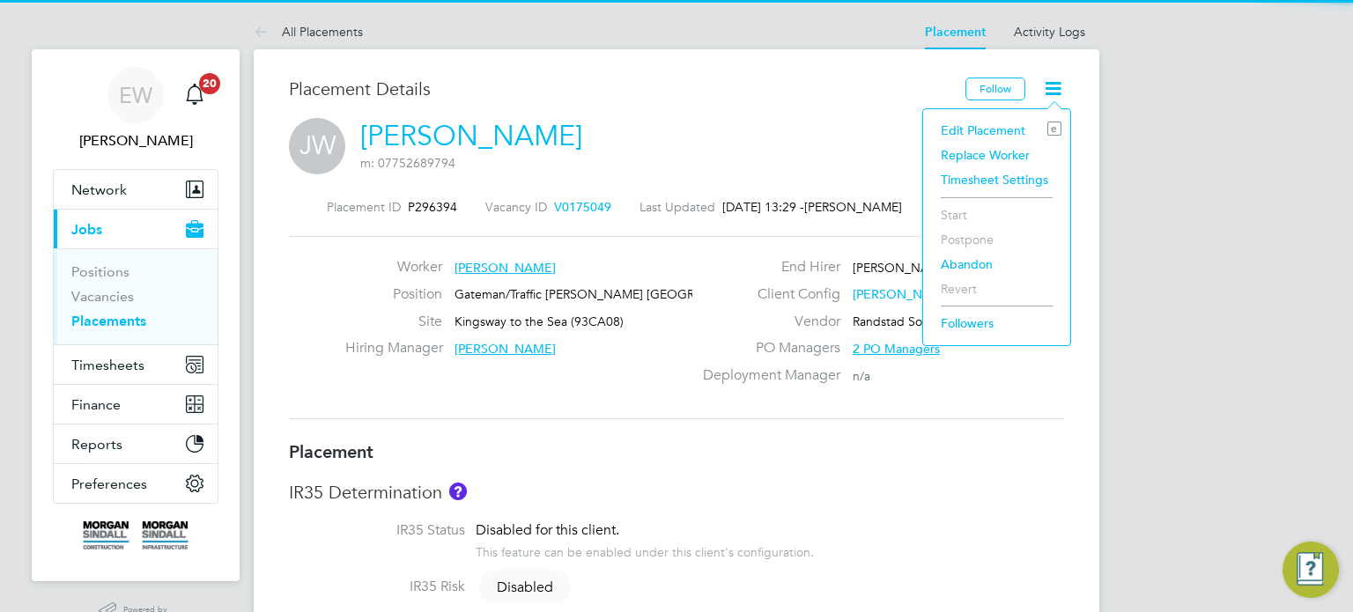
click at [977, 122] on li "Edit Placement e" at bounding box center [996, 130] width 129 height 25
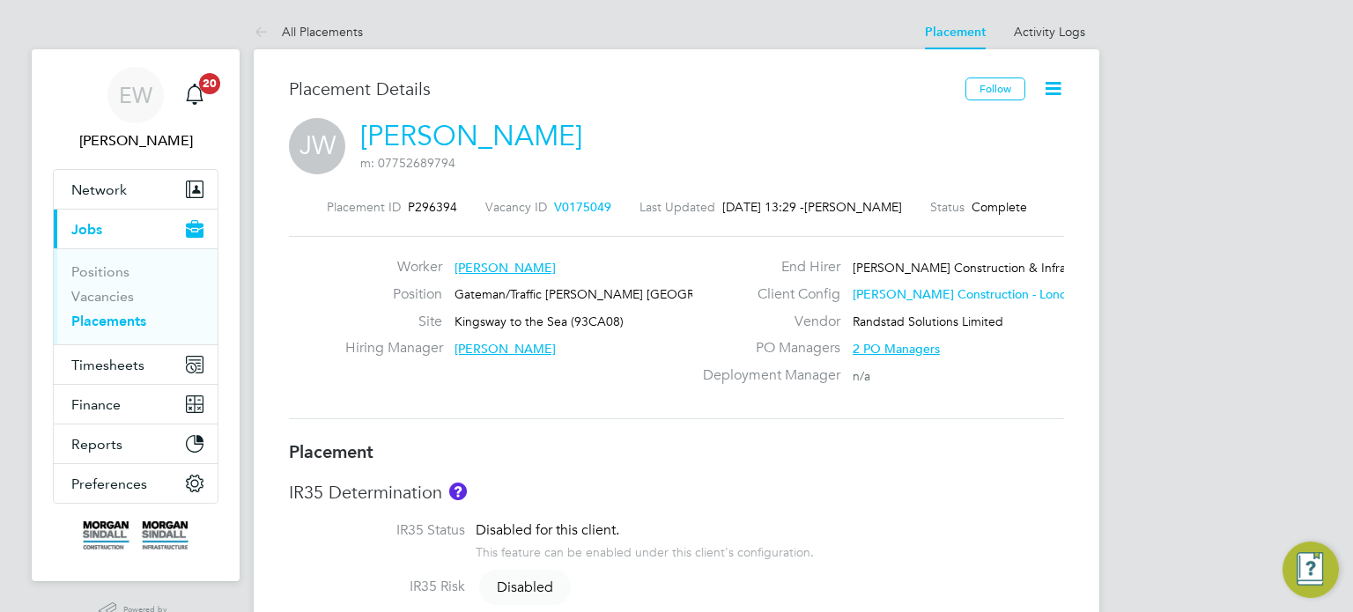
type input "[PERSON_NAME]"
type input "[DATE]"
type input "08:00"
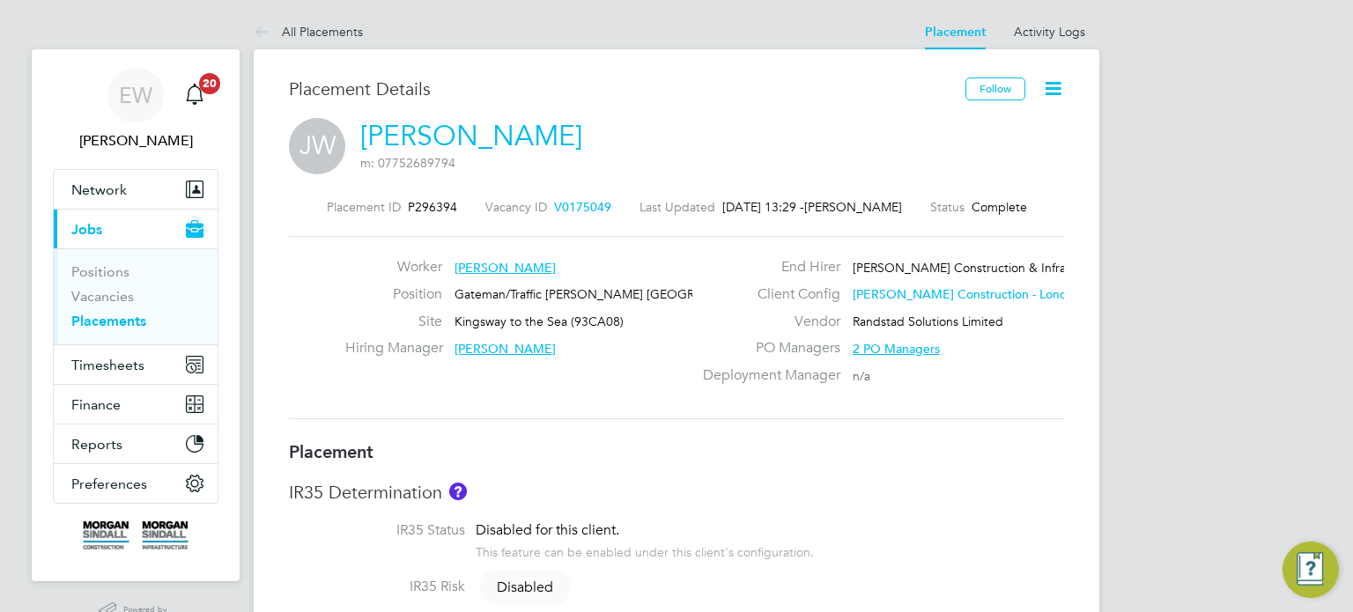
type input "18:00"
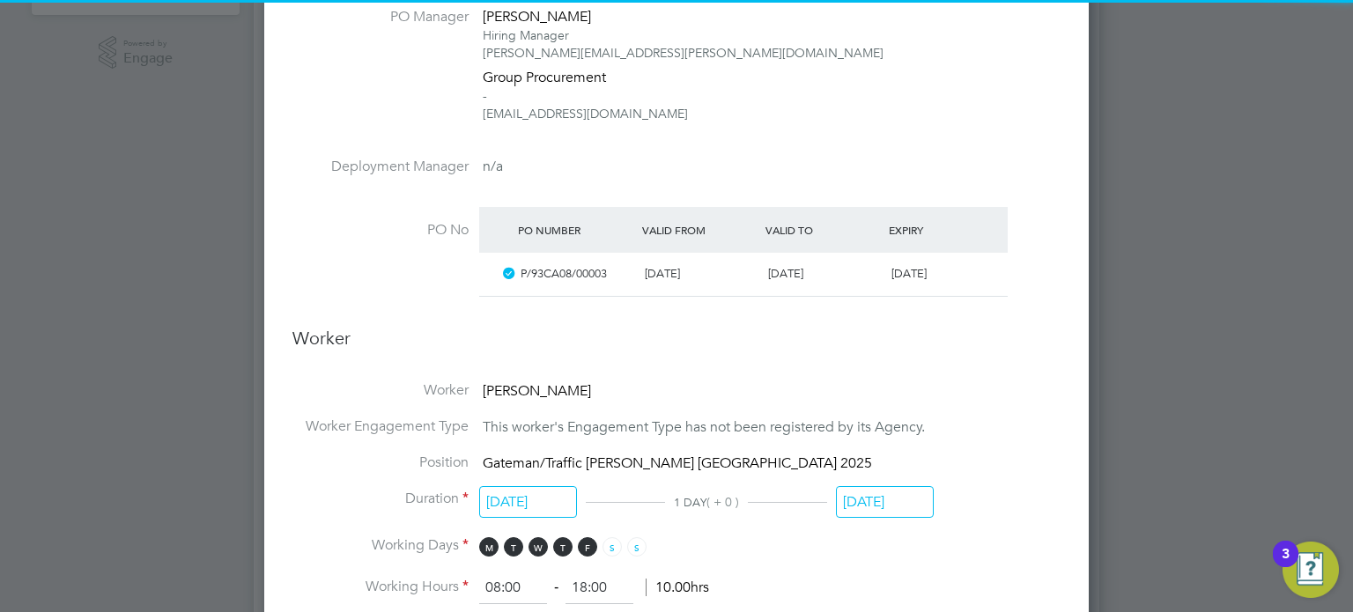
click at [871, 491] on input "[DATE]" at bounding box center [885, 502] width 98 height 33
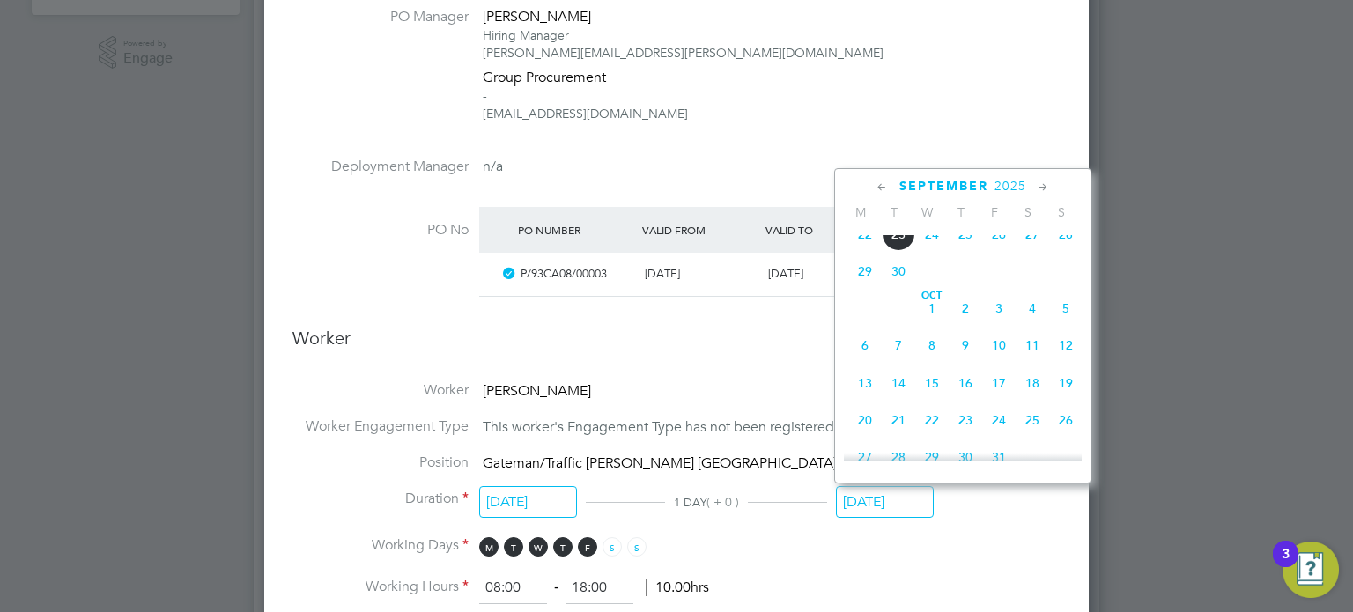
click at [1066, 251] on span "28" at bounding box center [1065, 234] width 33 height 33
type input "[DATE]"
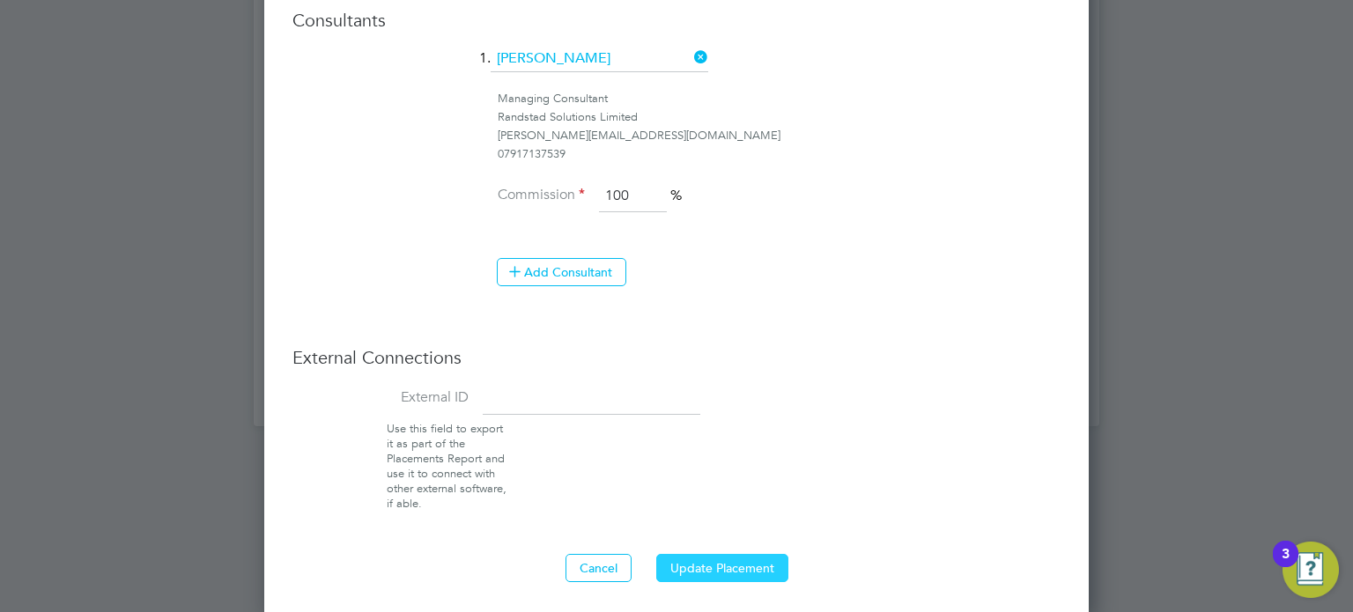
click at [732, 554] on button "Update Placement" at bounding box center [722, 568] width 132 height 28
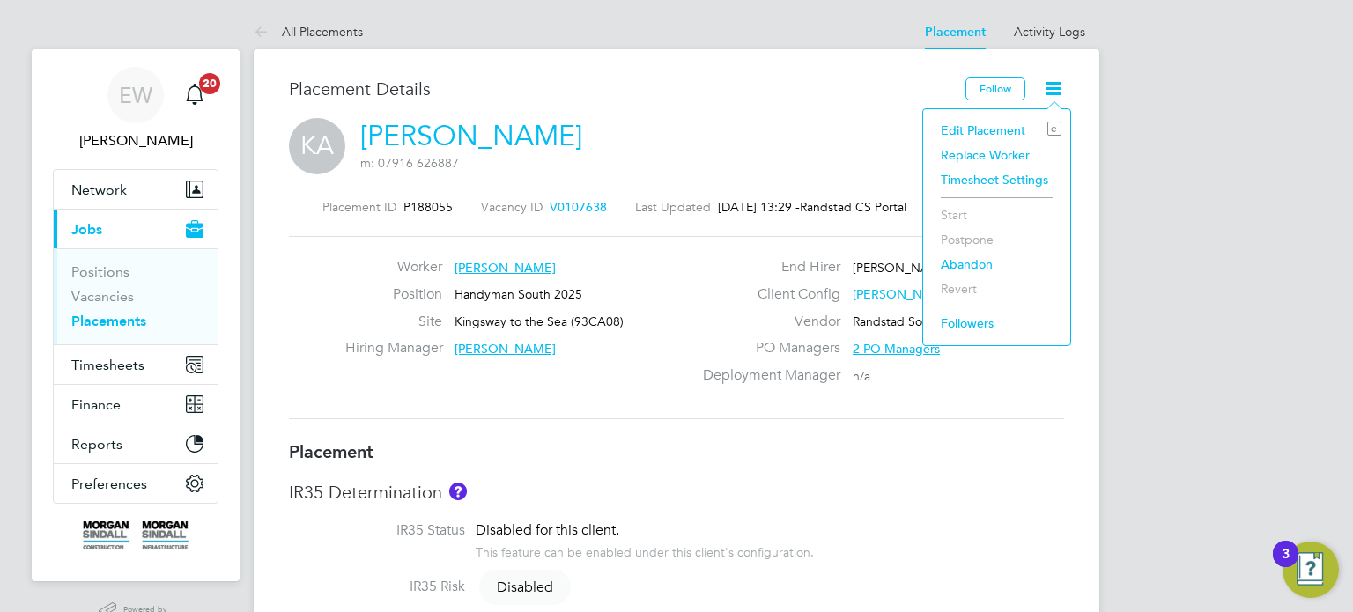
click at [953, 131] on li "Edit Placement e" at bounding box center [996, 130] width 129 height 25
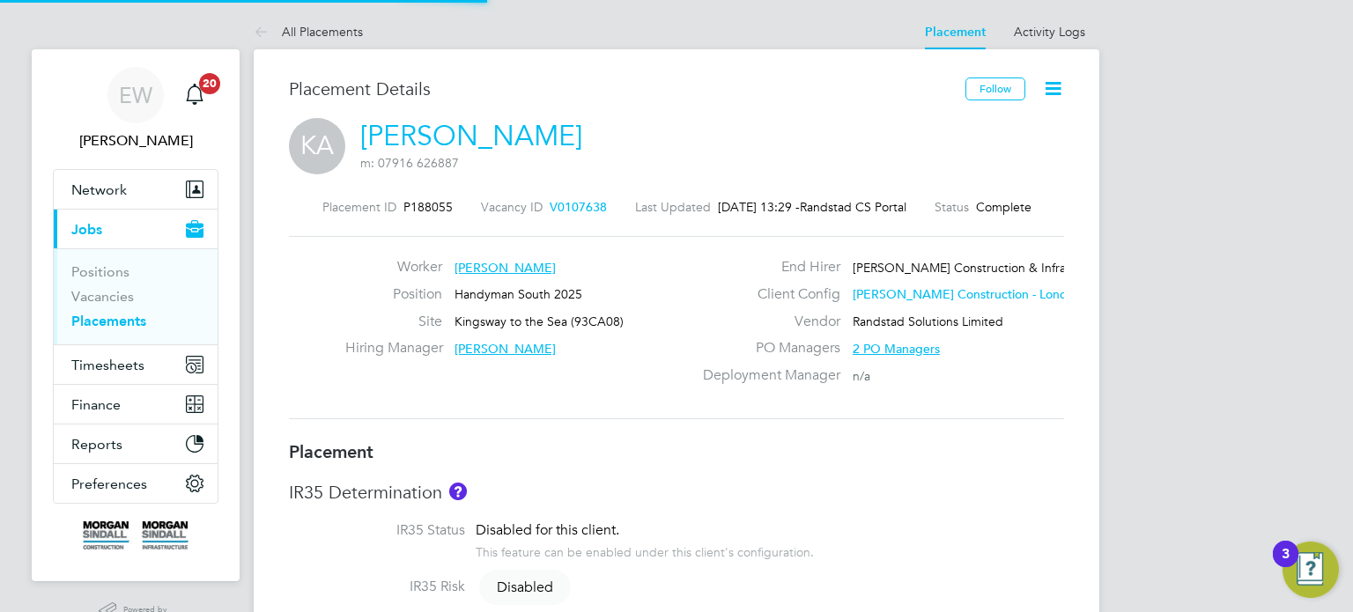
type input "Rob Hendley"
type input "23 Oct 2023"
type input "10 Jan 2025"
type input "08:00"
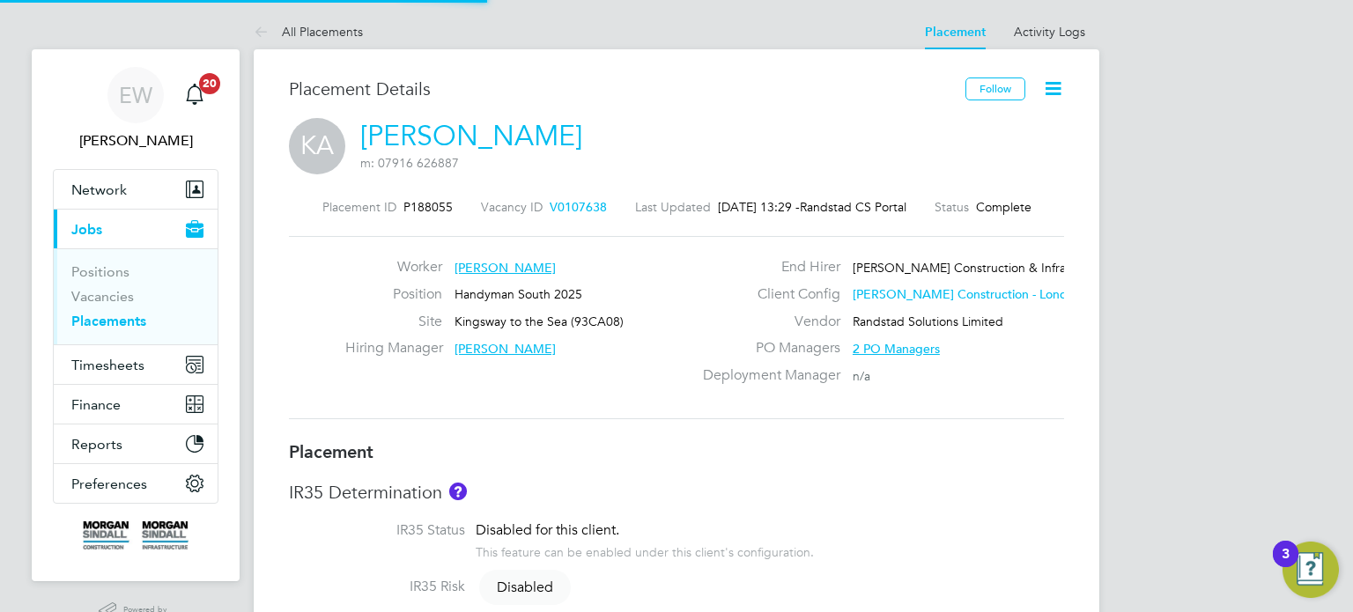
type input "18:00"
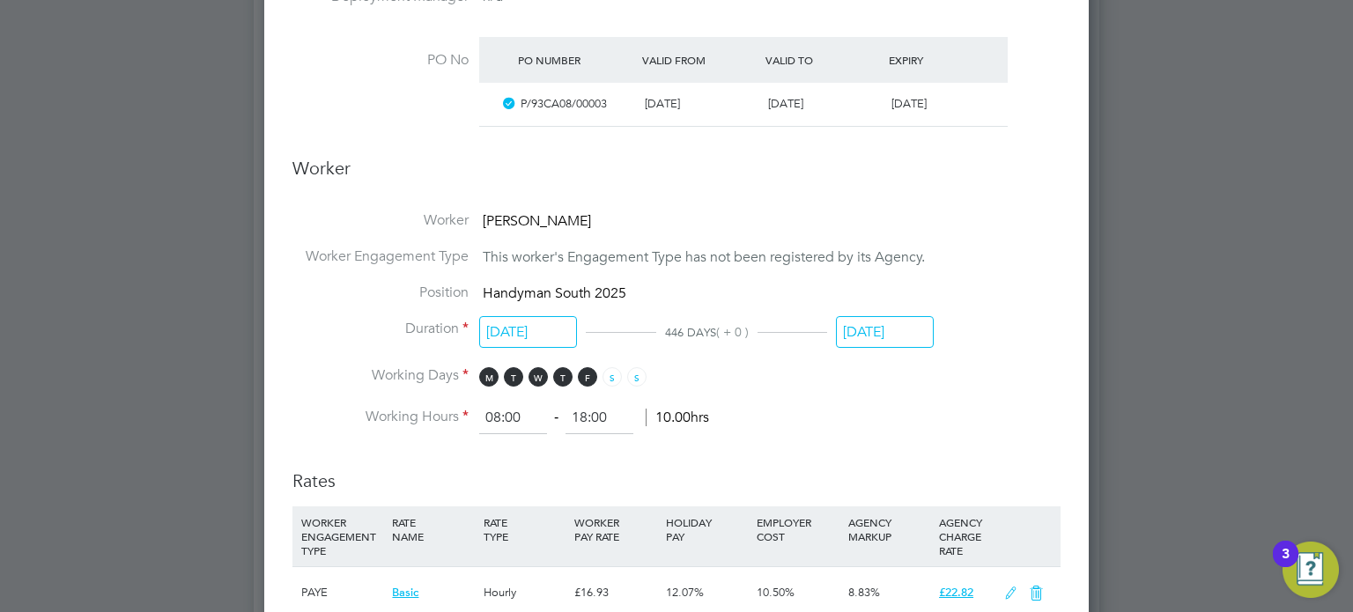
click at [887, 334] on input "10 Jan 2025" at bounding box center [885, 332] width 98 height 33
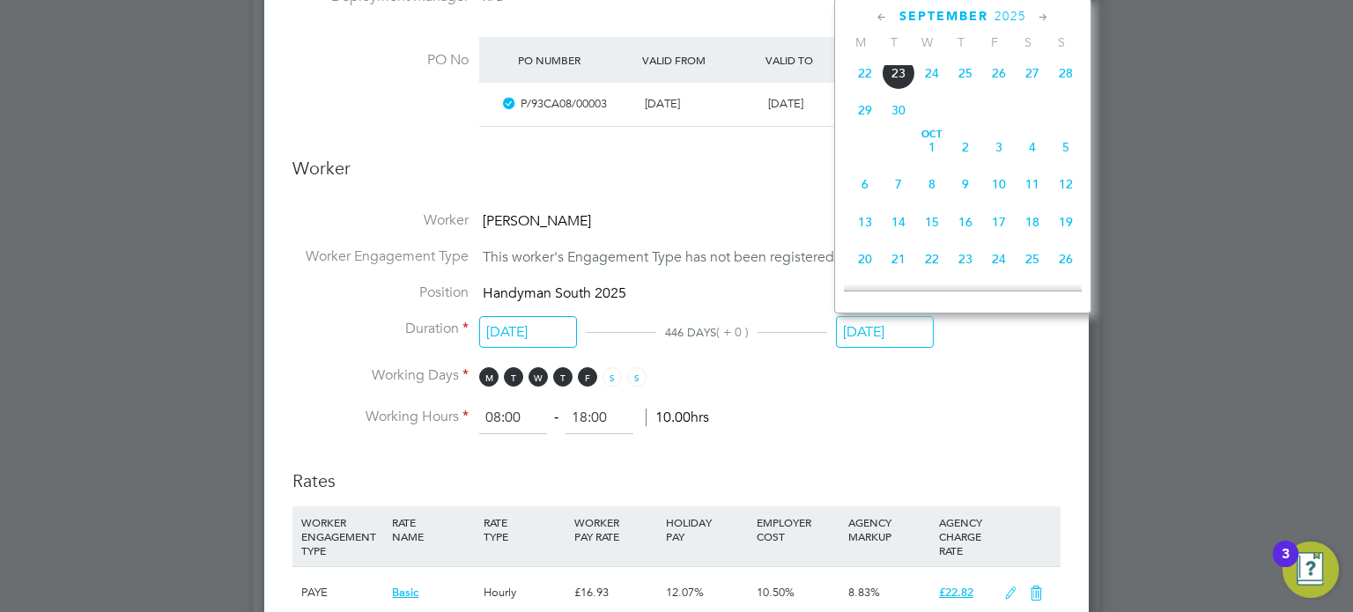
click at [1065, 90] on span "28" at bounding box center [1065, 72] width 33 height 33
type input "28 Sep 2025"
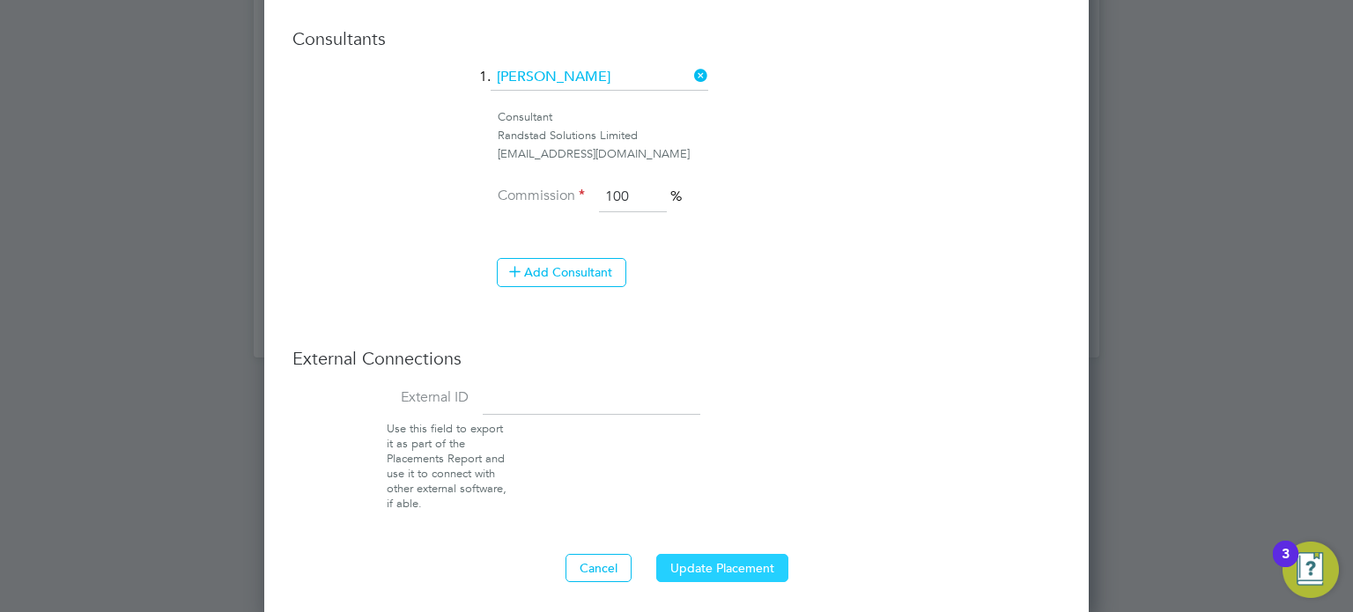
click at [711, 554] on button "Update Placement" at bounding box center [722, 568] width 132 height 28
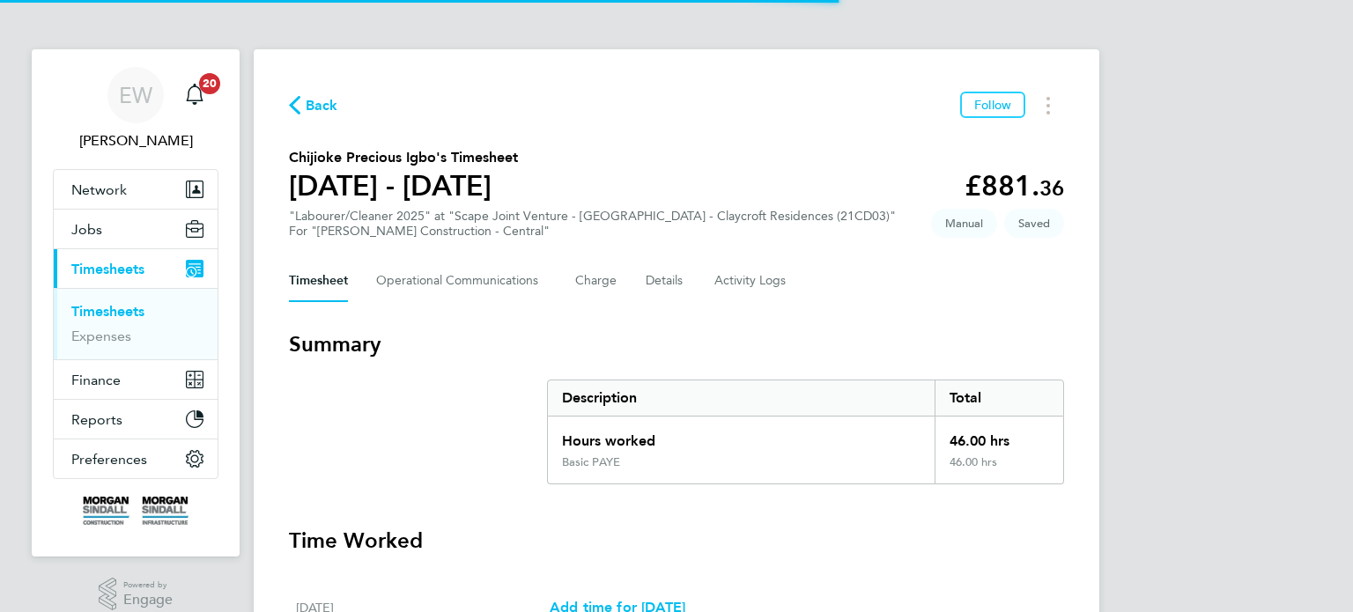
scroll to position [671, 0]
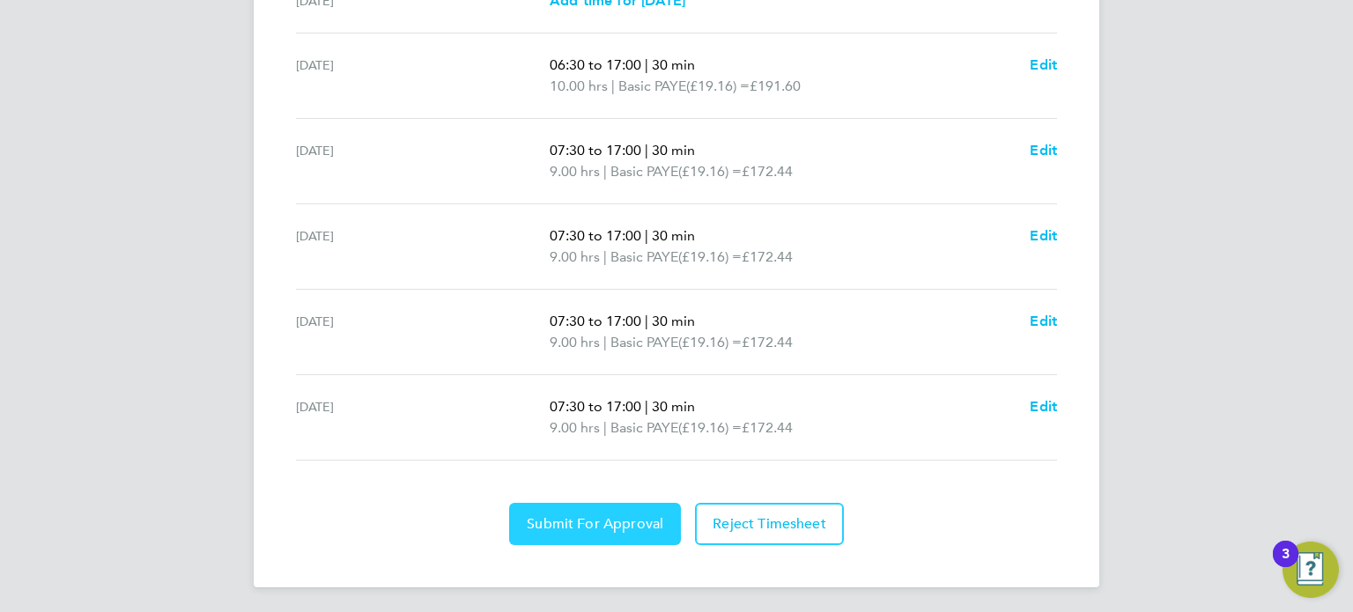
click at [622, 515] on span "Submit For Approval" at bounding box center [595, 524] width 137 height 18
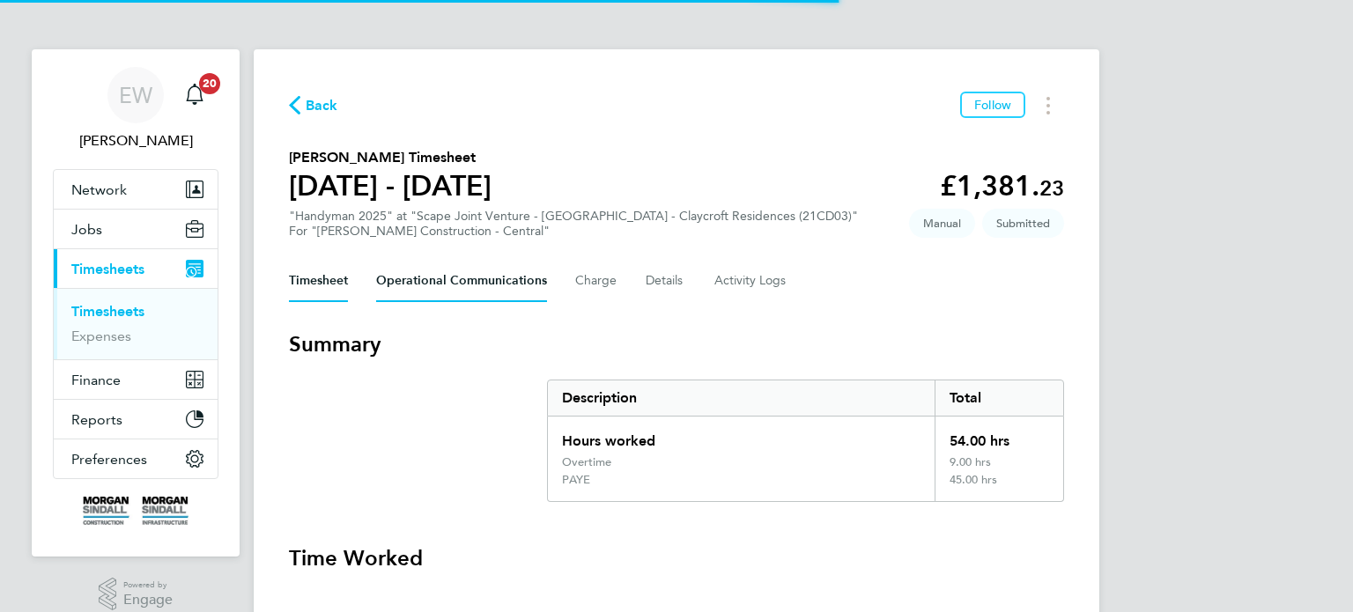
click at [423, 270] on Communications-tab "Operational Communications" at bounding box center [461, 281] width 171 height 42
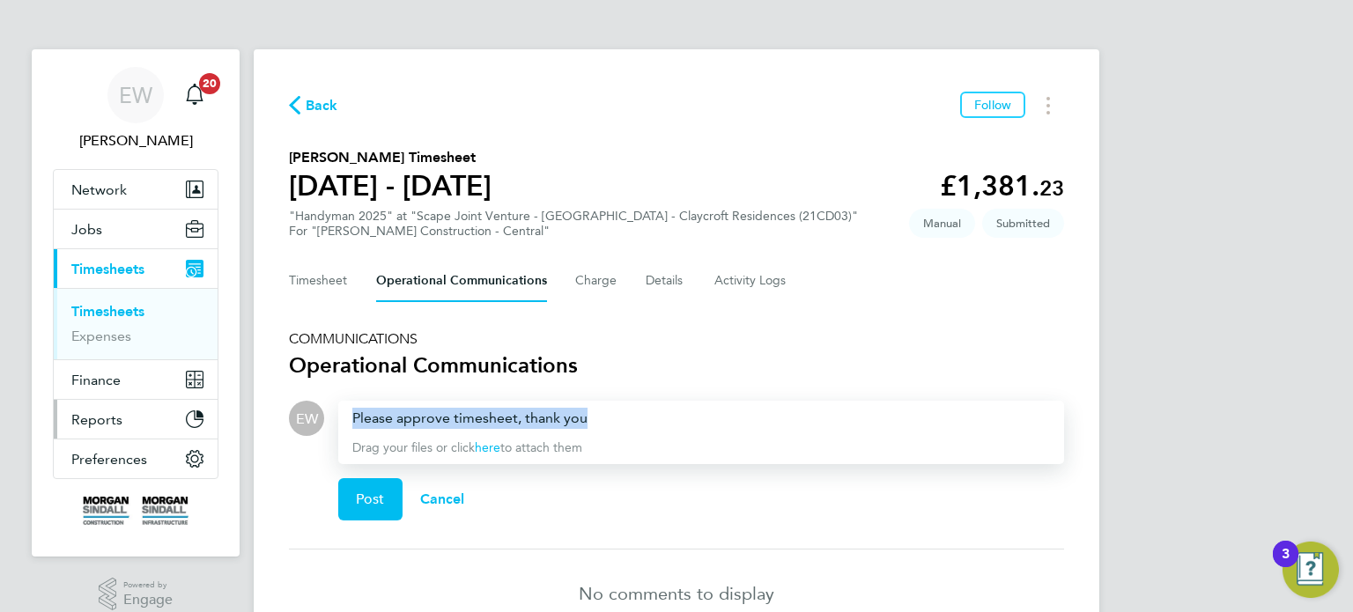
drag, startPoint x: 592, startPoint y: 412, endPoint x: 174, endPoint y: 410, distance: 418.4
click at [174, 410] on div "EW Emma Wells Notifications 20 Applications: Network Team Members Businesses Si…" at bounding box center [676, 354] width 1353 height 708
copy div "Please approve timesheet, thank you"
click at [343, 518] on button "Post" at bounding box center [370, 499] width 64 height 42
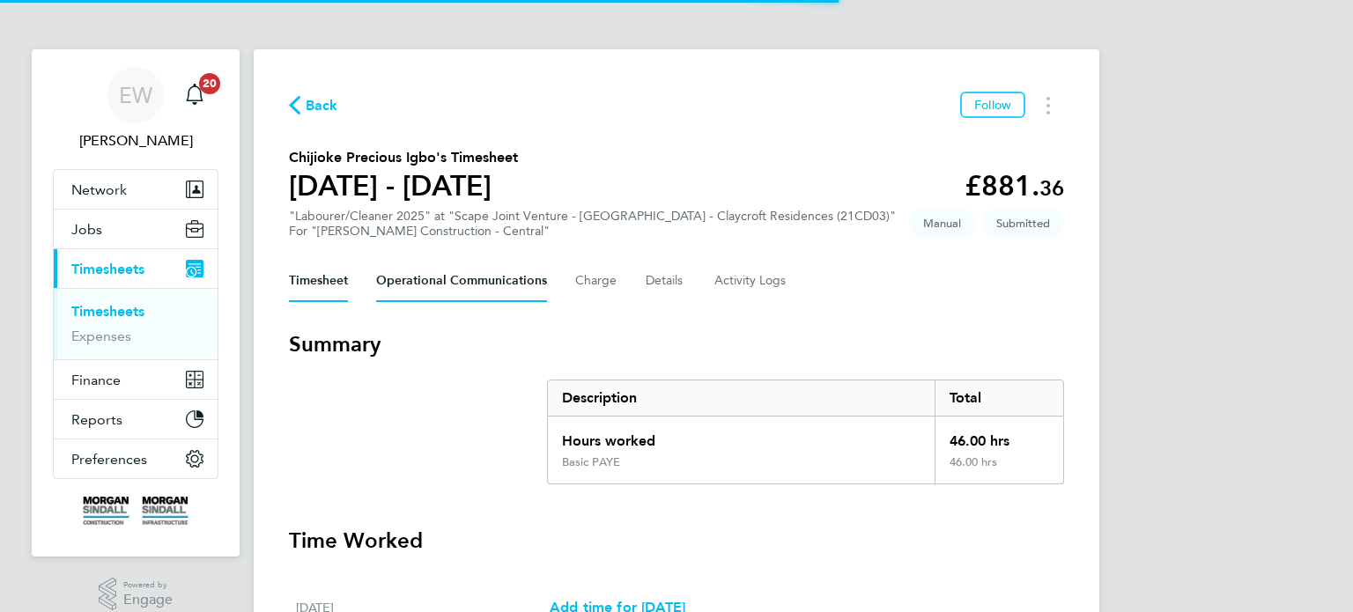
click at [471, 283] on Communications-tab "Operational Communications" at bounding box center [461, 281] width 171 height 42
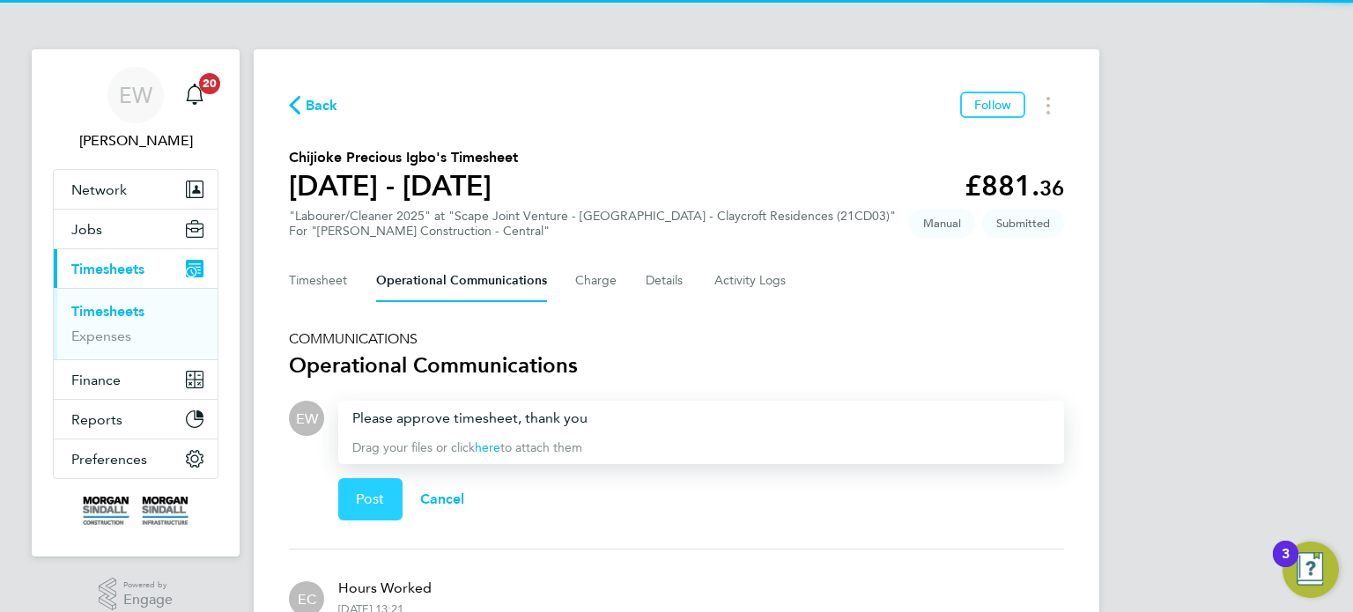
click at [376, 491] on span "Post" at bounding box center [370, 500] width 29 height 18
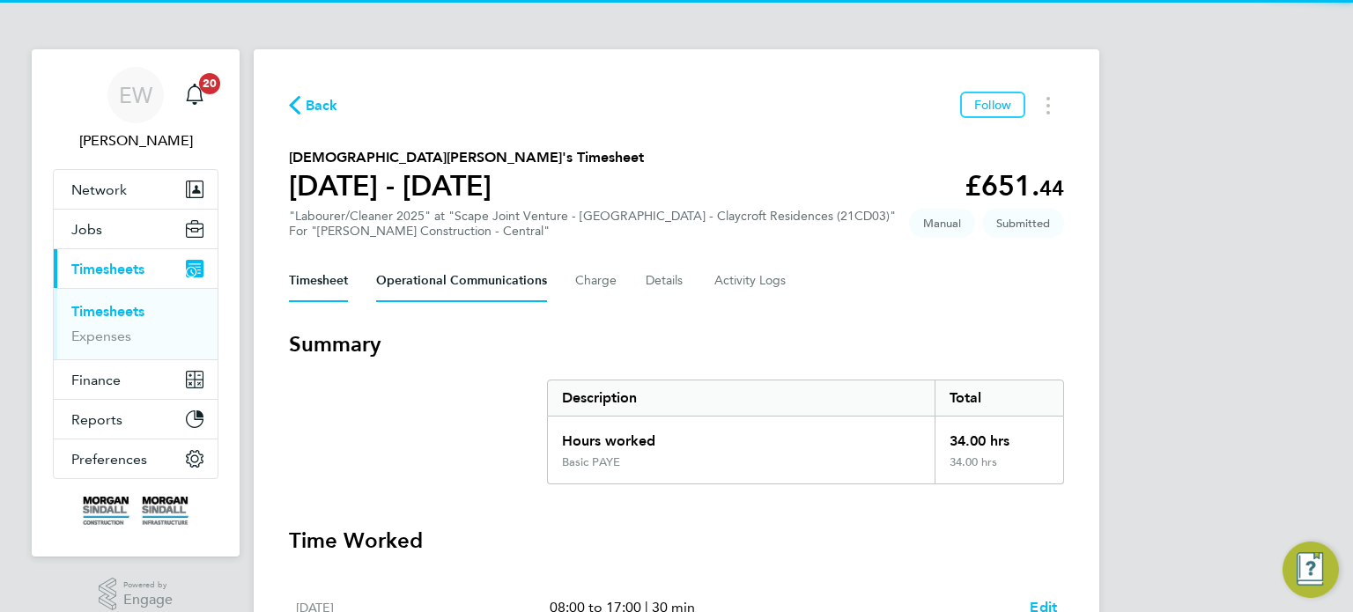
click at [475, 274] on Communications-tab "Operational Communications" at bounding box center [461, 281] width 171 height 42
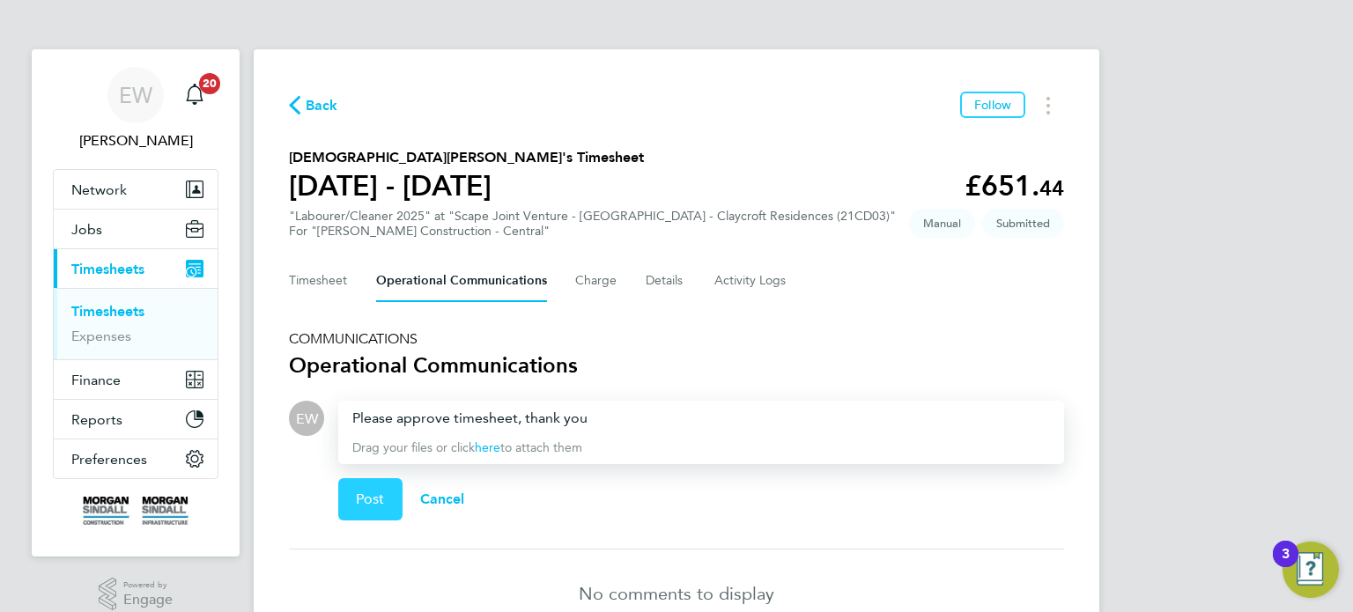
click at [373, 506] on span "Post" at bounding box center [370, 500] width 29 height 18
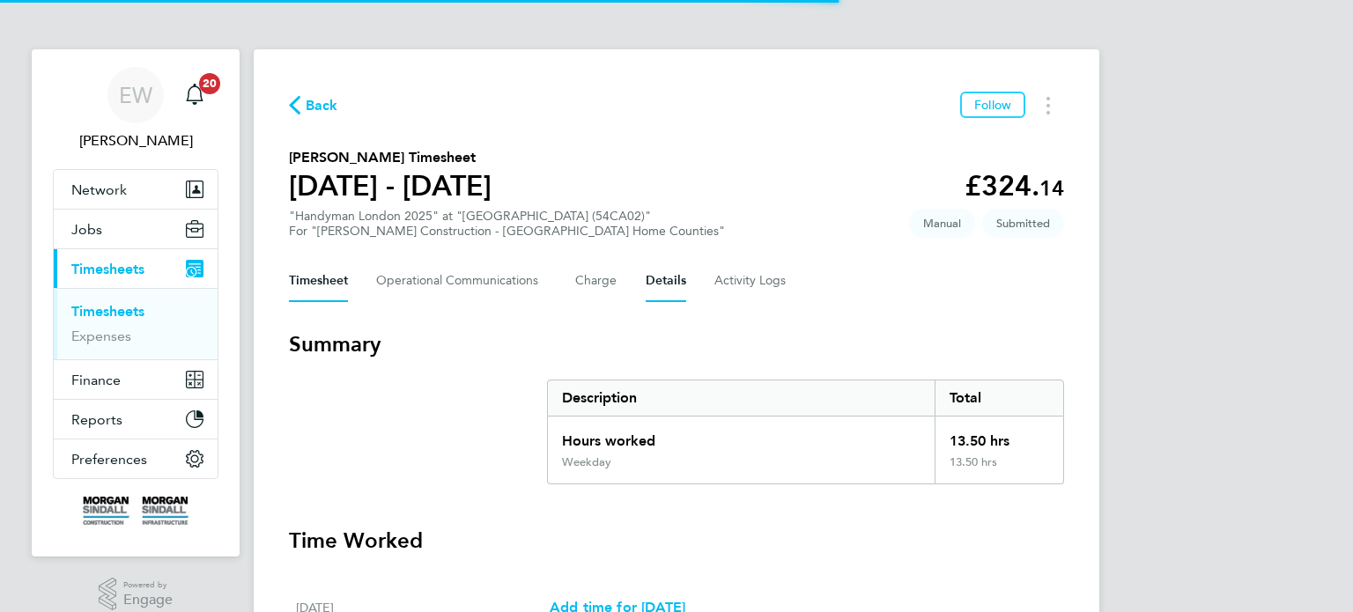
click at [655, 285] on button "Details" at bounding box center [666, 281] width 41 height 42
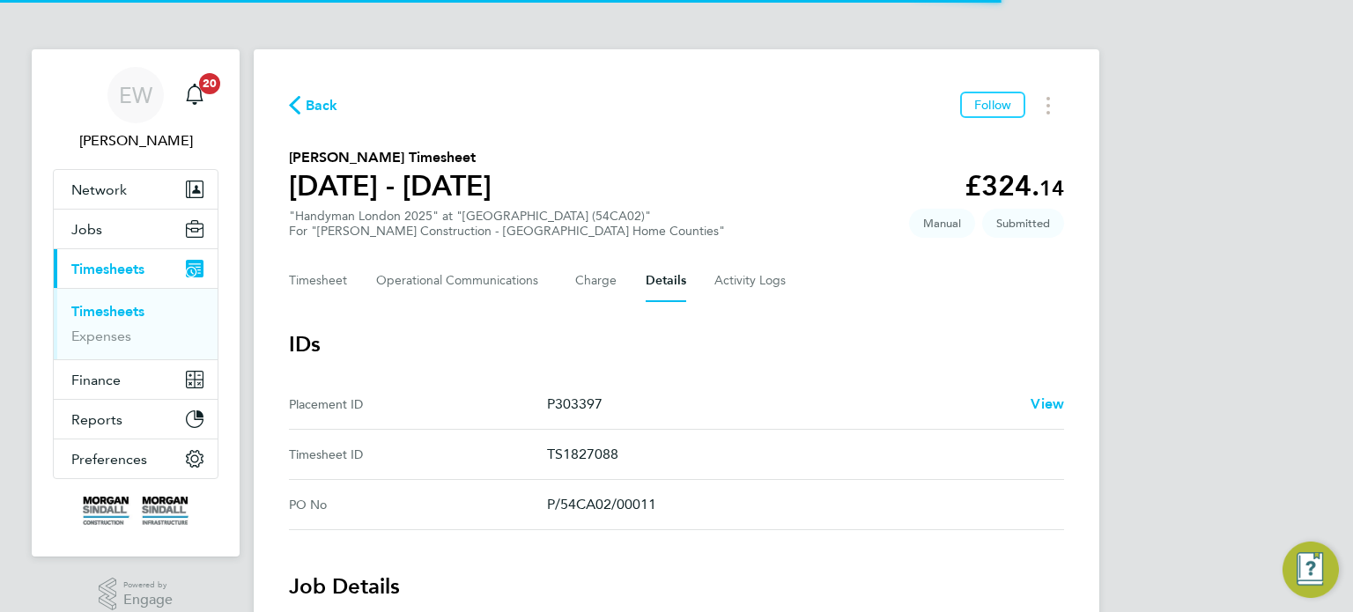
scroll to position [860, 0]
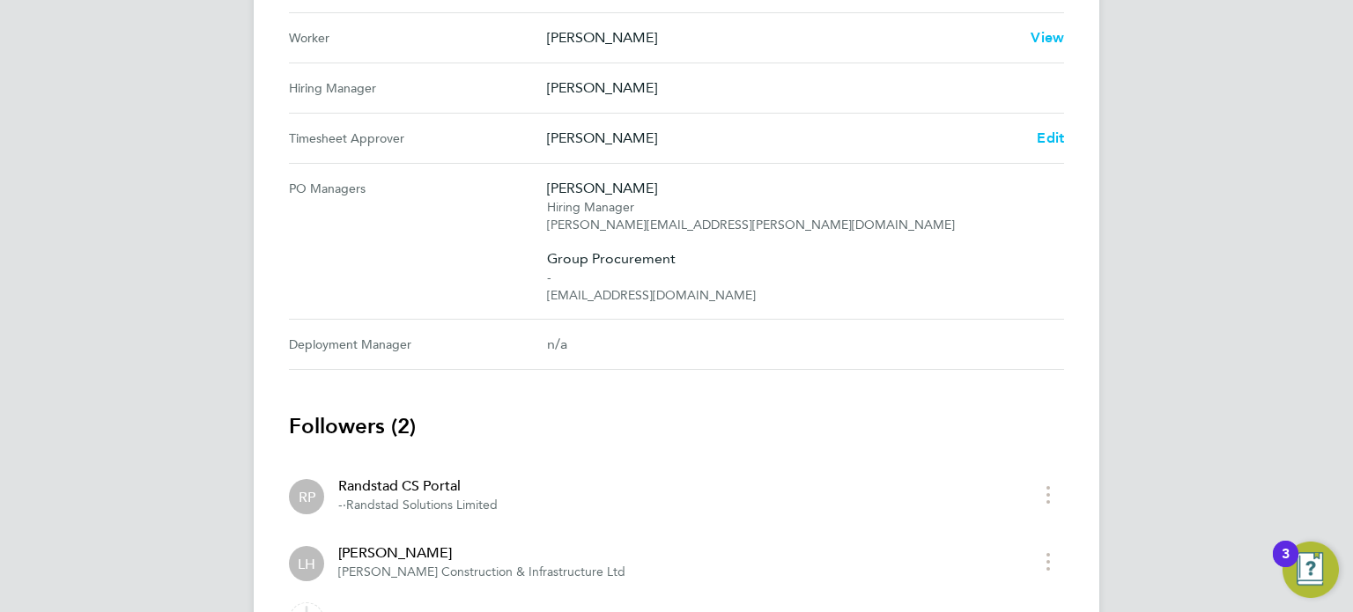
click at [1063, 131] on span "Edit" at bounding box center [1050, 137] width 27 height 17
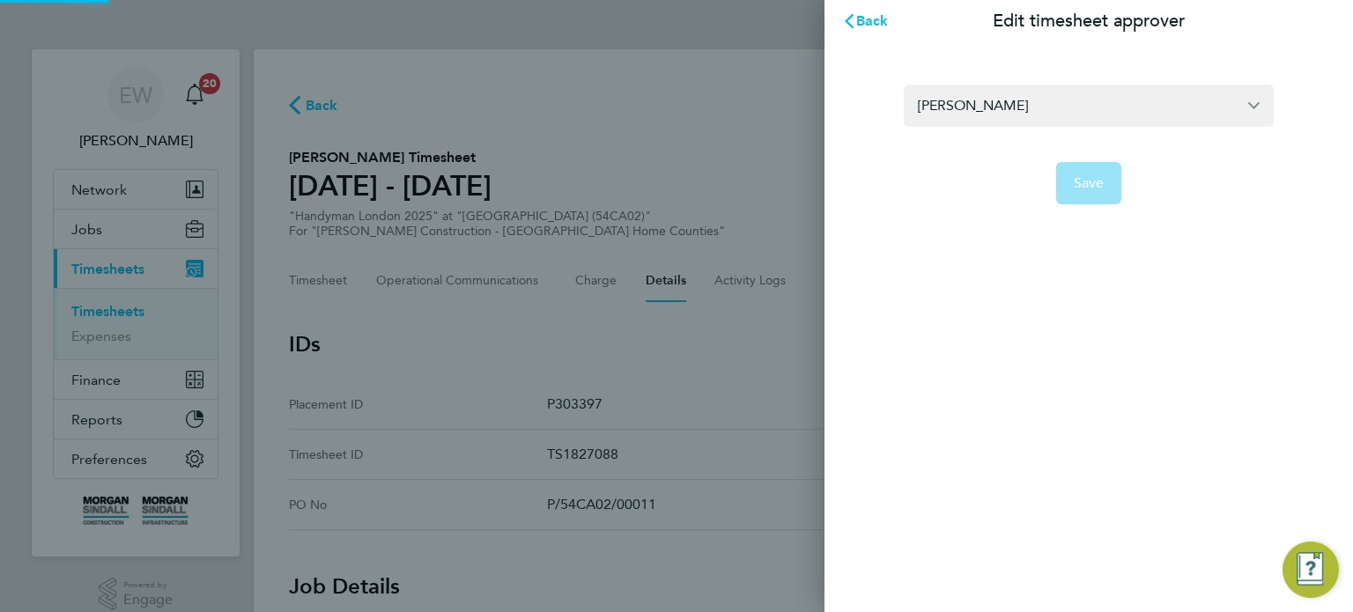
click at [1061, 129] on form "Liam Holmes Save" at bounding box center [1089, 145] width 370 height 120
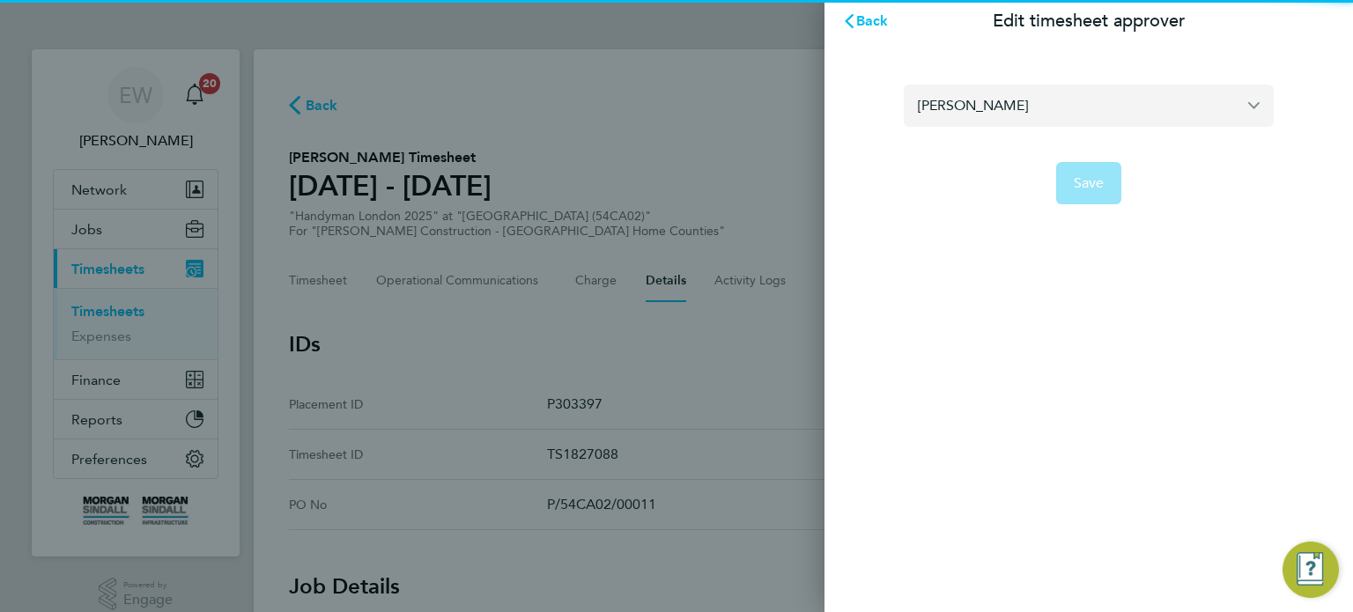
click at [1058, 121] on input "Liam Holmes" at bounding box center [1089, 105] width 370 height 41
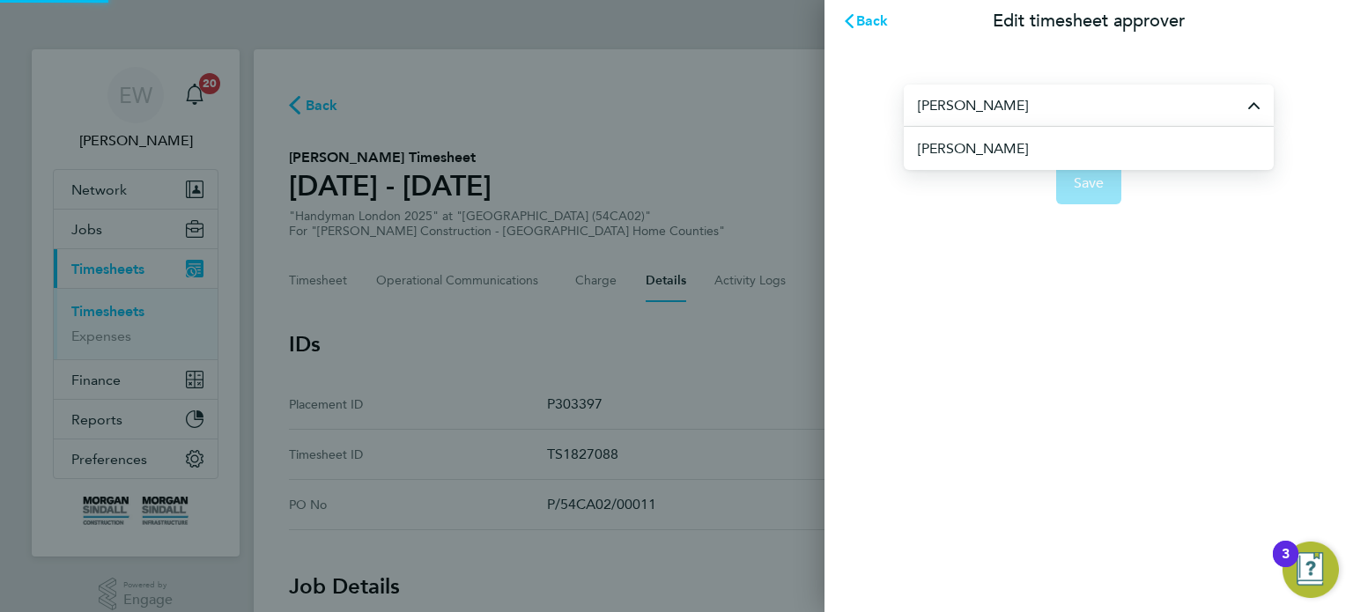
click at [1047, 160] on li "Duncan Ashlin" at bounding box center [1096, 148] width 356 height 43
type input "Duncan Ashlin"
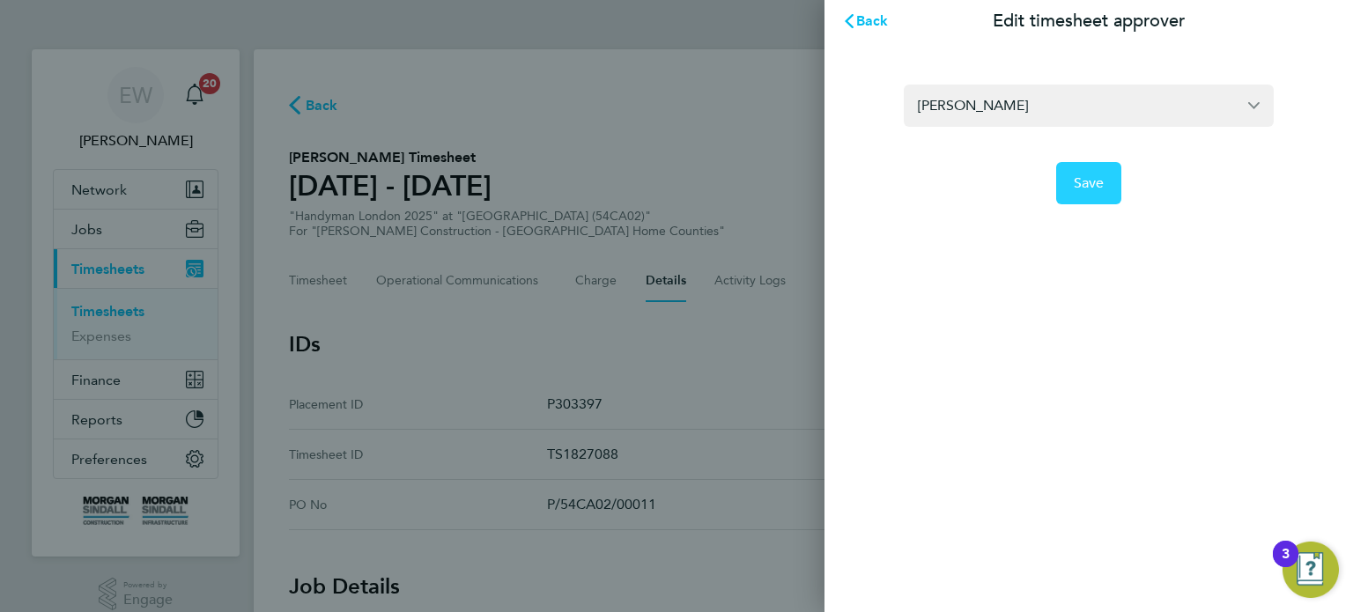
click at [1086, 181] on span "Save" at bounding box center [1089, 183] width 31 height 18
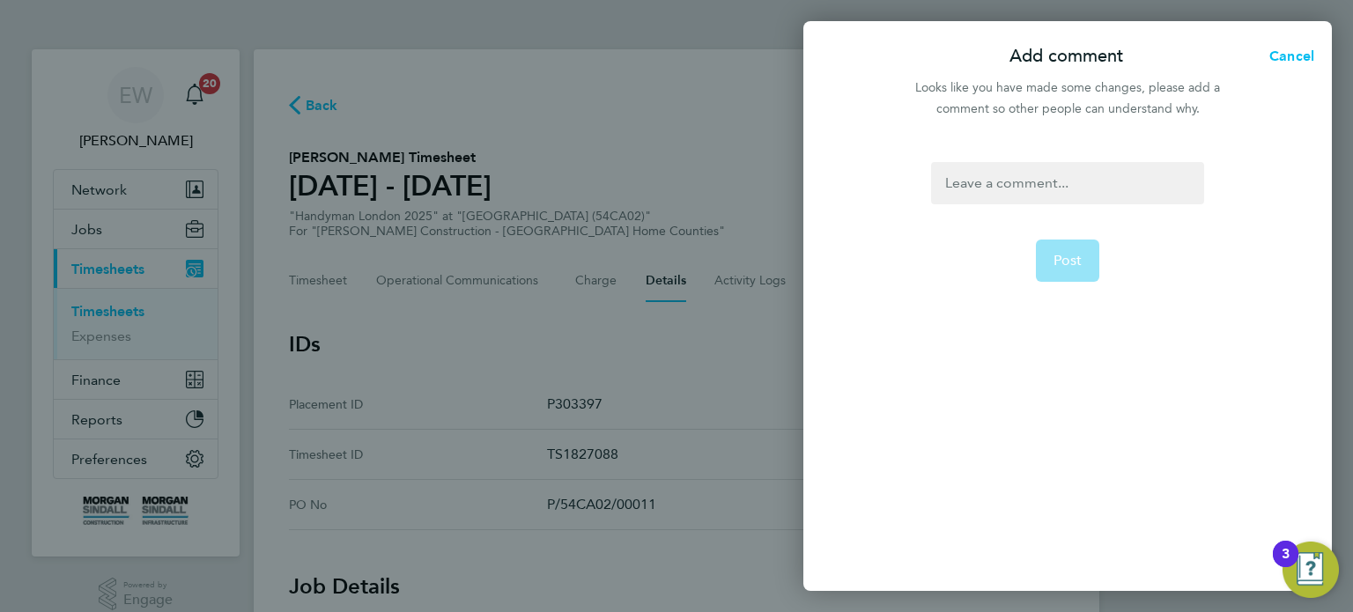
click at [1086, 181] on div at bounding box center [1067, 183] width 272 height 42
click at [1061, 268] on span "Post" at bounding box center [1067, 261] width 29 height 18
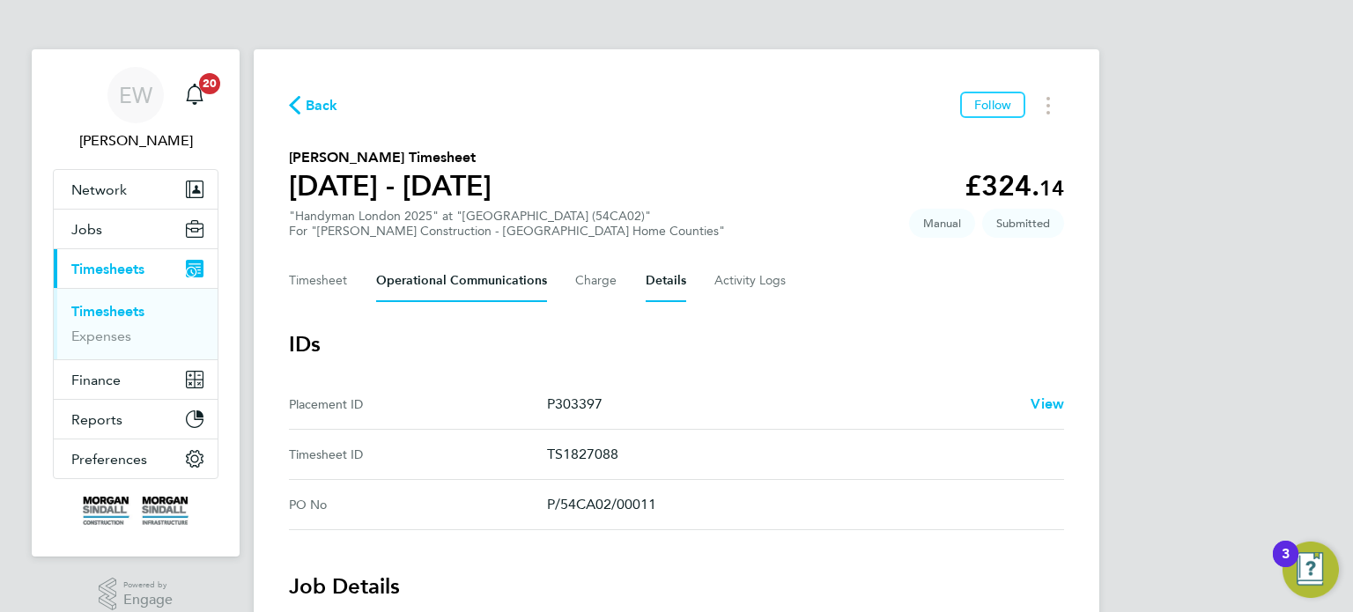
click at [487, 289] on Communications-tab "Operational Communications" at bounding box center [461, 281] width 171 height 42
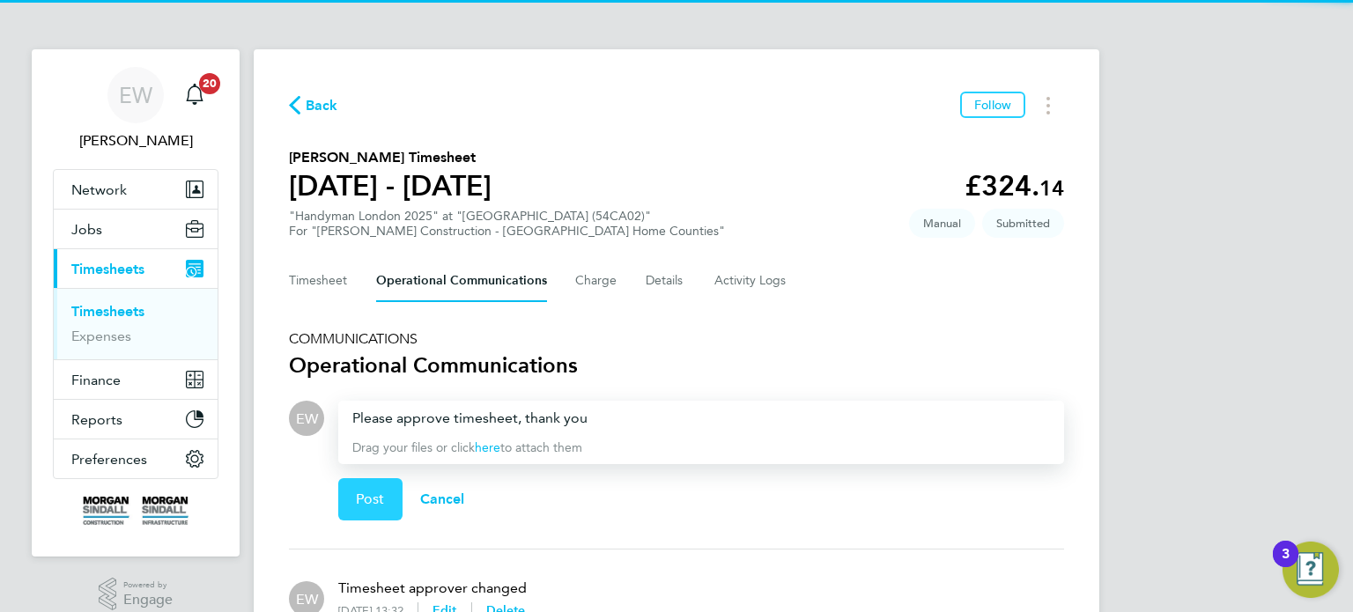
click at [376, 501] on span "Post" at bounding box center [370, 500] width 29 height 18
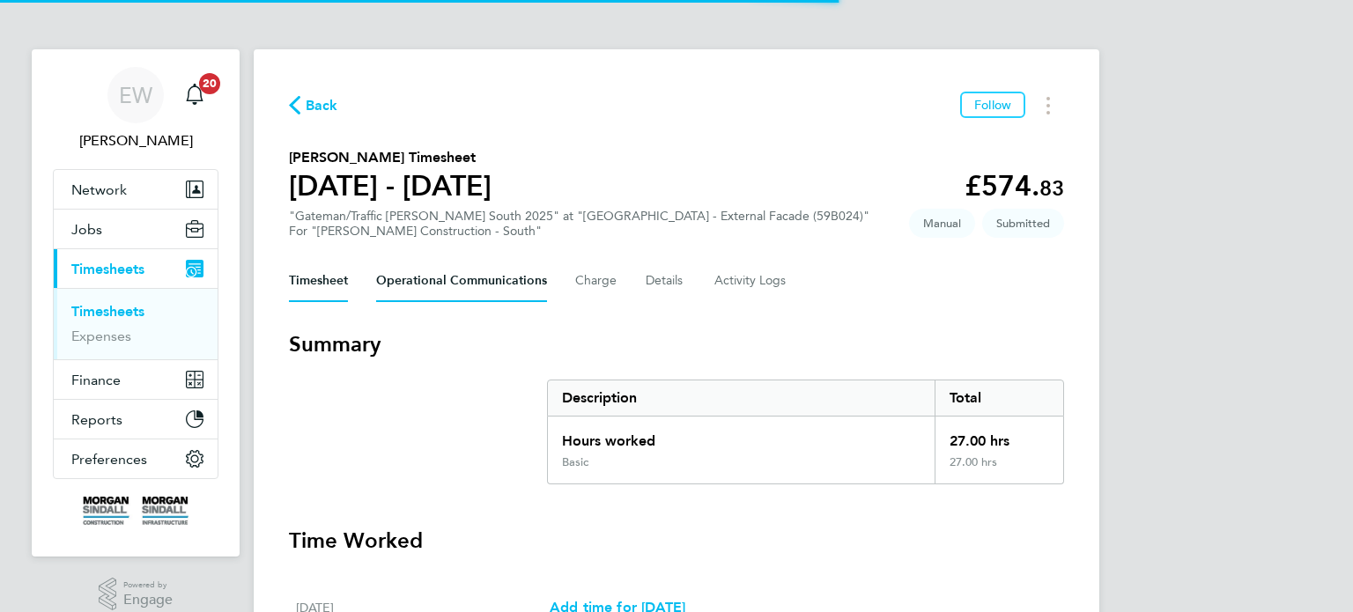
click at [445, 276] on Communications-tab "Operational Communications" at bounding box center [461, 281] width 171 height 42
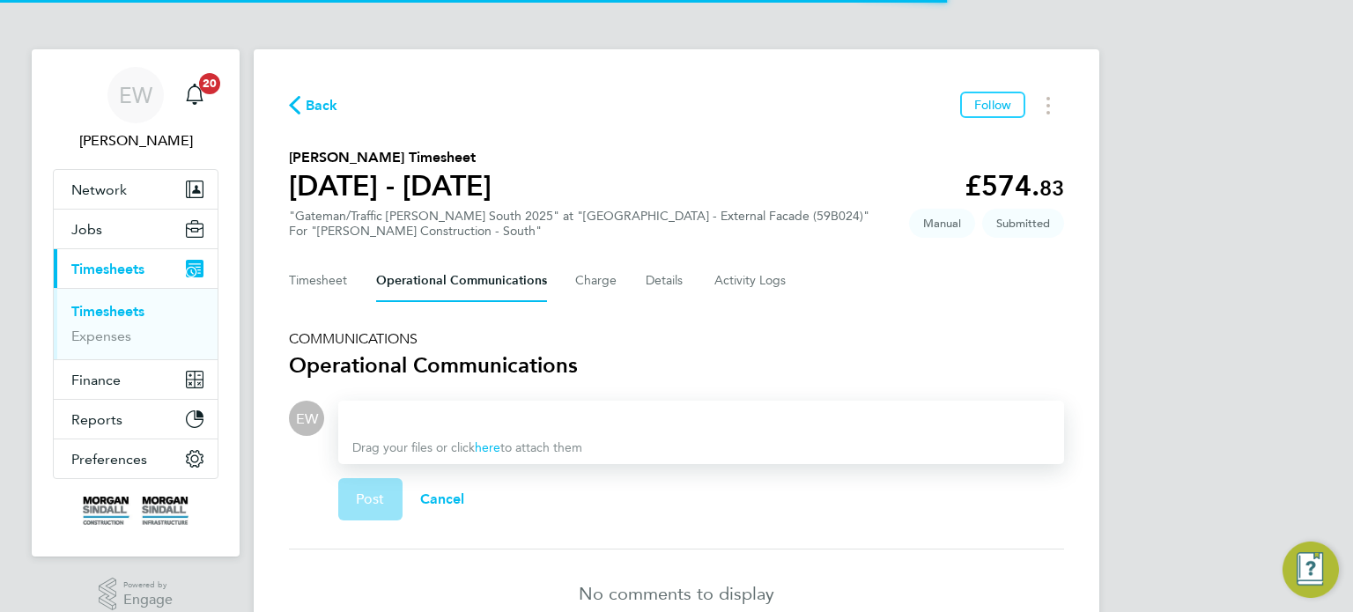
scroll to position [94, 0]
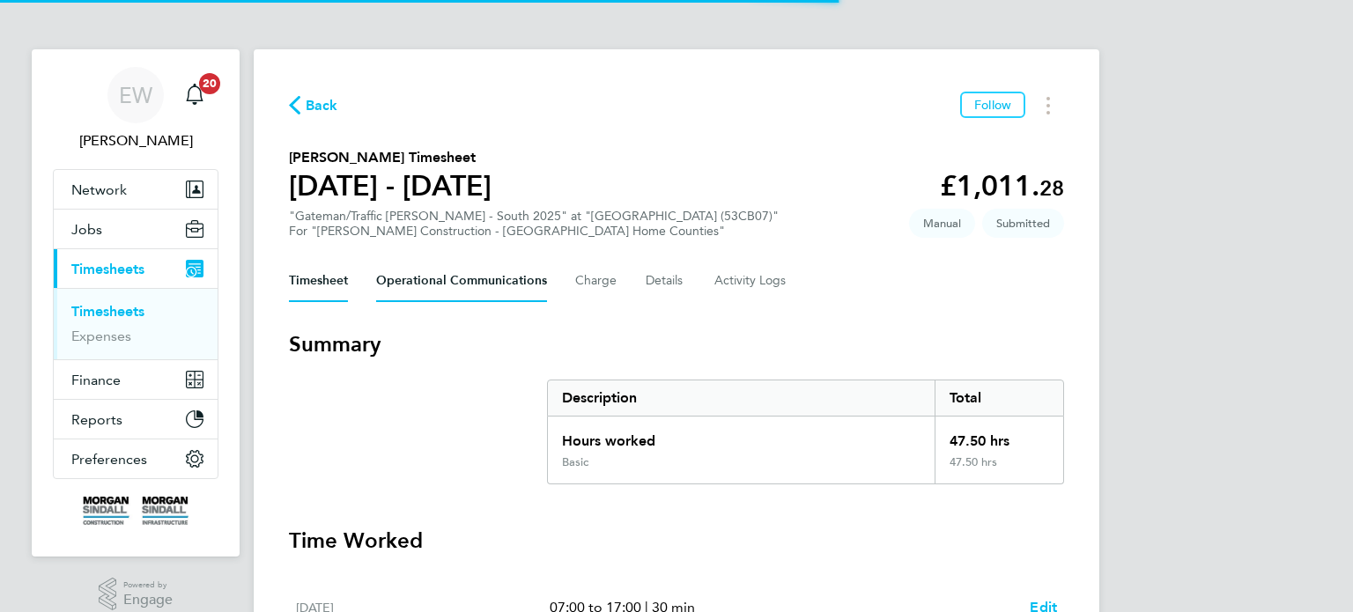
click at [430, 292] on Communications-tab "Operational Communications" at bounding box center [461, 281] width 171 height 42
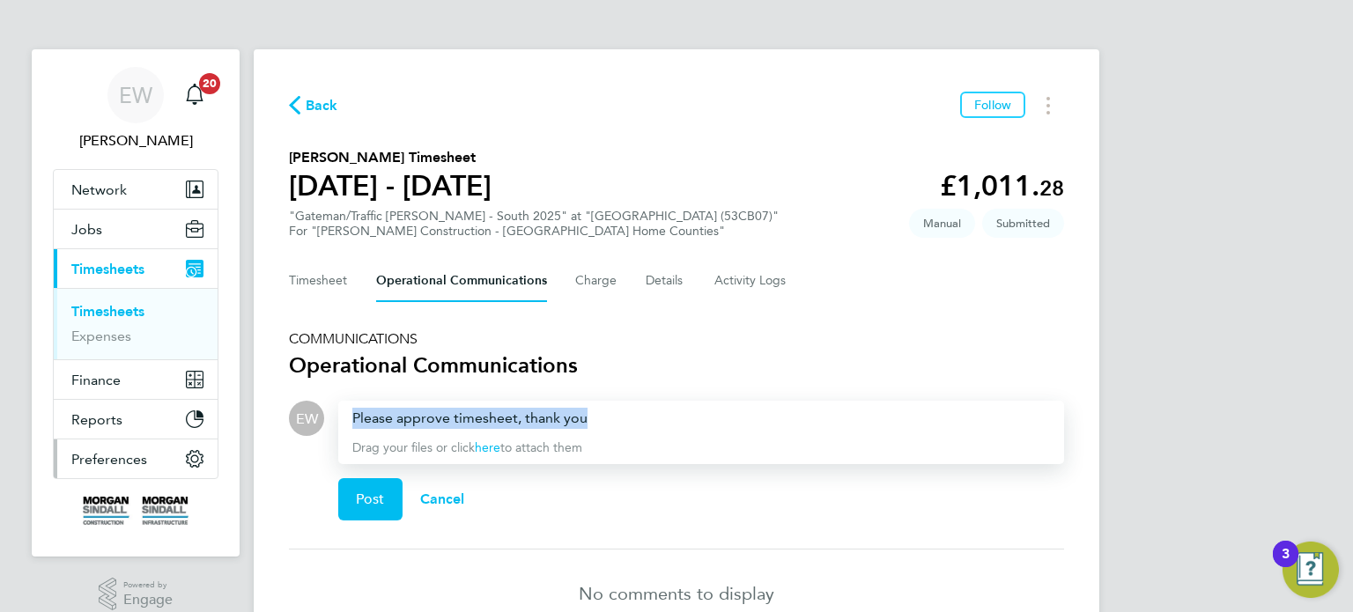
drag, startPoint x: 614, startPoint y: 410, endPoint x: 70, endPoint y: 459, distance: 546.6
click at [70, 459] on div "EW Emma Wells Notifications 20 Applications: Network Team Members Businesses Si…" at bounding box center [676, 354] width 1353 height 708
copy div "Please approve timesheet, thank you"
click at [368, 486] on button "Post" at bounding box center [370, 499] width 64 height 42
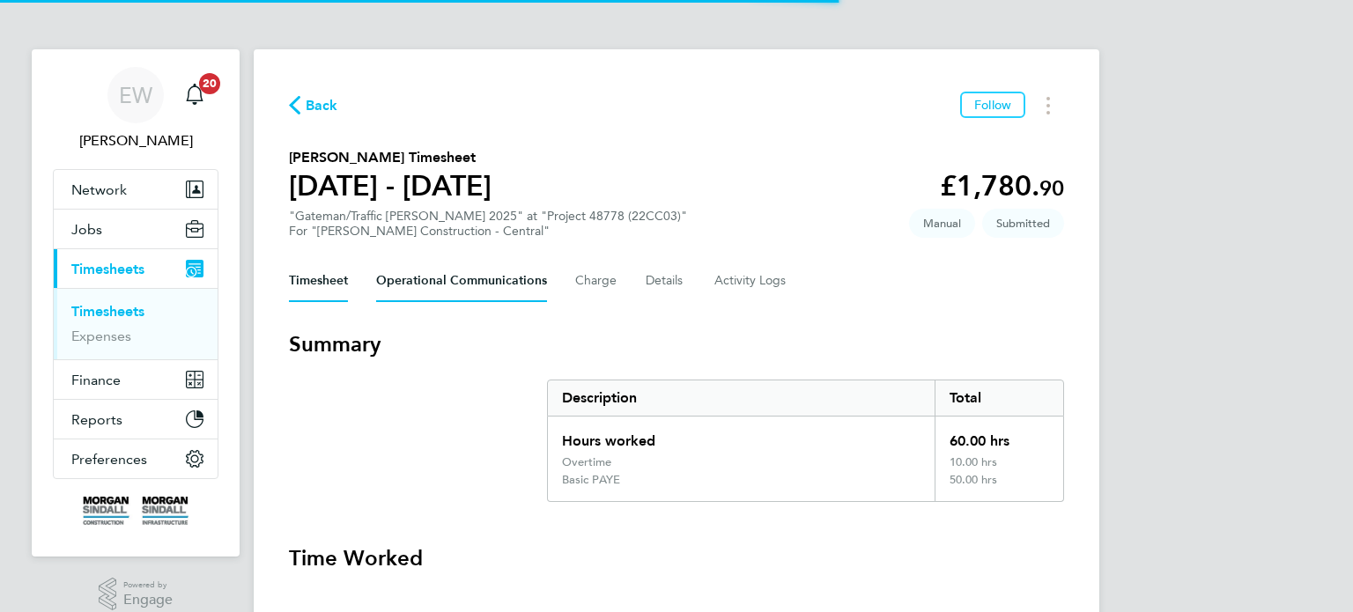
click at [499, 273] on Communications-tab "Operational Communications" at bounding box center [461, 281] width 171 height 42
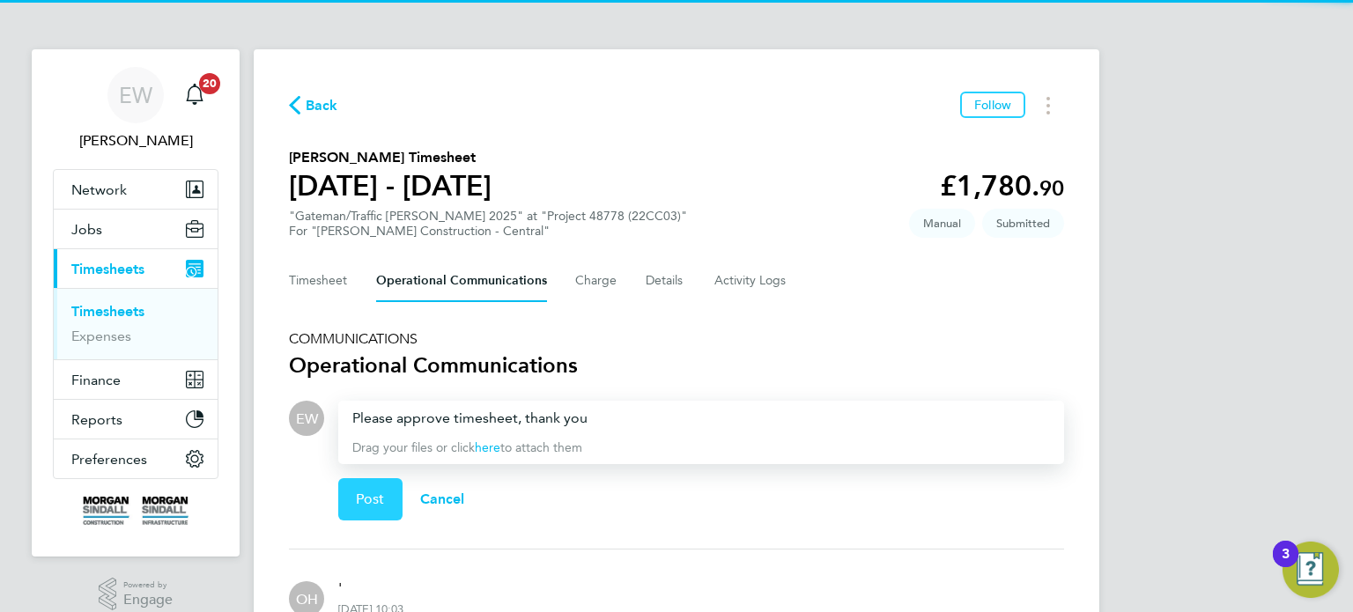
click at [377, 499] on span "Post" at bounding box center [370, 500] width 29 height 18
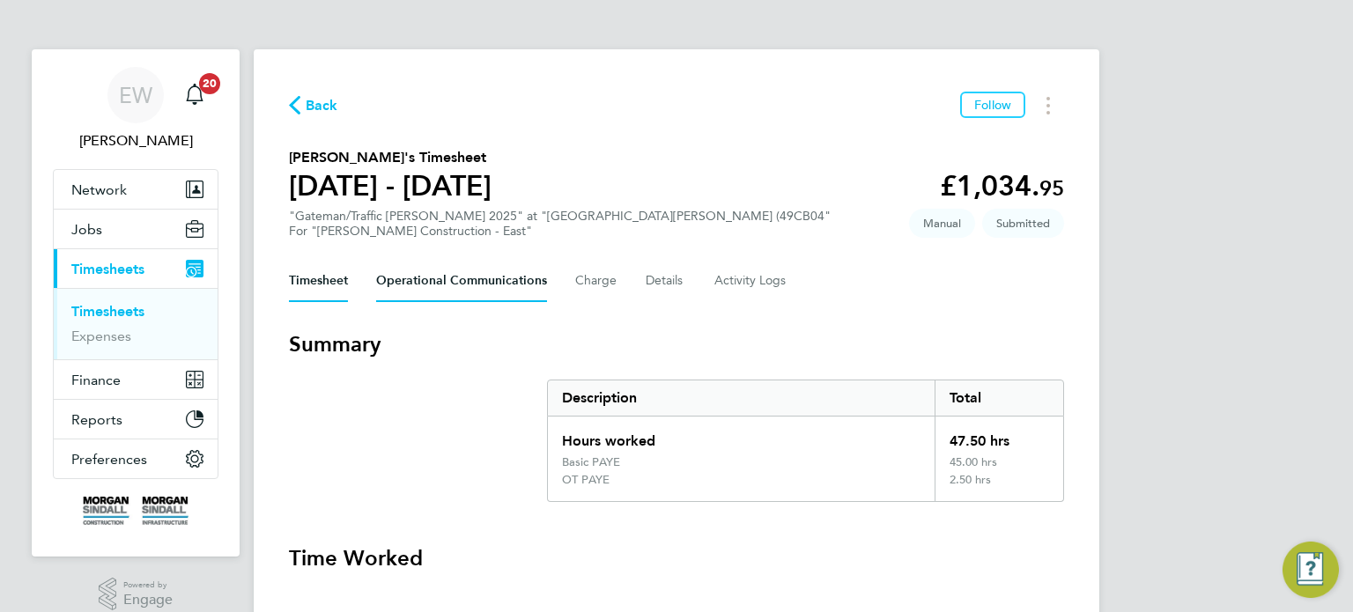
click at [508, 272] on Communications-tab "Operational Communications" at bounding box center [461, 281] width 171 height 42
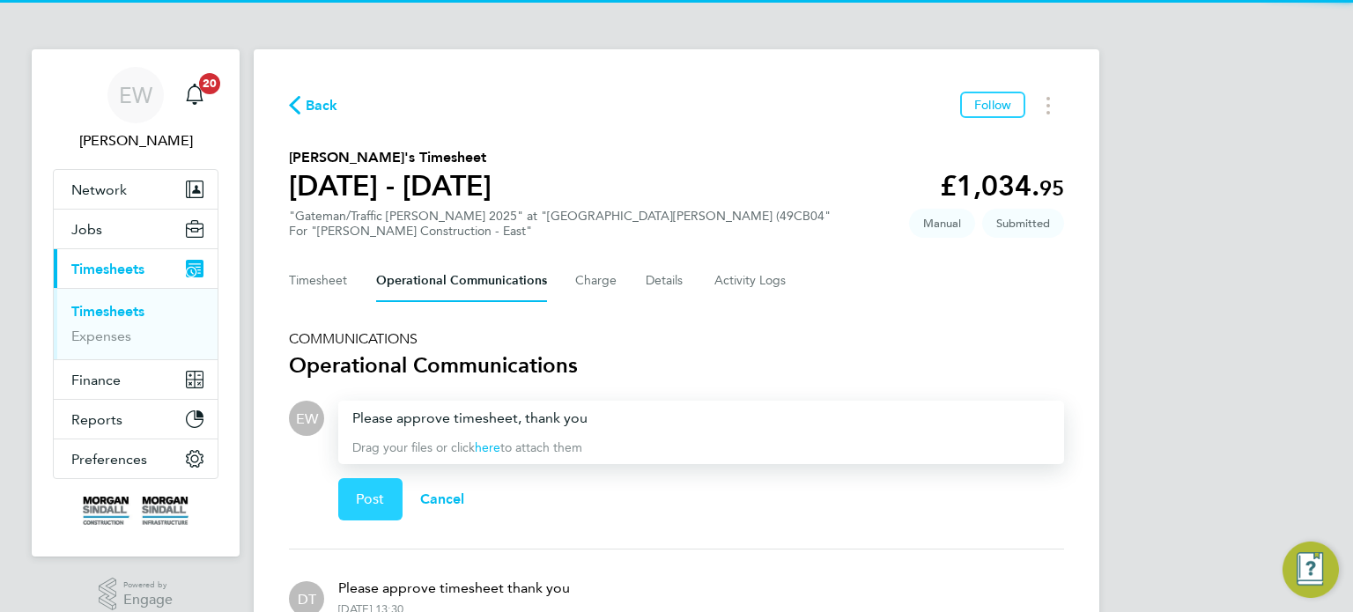
click at [366, 507] on button "Post" at bounding box center [370, 499] width 64 height 42
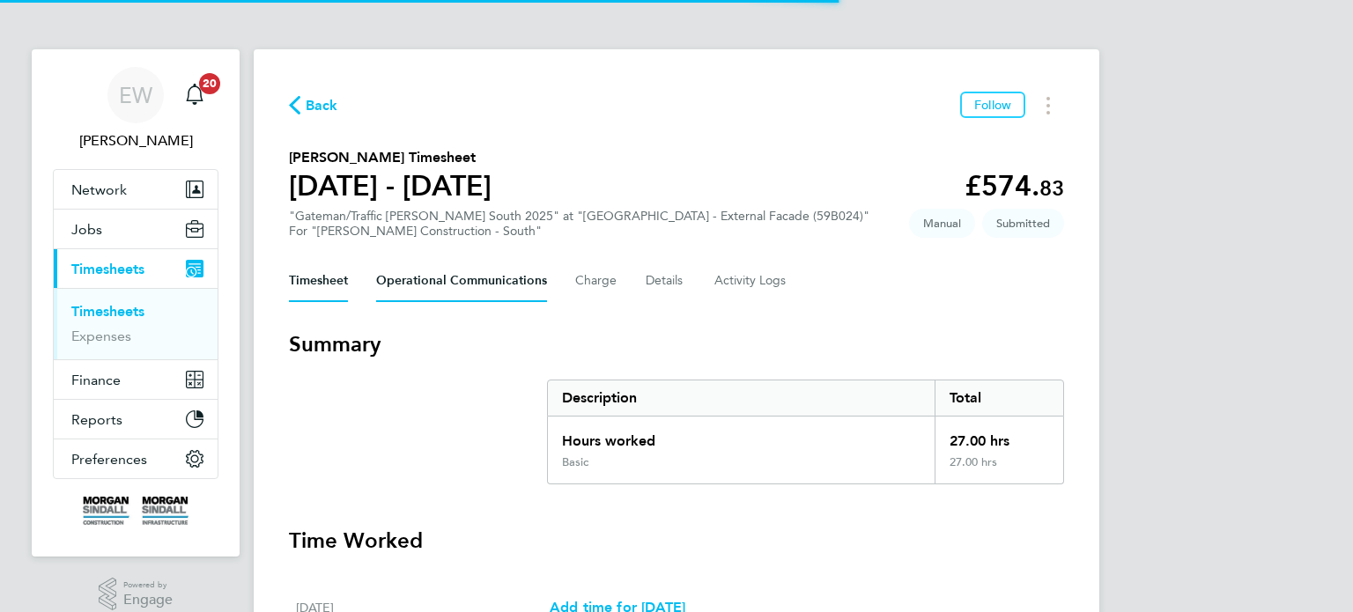
click at [446, 277] on Communications-tab "Operational Communications" at bounding box center [461, 281] width 171 height 42
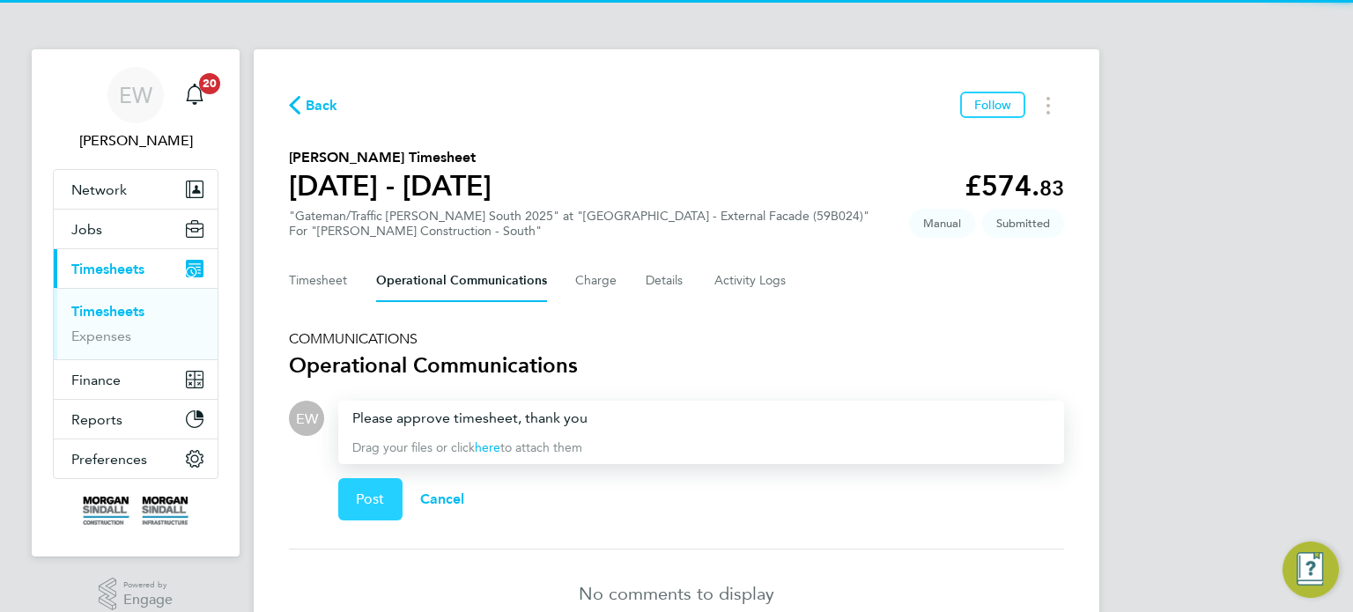
click at [385, 484] on button "Post" at bounding box center [370, 499] width 64 height 42
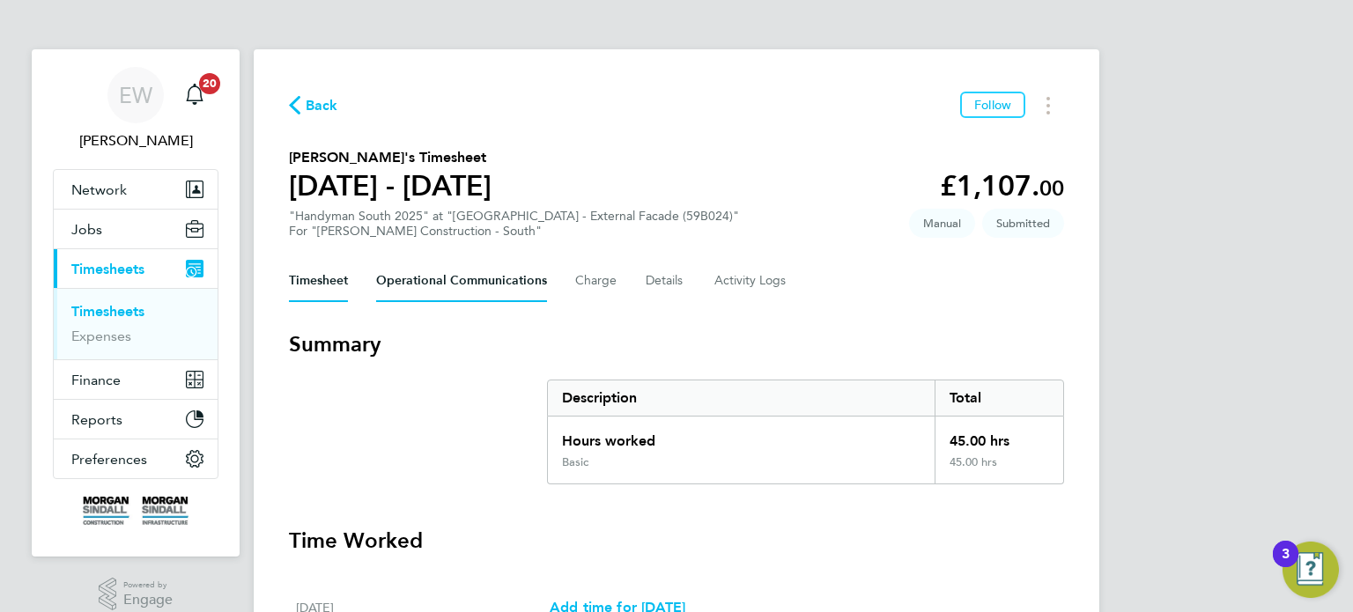
click at [470, 286] on Communications-tab "Operational Communications" at bounding box center [461, 281] width 171 height 42
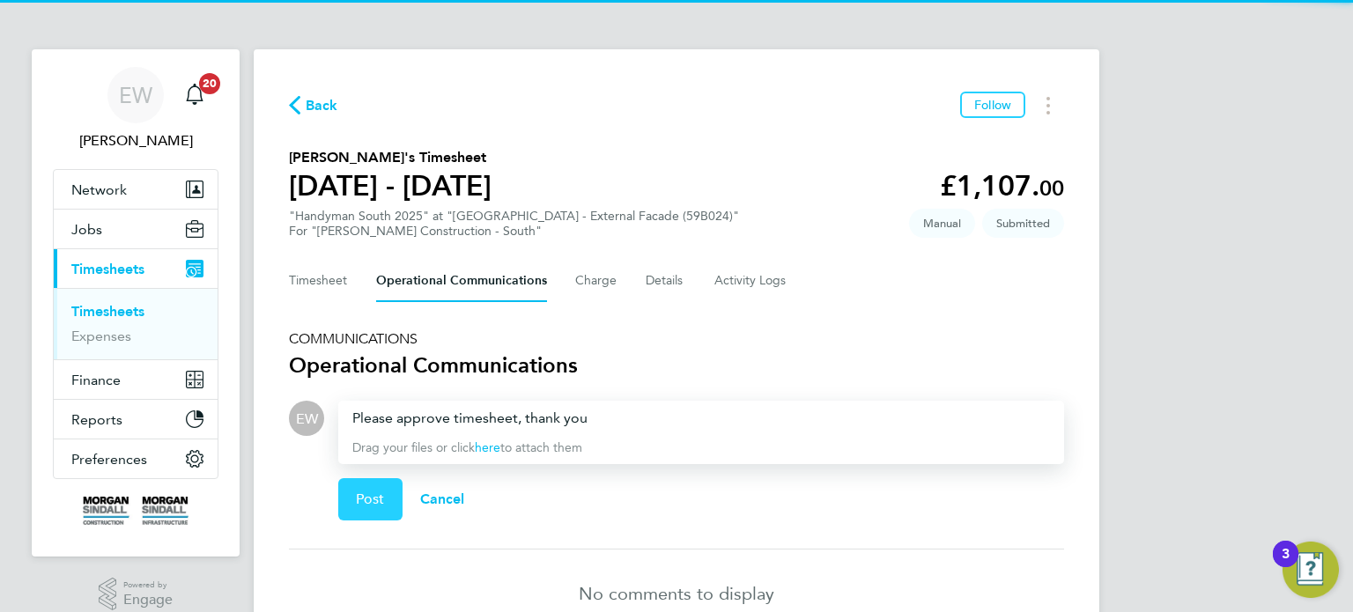
click at [360, 499] on span "Post" at bounding box center [370, 500] width 29 height 18
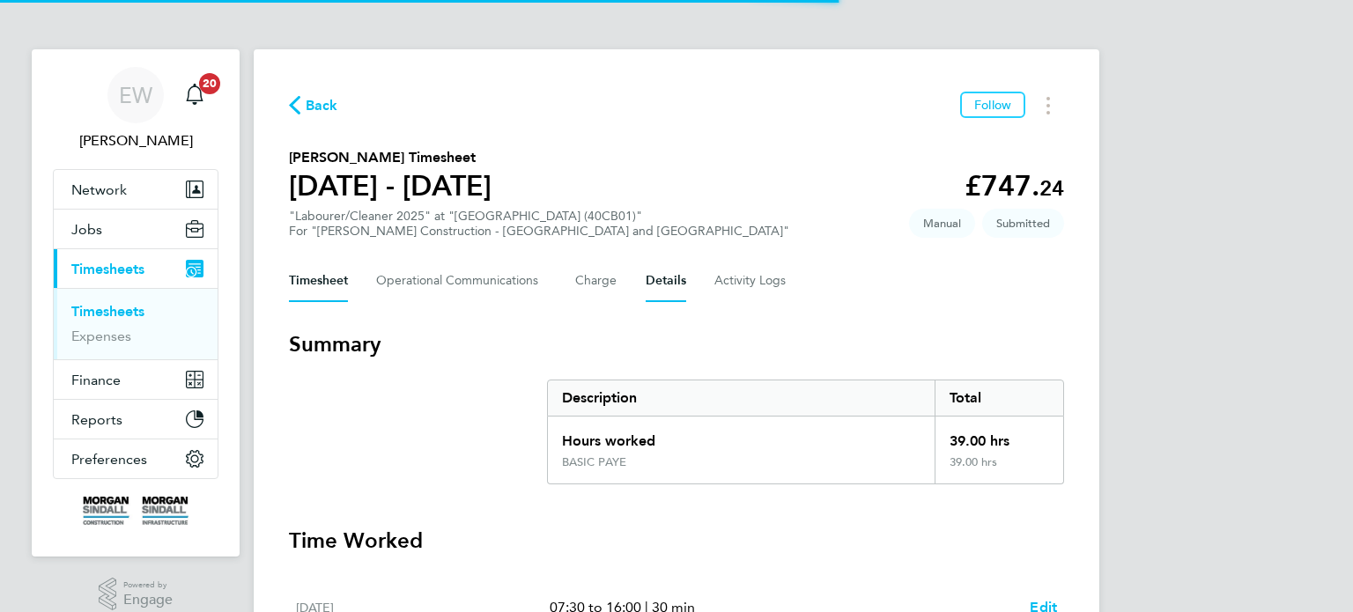
click at [660, 291] on button "Details" at bounding box center [666, 281] width 41 height 42
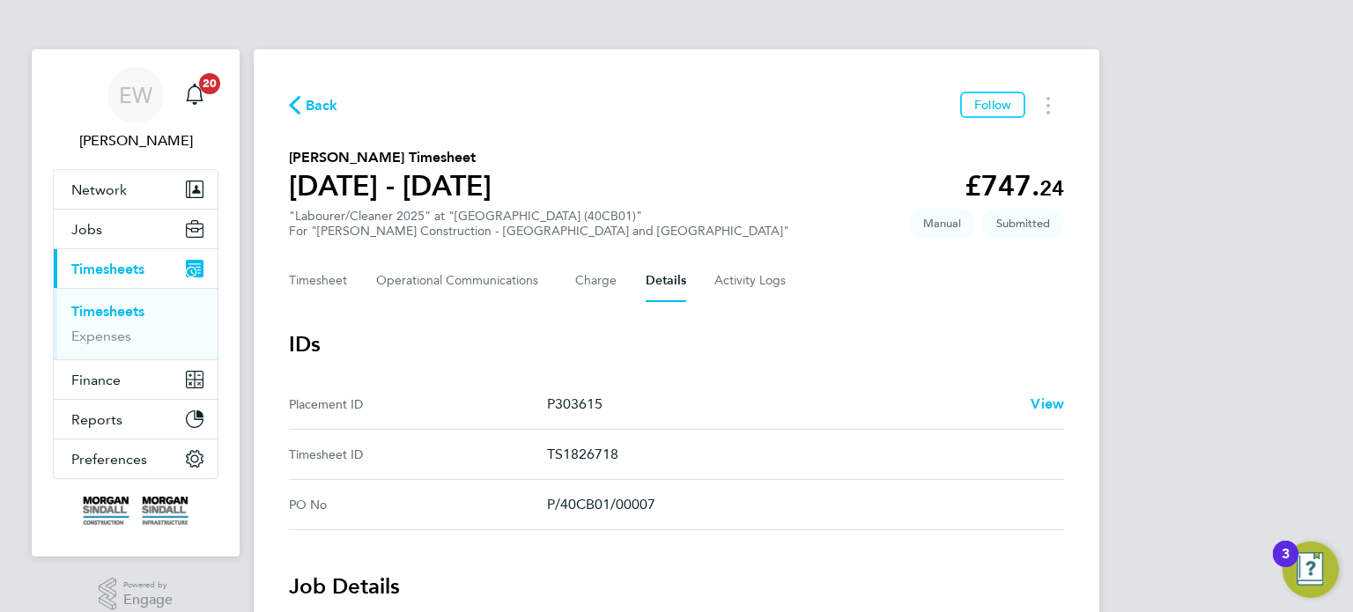
scroll to position [958, 0]
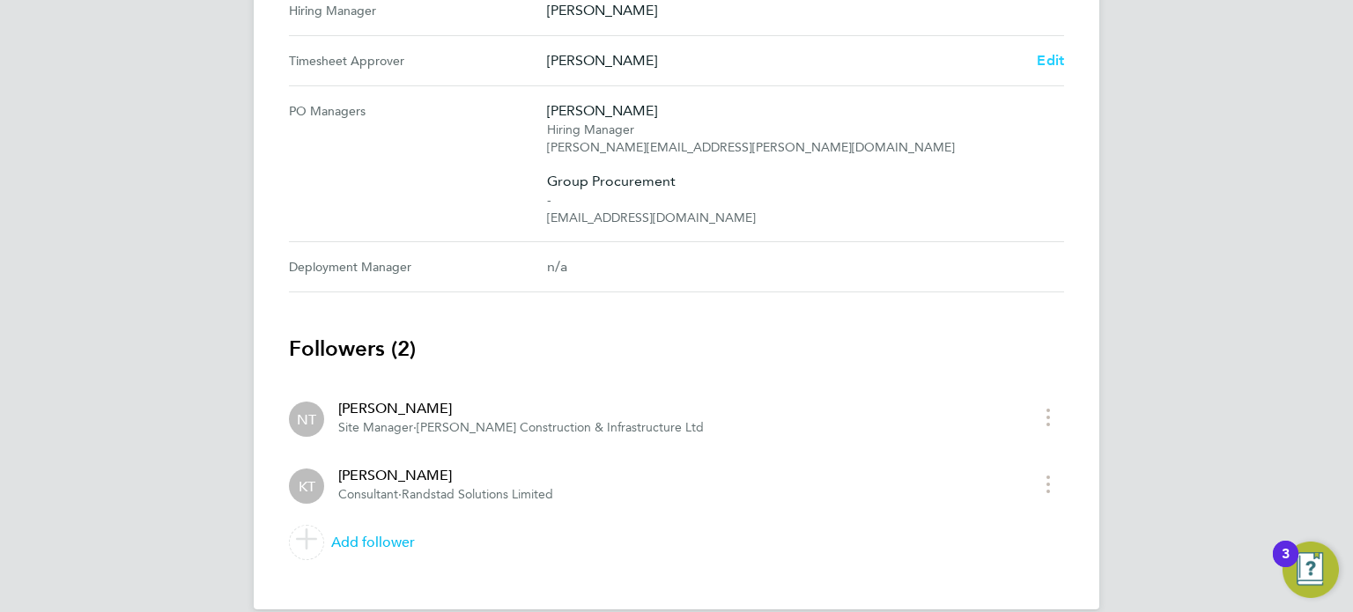
click at [1061, 52] on span "Edit" at bounding box center [1050, 60] width 27 height 17
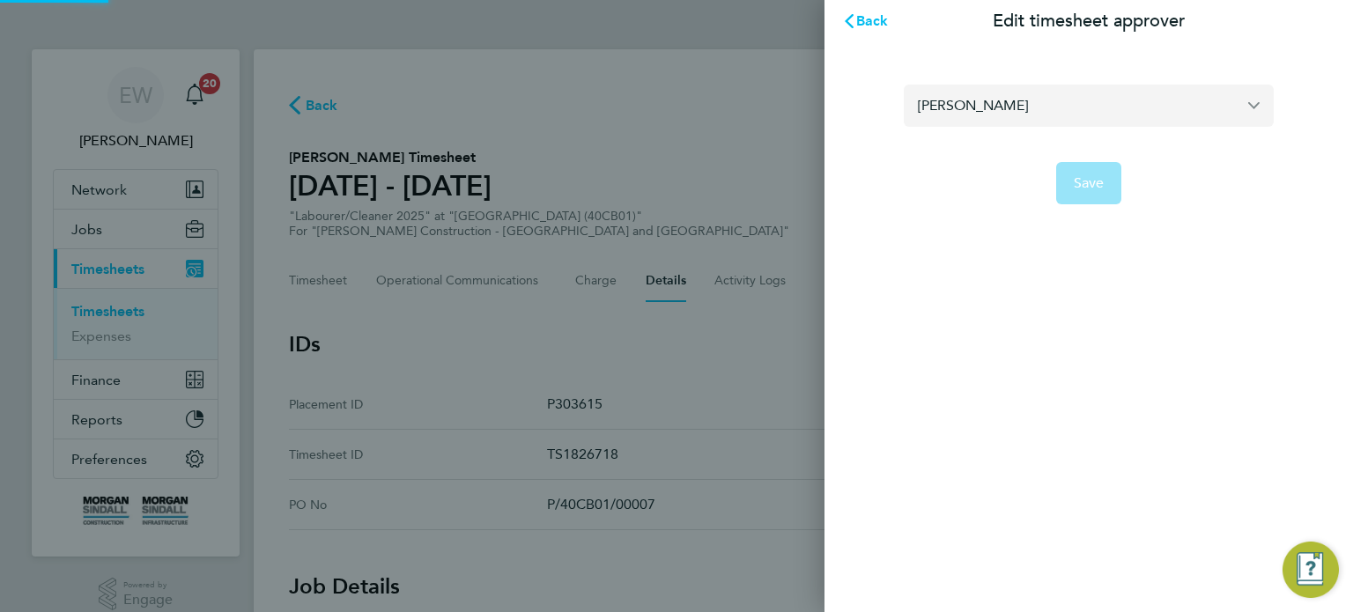
click at [965, 109] on input "Nick Theos" at bounding box center [1089, 105] width 370 height 41
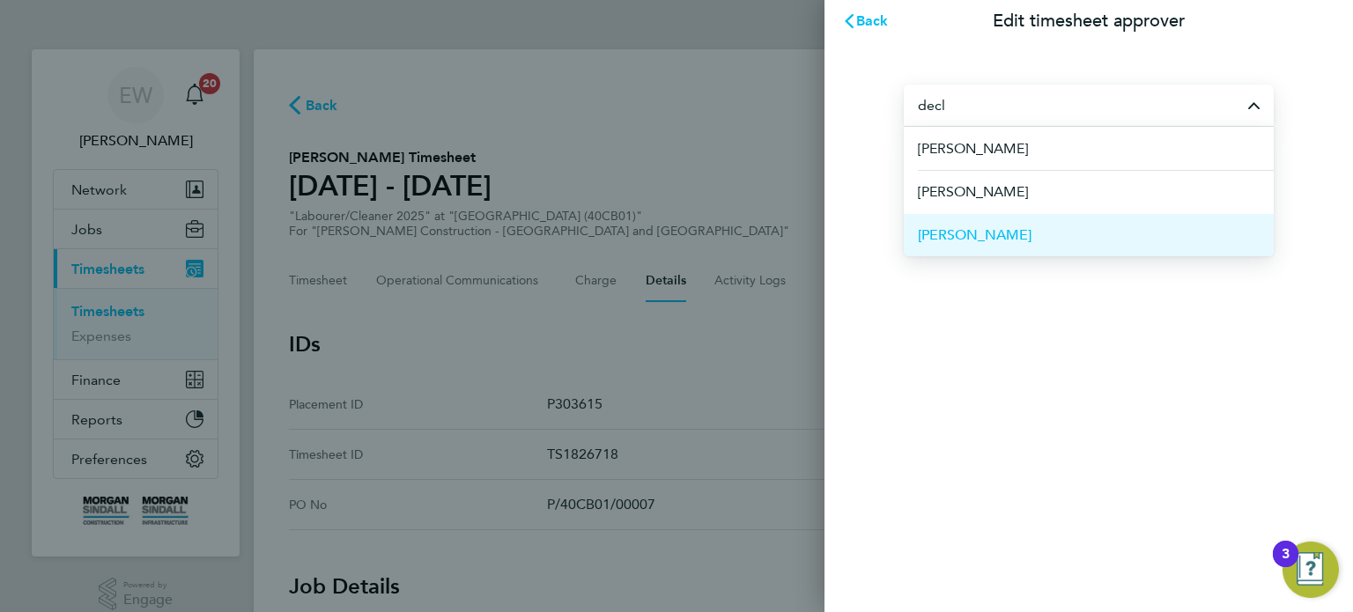
click at [999, 228] on span "Declan Storey" at bounding box center [975, 235] width 114 height 21
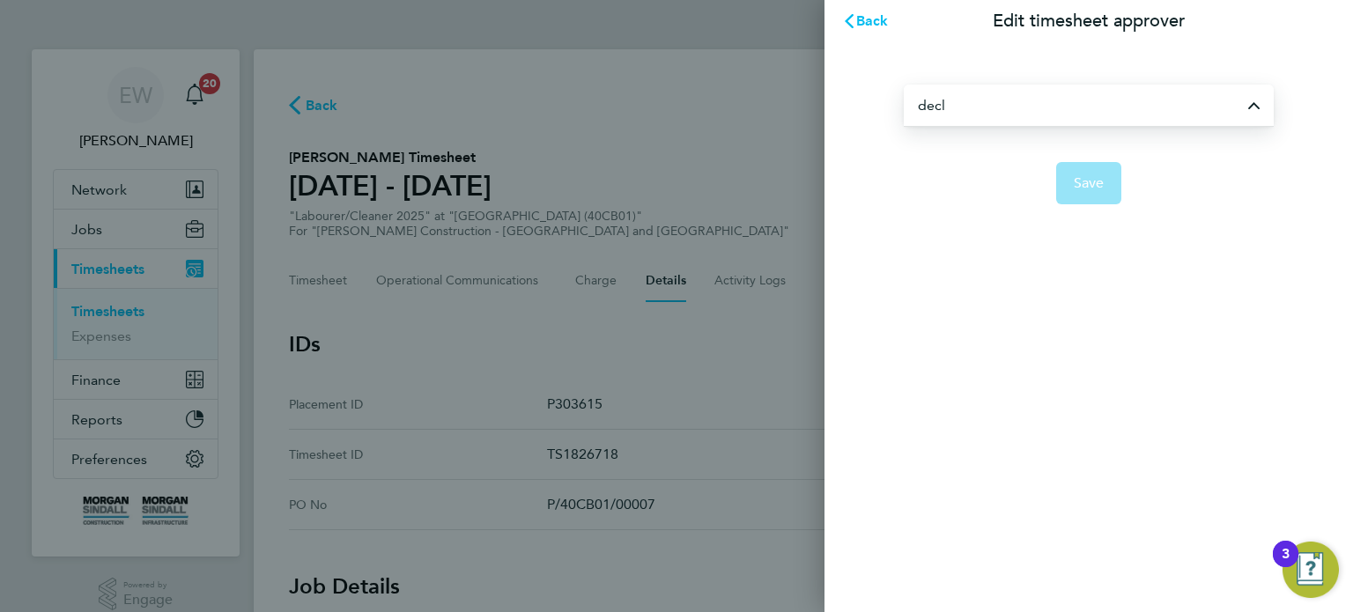
type input "Declan Storey"
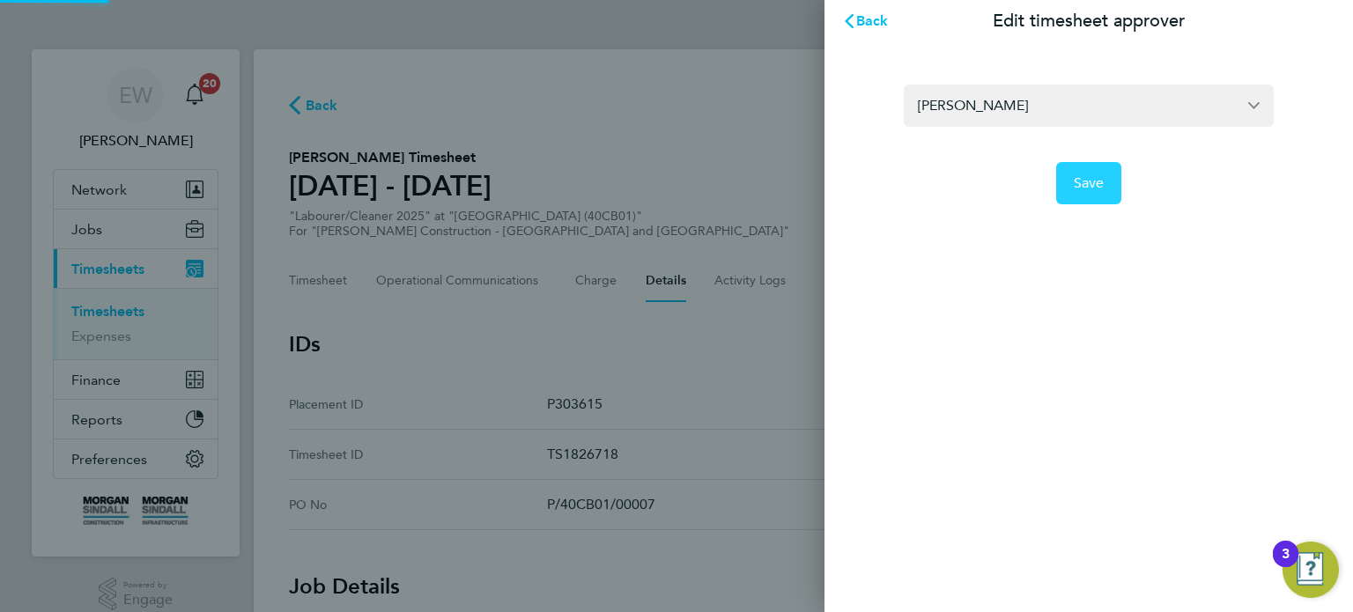
click at [1099, 187] on span "Save" at bounding box center [1089, 183] width 31 height 18
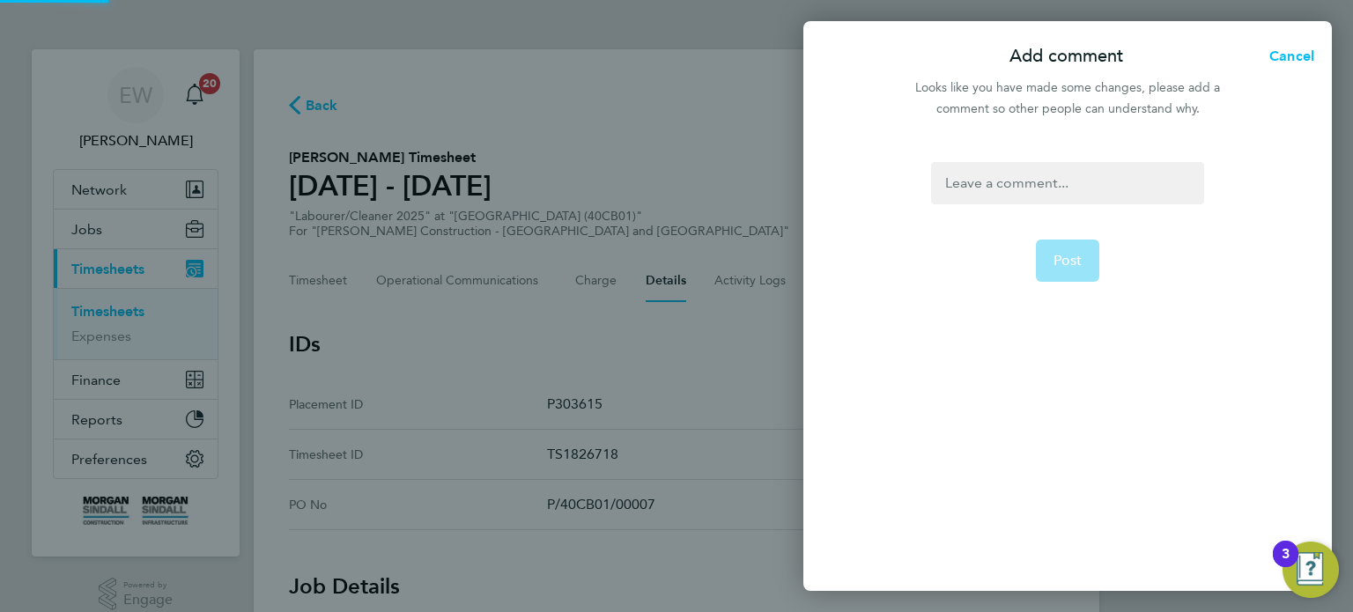
click at [1099, 187] on div at bounding box center [1067, 183] width 272 height 42
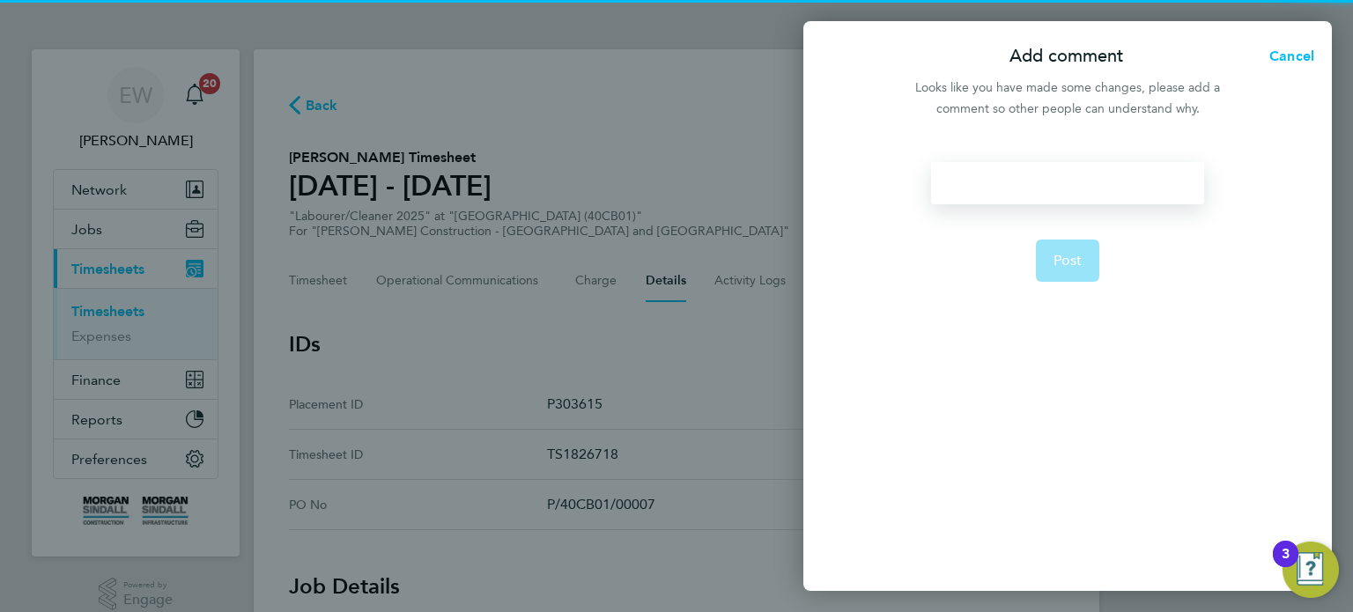
click at [1099, 187] on div at bounding box center [1067, 183] width 272 height 42
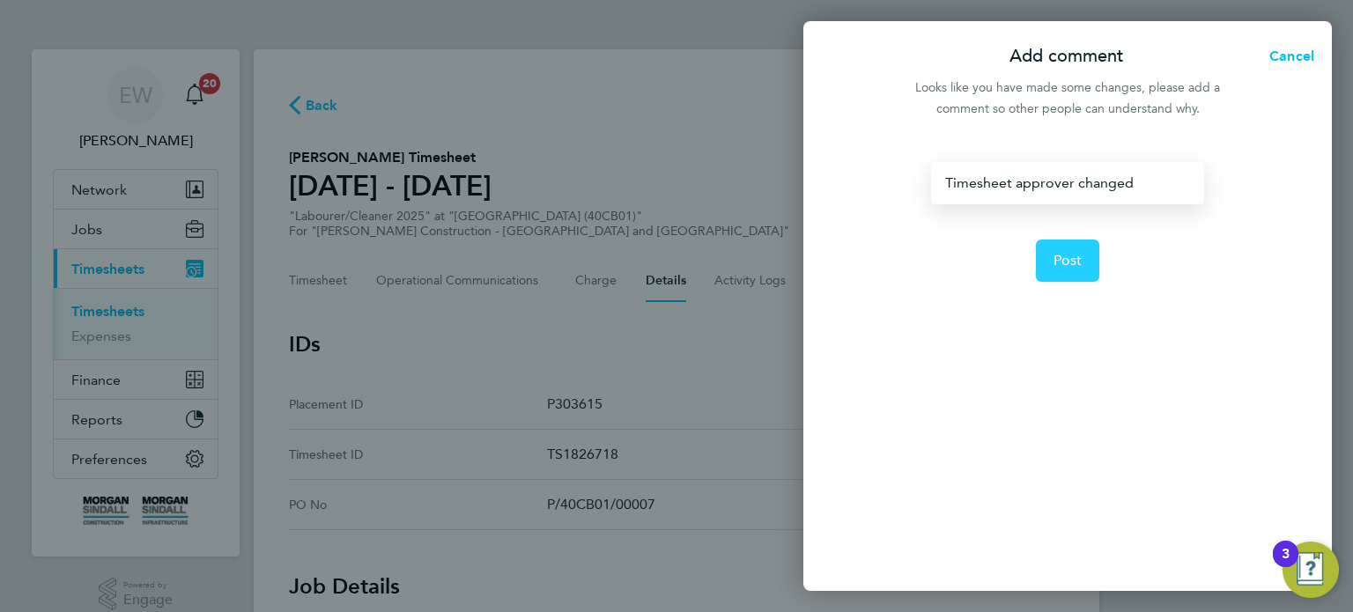
click at [1062, 269] on button "Post" at bounding box center [1068, 261] width 64 height 42
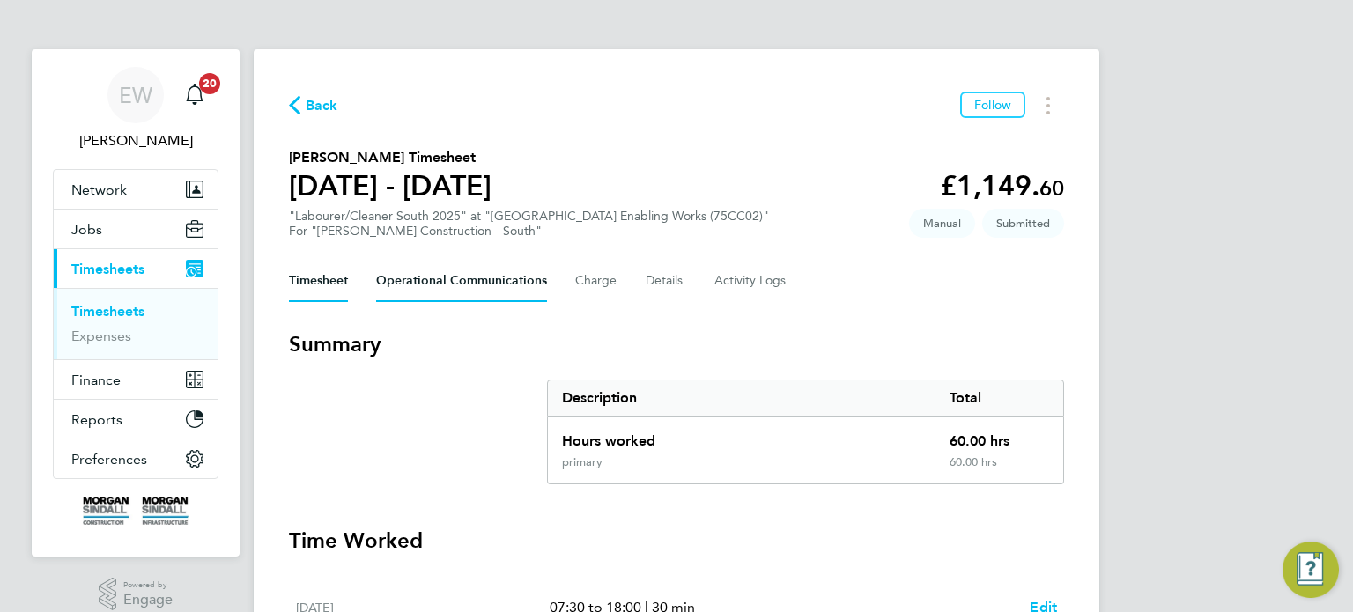
click at [478, 289] on Communications-tab "Operational Communications" at bounding box center [461, 281] width 171 height 42
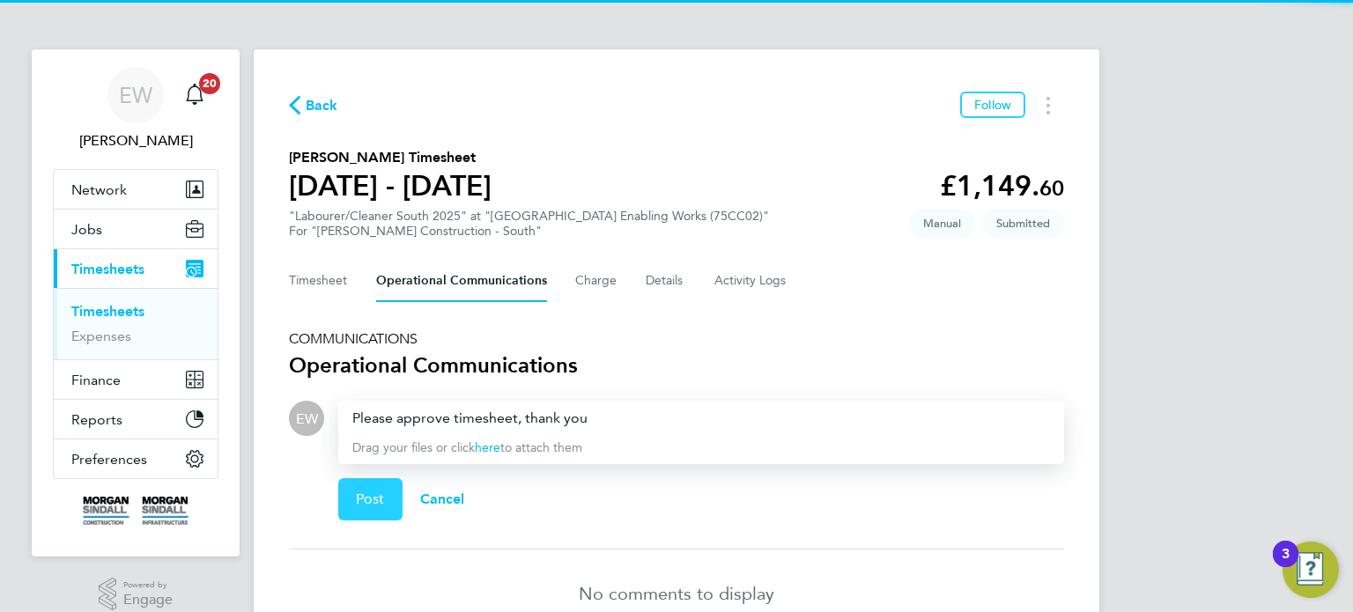
click at [357, 484] on button "Post" at bounding box center [370, 499] width 64 height 42
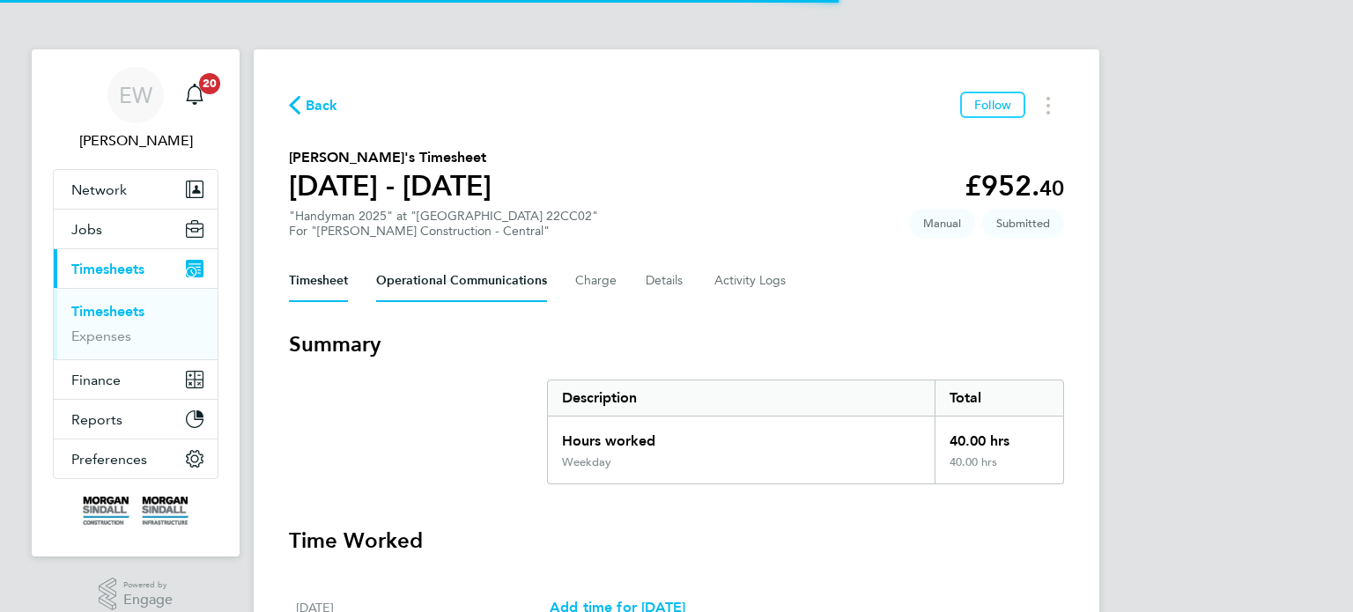
click at [444, 273] on Communications-tab "Operational Communications" at bounding box center [461, 281] width 171 height 42
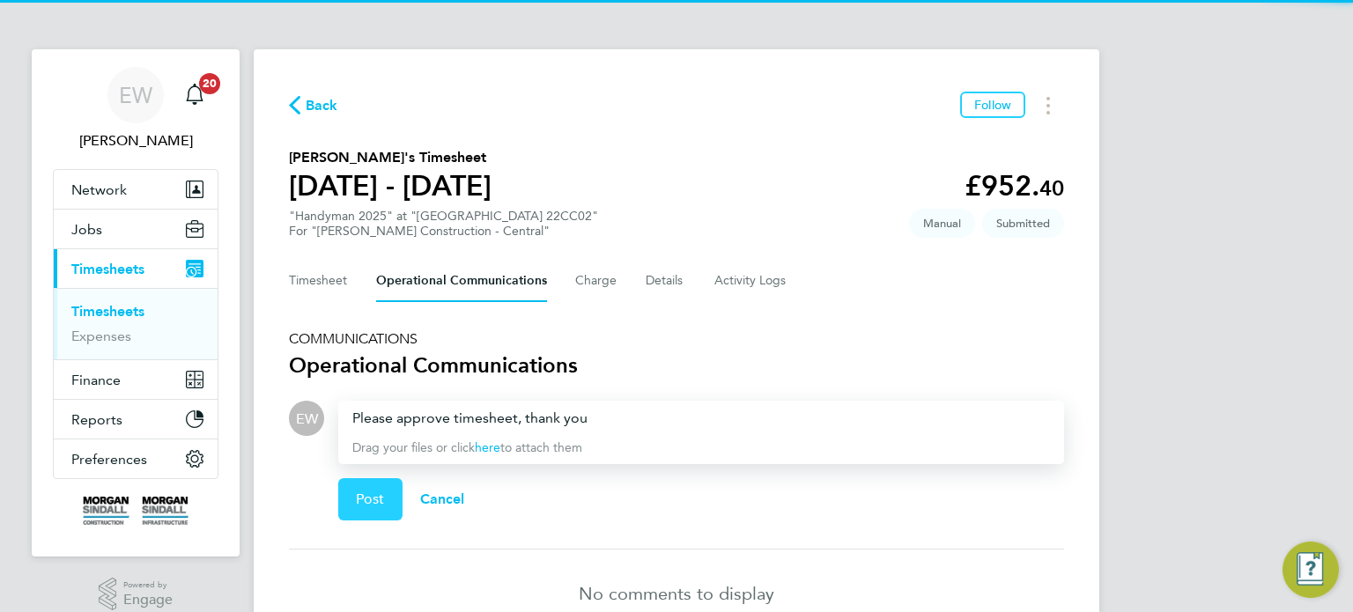
click at [360, 486] on button "Post" at bounding box center [370, 499] width 64 height 42
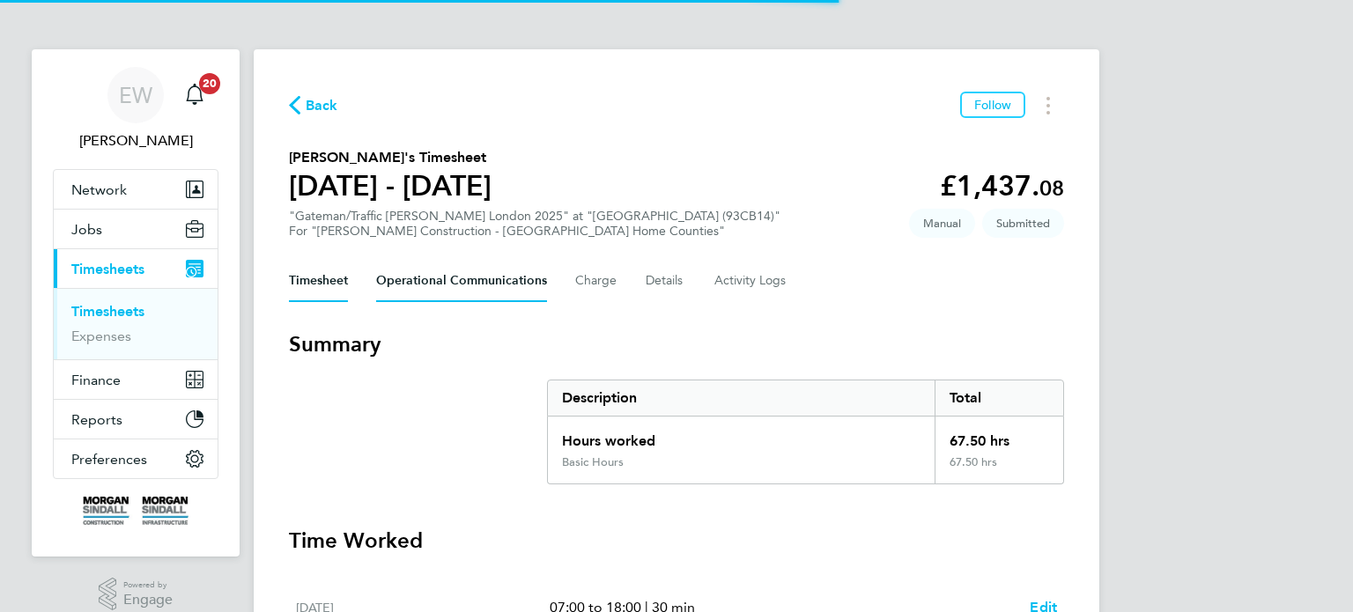
click at [443, 267] on Communications-tab "Operational Communications" at bounding box center [461, 281] width 171 height 42
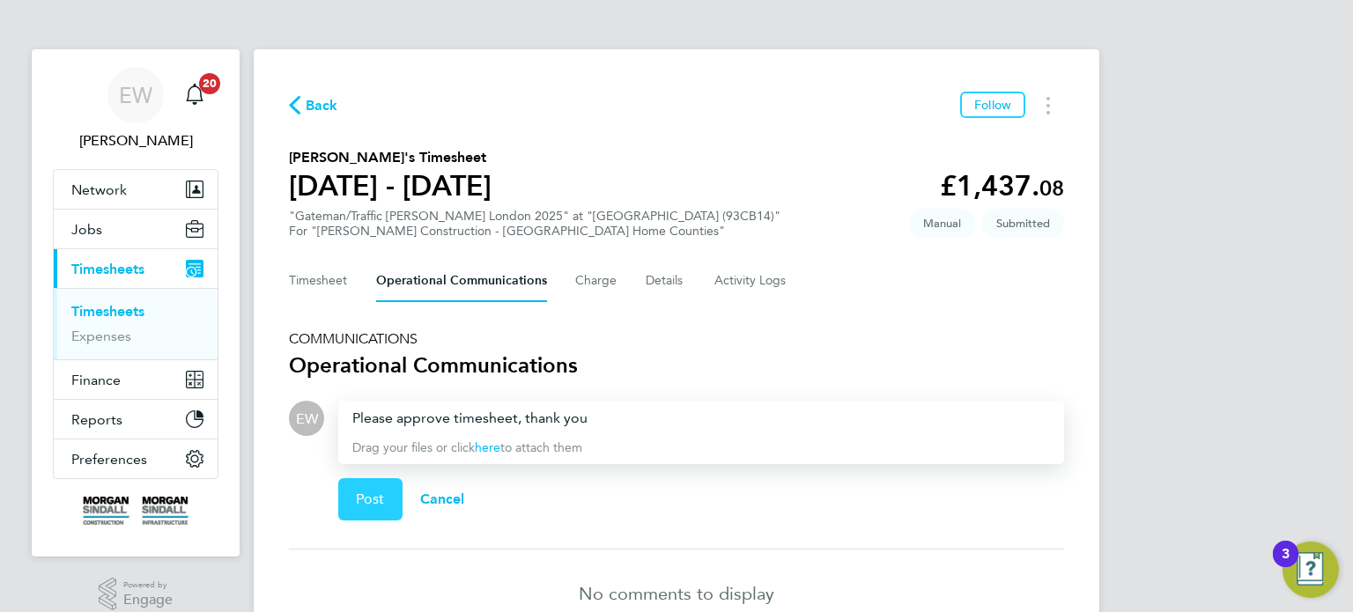
click at [361, 496] on span "Post" at bounding box center [370, 500] width 29 height 18
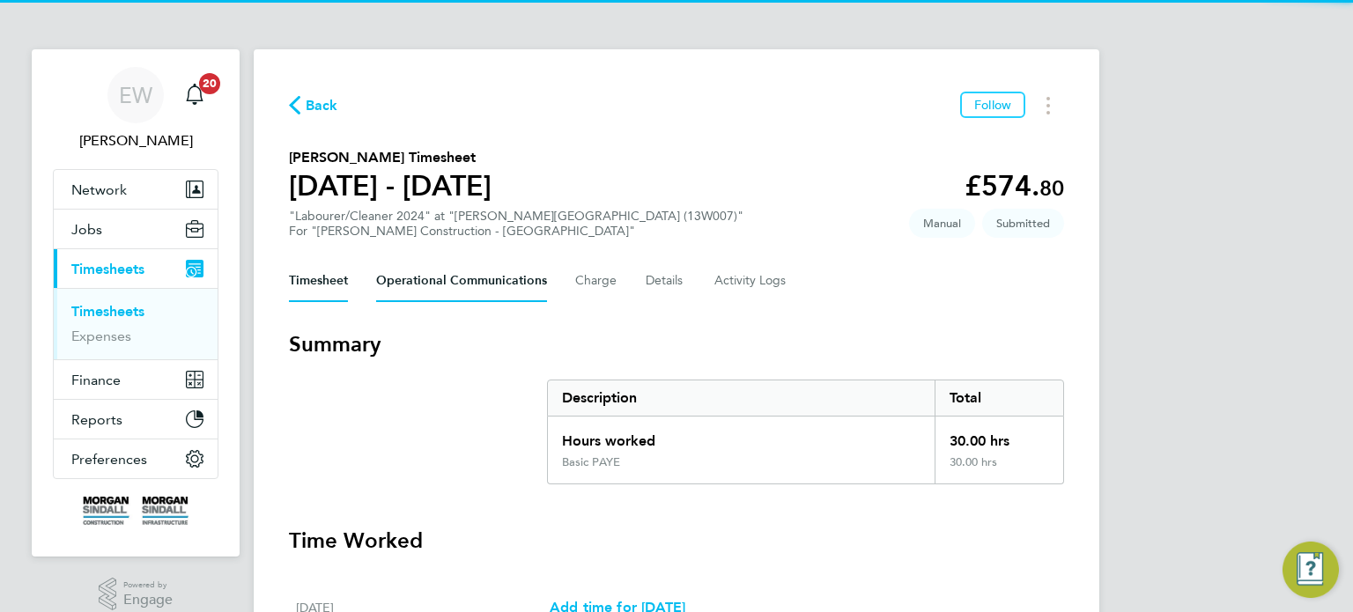
click at [439, 285] on Communications-tab "Operational Communications" at bounding box center [461, 281] width 171 height 42
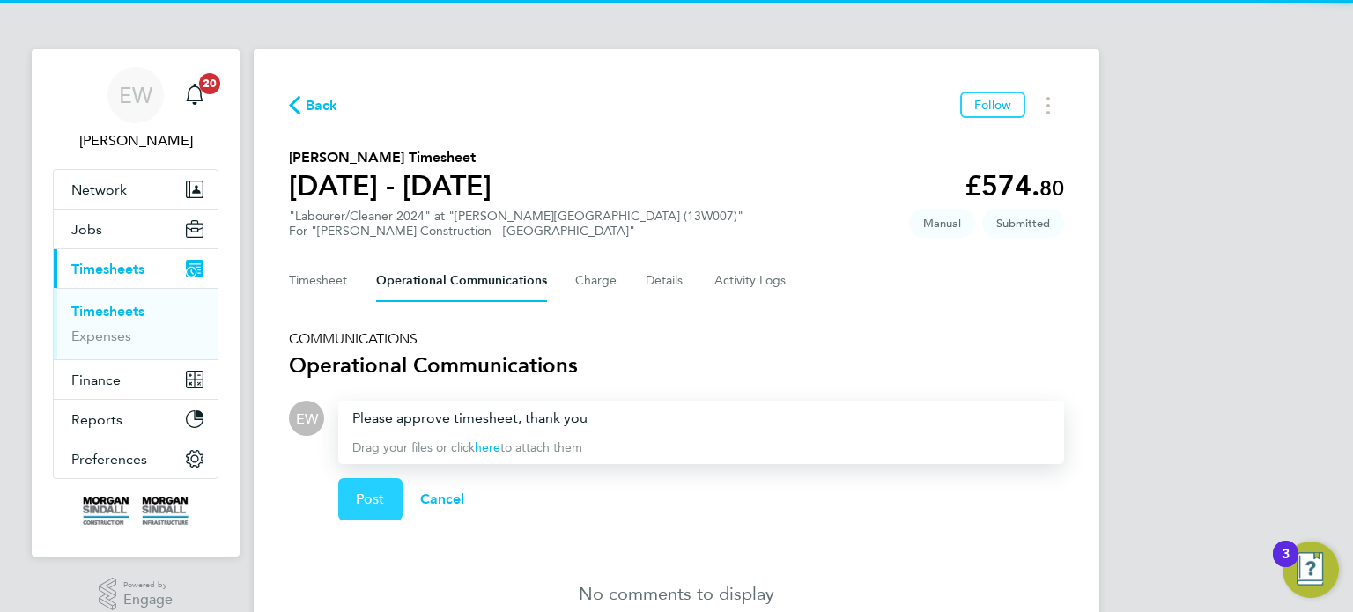
click at [367, 500] on span "Post" at bounding box center [370, 500] width 29 height 18
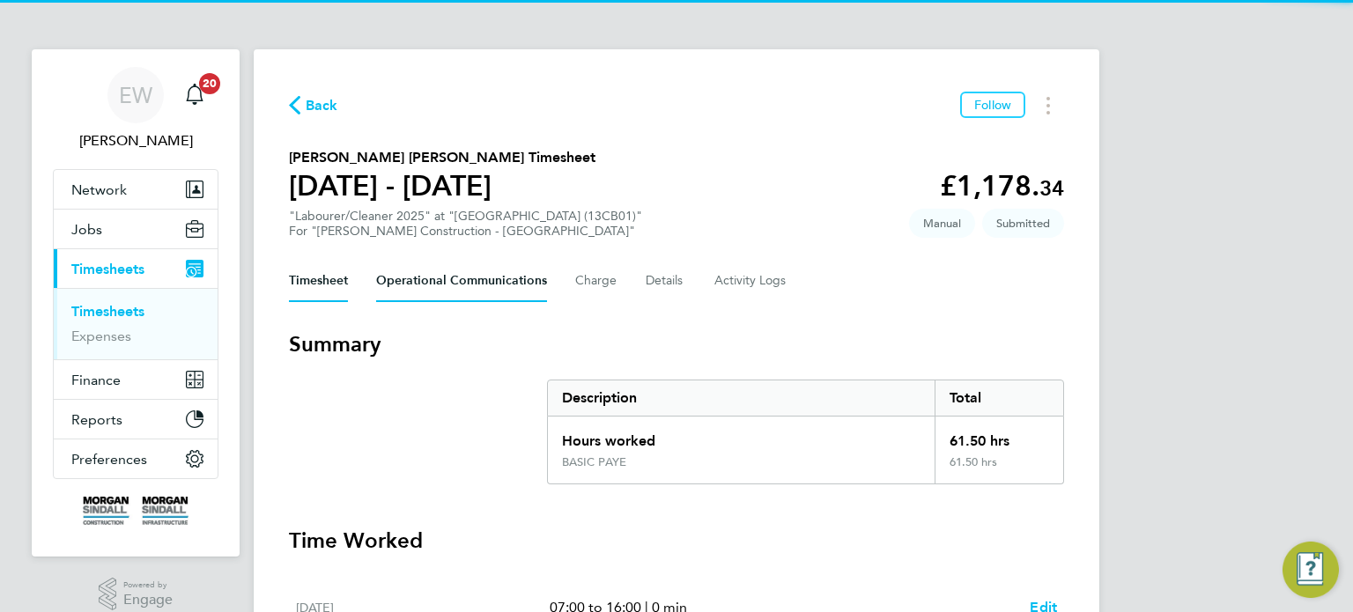
click at [425, 282] on Communications-tab "Operational Communications" at bounding box center [461, 281] width 171 height 42
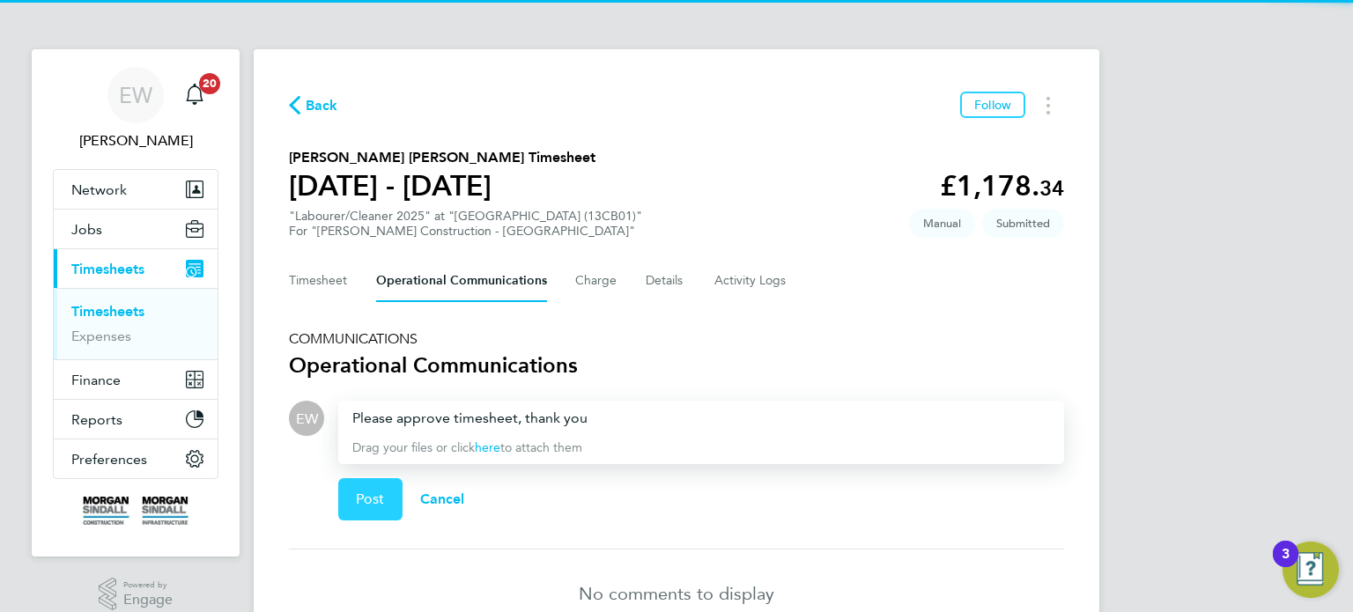
click at [364, 485] on button "Post" at bounding box center [370, 499] width 64 height 42
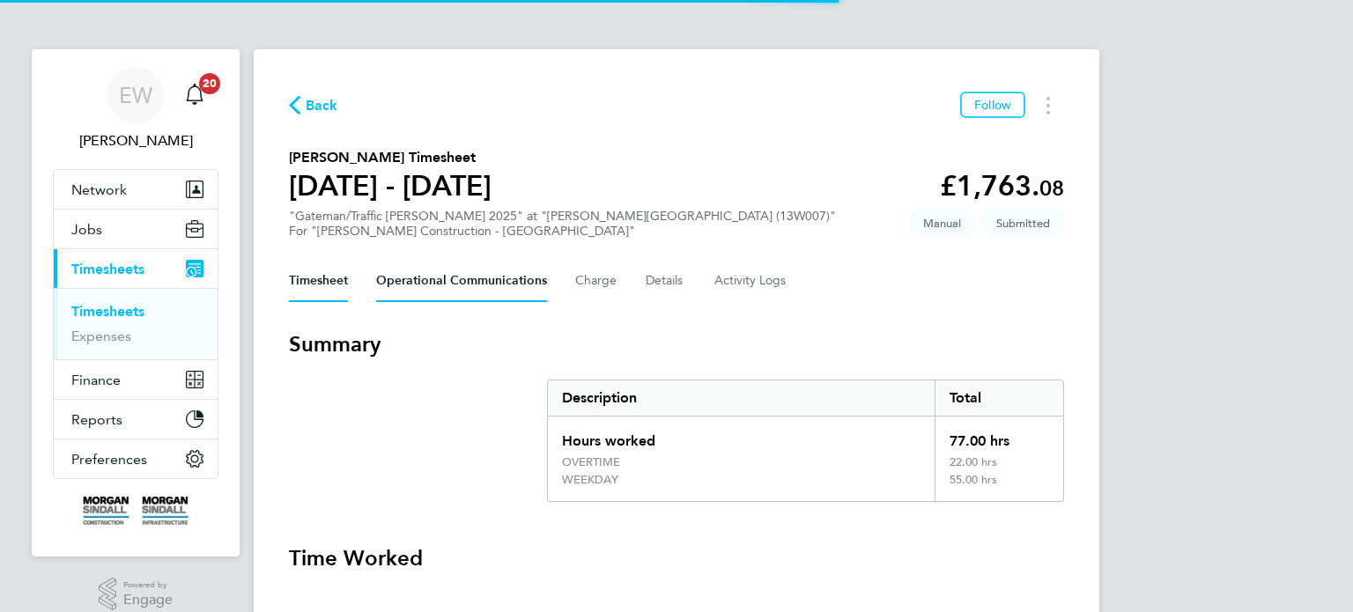
click at [411, 281] on Communications-tab "Operational Communications" at bounding box center [461, 281] width 171 height 42
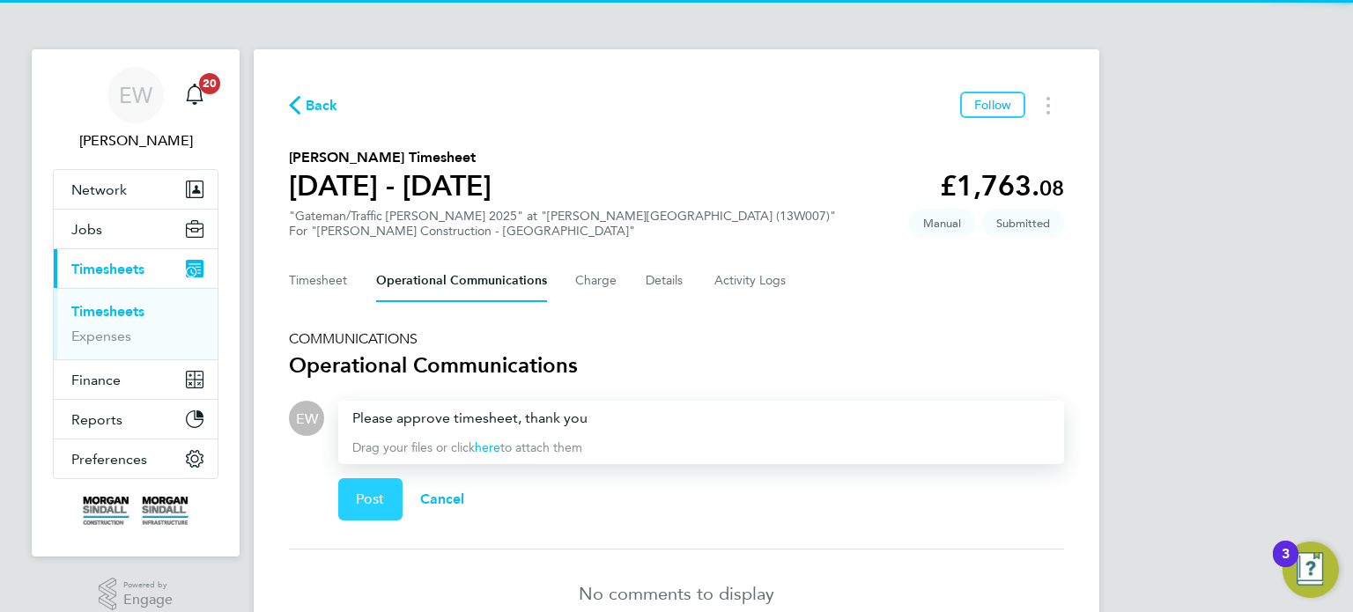
click at [373, 493] on span "Post" at bounding box center [370, 500] width 29 height 18
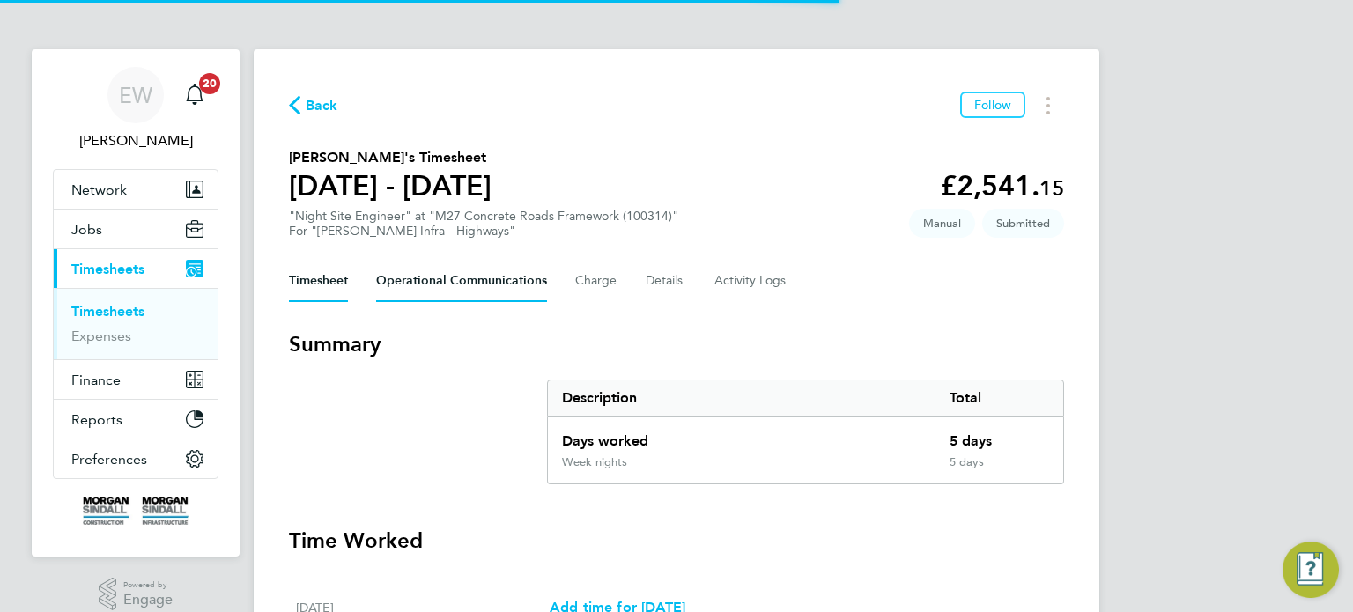
click at [441, 281] on Communications-tab "Operational Communications" at bounding box center [461, 281] width 171 height 42
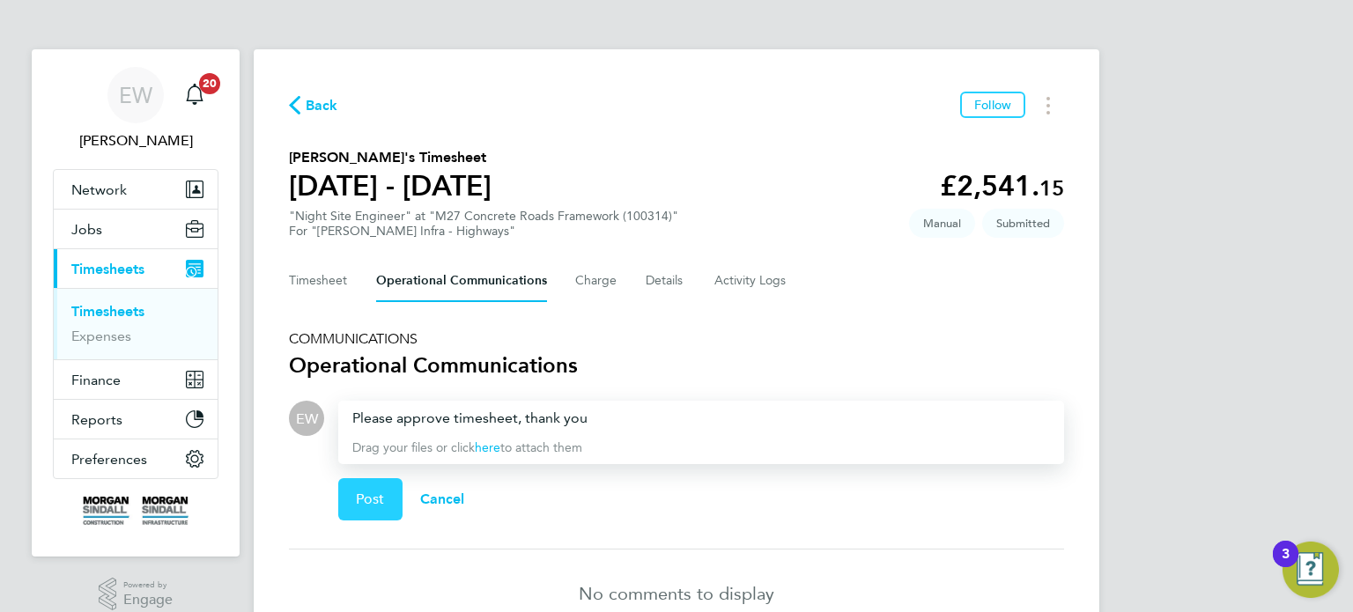
click at [359, 506] on button "Post" at bounding box center [370, 499] width 64 height 42
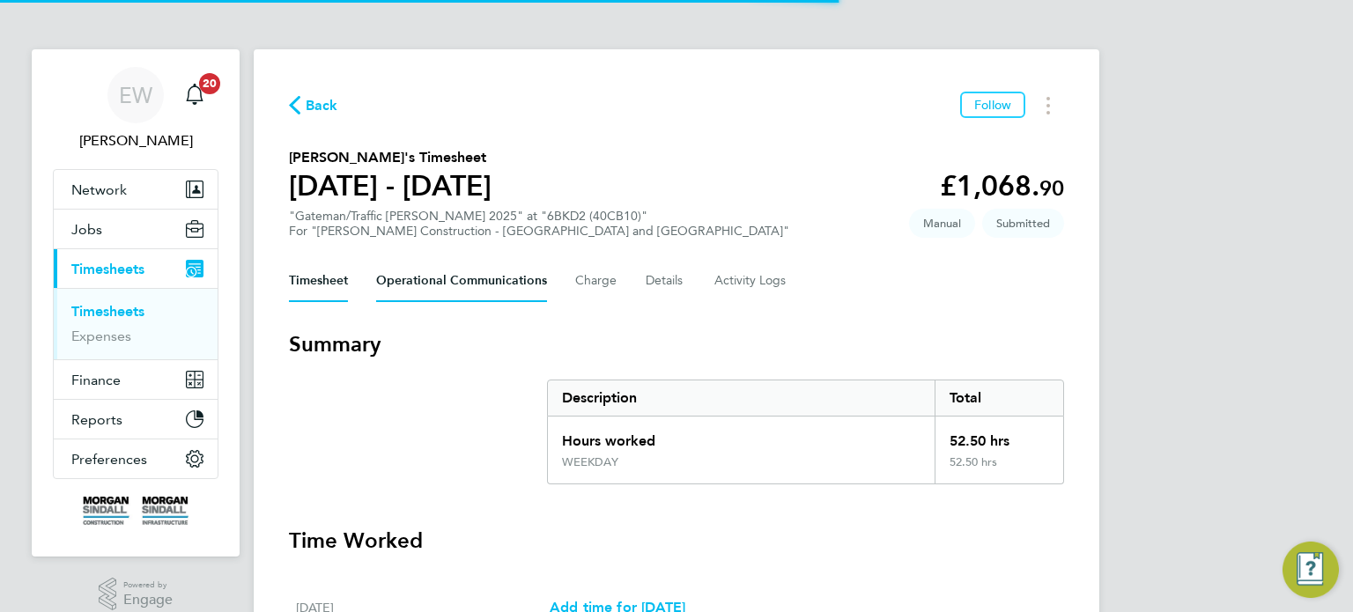
click at [448, 284] on Communications-tab "Operational Communications" at bounding box center [461, 281] width 171 height 42
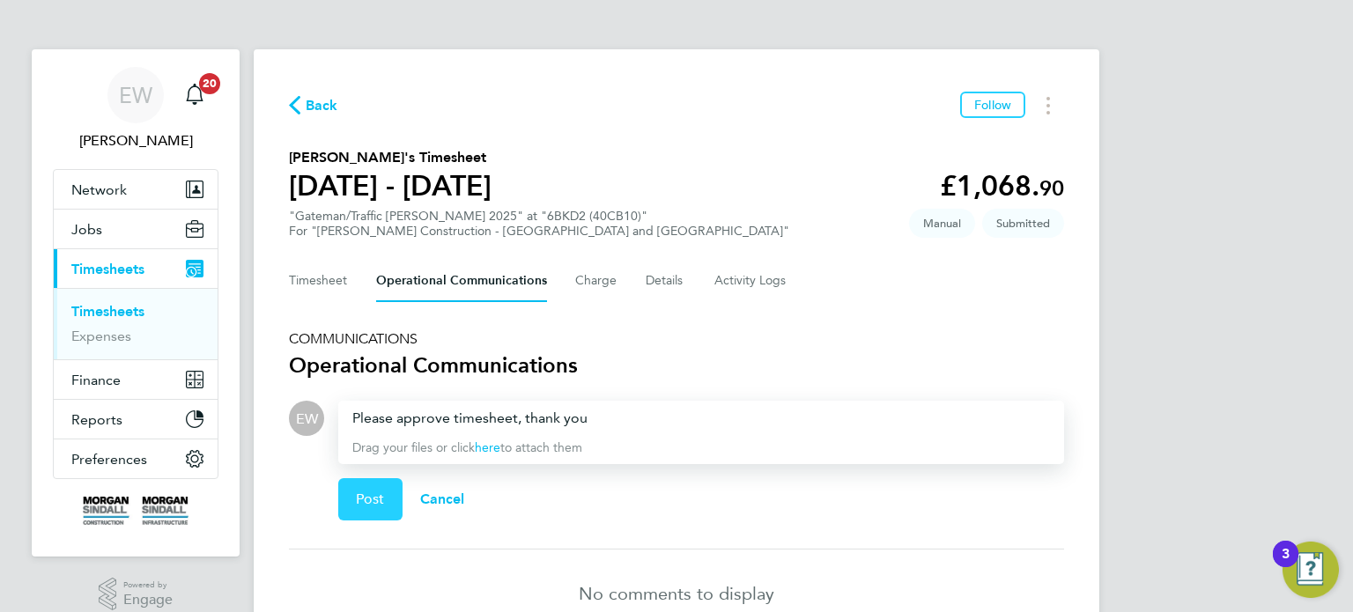
click at [378, 491] on span "Post" at bounding box center [370, 500] width 29 height 18
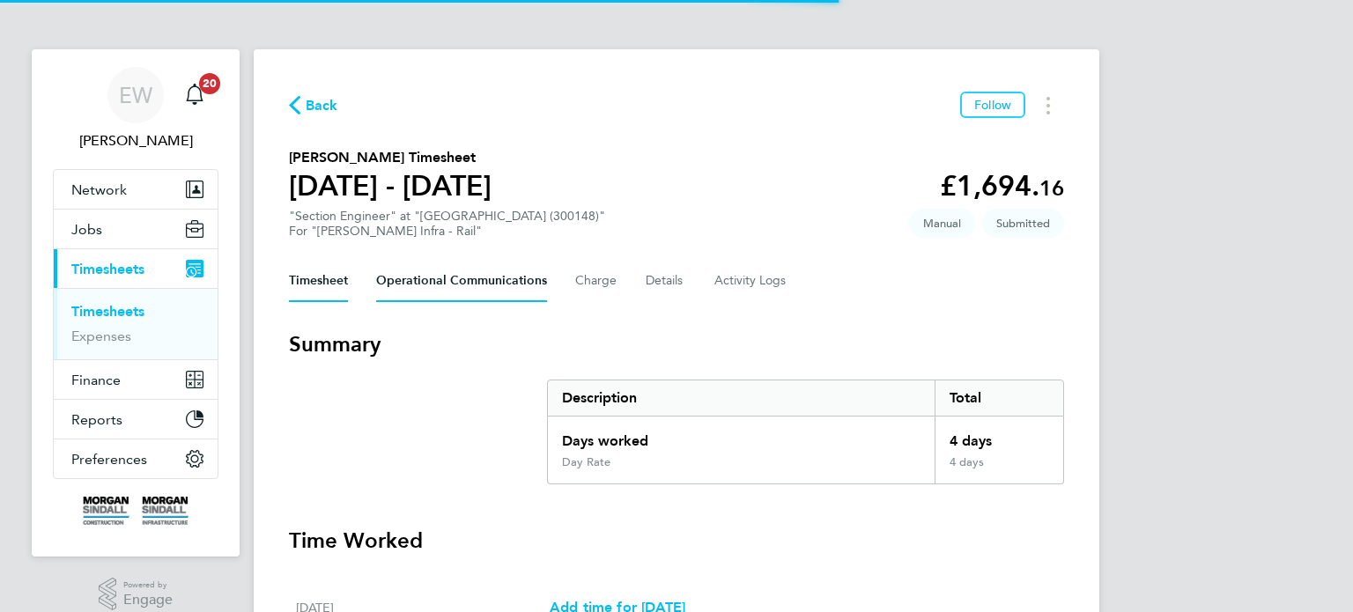
click at [445, 285] on Communications-tab "Operational Communications" at bounding box center [461, 281] width 171 height 42
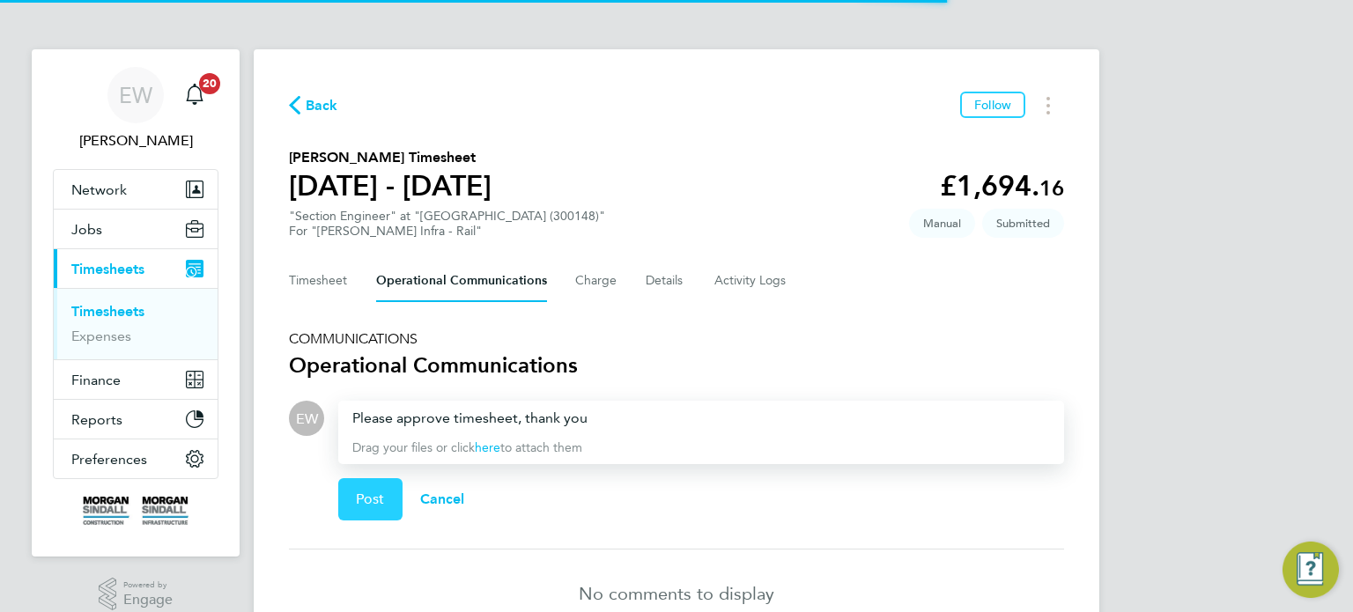
click at [367, 509] on button "Post" at bounding box center [370, 499] width 64 height 42
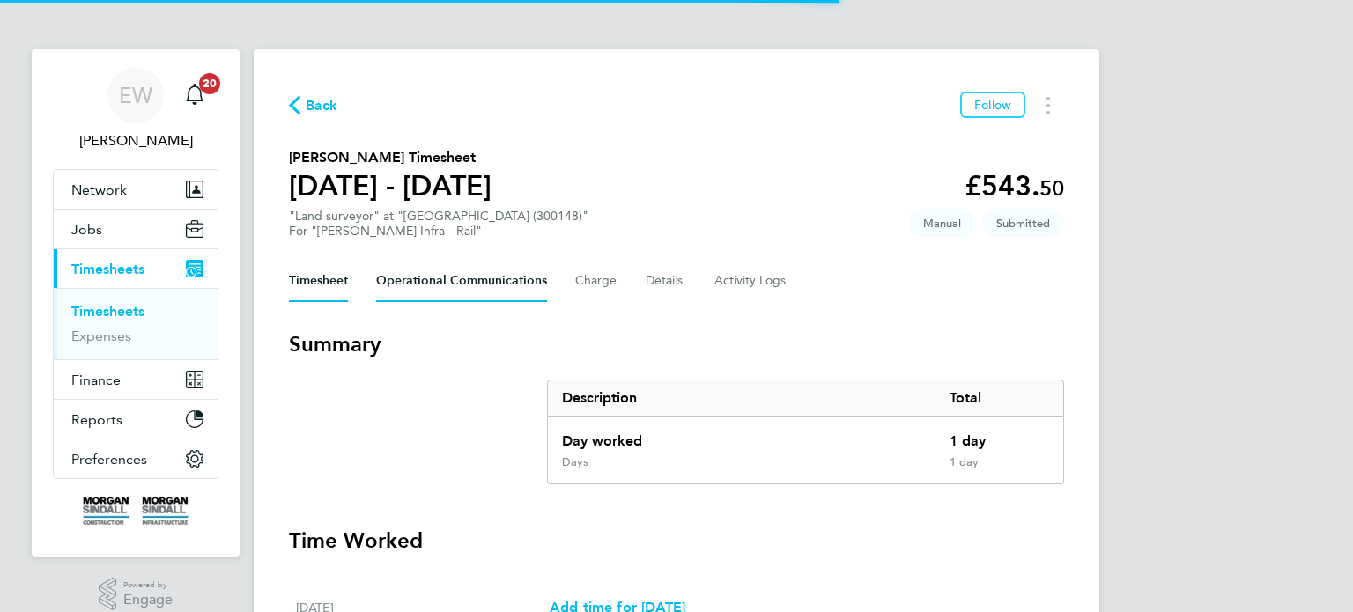
click at [429, 265] on Communications-tab "Operational Communications" at bounding box center [461, 281] width 171 height 42
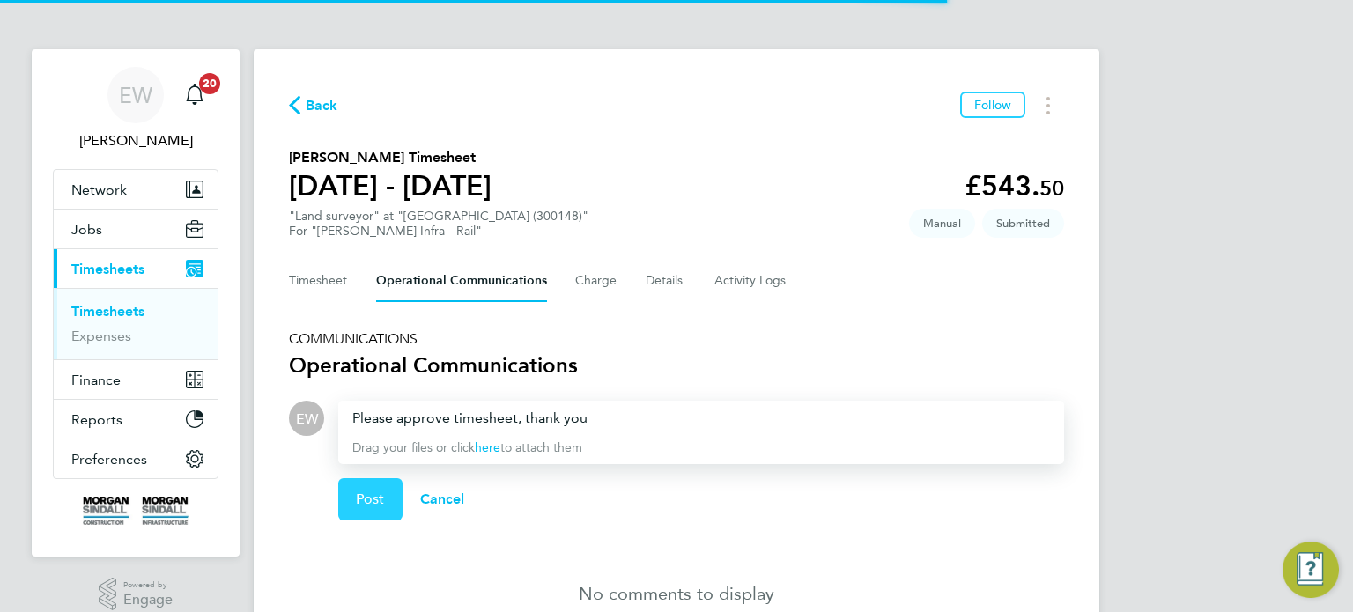
click at [363, 491] on span "Post" at bounding box center [370, 500] width 29 height 18
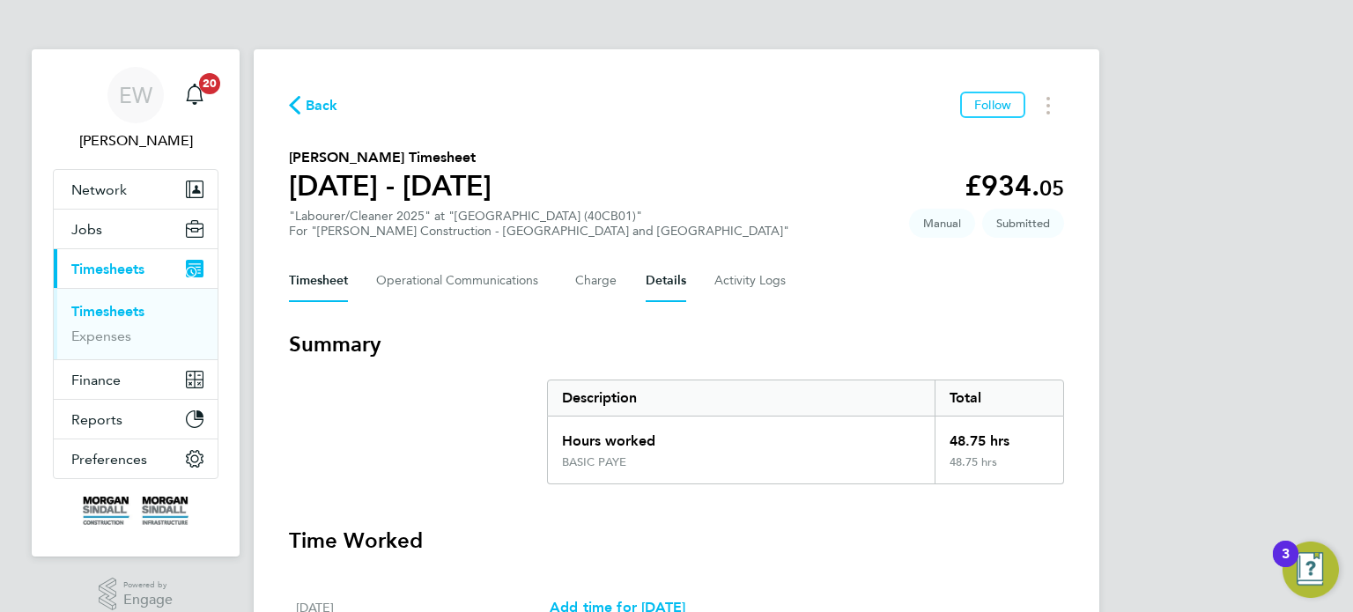
click at [653, 284] on button "Details" at bounding box center [666, 281] width 41 height 42
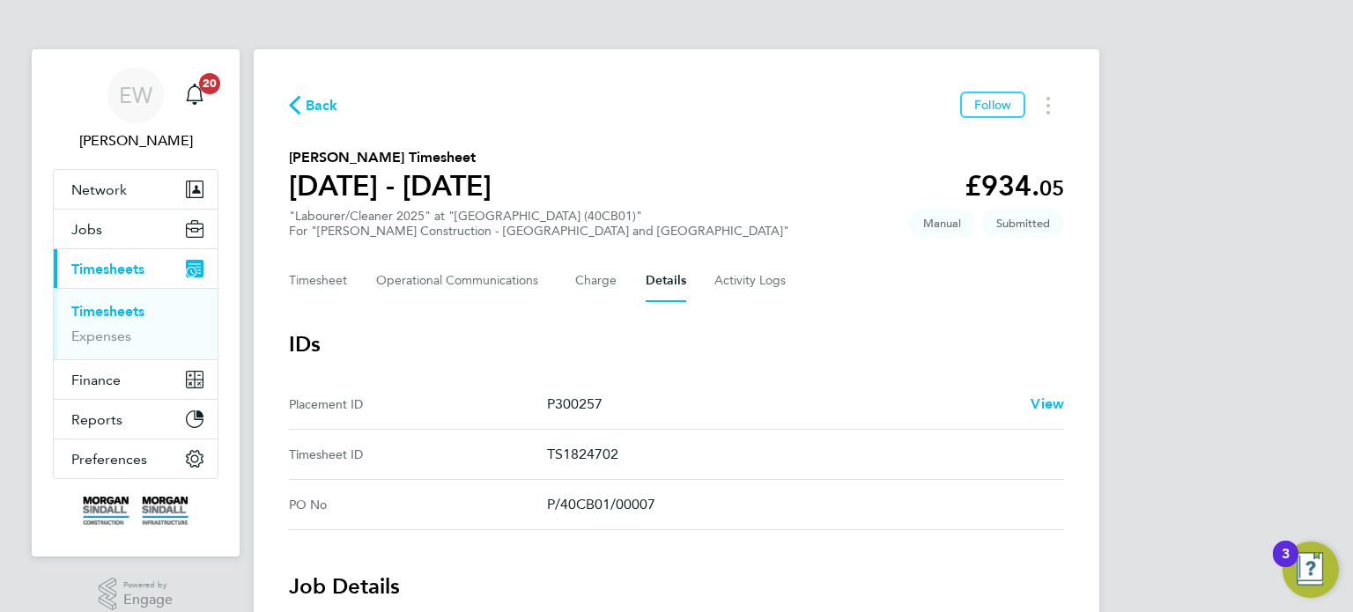
scroll to position [958, 0]
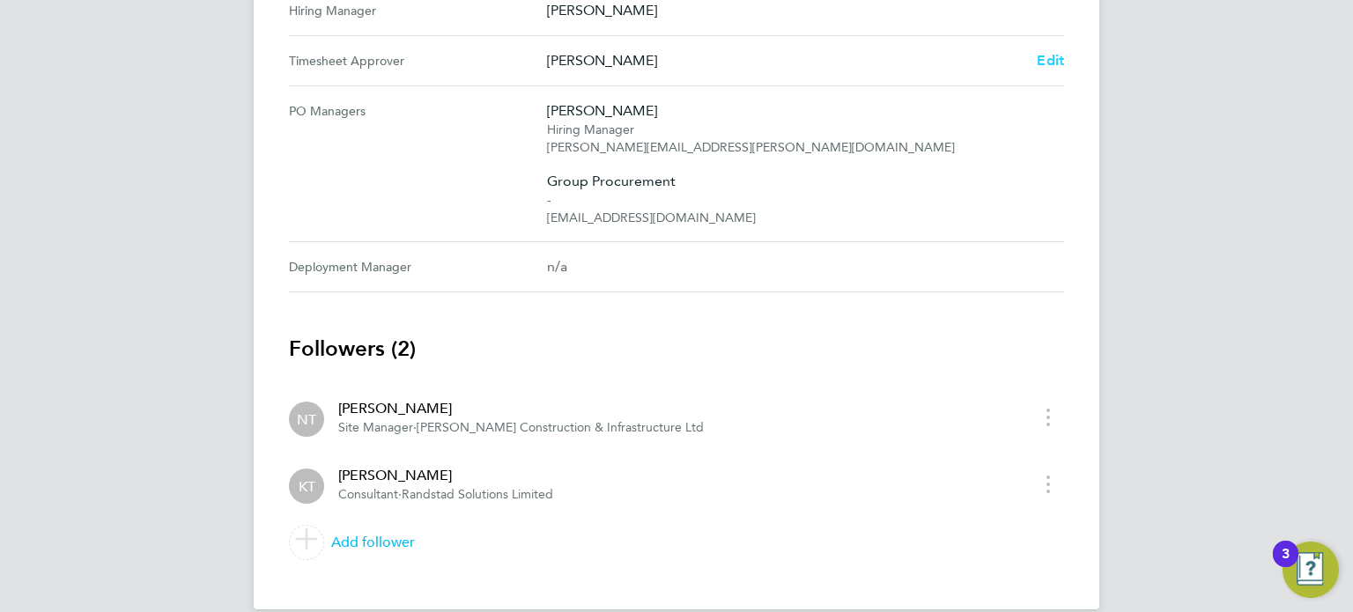
click at [1045, 52] on span "Edit" at bounding box center [1050, 60] width 27 height 17
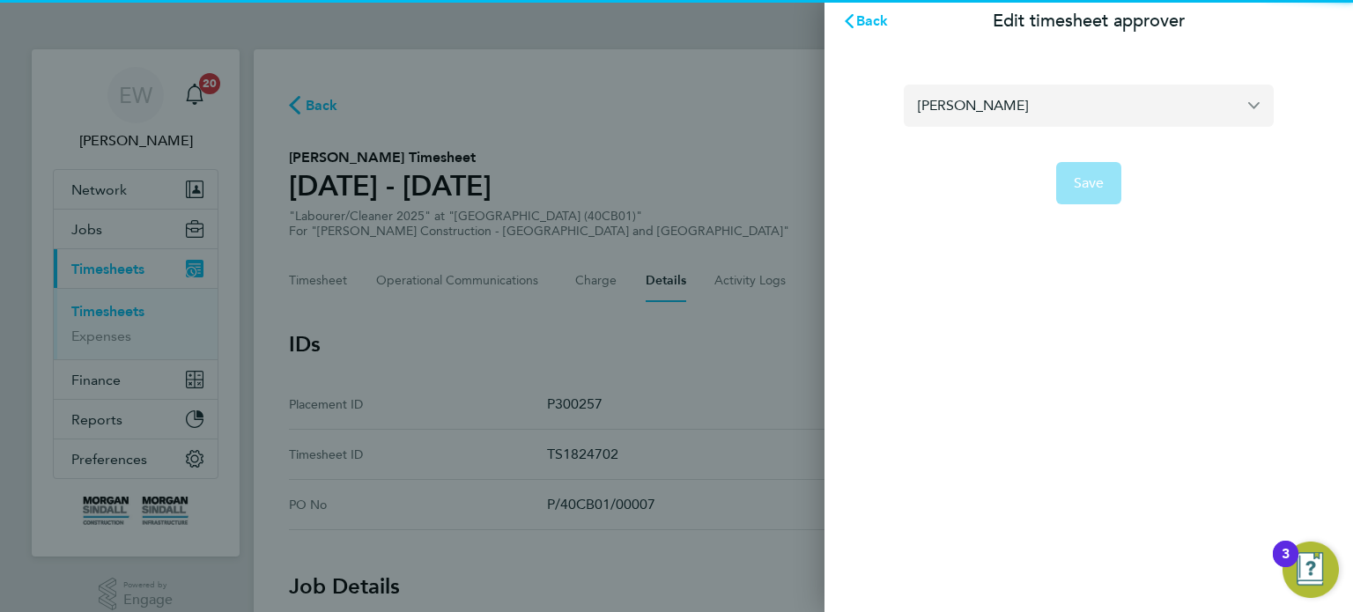
click at [981, 92] on input "[PERSON_NAME]" at bounding box center [1089, 105] width 370 height 41
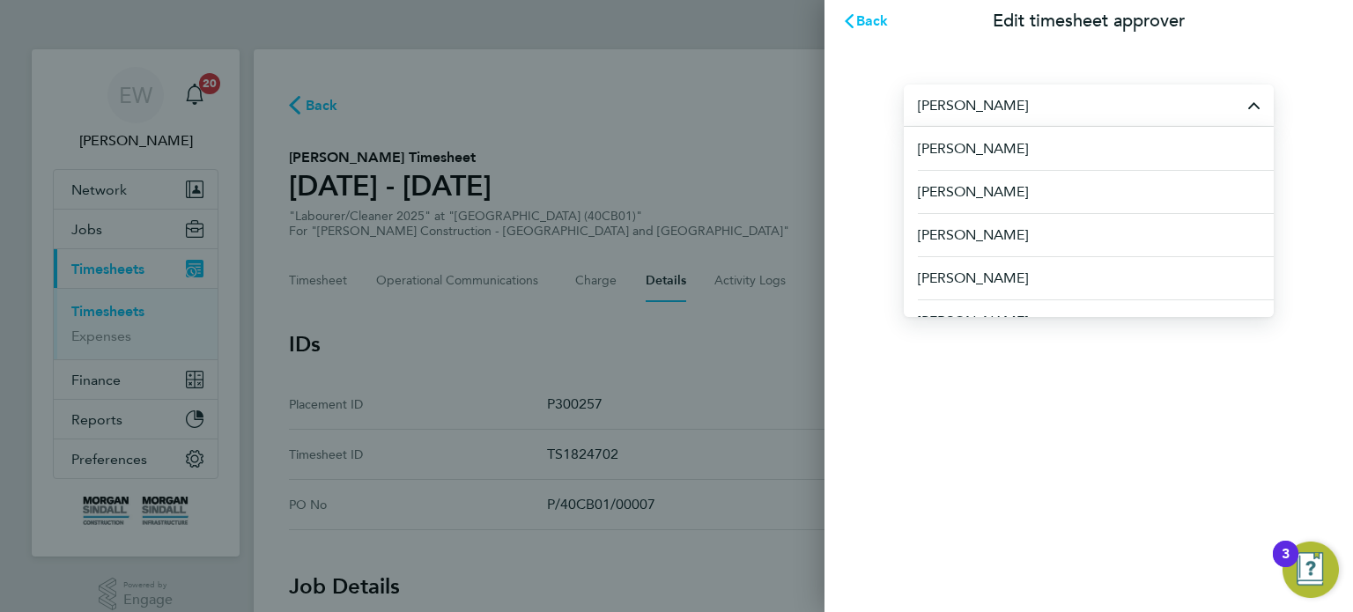
type input "t"
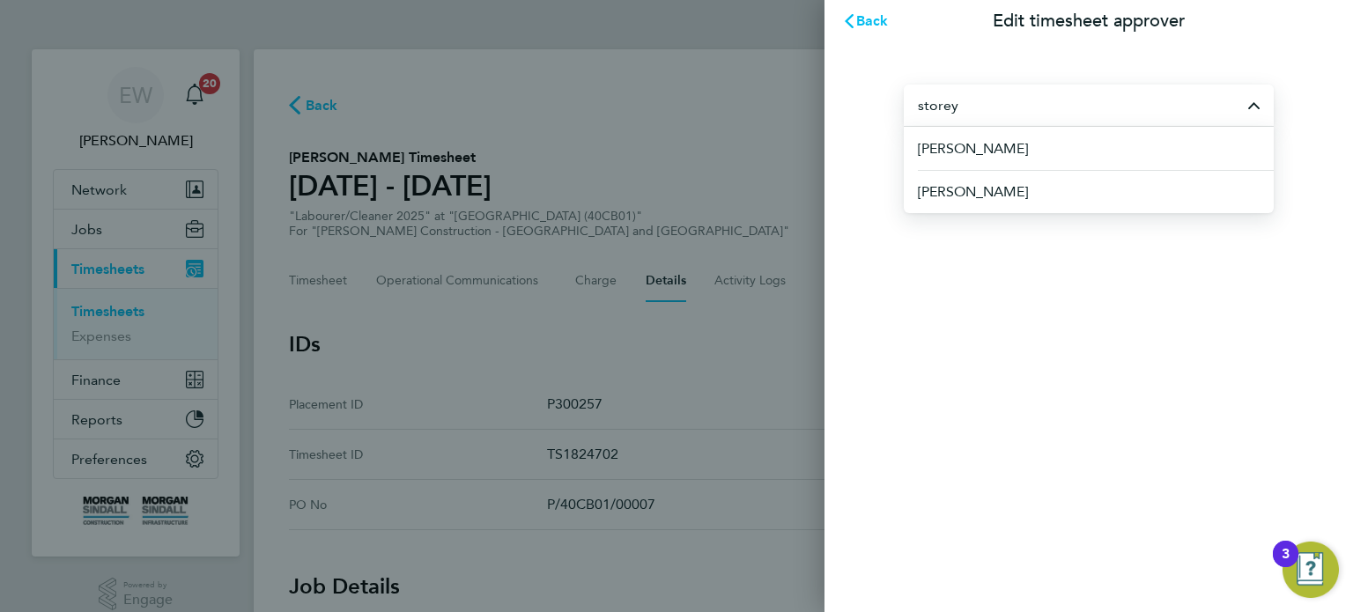
click at [1005, 142] on li "[PERSON_NAME]" at bounding box center [1096, 148] width 356 height 43
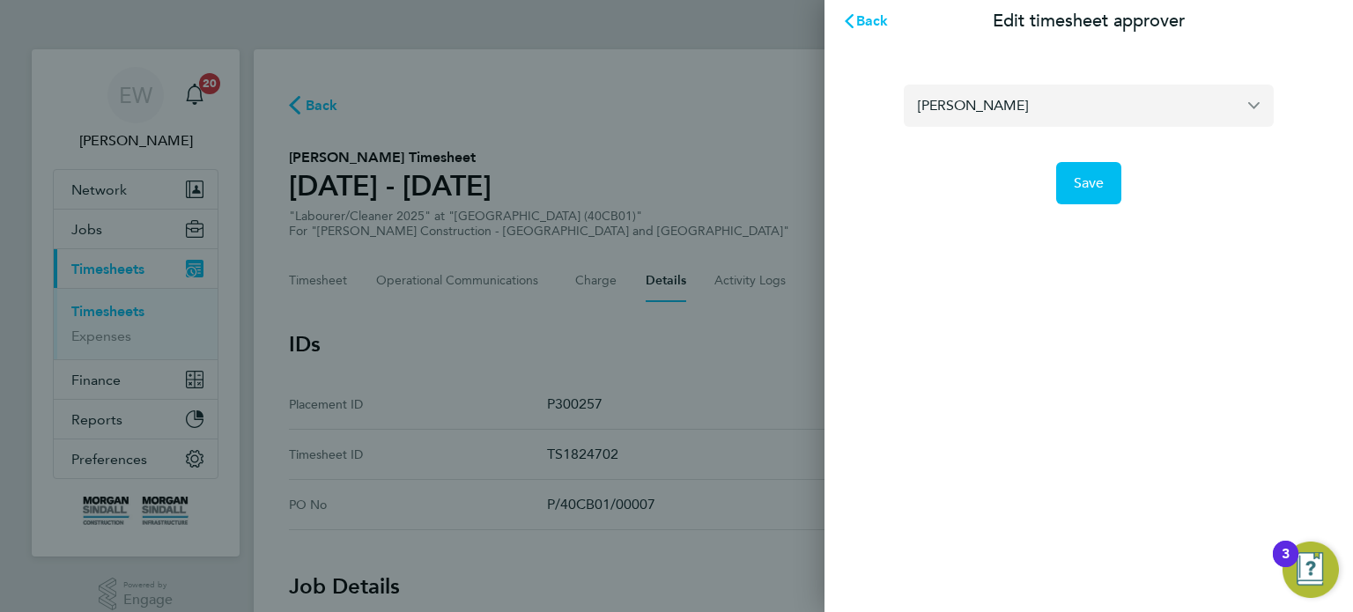
click at [1063, 103] on input "[PERSON_NAME]" at bounding box center [1089, 105] width 370 height 41
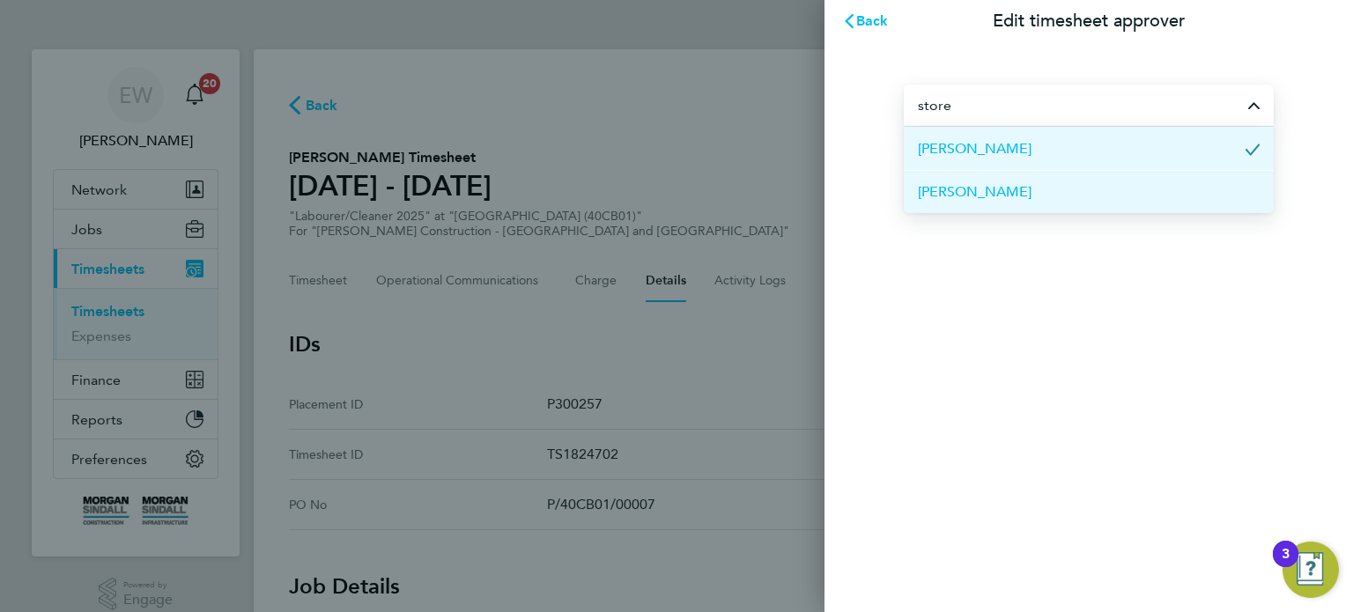
click at [1054, 188] on li "[PERSON_NAME]" at bounding box center [1089, 191] width 370 height 43
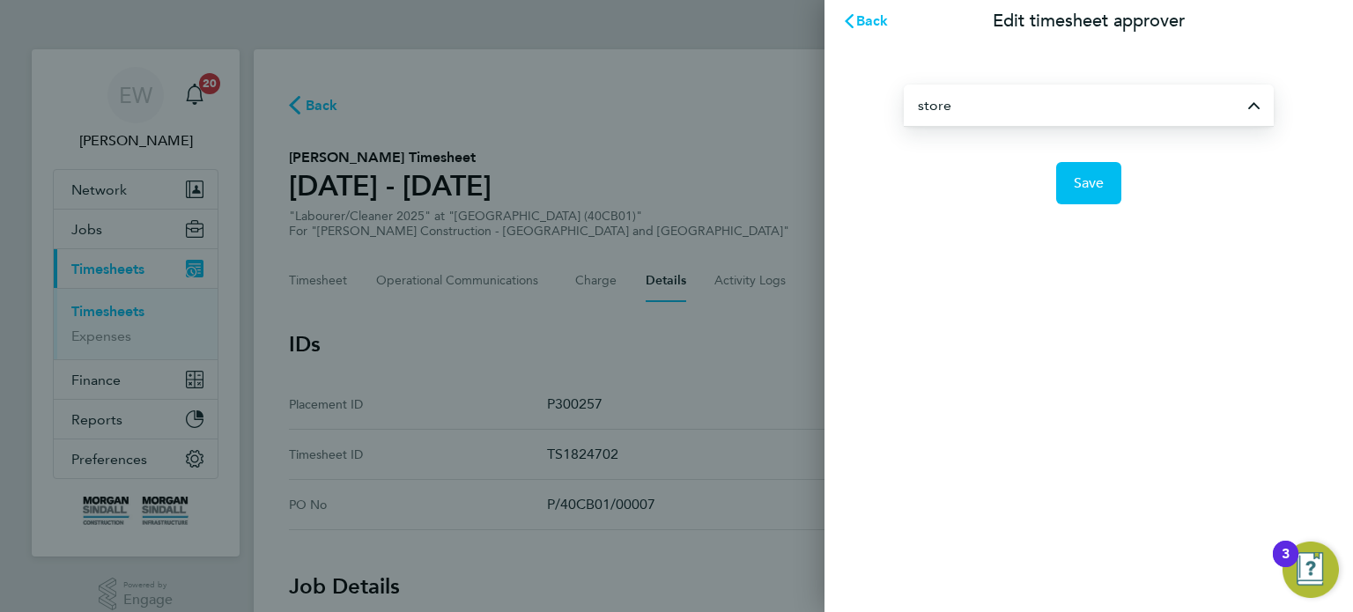
type input "[PERSON_NAME]"
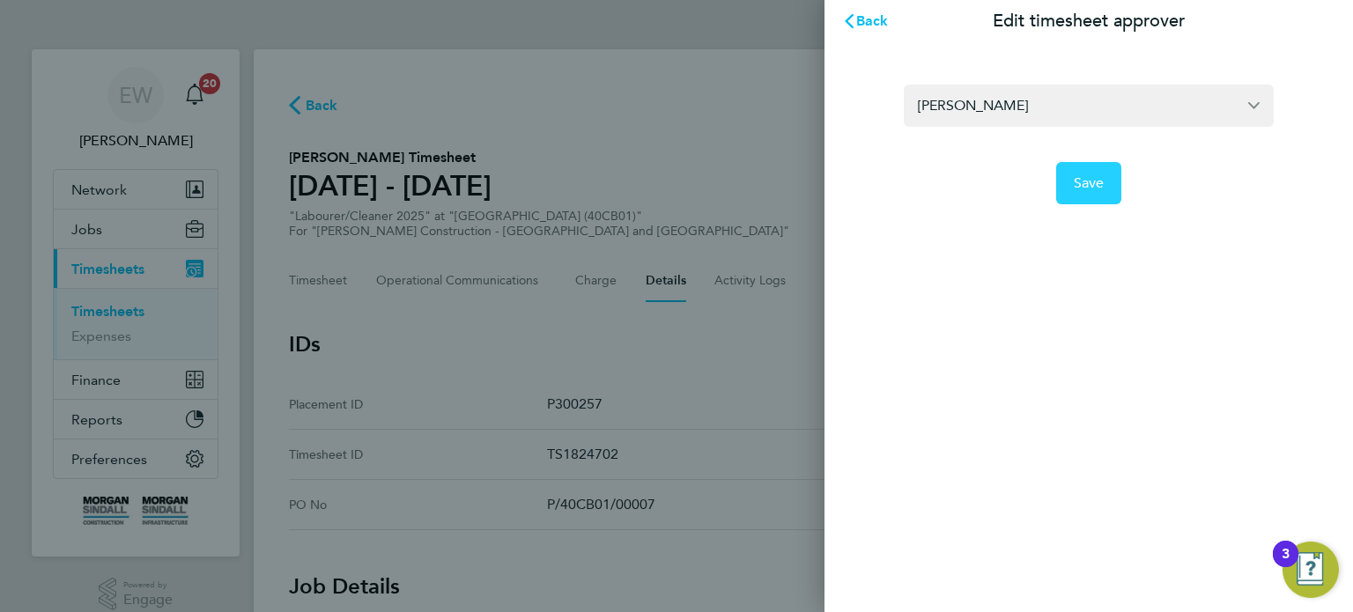
click at [1078, 185] on span "Save" at bounding box center [1089, 183] width 31 height 18
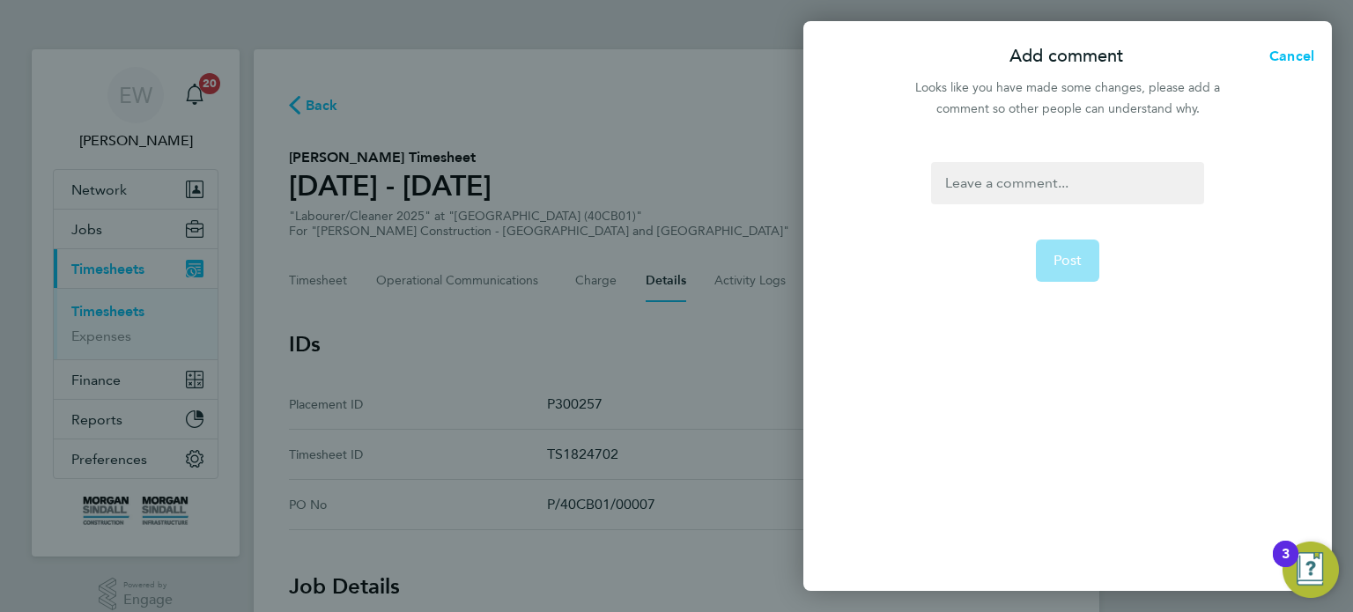
click at [1078, 185] on div at bounding box center [1067, 183] width 272 height 42
click at [1067, 278] on button "Post" at bounding box center [1068, 261] width 64 height 42
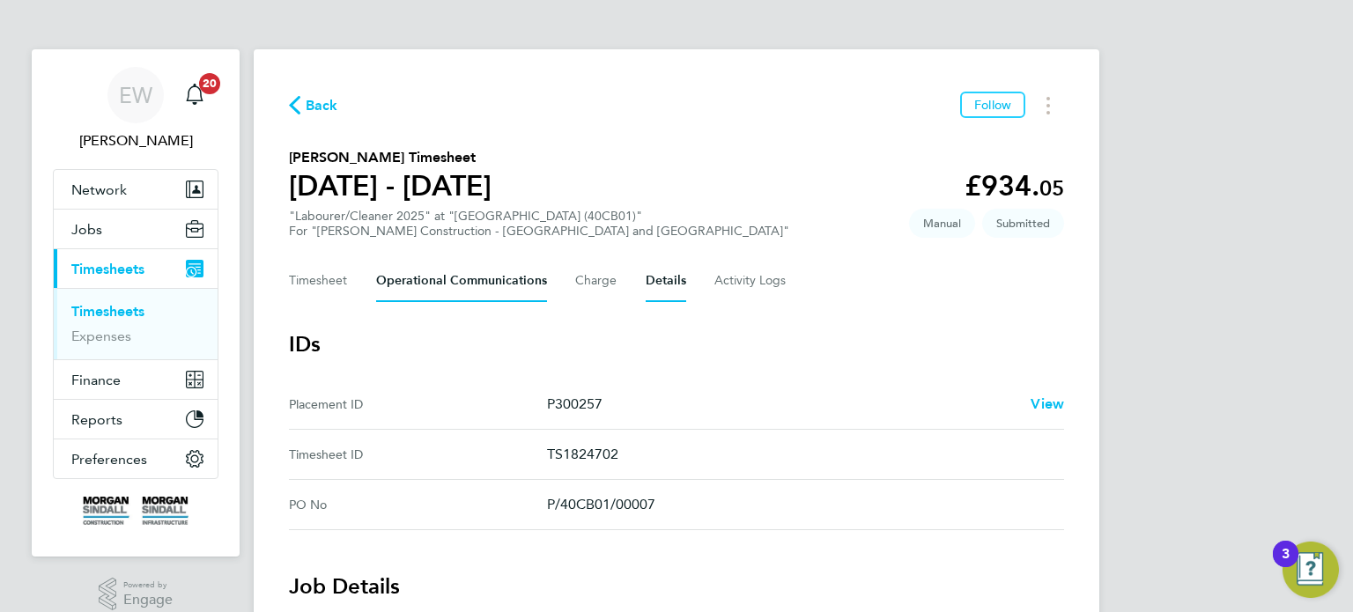
click at [477, 283] on Communications-tab "Operational Communications" at bounding box center [461, 281] width 171 height 42
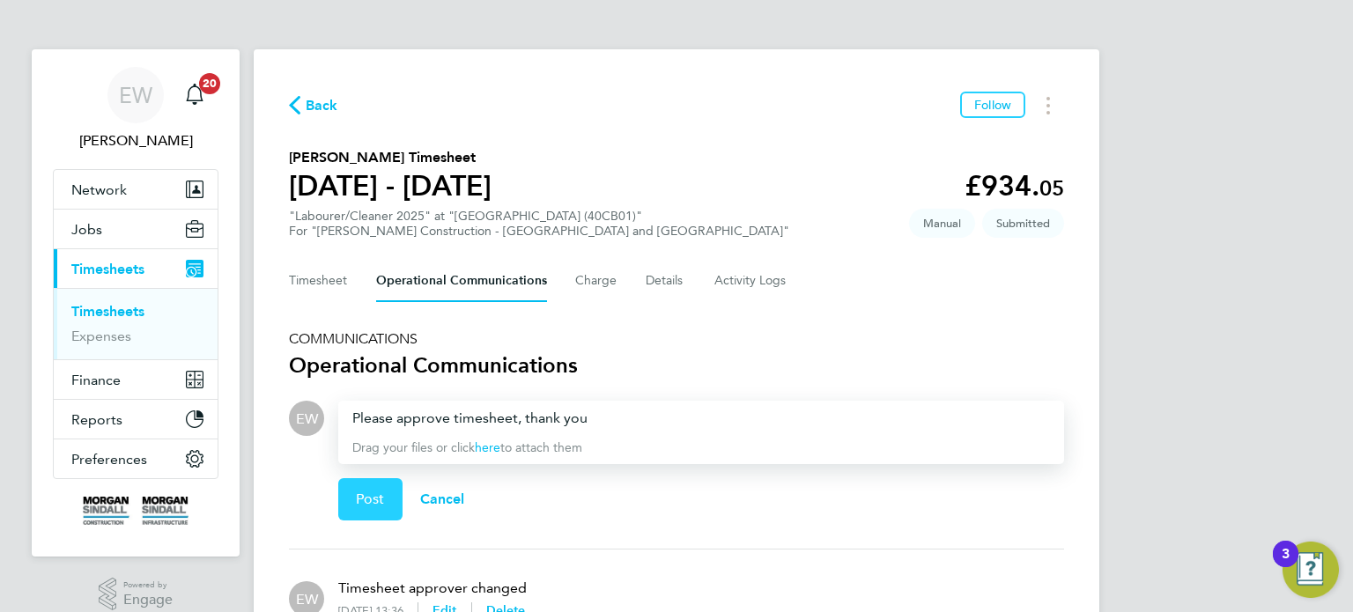
click at [366, 491] on span "Post" at bounding box center [370, 500] width 29 height 18
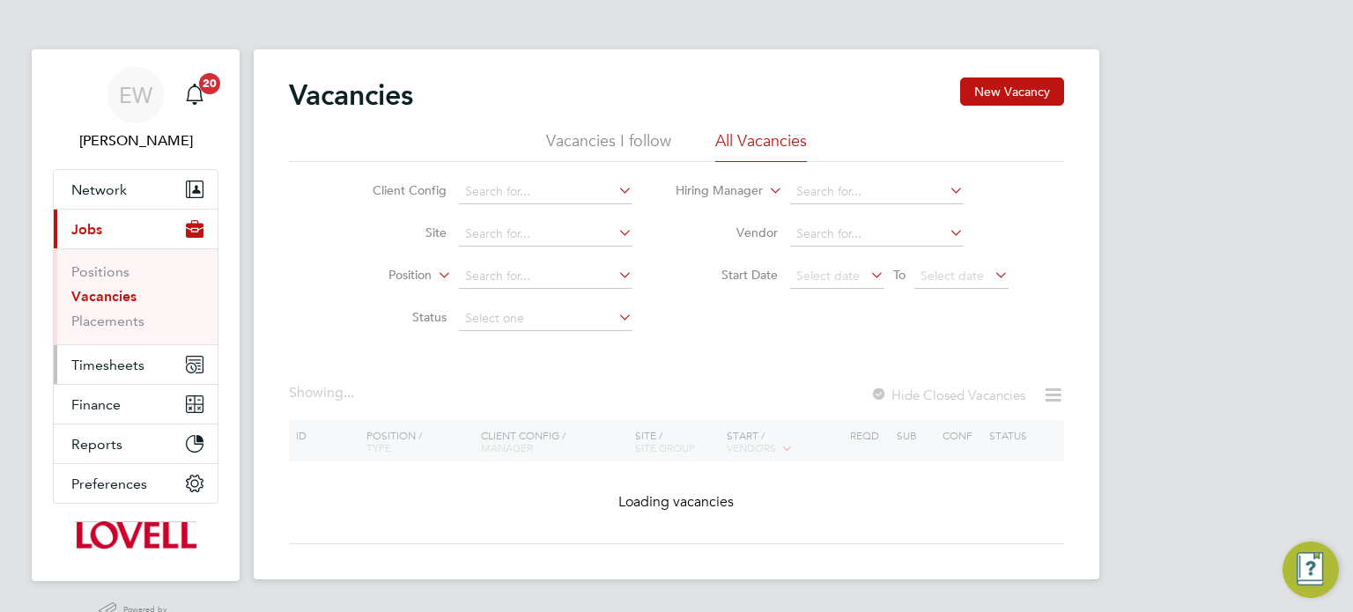
click at [100, 366] on span "Timesheets" at bounding box center [107, 365] width 73 height 17
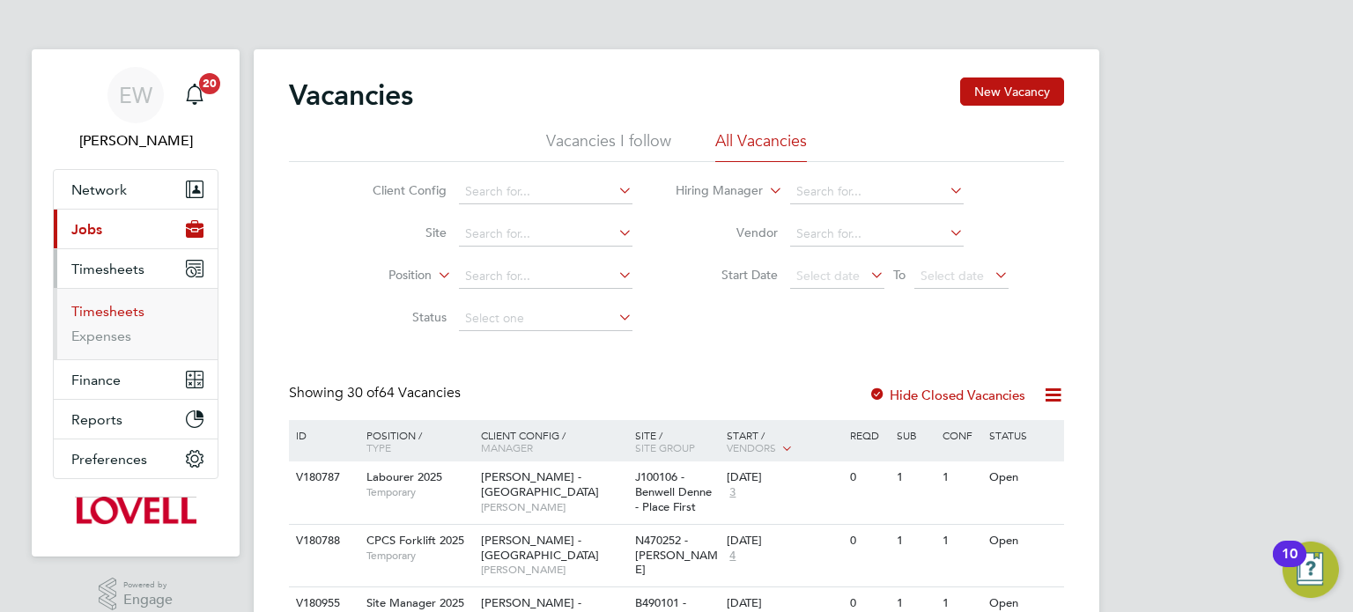
click at [120, 303] on link "Timesheets" at bounding box center [107, 311] width 73 height 17
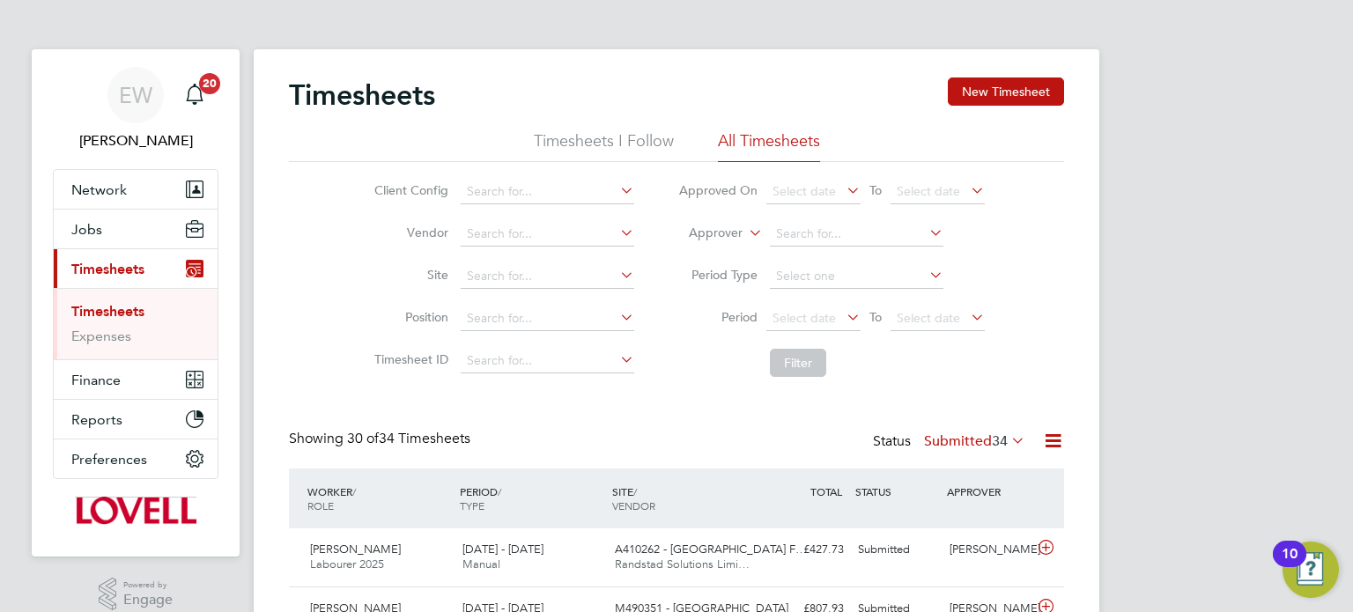
click at [730, 231] on label "Approver" at bounding box center [702, 234] width 79 height 18
click at [684, 257] on li "Worker" at bounding box center [699, 253] width 86 height 23
click at [817, 225] on input at bounding box center [857, 234] width 174 height 25
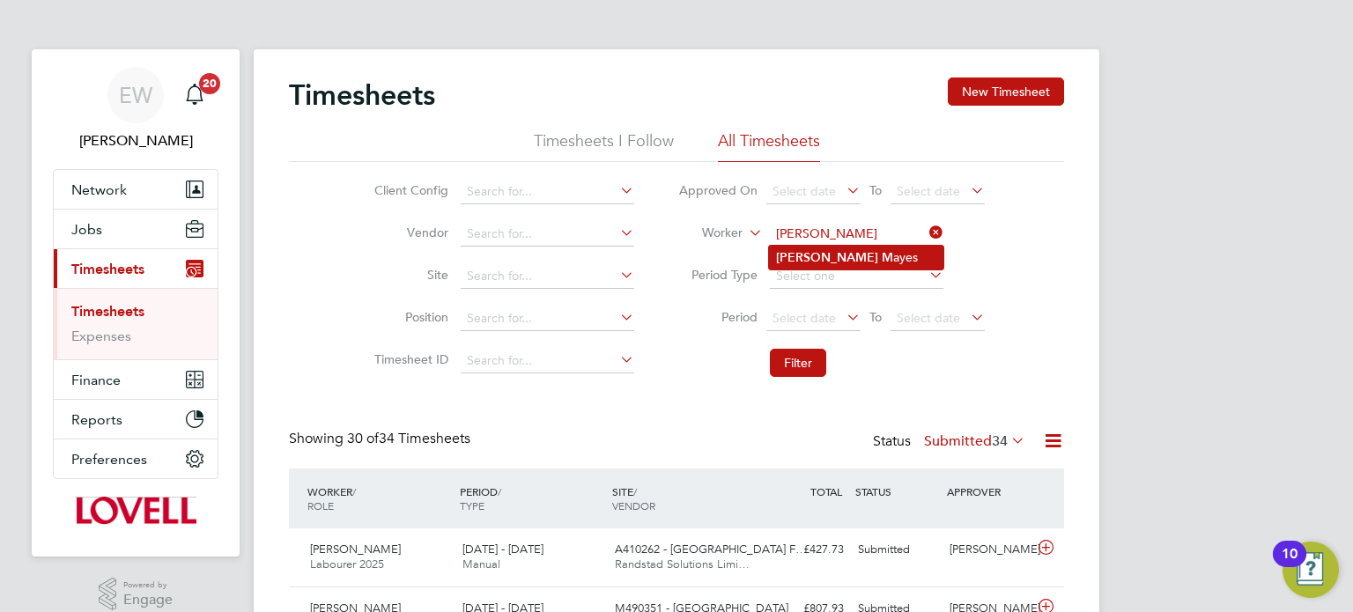
click at [824, 259] on li "[PERSON_NAME]" at bounding box center [856, 258] width 174 height 24
type input "[PERSON_NAME]"
click at [819, 308] on span "Select date" at bounding box center [813, 319] width 94 height 24
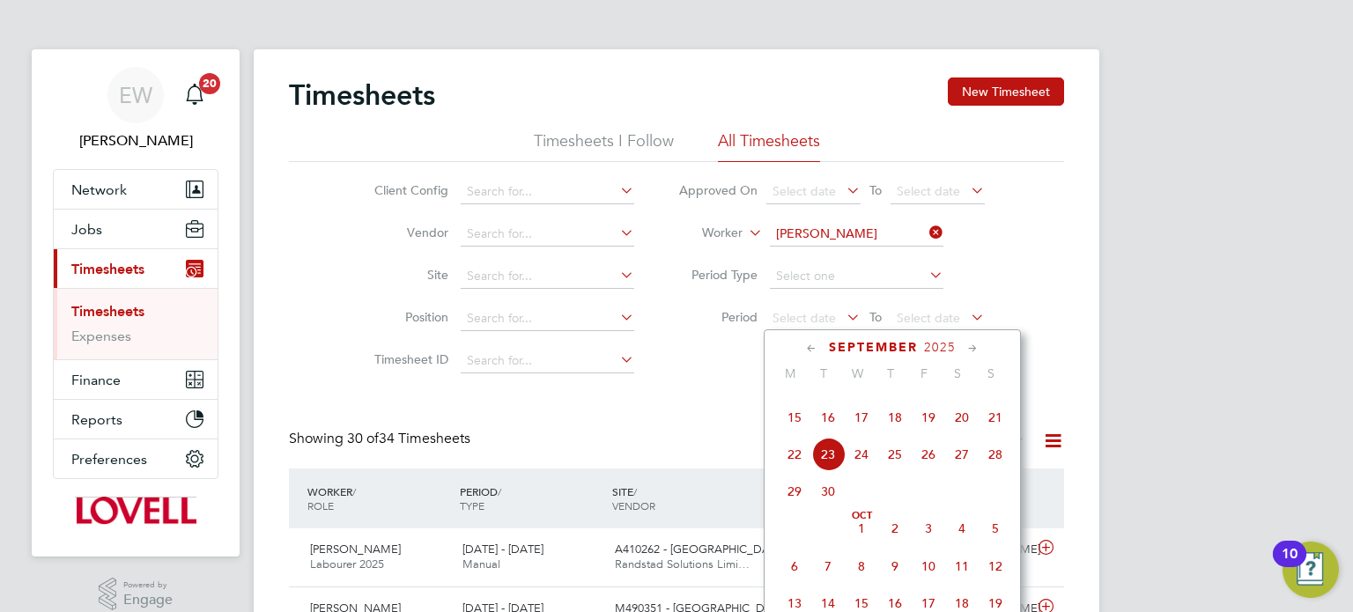
click at [957, 397] on span "13" at bounding box center [961, 380] width 33 height 33
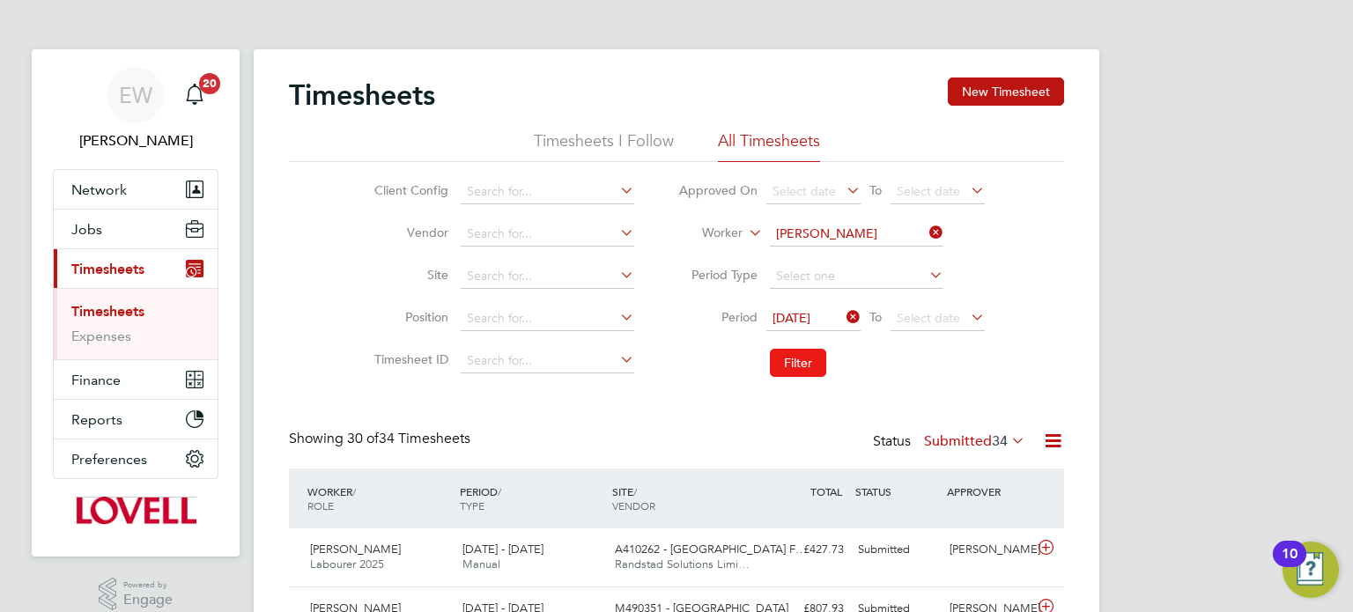
click at [803, 363] on button "Filter" at bounding box center [798, 363] width 56 height 28
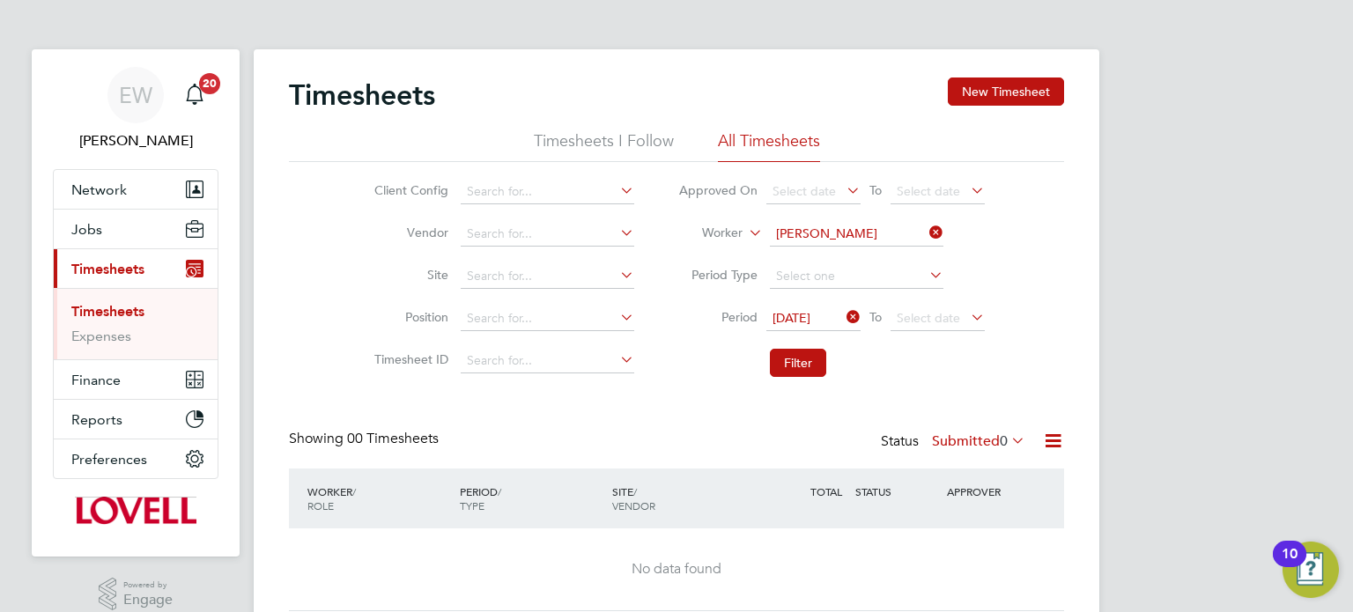
click at [957, 435] on label "Submitted 0" at bounding box center [978, 441] width 93 height 18
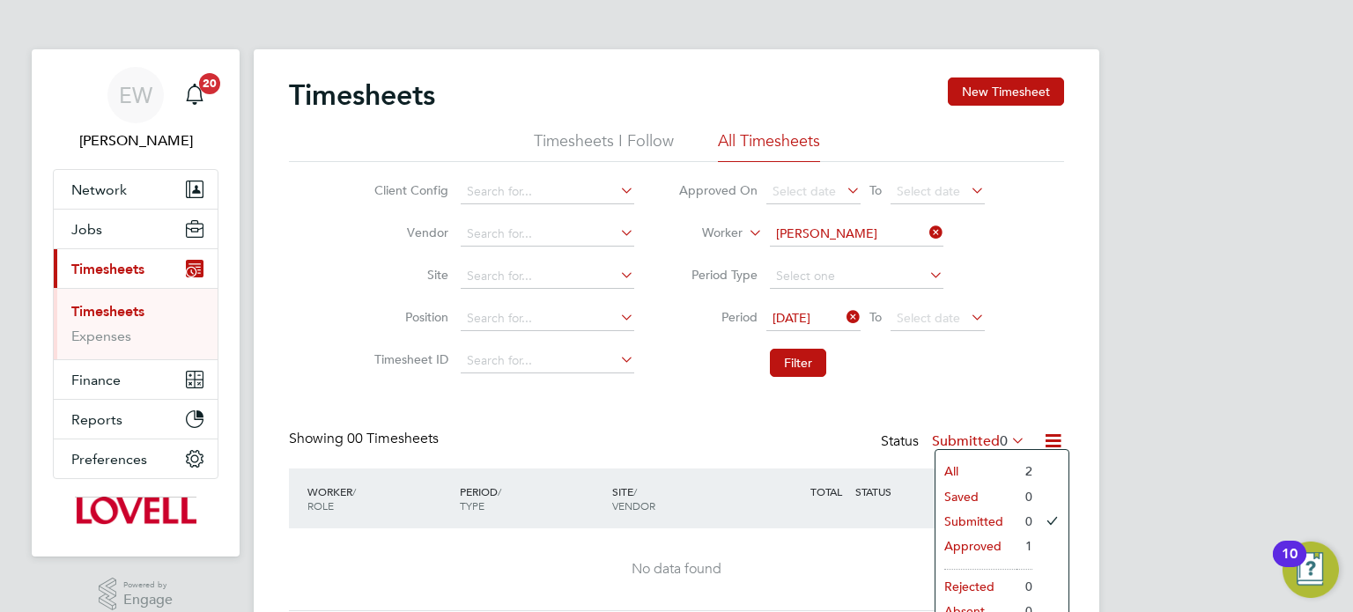
click at [978, 547] on li "Approved" at bounding box center [975, 546] width 81 height 25
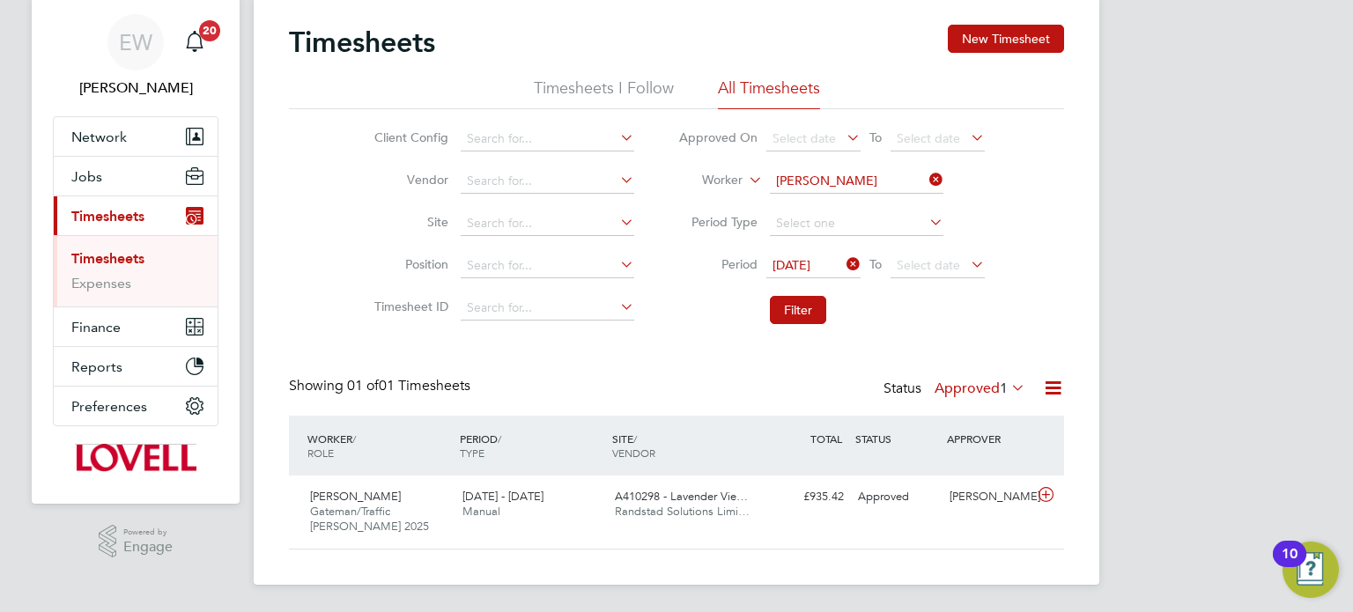
click at [982, 384] on label "Approved 1" at bounding box center [980, 389] width 91 height 18
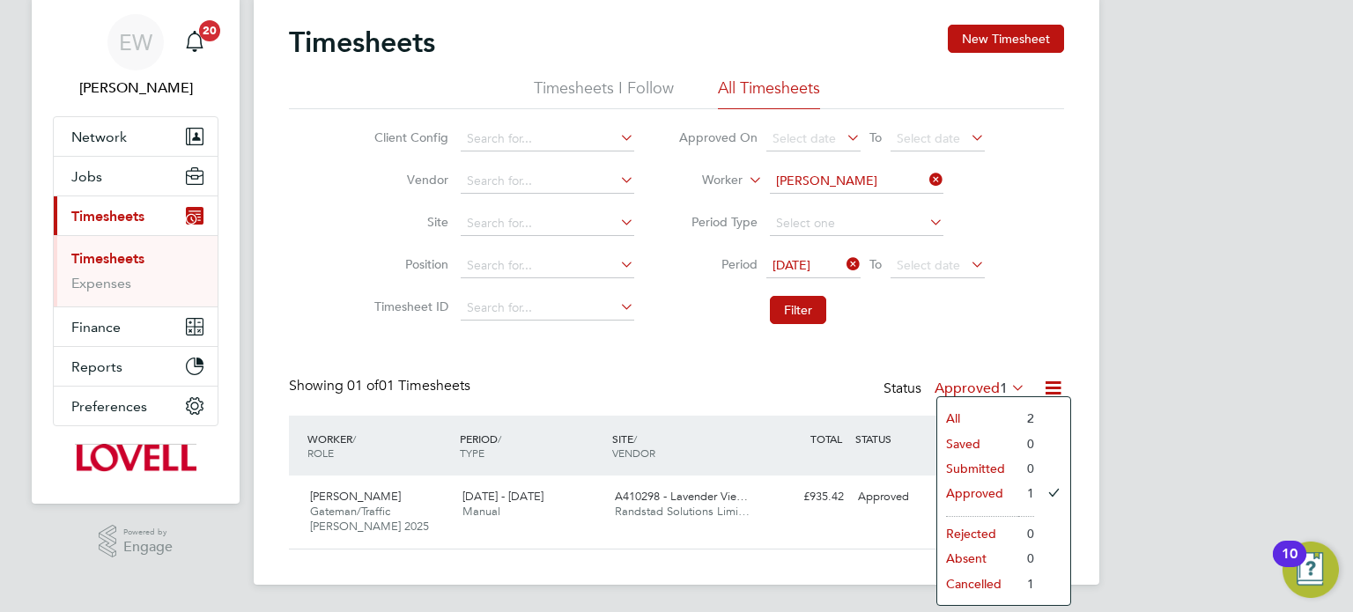
click at [981, 590] on li "Cancelled" at bounding box center [977, 584] width 81 height 25
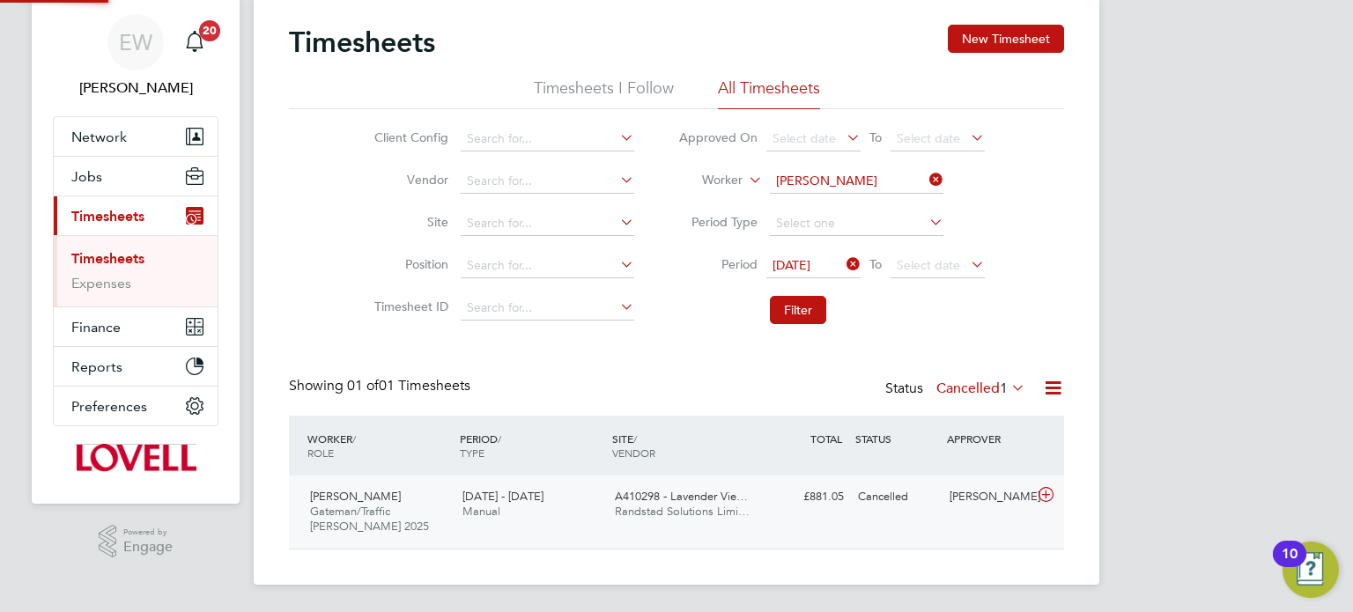
click at [888, 516] on div "[PERSON_NAME] [PERSON_NAME]/Traffic [PERSON_NAME] 2025 [DATE] - [DATE] [DATE] -…" at bounding box center [676, 512] width 775 height 73
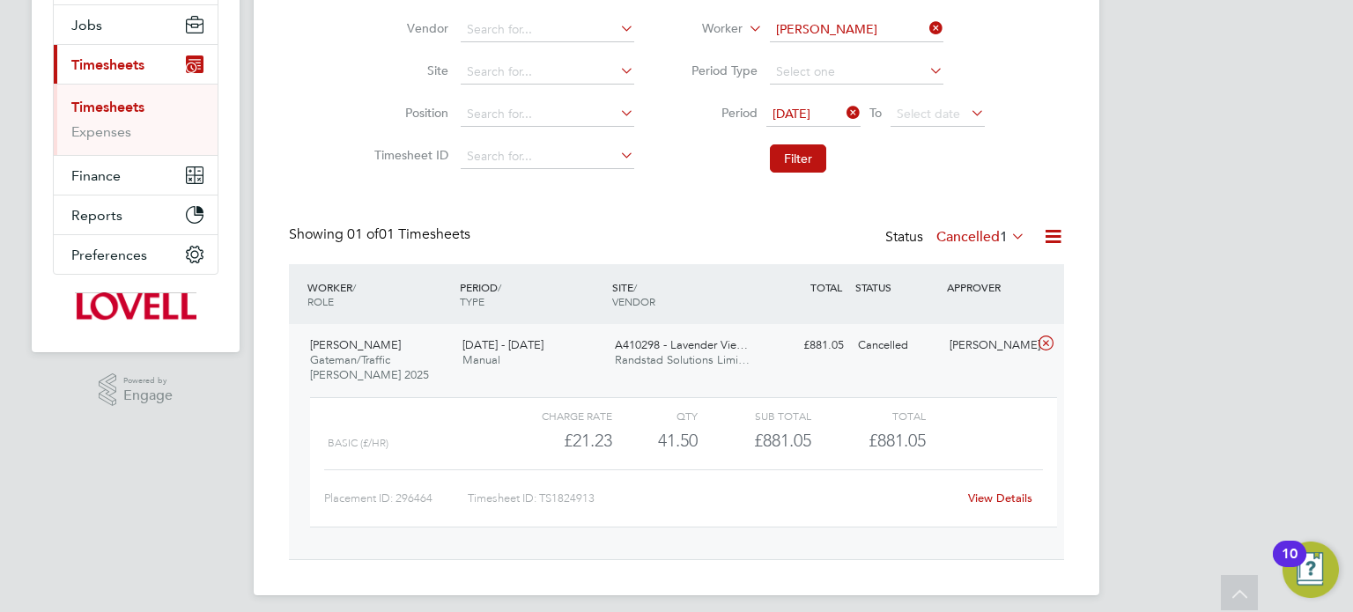
click at [1015, 495] on link "View Details" at bounding box center [1000, 498] width 64 height 15
click at [954, 235] on label "Cancelled 1" at bounding box center [980, 237] width 89 height 18
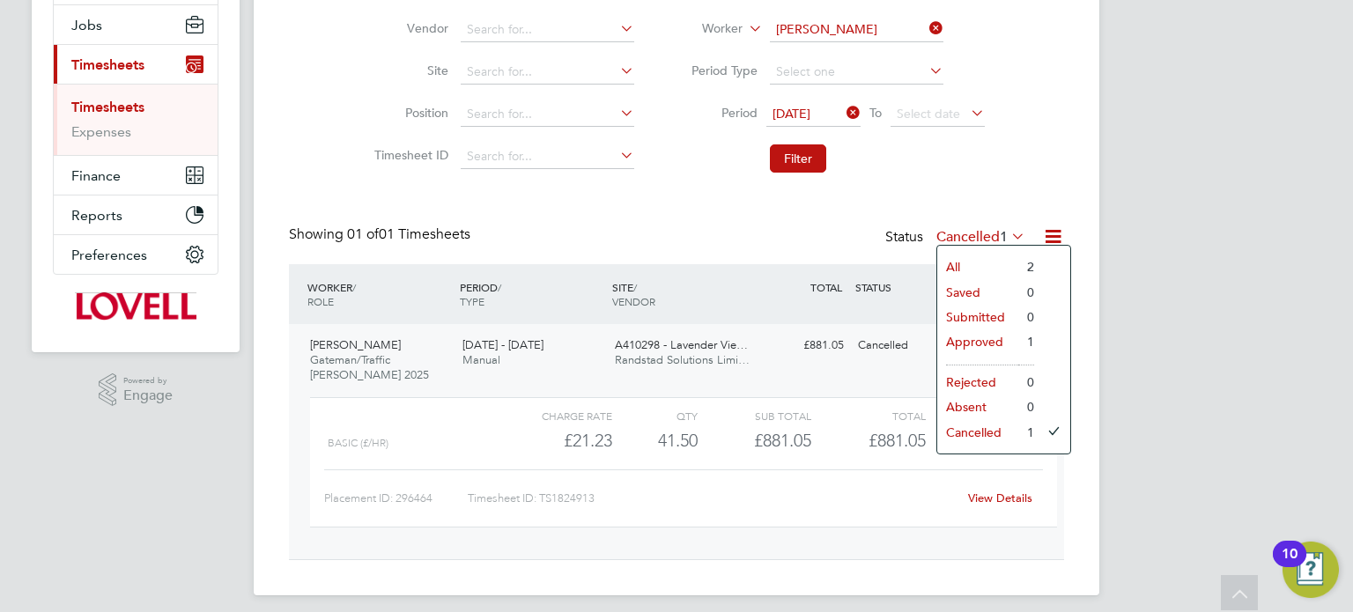
click at [979, 344] on li "Approved" at bounding box center [977, 341] width 81 height 25
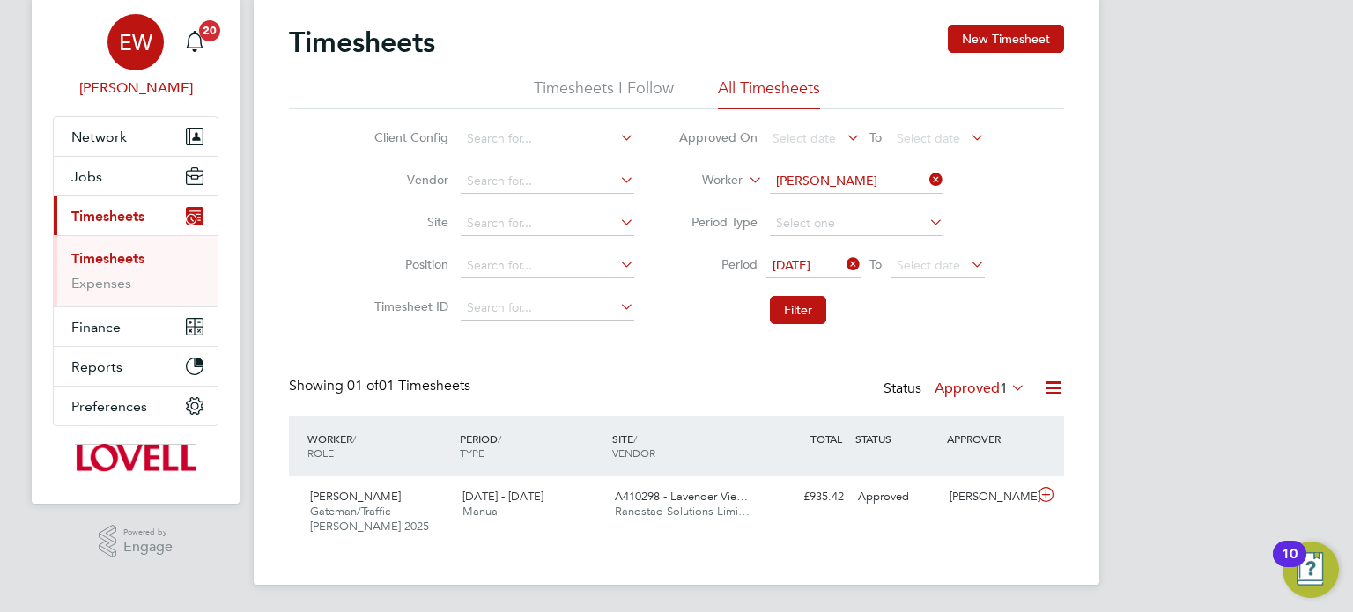
click at [134, 31] on span "EW" at bounding box center [135, 42] width 33 height 23
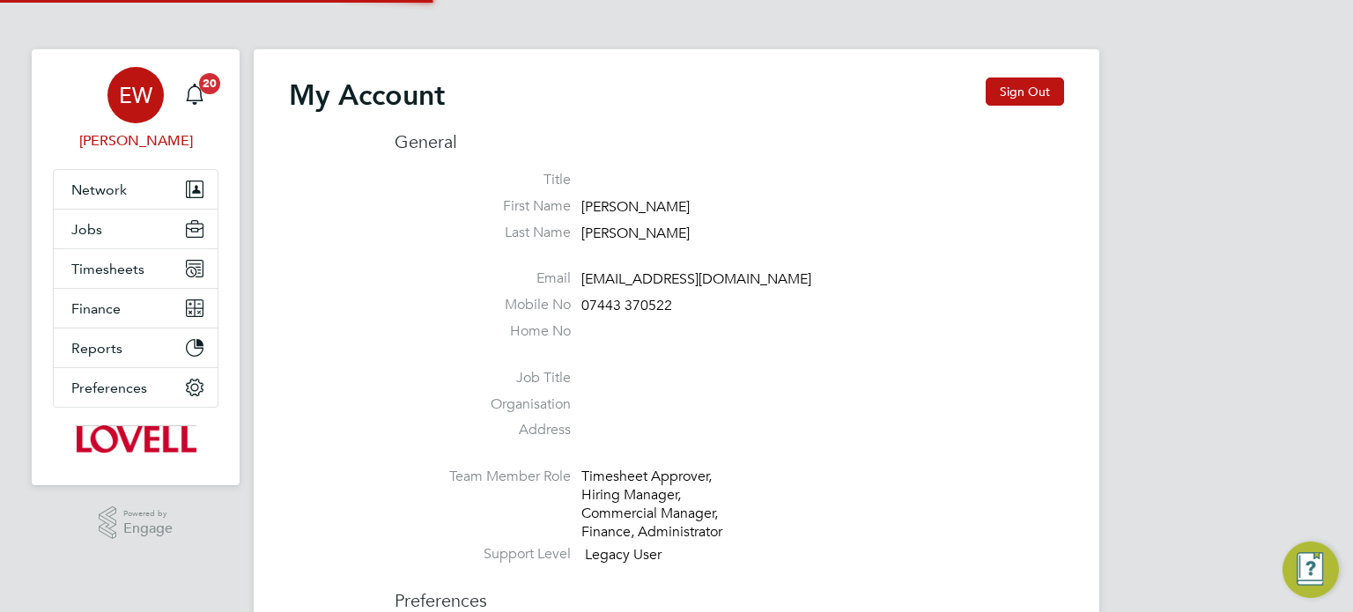
type input "[EMAIL_ADDRESS][DOMAIN_NAME]"
click at [1021, 98] on button "Sign Out" at bounding box center [1025, 92] width 78 height 28
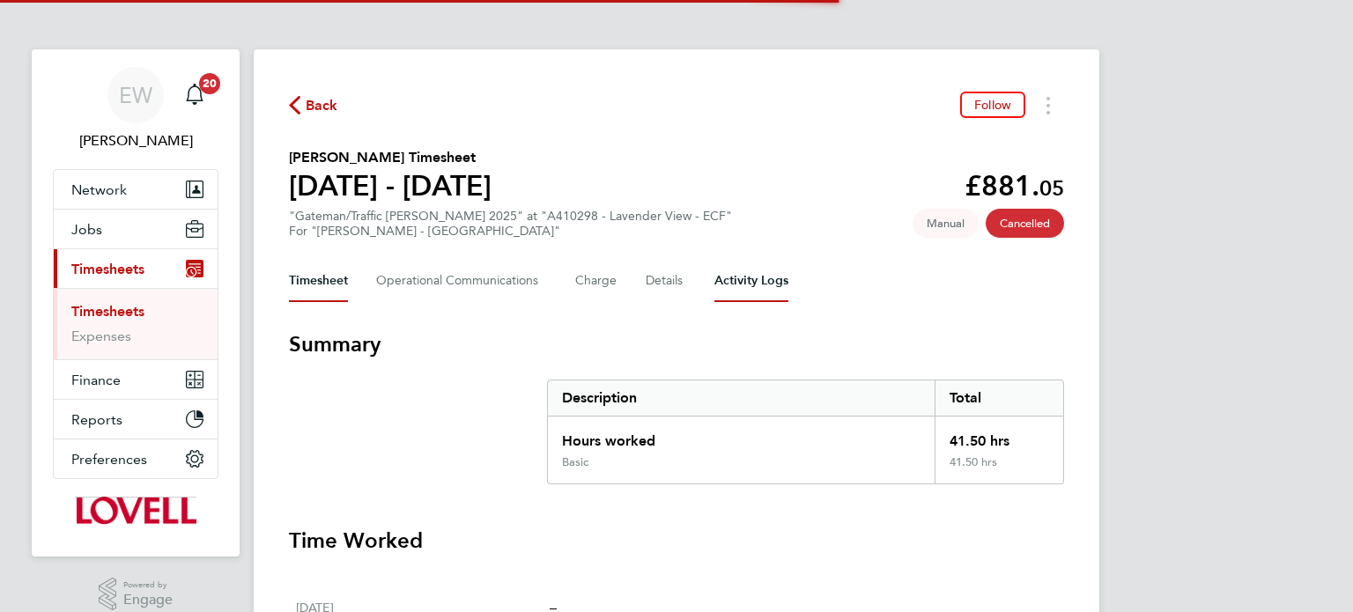
click at [741, 271] on Logs-tab "Activity Logs" at bounding box center [751, 281] width 74 height 42
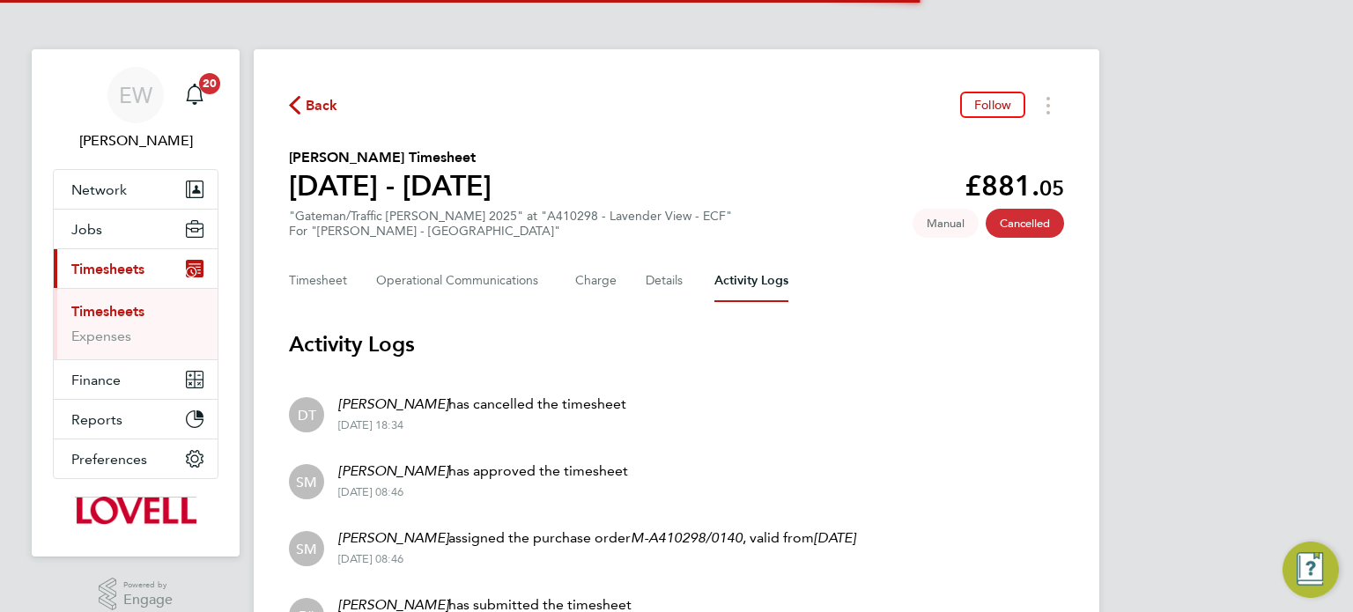
scroll to position [171, 0]
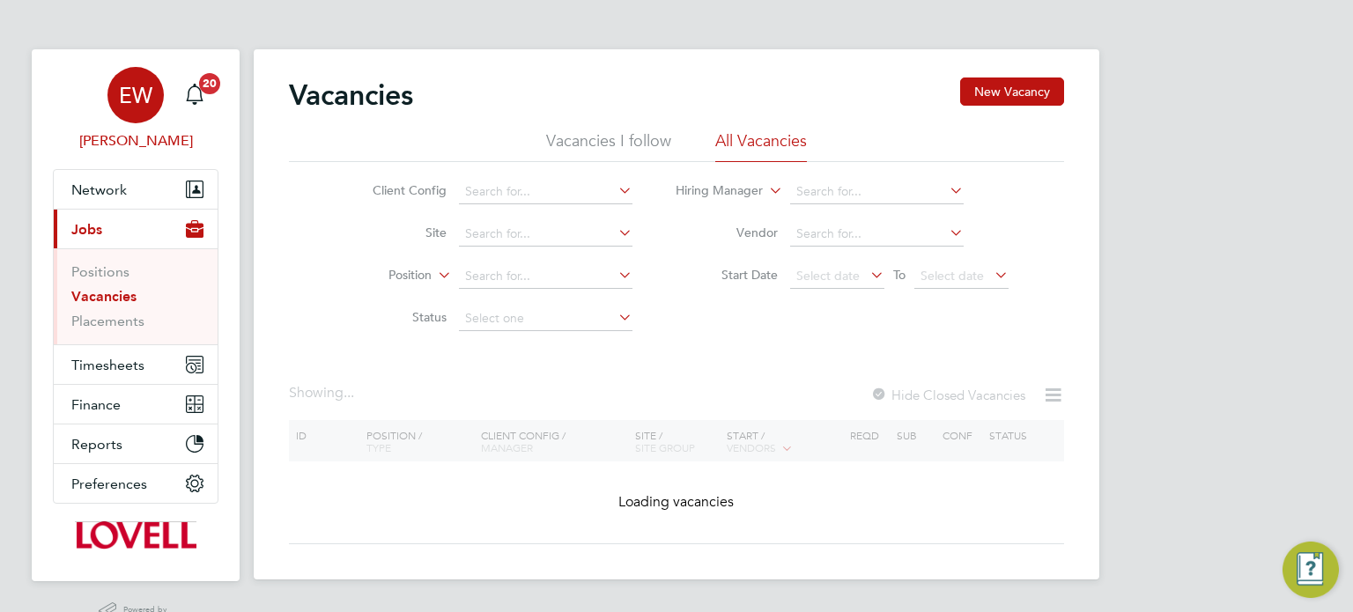
click at [147, 103] on span "EW" at bounding box center [135, 95] width 33 height 23
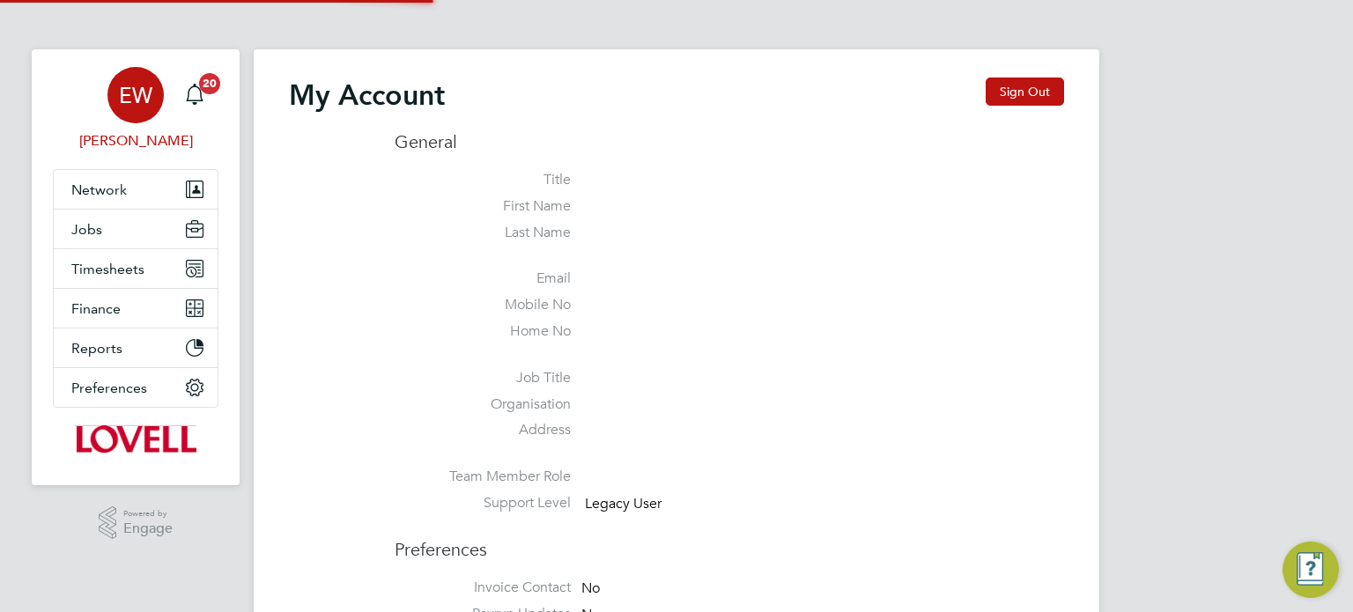
type input "[EMAIL_ADDRESS][DOMAIN_NAME]"
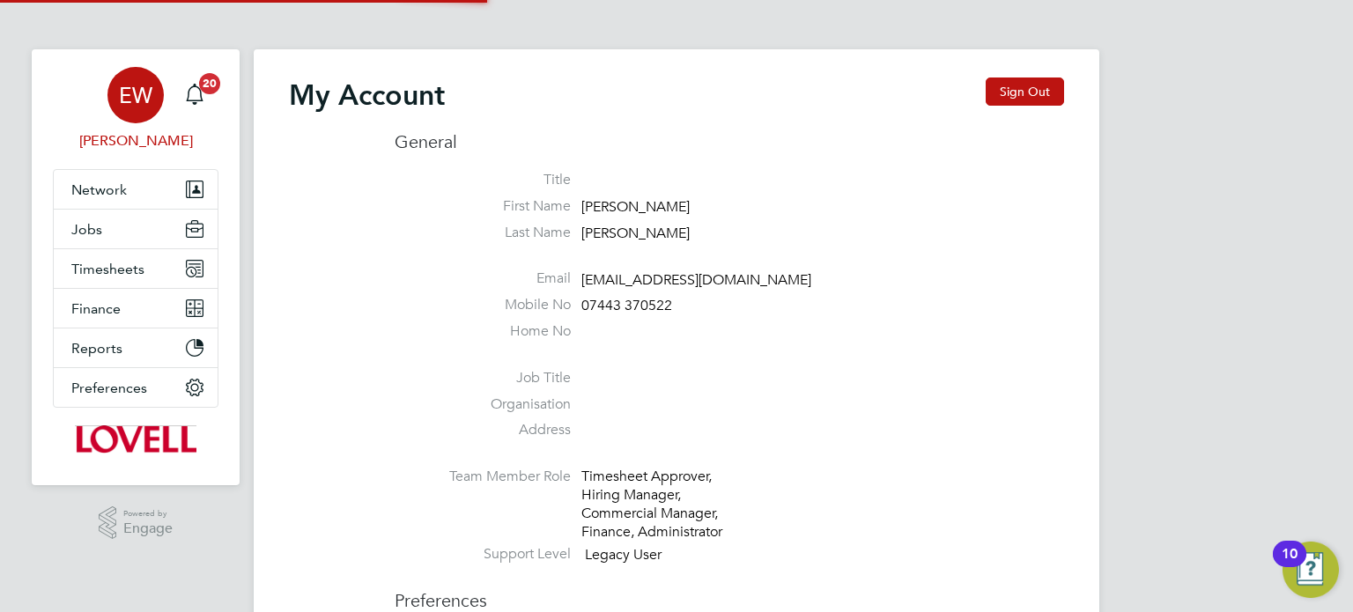
click at [1017, 85] on button "Sign Out" at bounding box center [1025, 92] width 78 height 28
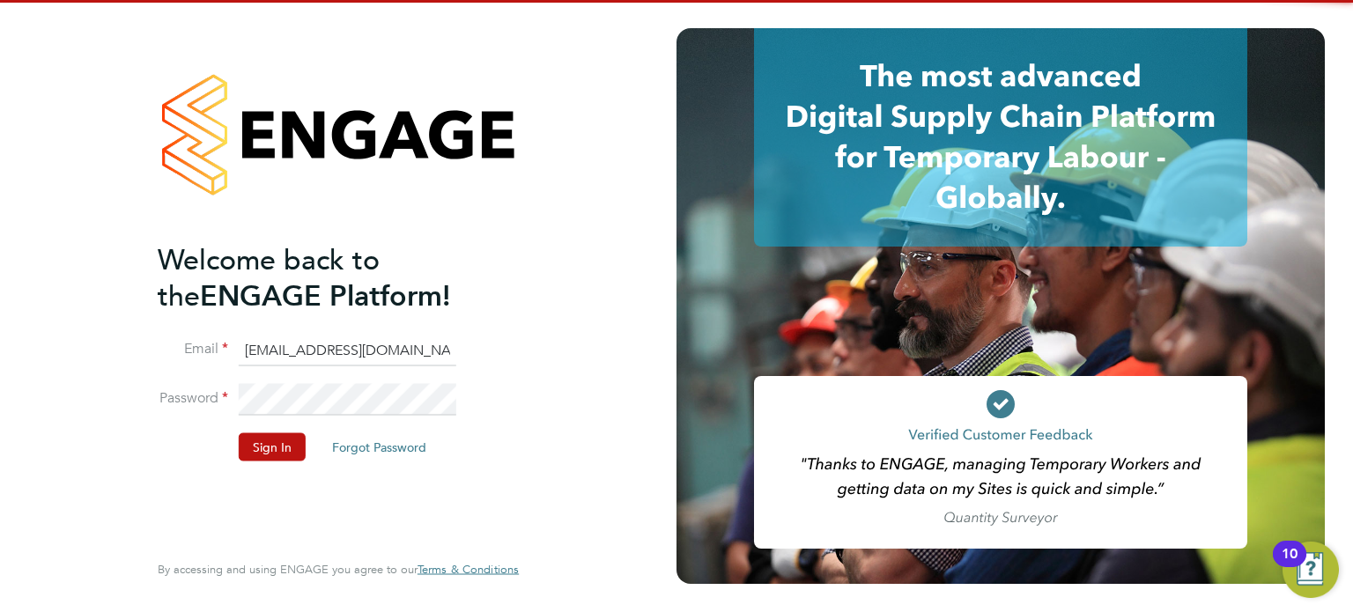
click at [394, 359] on input "[EMAIL_ADDRESS][DOMAIN_NAME]" at bounding box center [348, 351] width 218 height 32
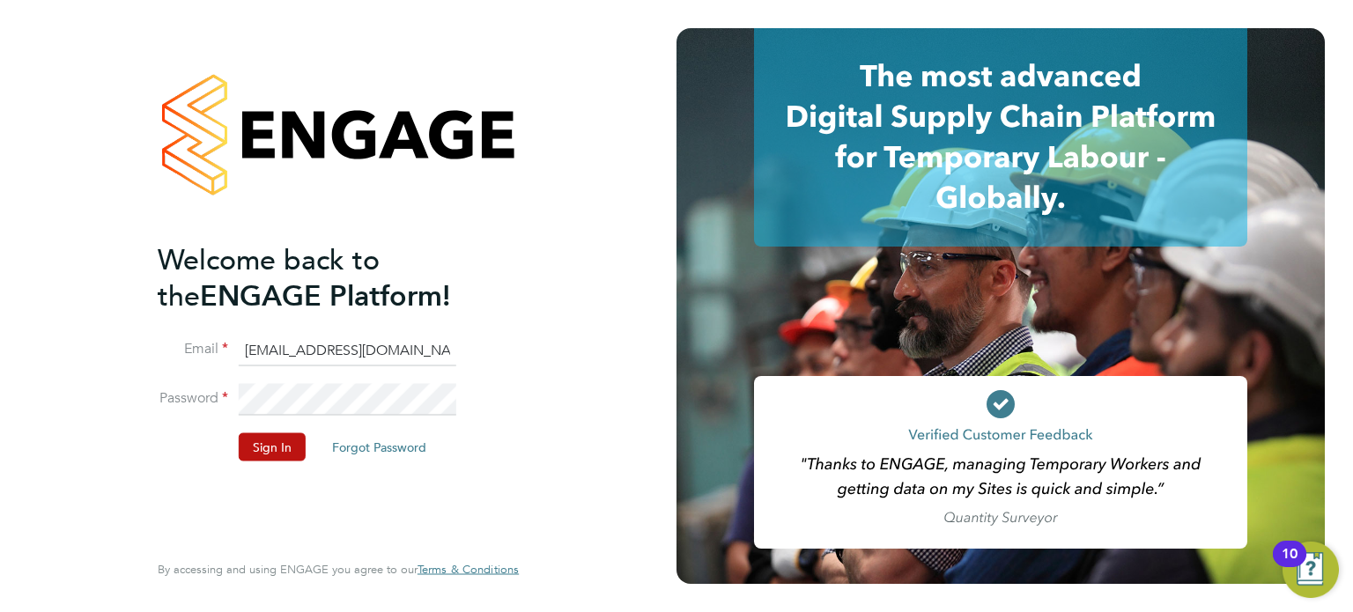
type input "[EMAIL_ADDRESS][PERSON_NAME][DOMAIN_NAME]"
click at [271, 452] on button "Sign In" at bounding box center [272, 446] width 67 height 28
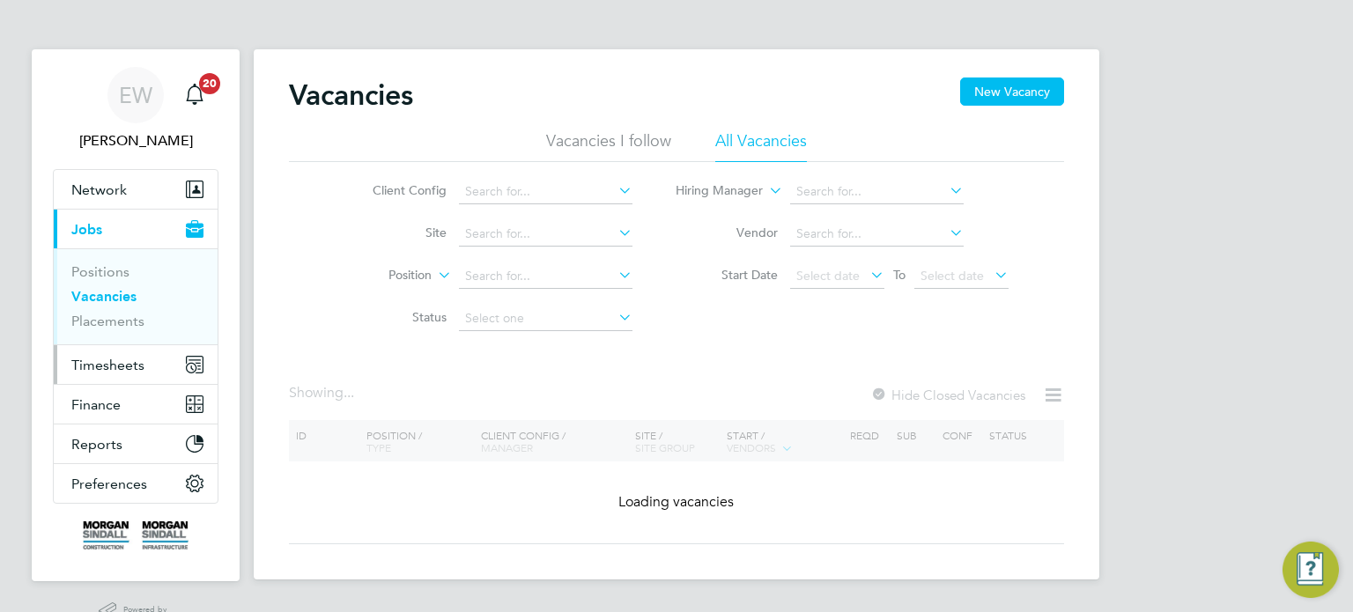
click at [72, 351] on button "Timesheets" at bounding box center [136, 364] width 164 height 39
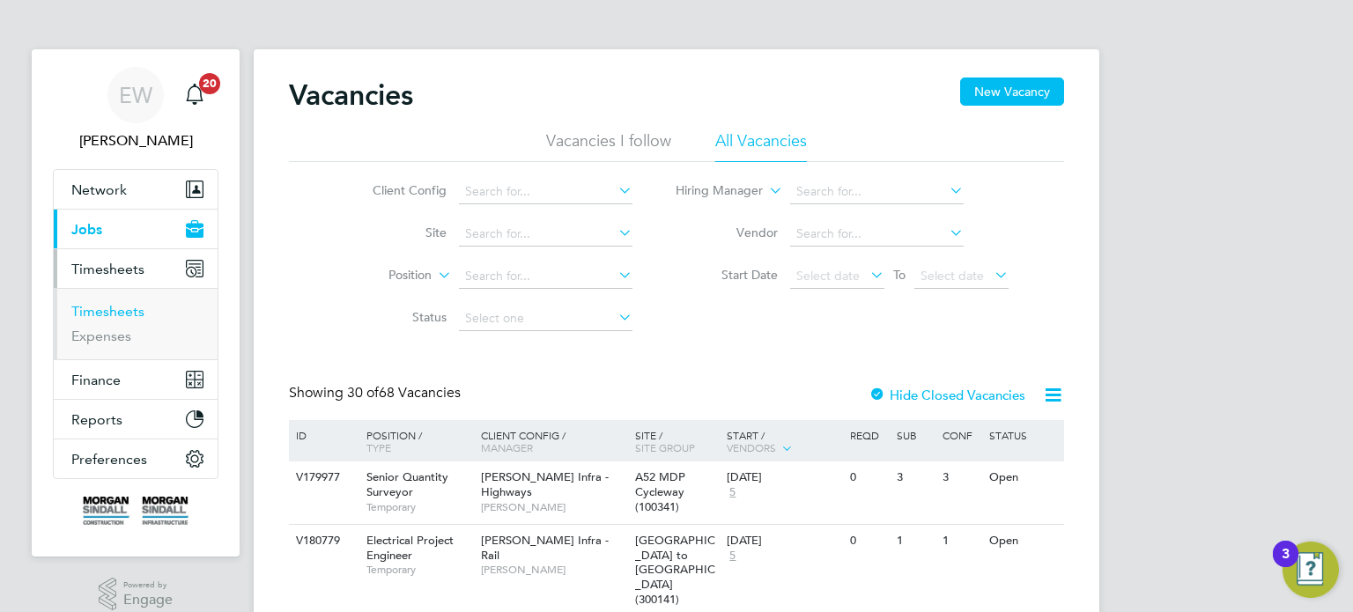
click at [110, 304] on link "Timesheets" at bounding box center [107, 311] width 73 height 17
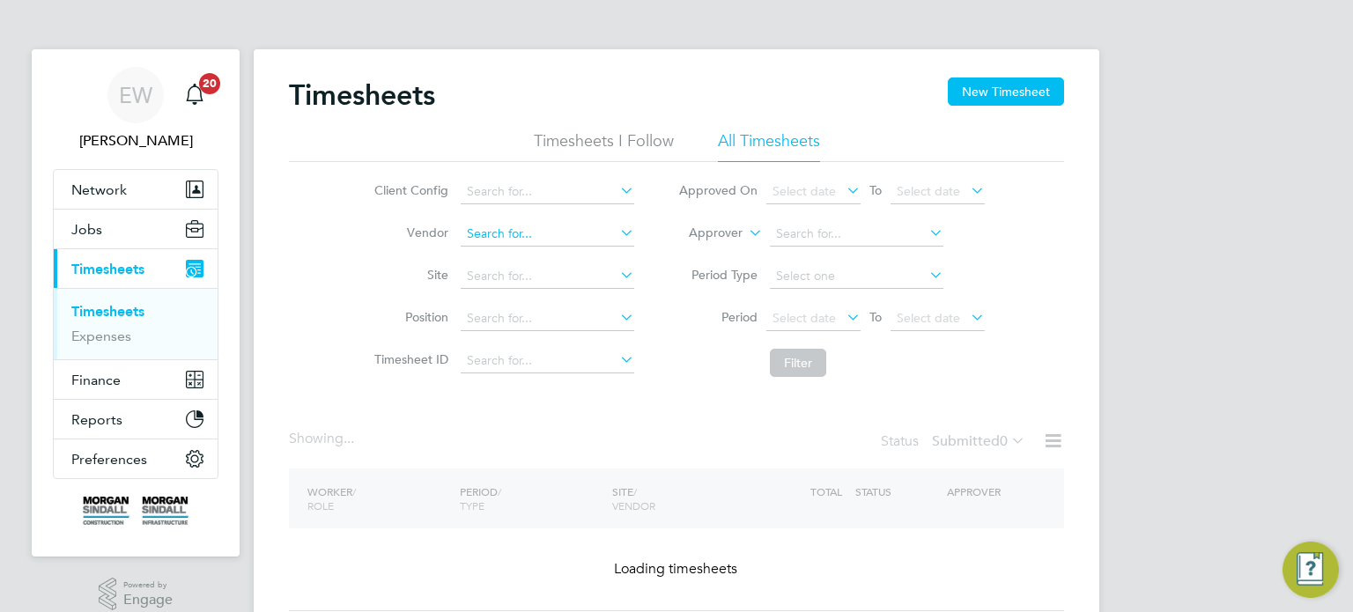
click at [548, 233] on input at bounding box center [548, 234] width 174 height 25
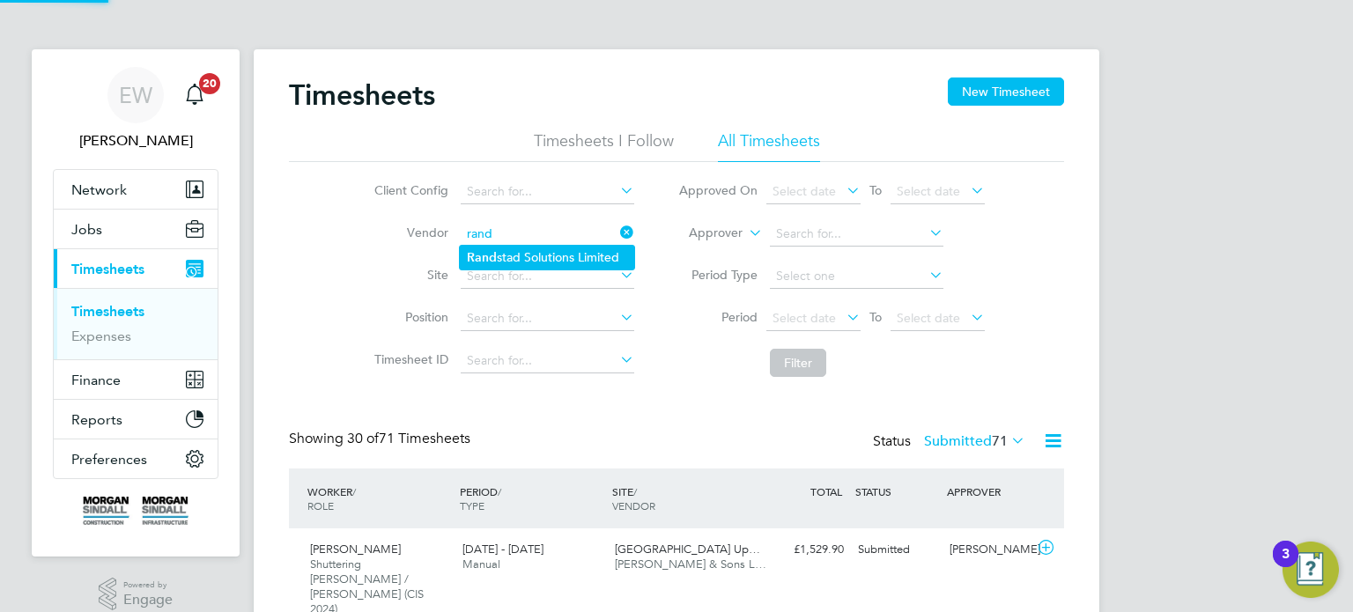
click at [564, 251] on li "Rand stad Solutions Limited" at bounding box center [547, 258] width 174 height 24
type input "Randstad Solutions Limited"
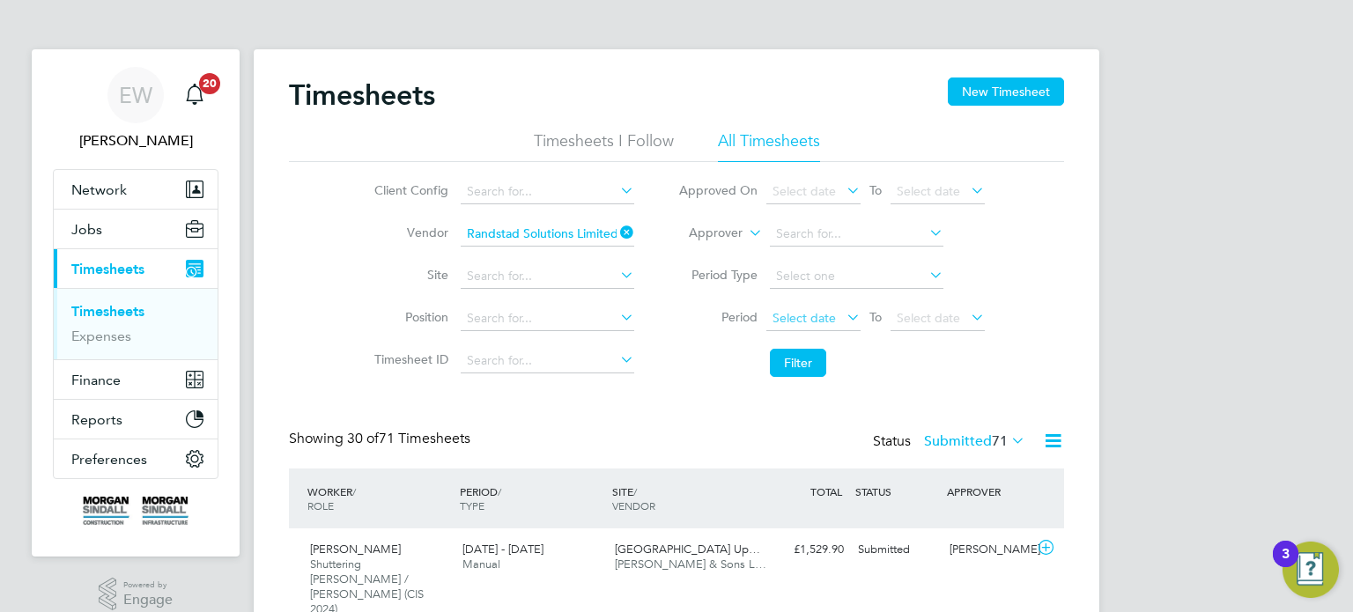
click at [826, 316] on span "Select date" at bounding box center [803, 318] width 63 height 16
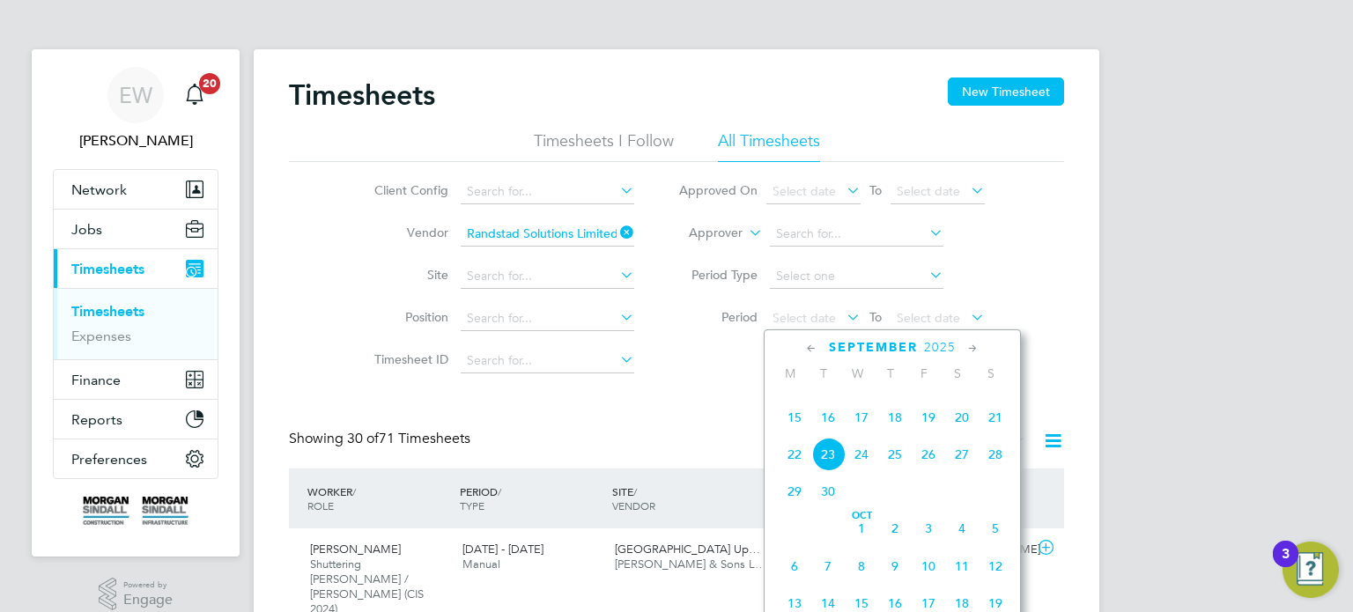
click at [966, 397] on span "13" at bounding box center [961, 380] width 33 height 33
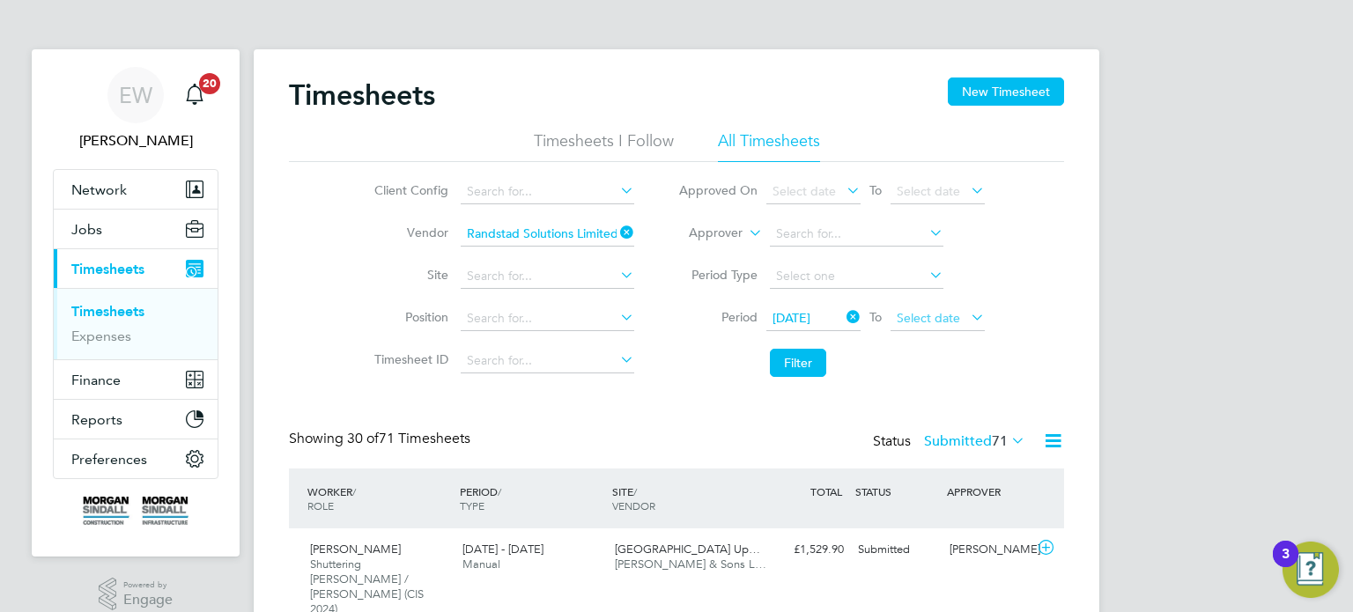
click at [928, 312] on span "Select date" at bounding box center [928, 318] width 63 height 16
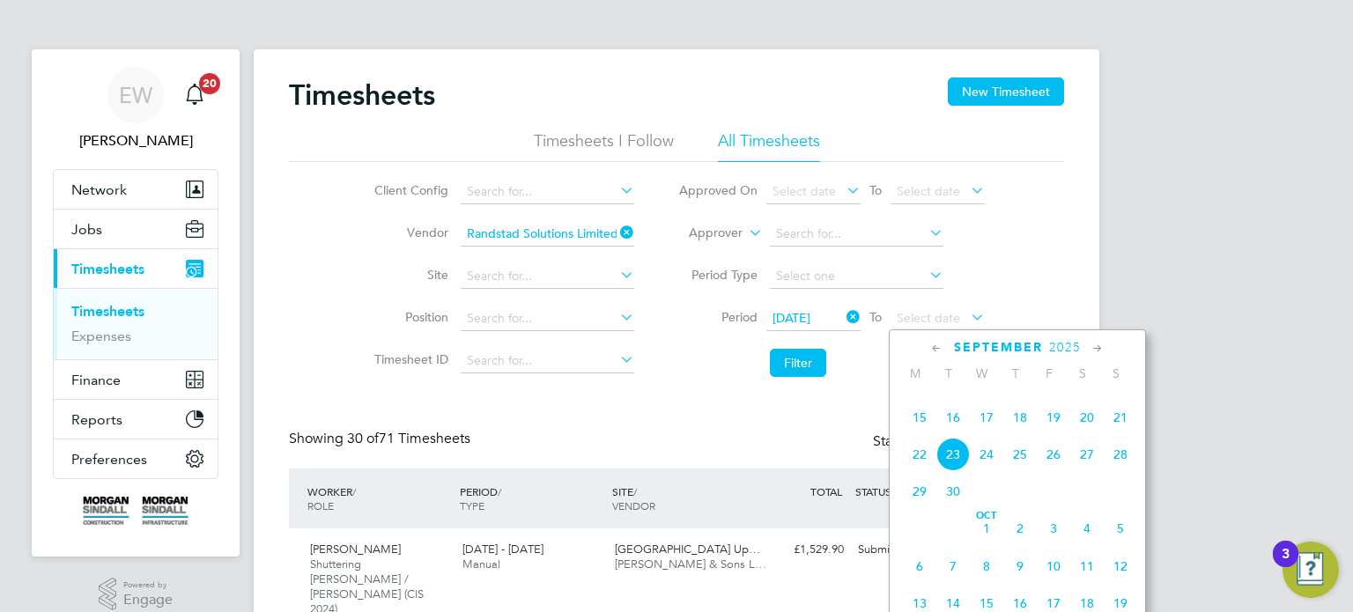
click at [1053, 434] on span "19" at bounding box center [1053, 417] width 33 height 33
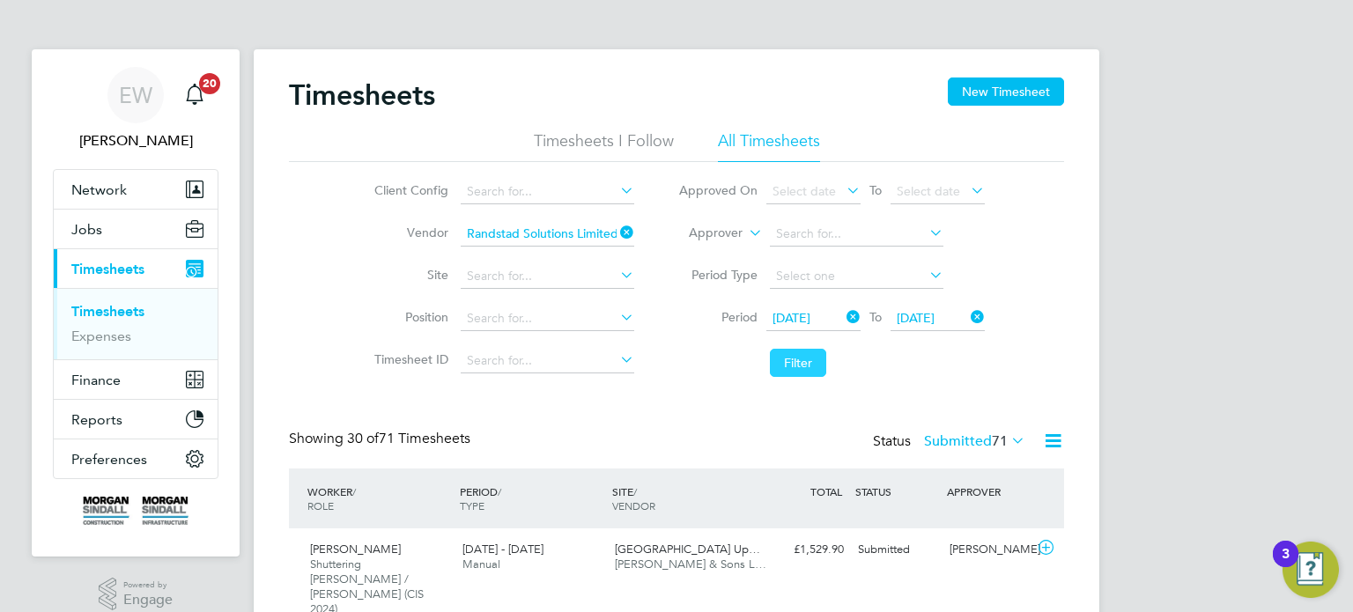
click at [794, 359] on button "Filter" at bounding box center [798, 363] width 56 height 28
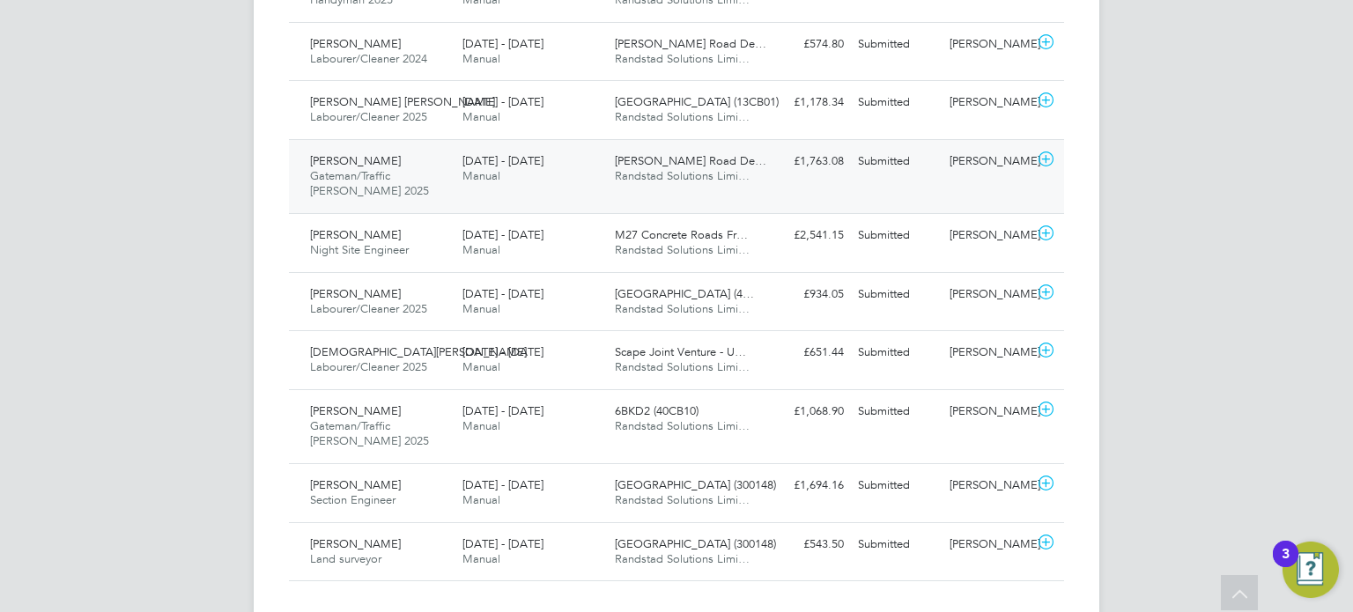
click at [562, 147] on div "[DATE] - [DATE] Manual" at bounding box center [531, 169] width 152 height 44
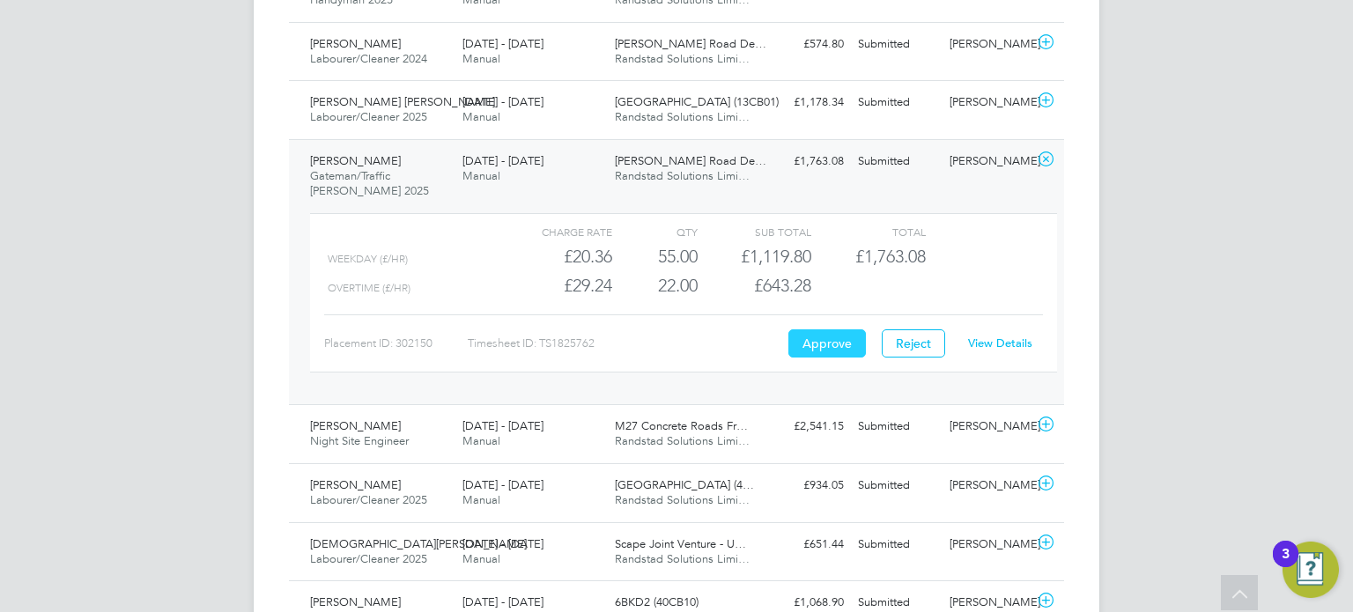
click at [843, 329] on button "Approve" at bounding box center [827, 343] width 78 height 28
click at [824, 150] on div "[PERSON_NAME] [PERSON_NAME]/Traffic [PERSON_NAME] 2025 [DATE] - [DATE] [DATE] -…" at bounding box center [676, 271] width 775 height 265
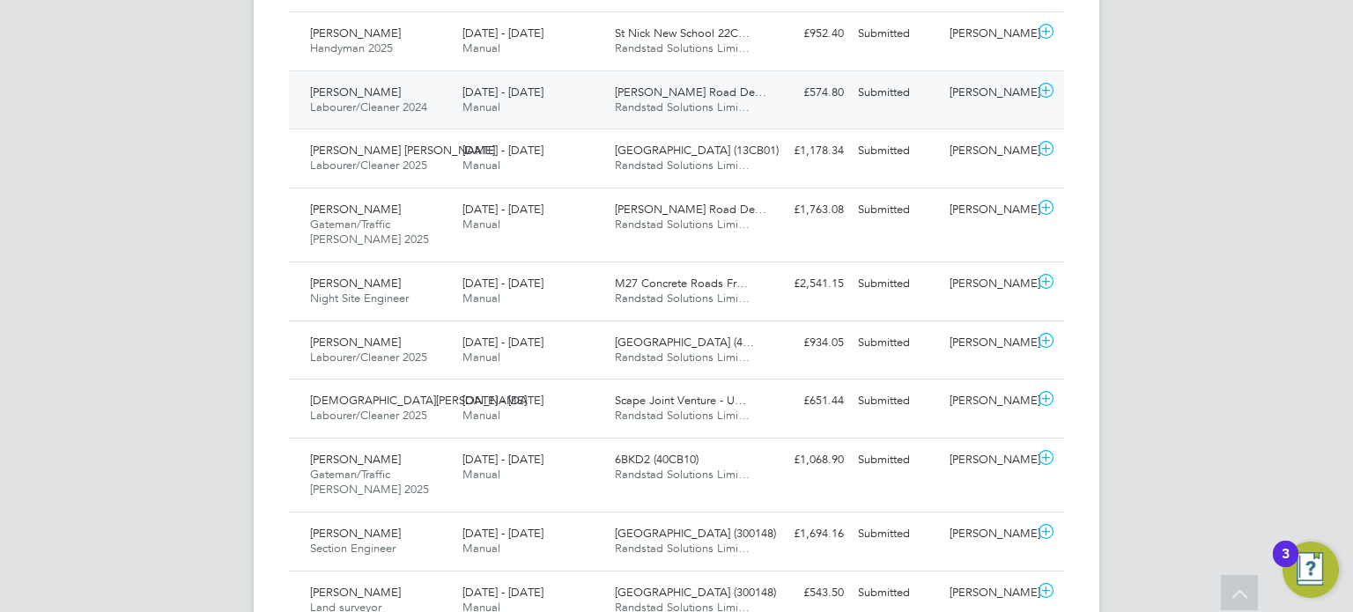
click at [935, 70] on div "[PERSON_NAME] Labourer/Cleaner 2024 [DATE] - [DATE] [DATE] - [DATE] Manual [PER…" at bounding box center [676, 99] width 775 height 59
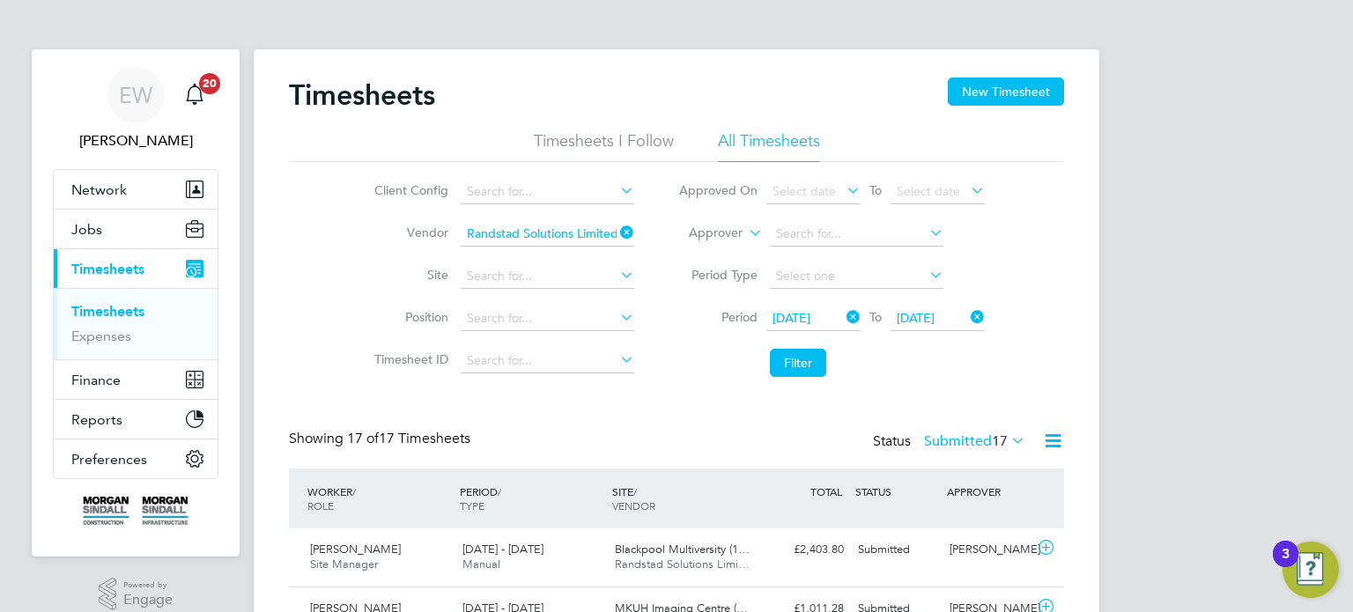
click at [791, 373] on button "Filter" at bounding box center [798, 363] width 56 height 28
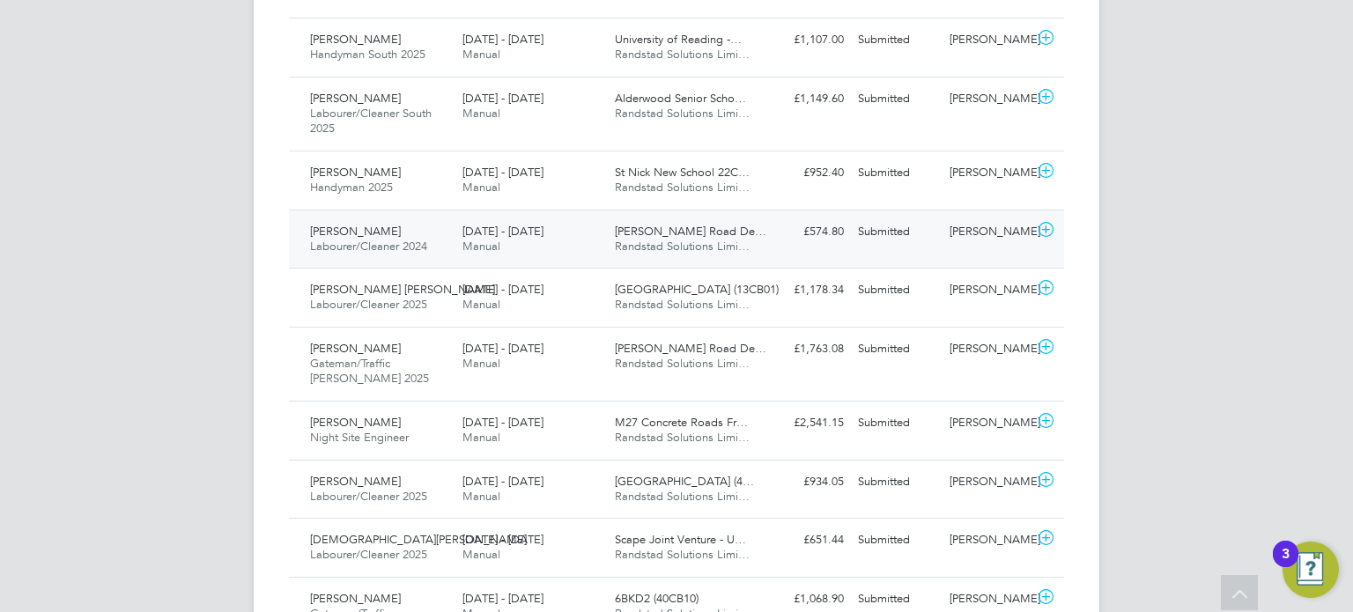
click at [986, 218] on div "[PERSON_NAME]" at bounding box center [988, 232] width 92 height 29
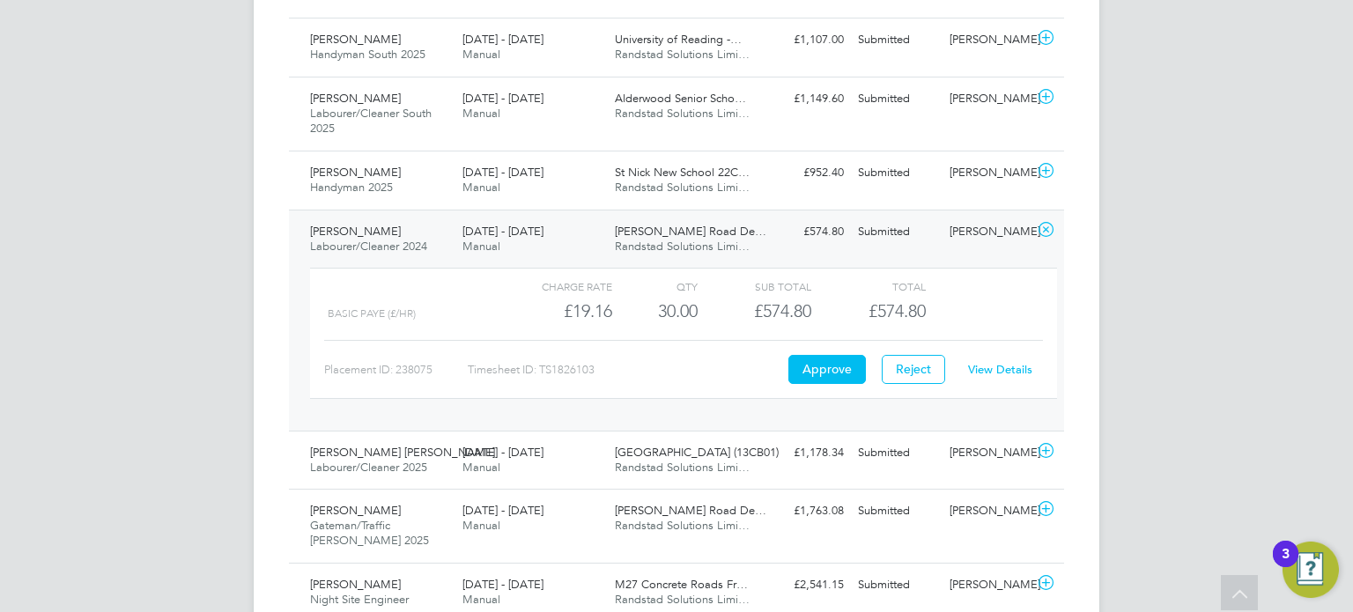
click at [986, 218] on div "[PERSON_NAME]" at bounding box center [988, 232] width 92 height 29
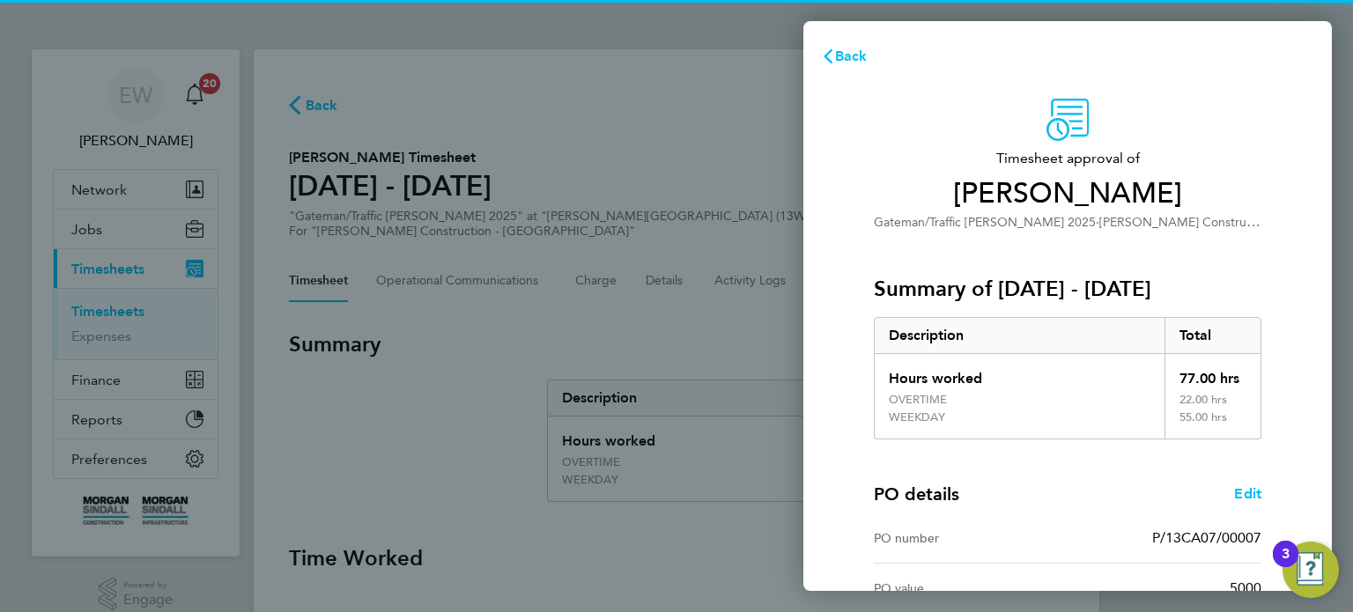
scroll to position [248, 0]
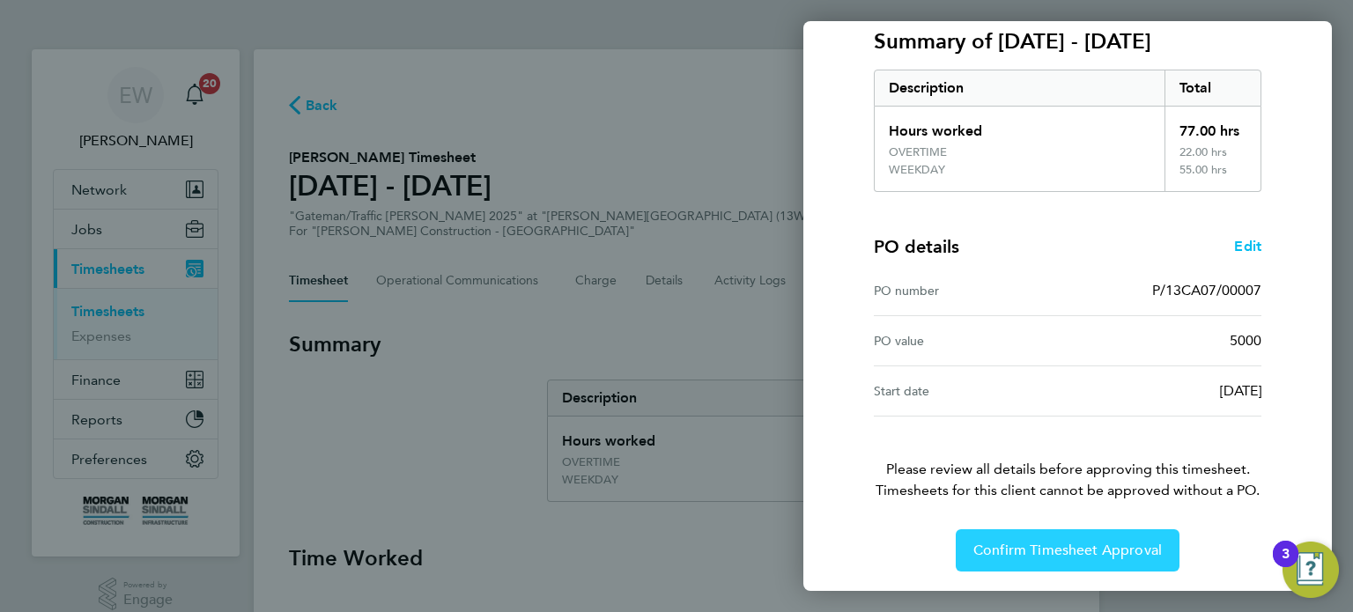
click at [1012, 542] on span "Confirm Timesheet Approval" at bounding box center [1067, 551] width 188 height 18
